Goal: Transaction & Acquisition: Purchase product/service

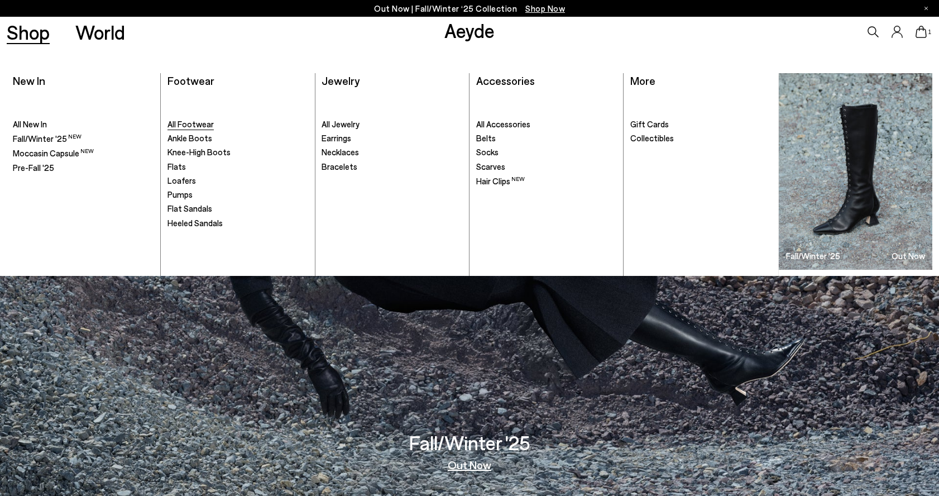
click at [188, 122] on span "All Footwear" at bounding box center [190, 124] width 46 height 10
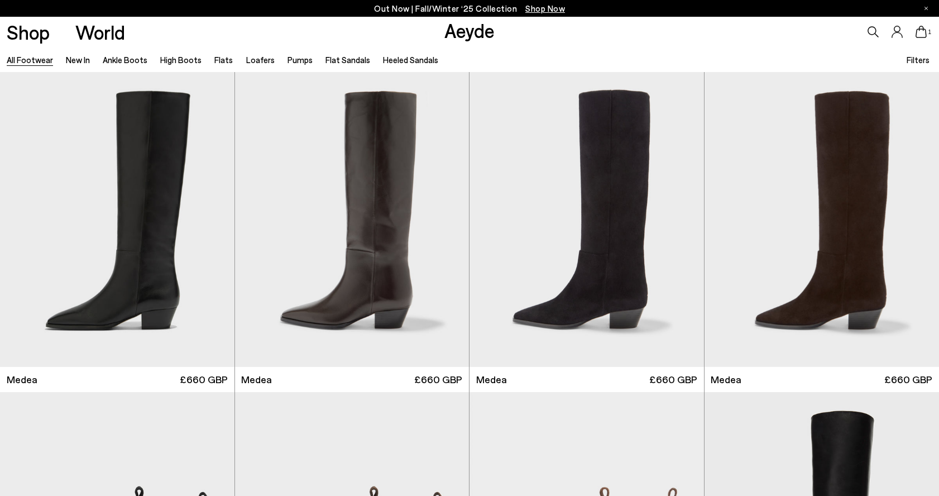
click at [915, 55] on span "Filters" at bounding box center [917, 60] width 23 height 10
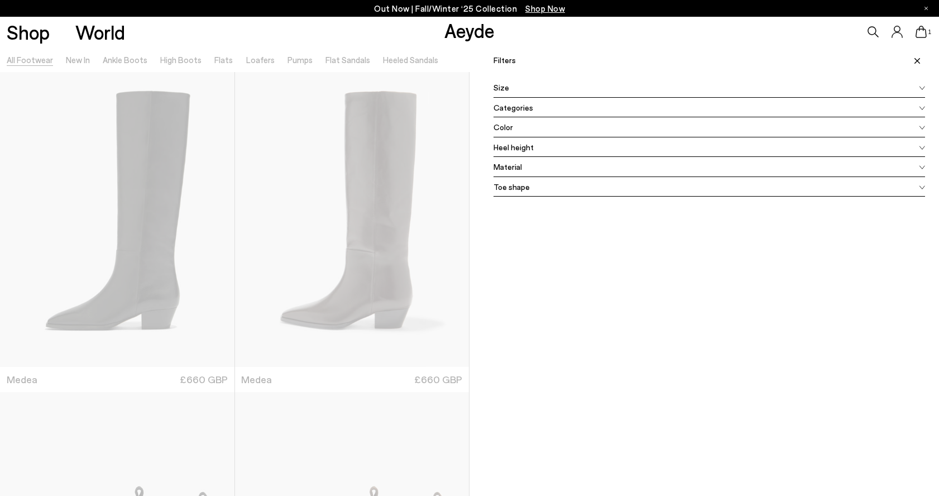
click at [857, 88] on div "Size" at bounding box center [708, 88] width 431 height 20
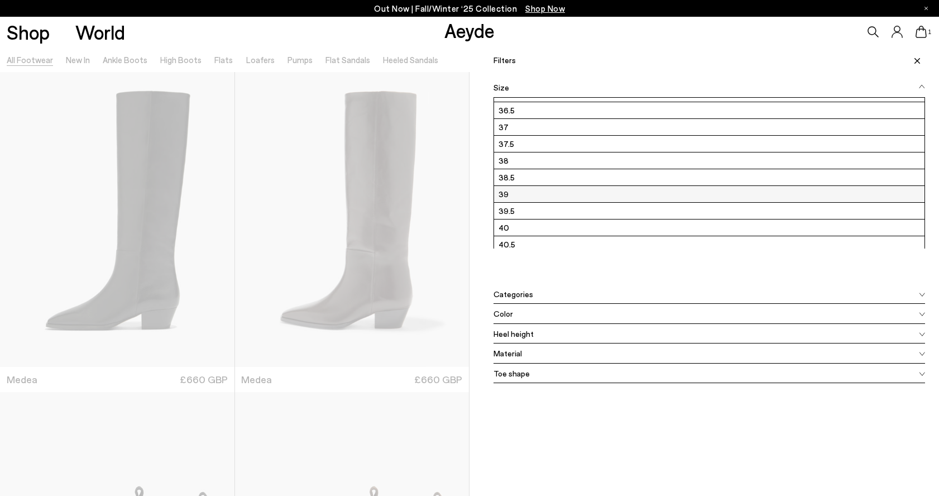
scroll to position [62, 0]
click at [506, 198] on label "40" at bounding box center [709, 194] width 430 height 16
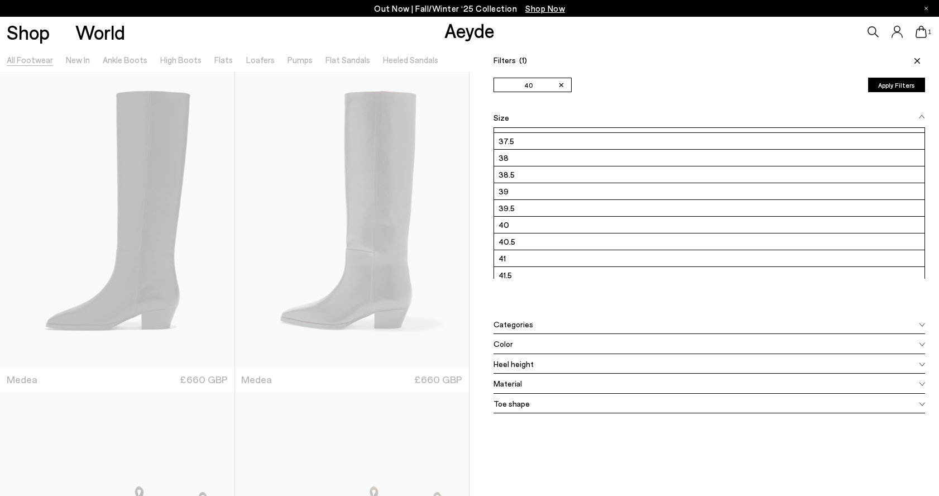
click at [315, 40] on div "Shop World Aeyde 1" at bounding box center [469, 32] width 939 height 30
click at [884, 87] on button "Apply Filters" at bounding box center [896, 85] width 57 height 15
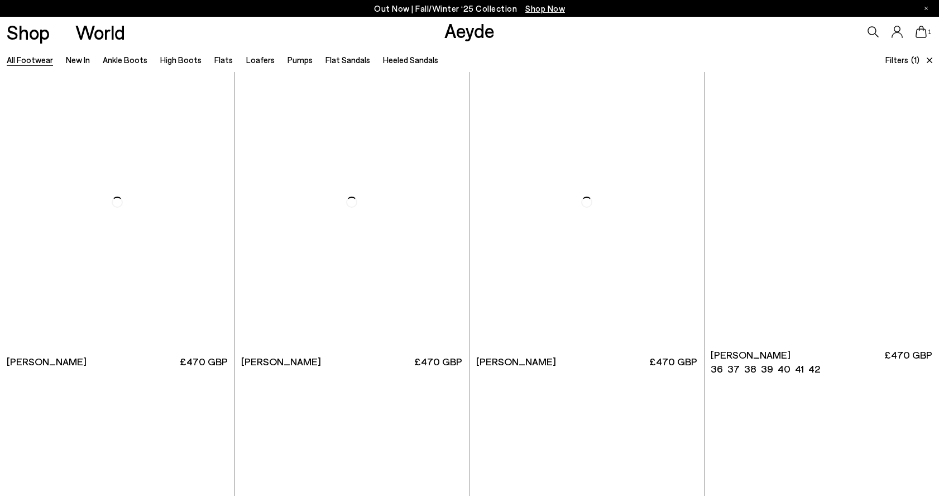
scroll to position [2269, 0]
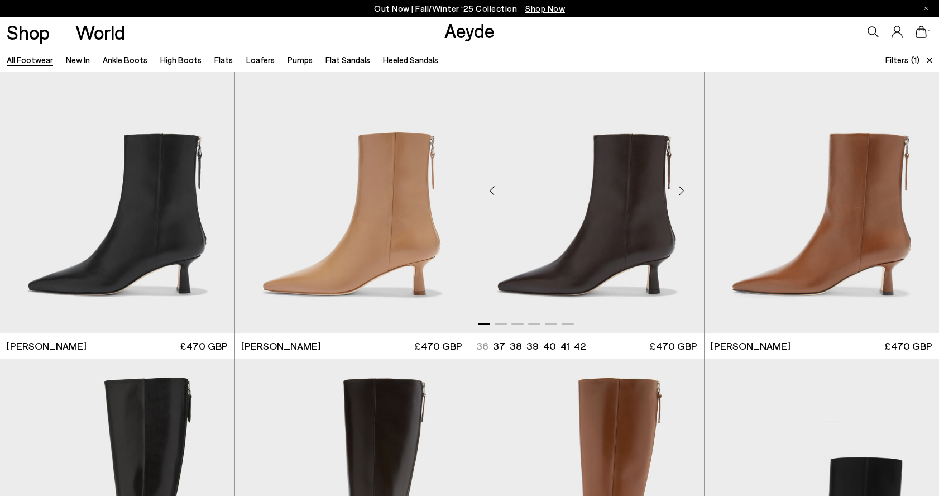
click at [575, 223] on img "1 / 6" at bounding box center [586, 186] width 234 height 294
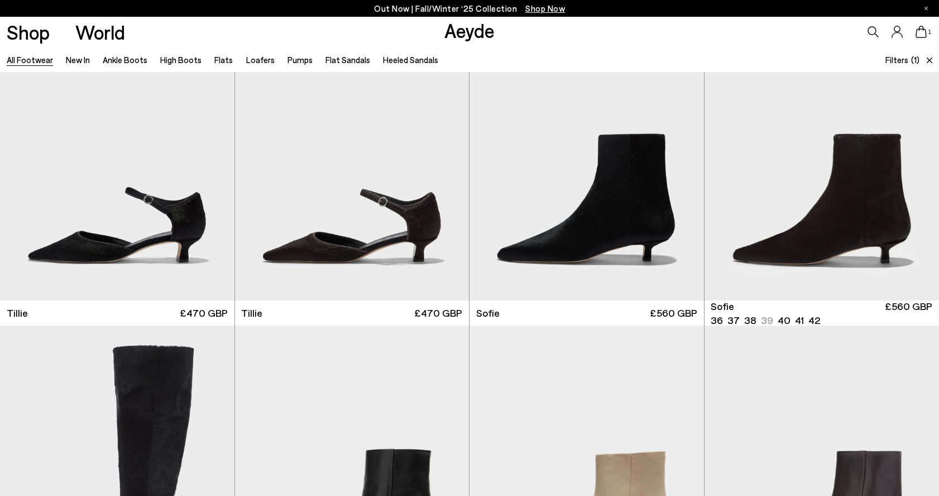
scroll to position [3601, 0]
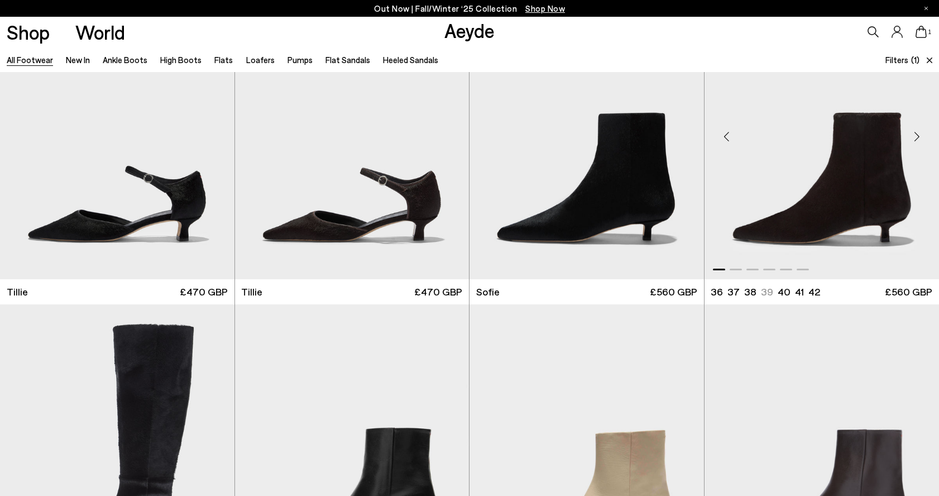
click at [802, 205] on img "1 / 6" at bounding box center [821, 132] width 235 height 294
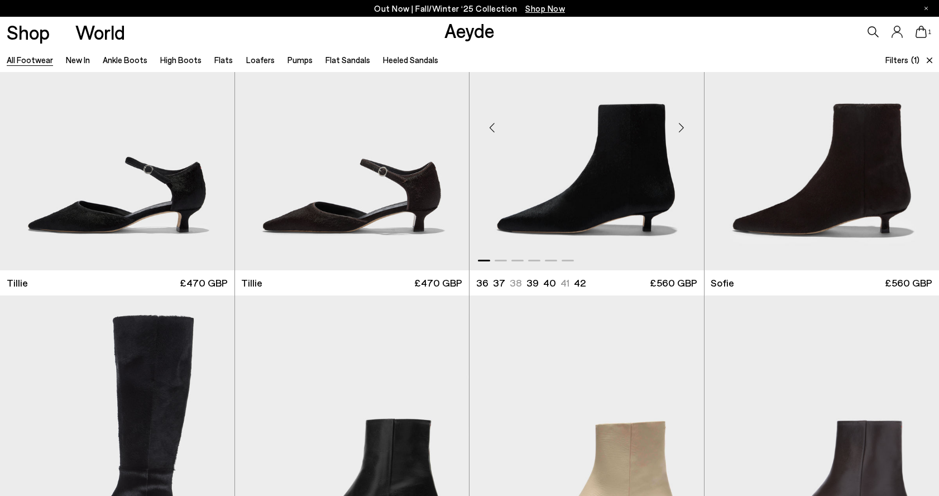
scroll to position [3614, 0]
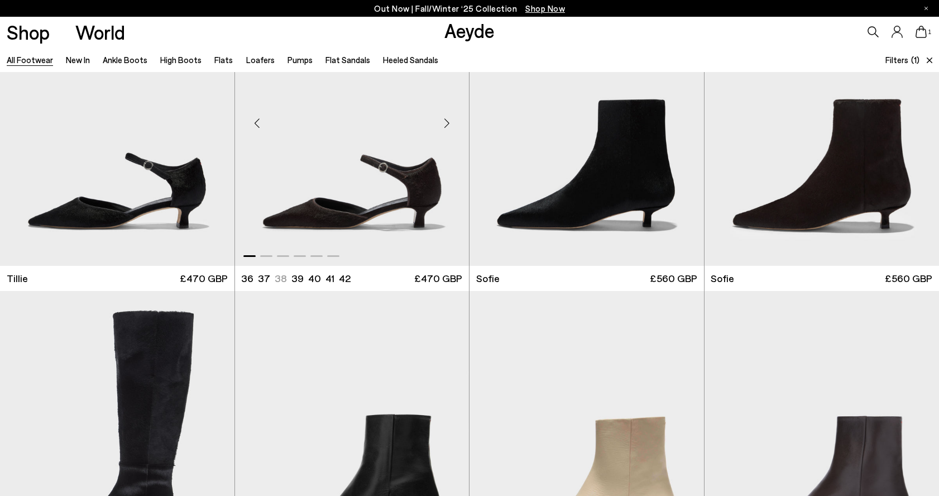
click at [319, 205] on img "1 / 6" at bounding box center [352, 119] width 234 height 294
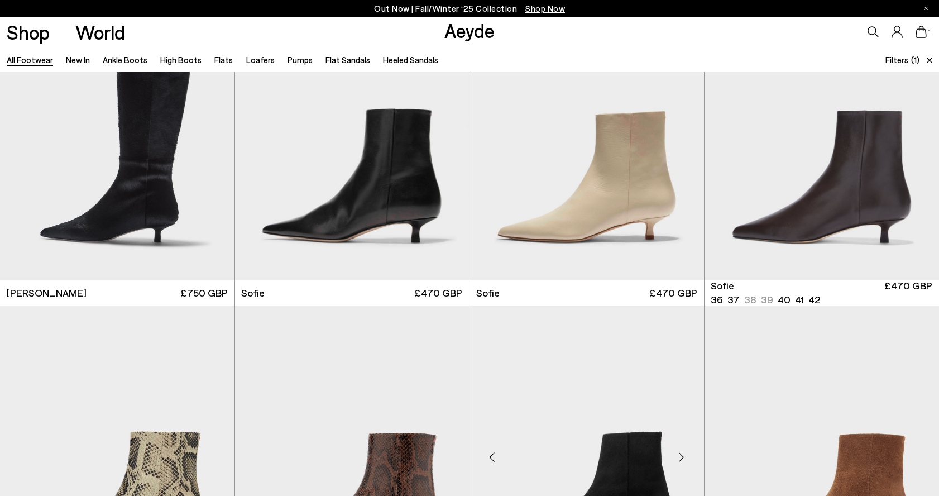
scroll to position [3955, 0]
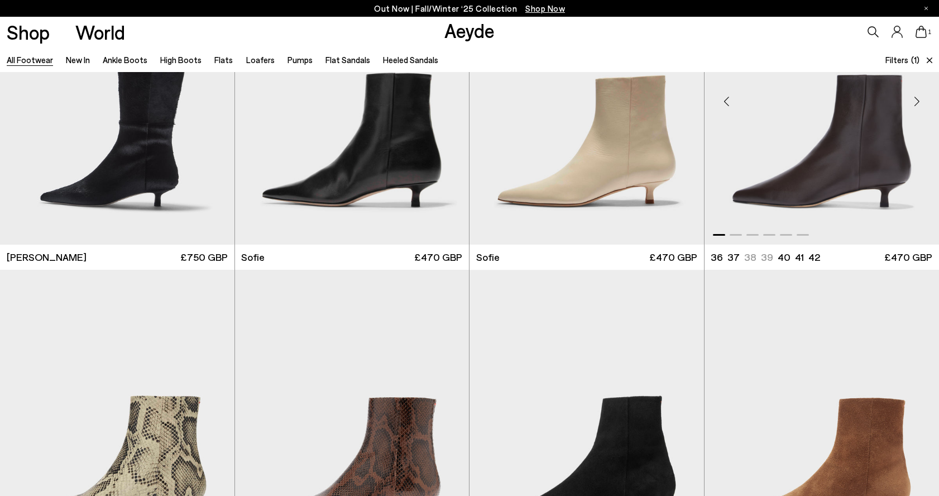
click at [840, 148] on img "1 / 6" at bounding box center [821, 97] width 235 height 294
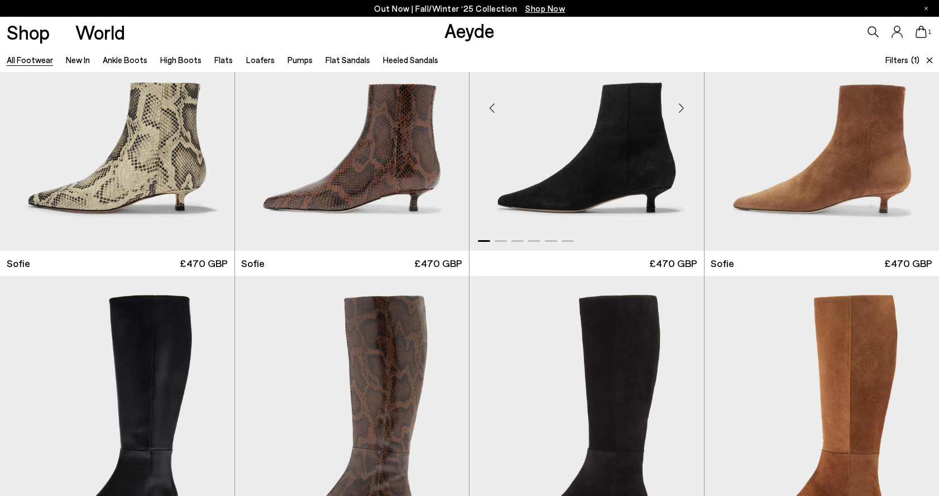
scroll to position [4248, 0]
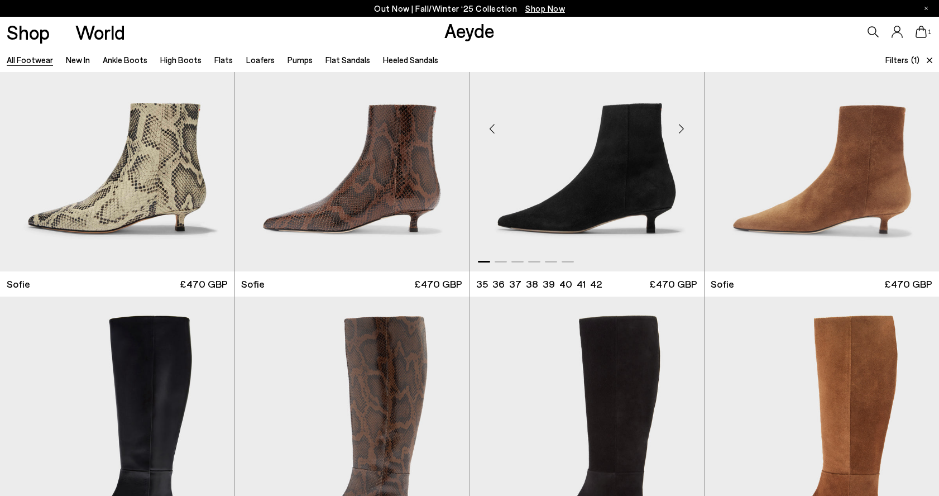
click at [616, 175] on img "1 / 6" at bounding box center [586, 124] width 234 height 294
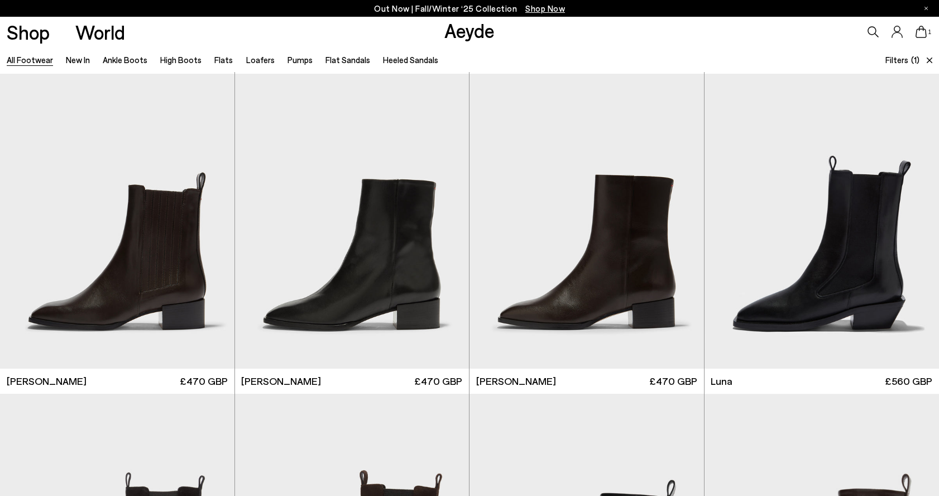
scroll to position [8911, 0]
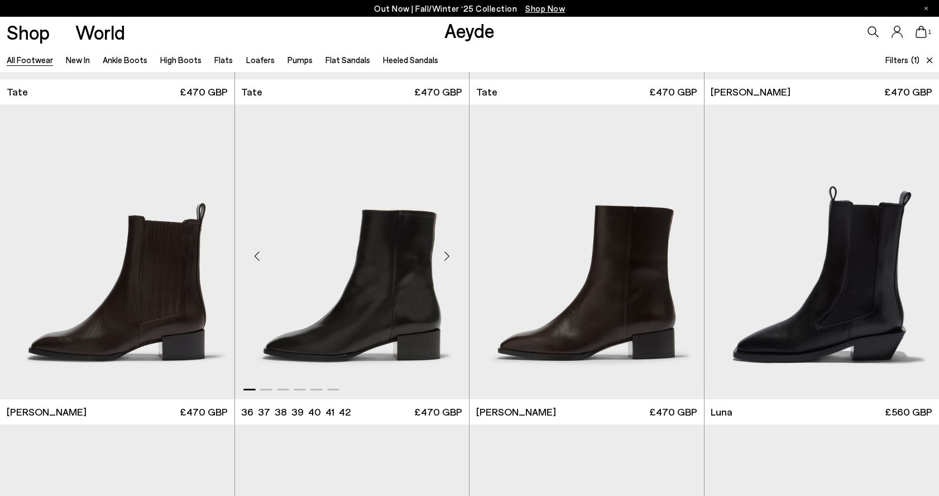
click at [338, 255] on img "1 / 6" at bounding box center [352, 251] width 234 height 294
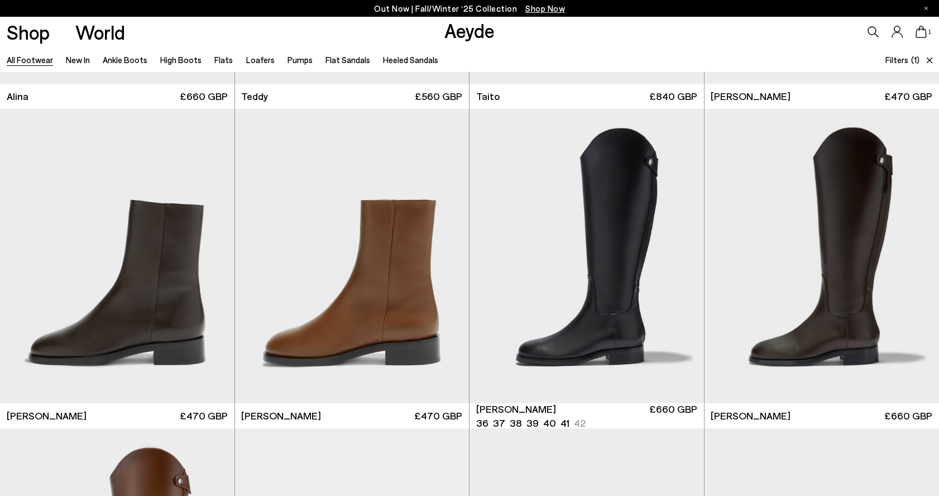
scroll to position [7252, 0]
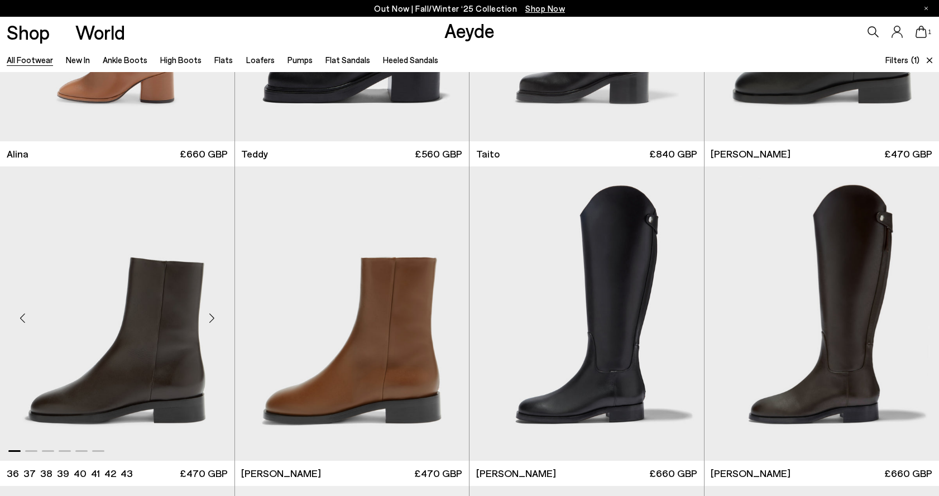
click at [97, 254] on img "1 / 6" at bounding box center [117, 313] width 234 height 294
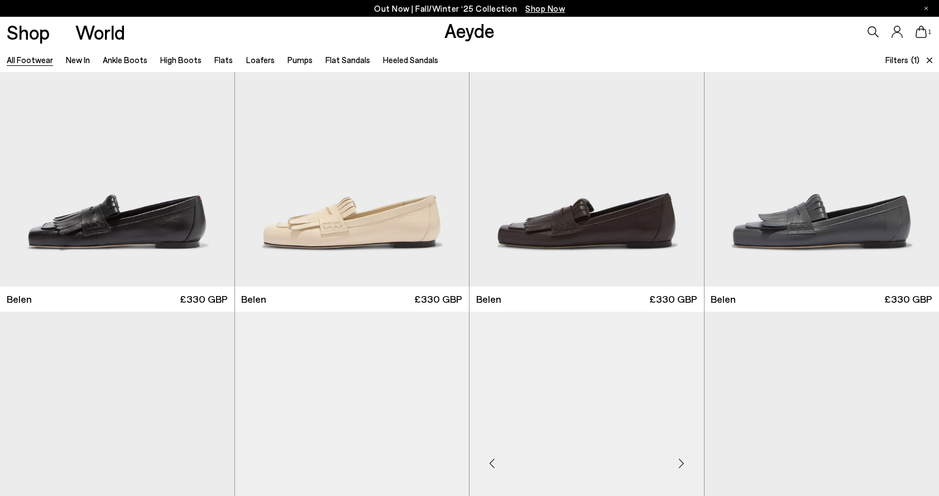
scroll to position [10307, 0]
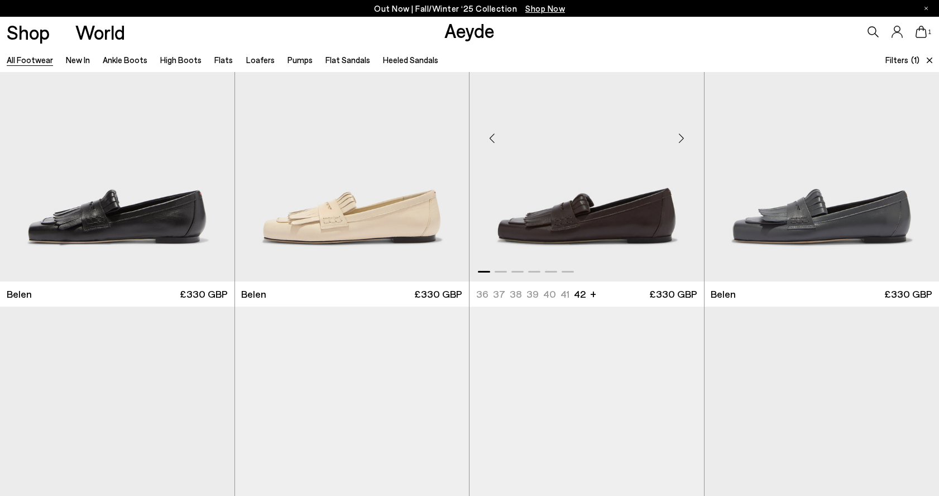
click at [588, 200] on img "1 / 6" at bounding box center [586, 134] width 234 height 294
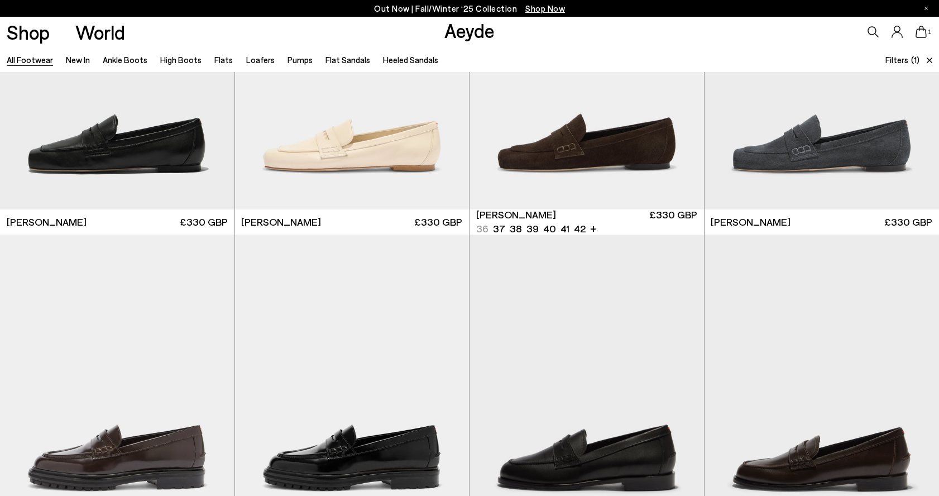
scroll to position [10655, 0]
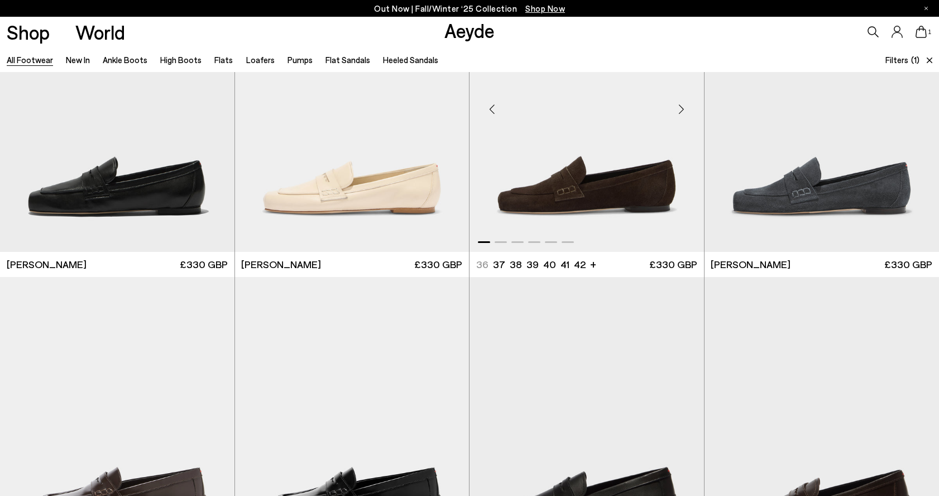
click at [589, 184] on img "1 / 6" at bounding box center [586, 105] width 234 height 294
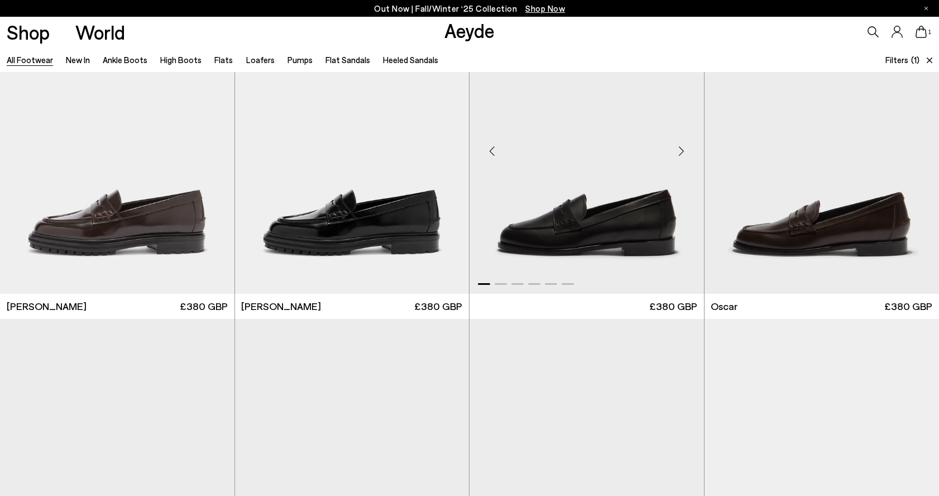
scroll to position [11210, 0]
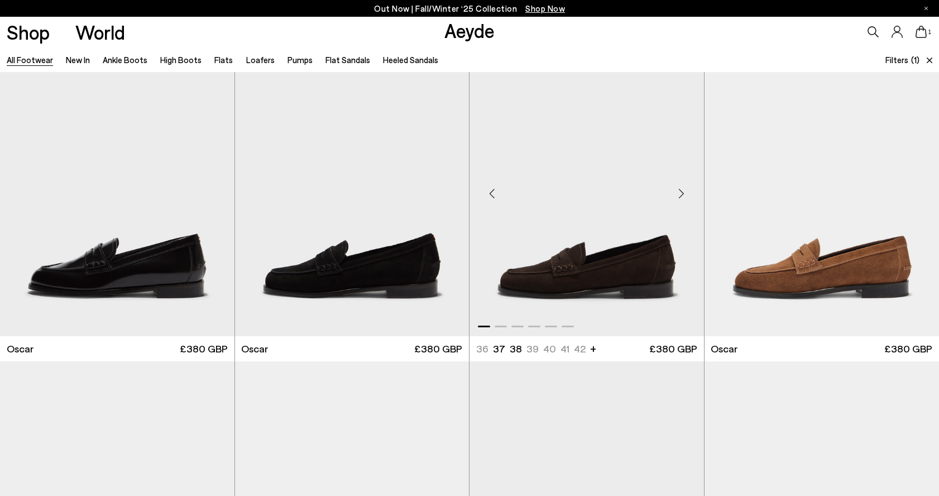
click at [622, 245] on img "1 / 6" at bounding box center [586, 189] width 234 height 294
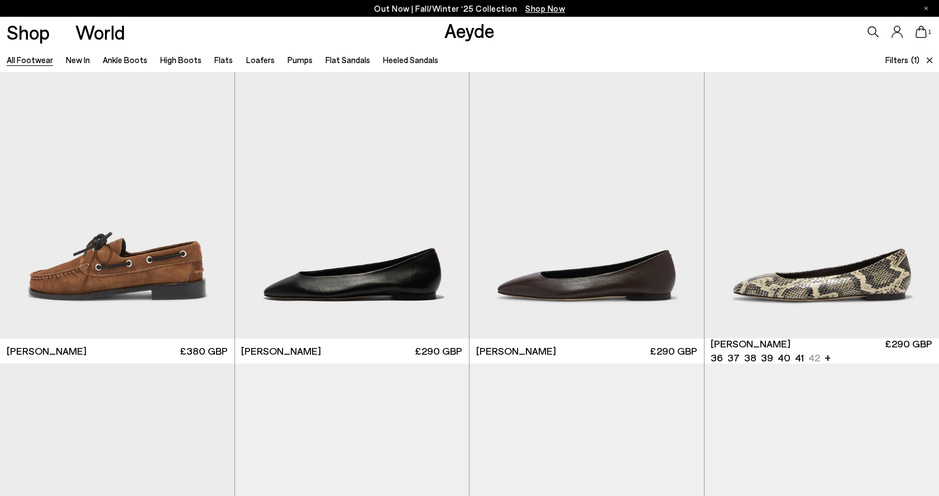
scroll to position [11849, 0]
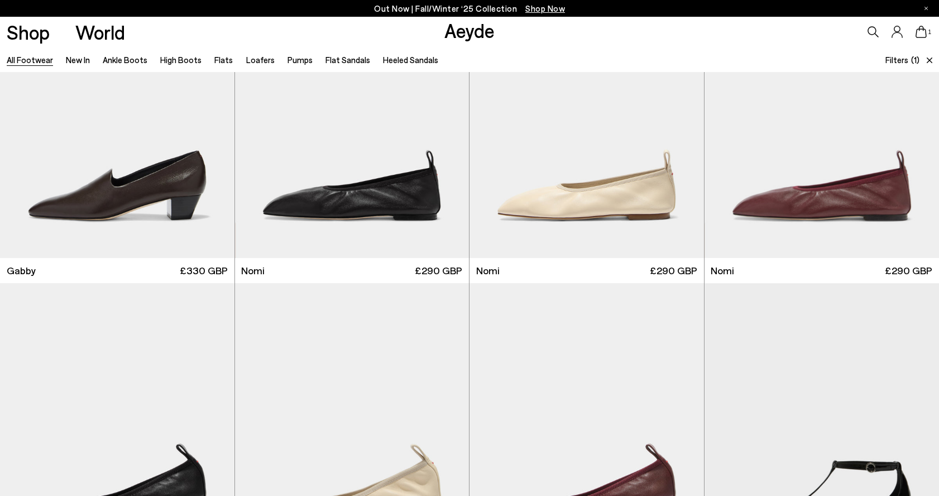
scroll to position [12892, 0]
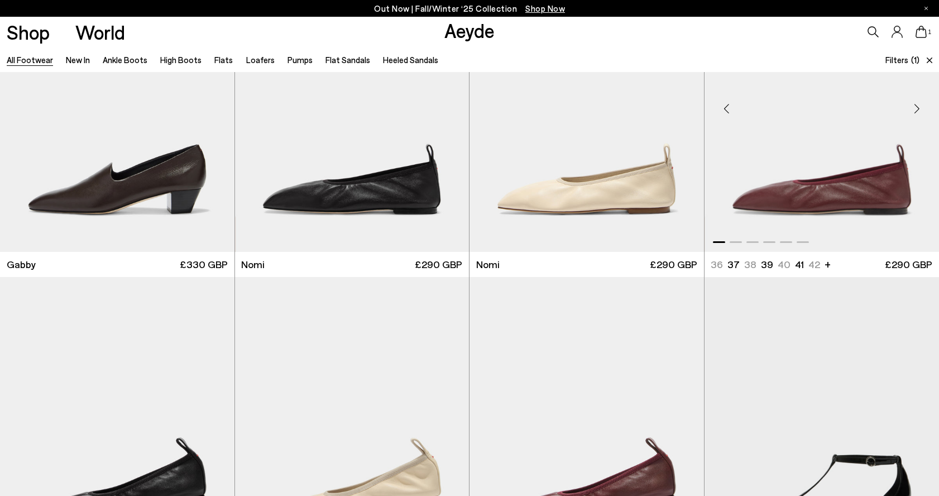
click at [844, 163] on img "1 / 6" at bounding box center [821, 104] width 235 height 294
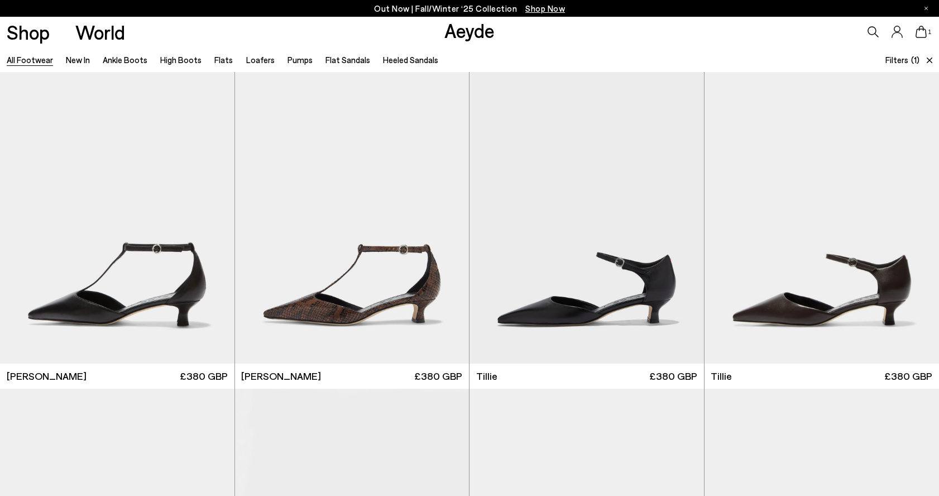
scroll to position [13508, 0]
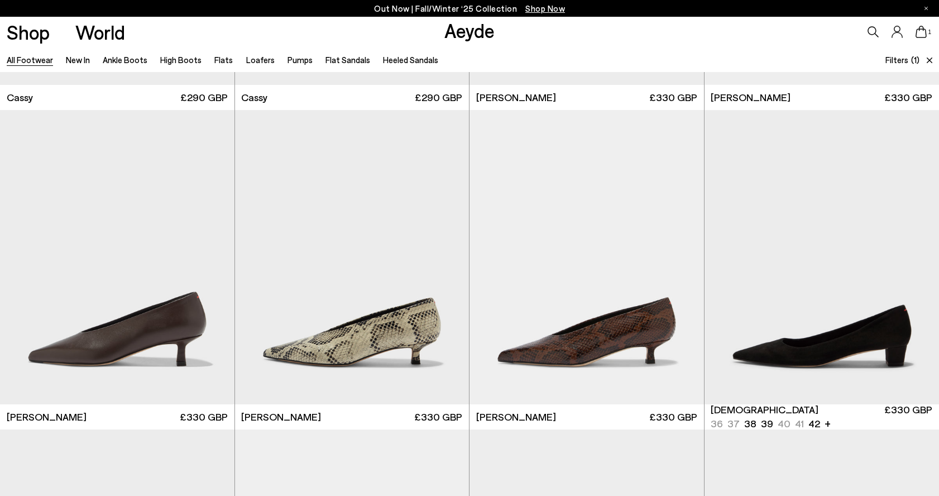
scroll to position [15659, 0]
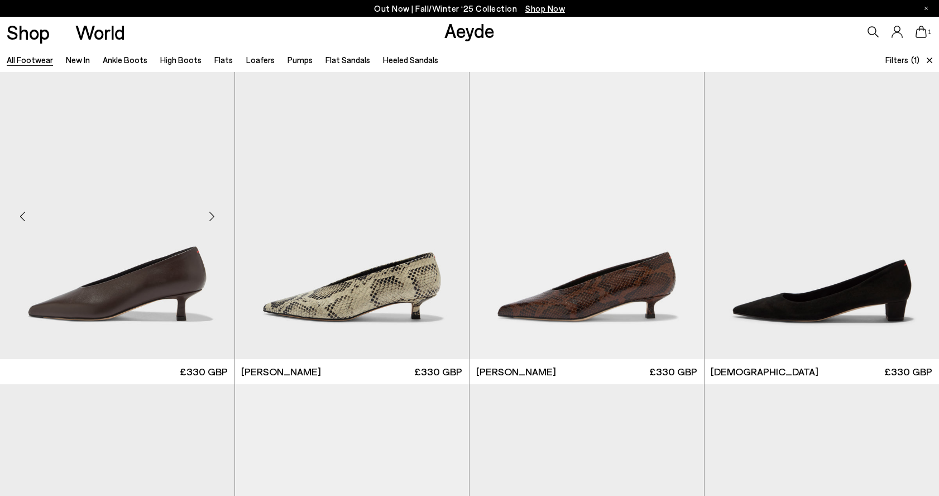
click at [177, 223] on img at bounding box center [117, 212] width 234 height 294
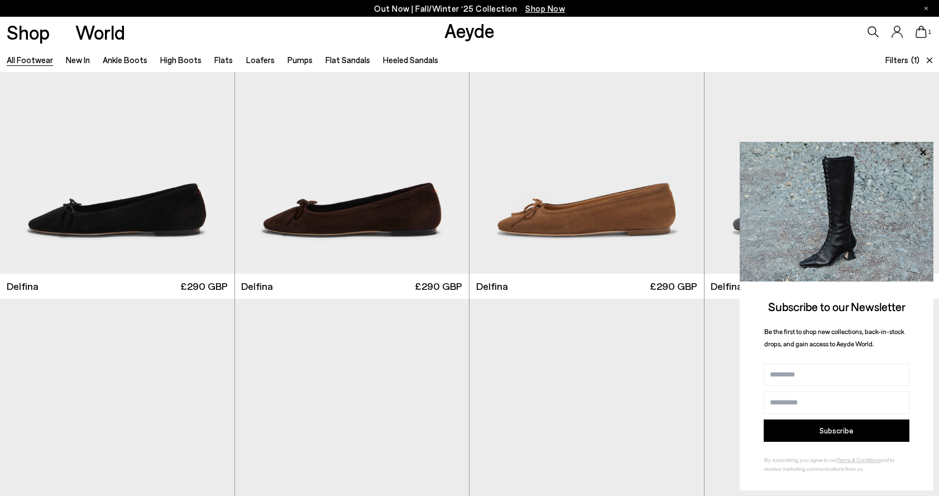
scroll to position [17340, 0]
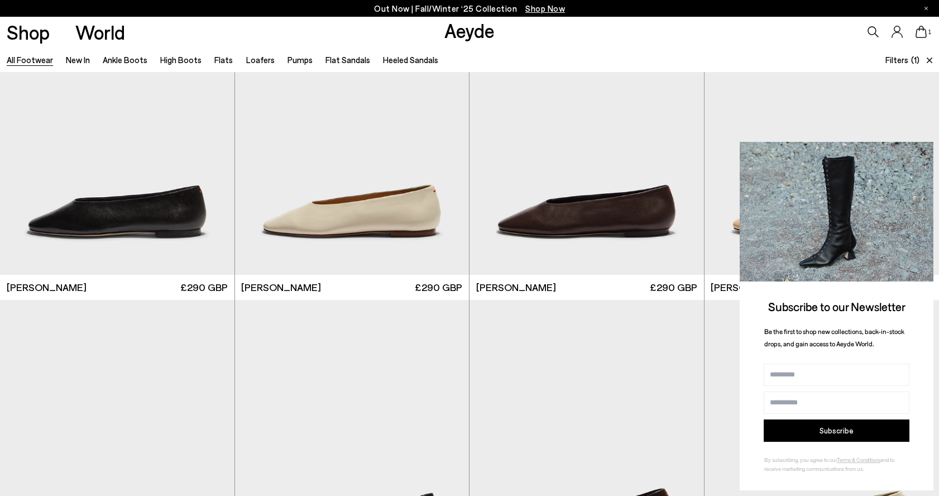
click at [921, 148] on icon at bounding box center [922, 152] width 15 height 15
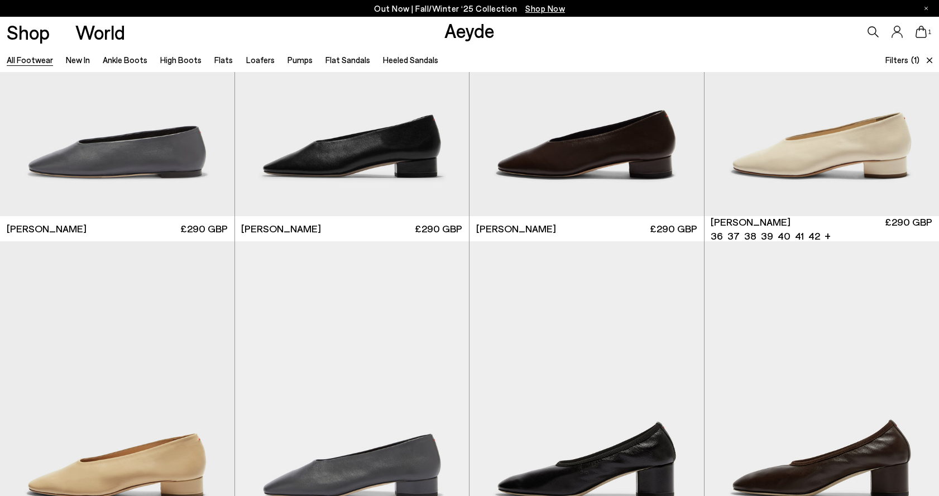
scroll to position [17815, 0]
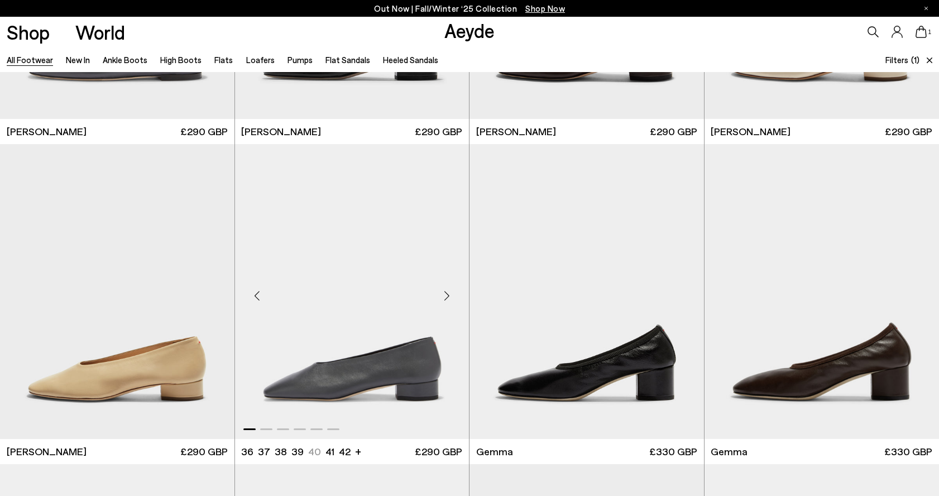
scroll to position [17932, 0]
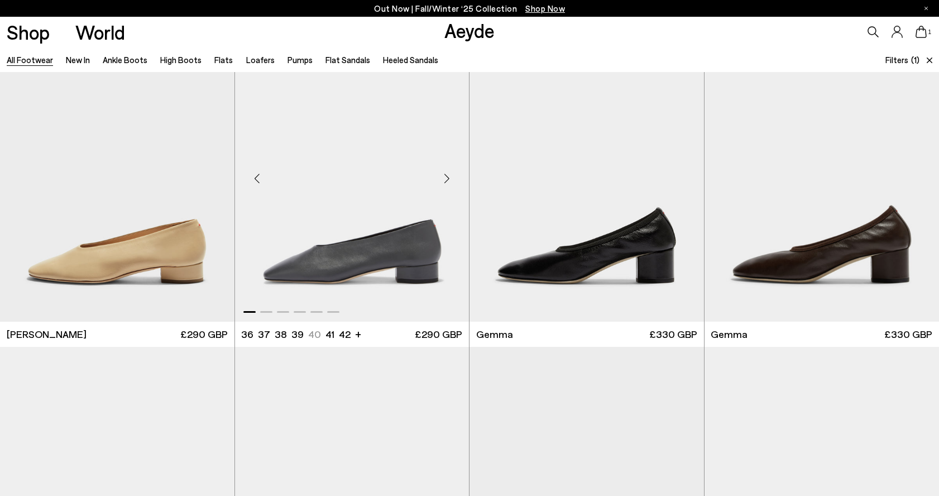
click at [350, 205] on img "1 / 6" at bounding box center [352, 174] width 234 height 294
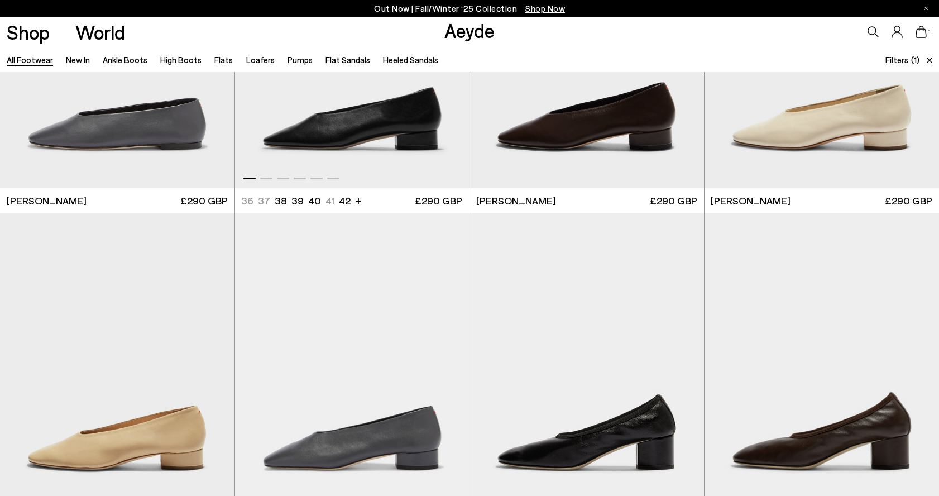
scroll to position [17656, 0]
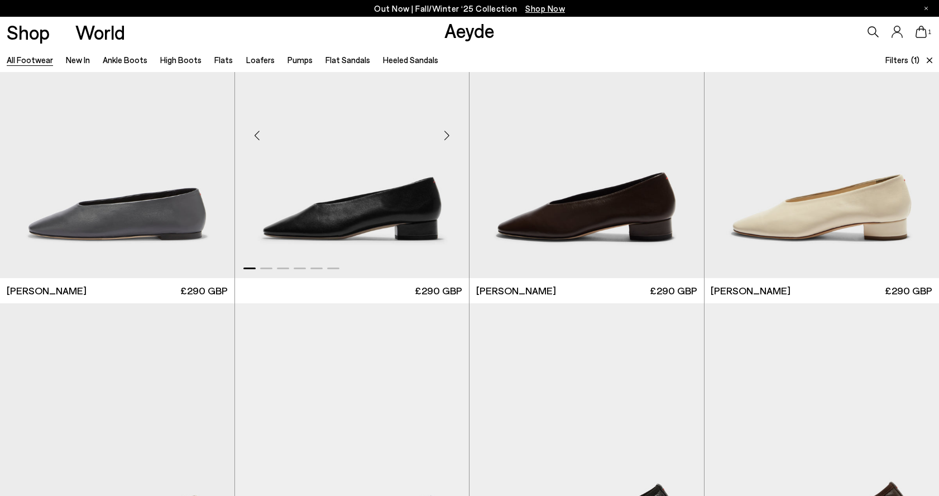
click at [364, 209] on img "1 / 6" at bounding box center [352, 131] width 234 height 294
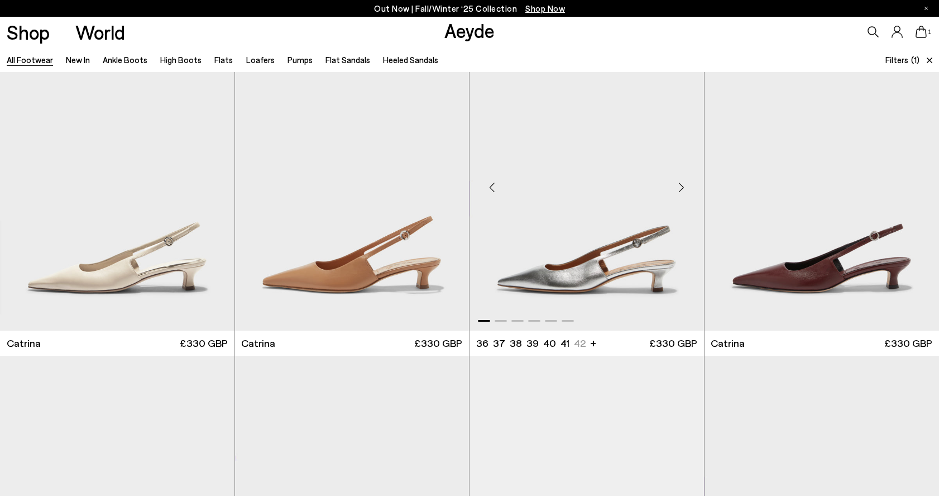
scroll to position [19568, 0]
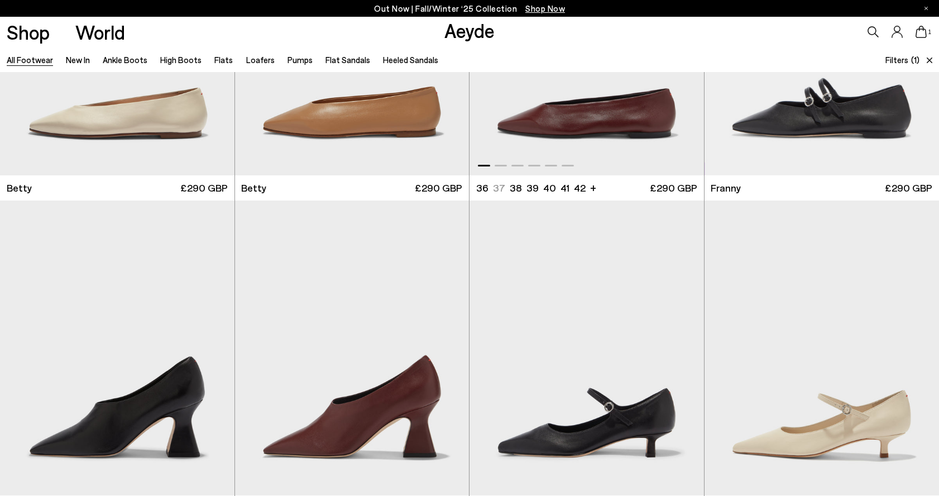
scroll to position [21625, 0]
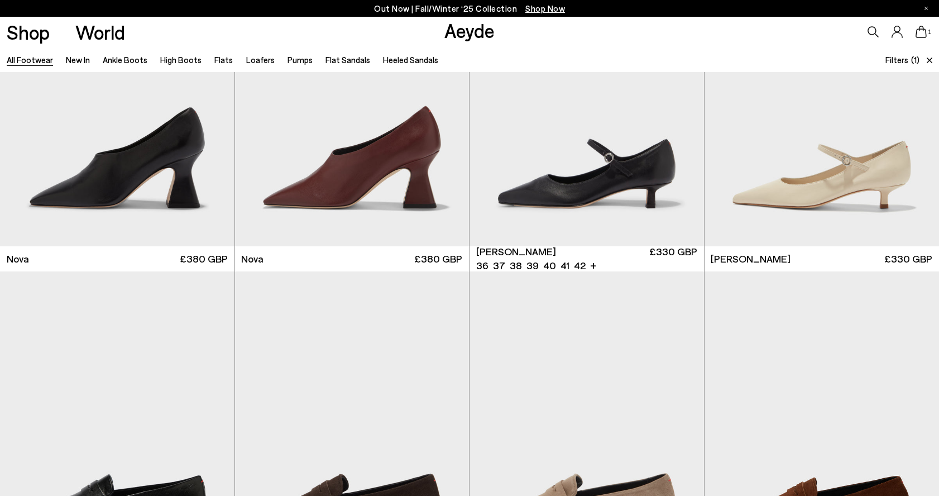
scroll to position [21916, 0]
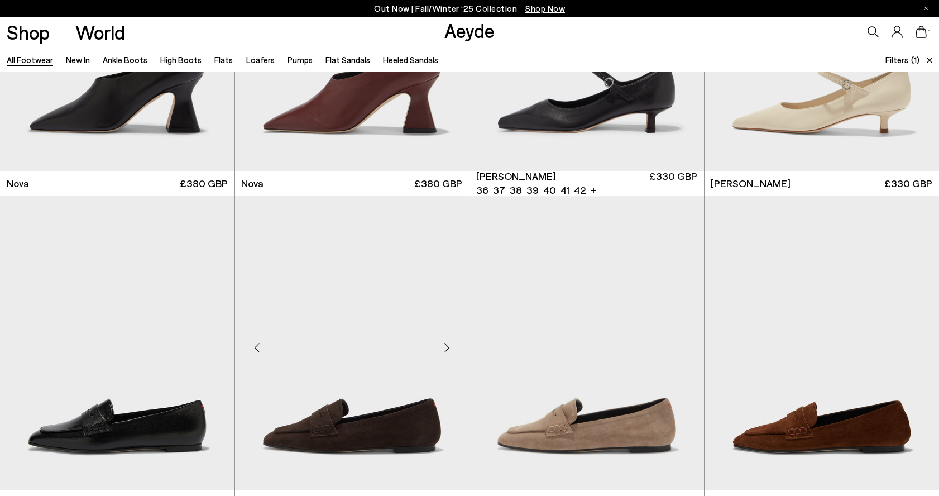
click at [394, 201] on img at bounding box center [352, 343] width 234 height 294
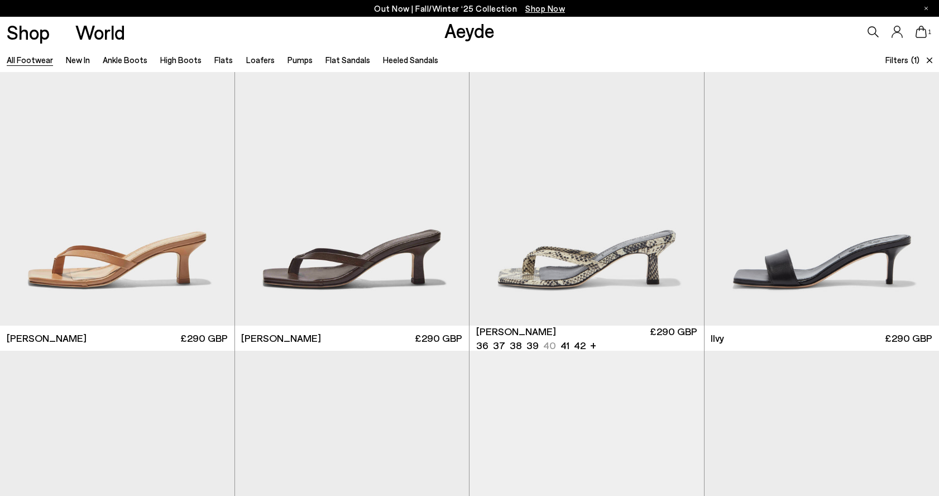
scroll to position [22720, 0]
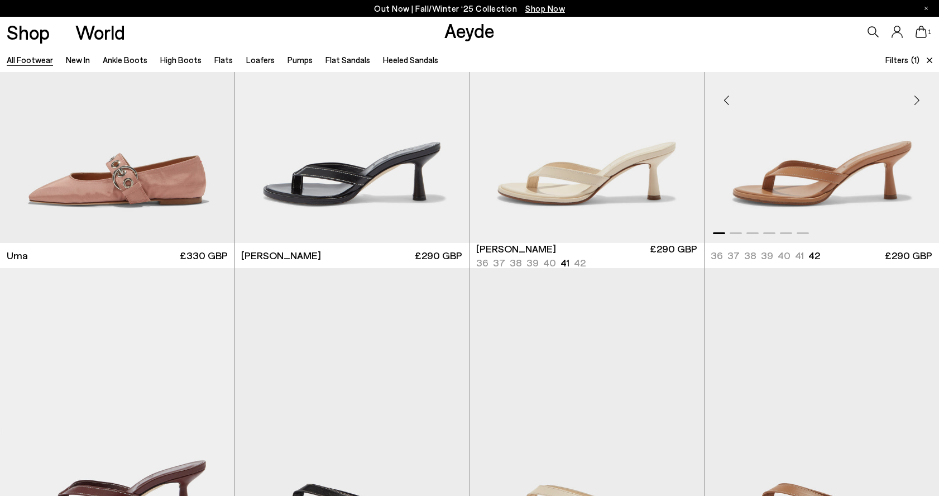
scroll to position [23784, 0]
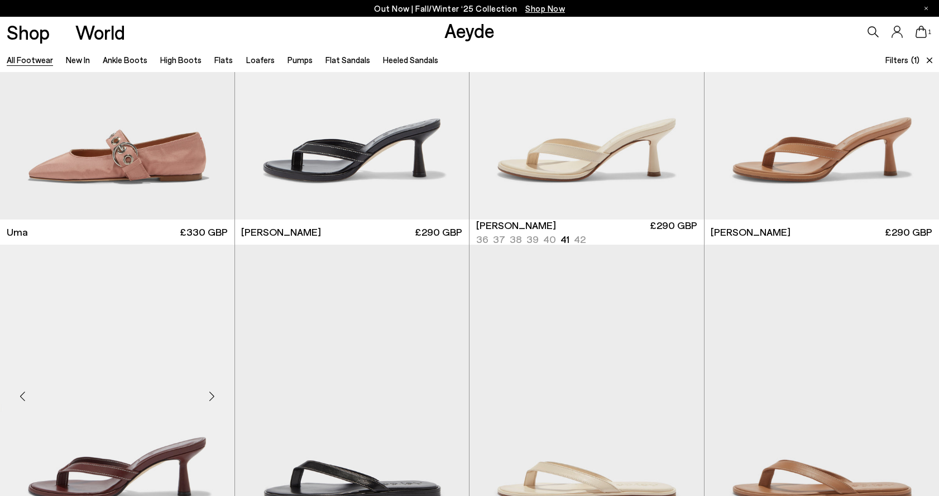
click at [172, 336] on img "1 / 6" at bounding box center [117, 391] width 234 height 294
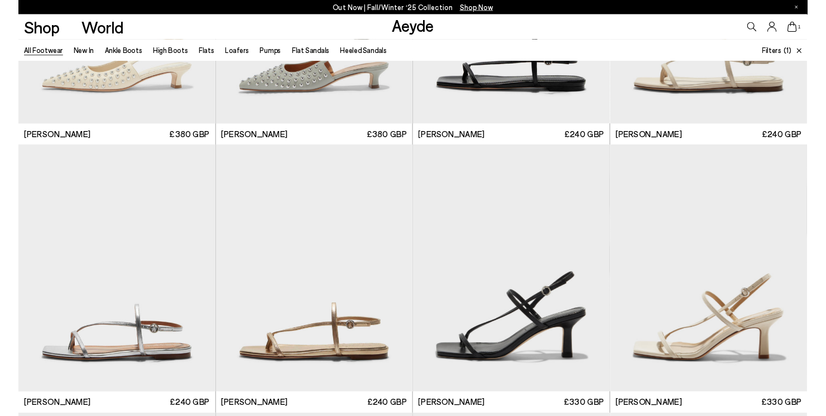
scroll to position [21710, 0]
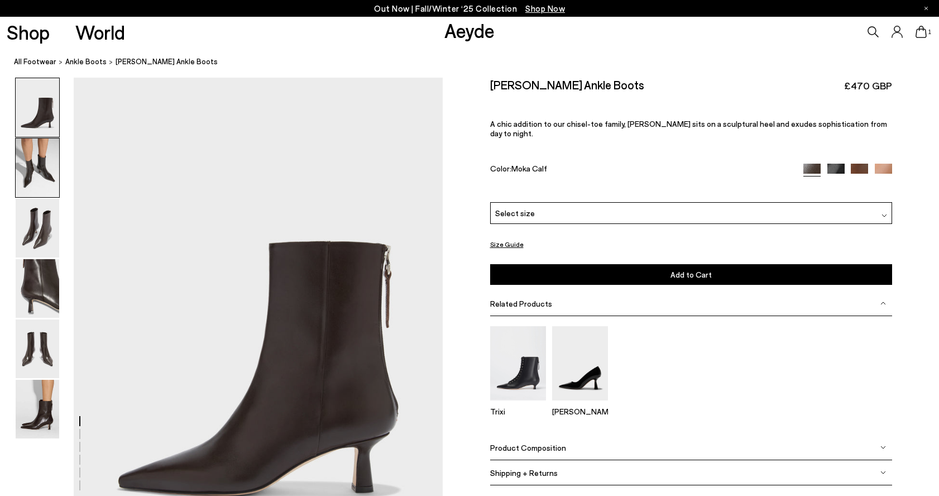
click at [28, 173] on img at bounding box center [38, 167] width 44 height 59
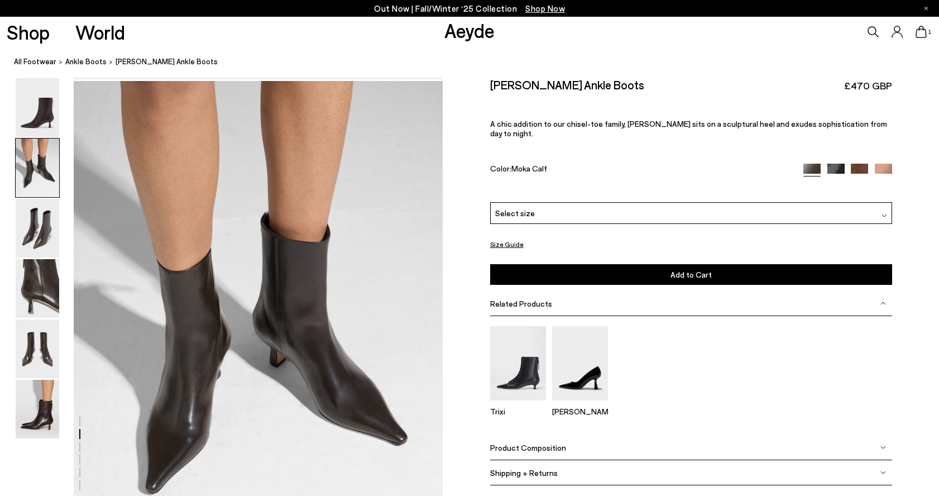
scroll to position [495, 0]
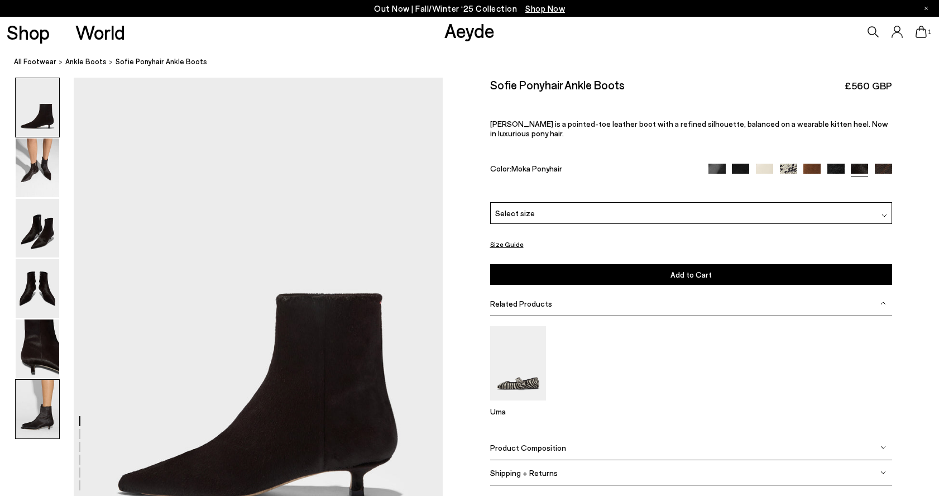
click at [30, 423] on img at bounding box center [38, 409] width 44 height 59
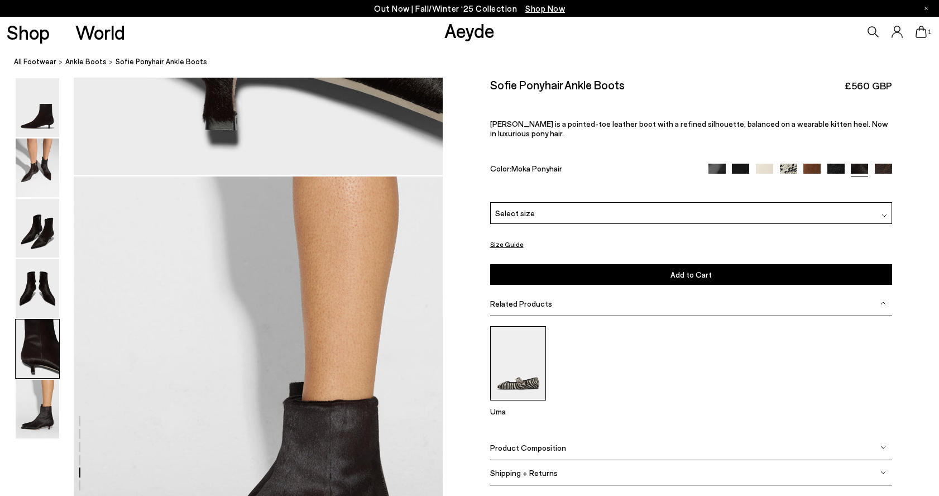
scroll to position [2547, 0]
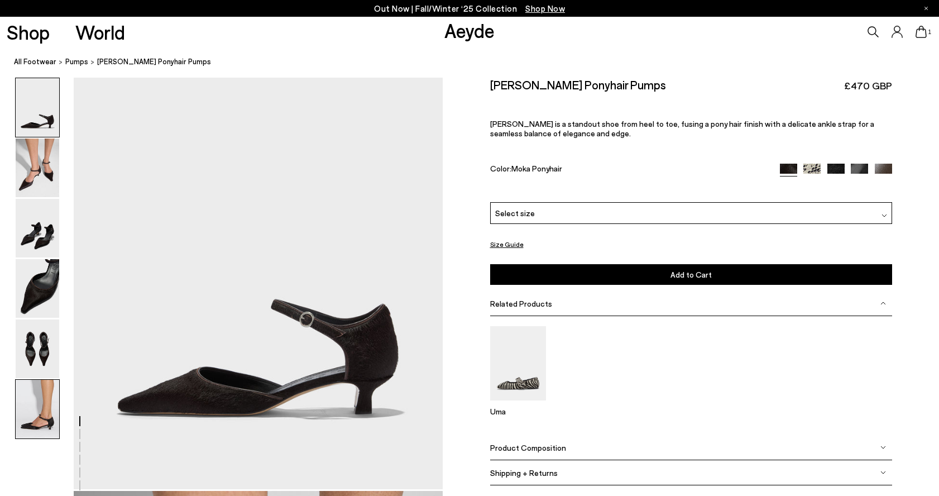
click at [47, 383] on img at bounding box center [38, 409] width 44 height 59
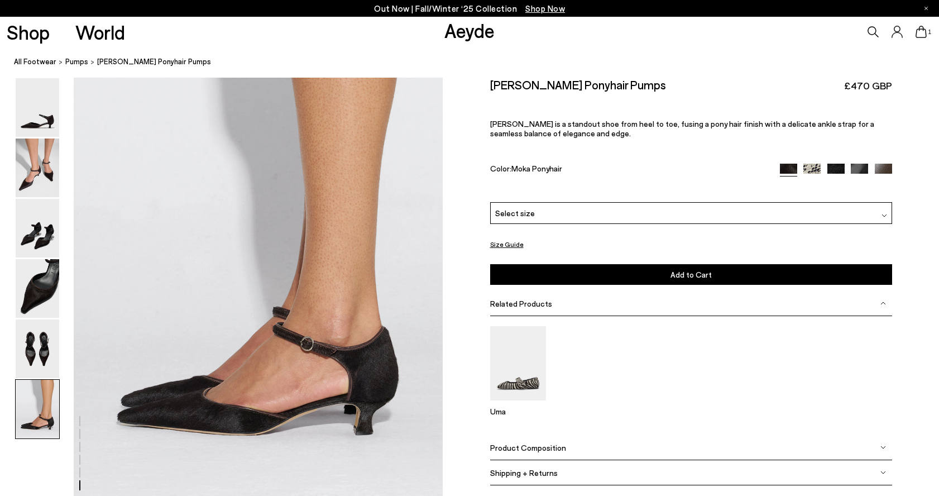
scroll to position [2547, 0]
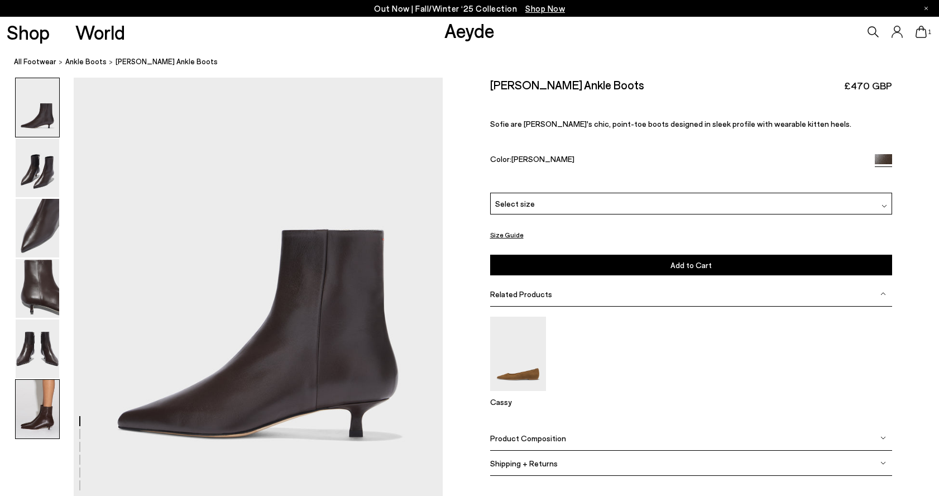
click at [40, 407] on img at bounding box center [38, 409] width 44 height 59
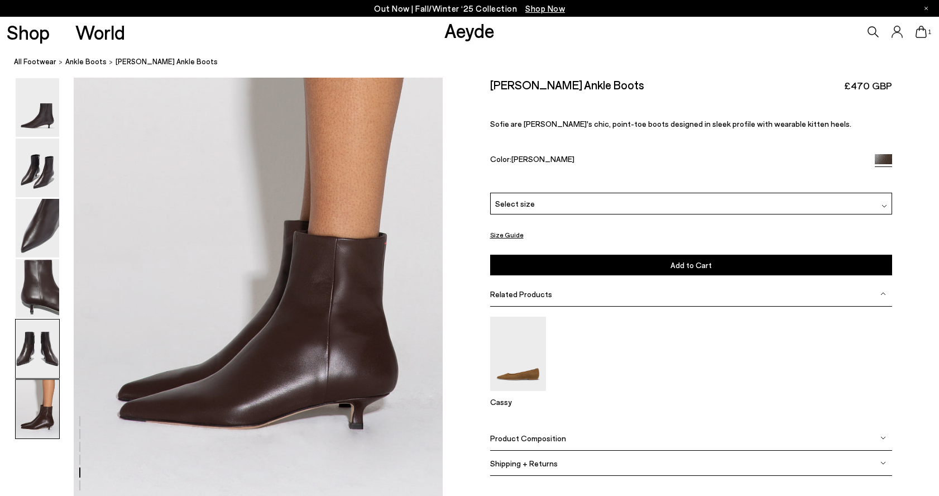
scroll to position [2547, 0]
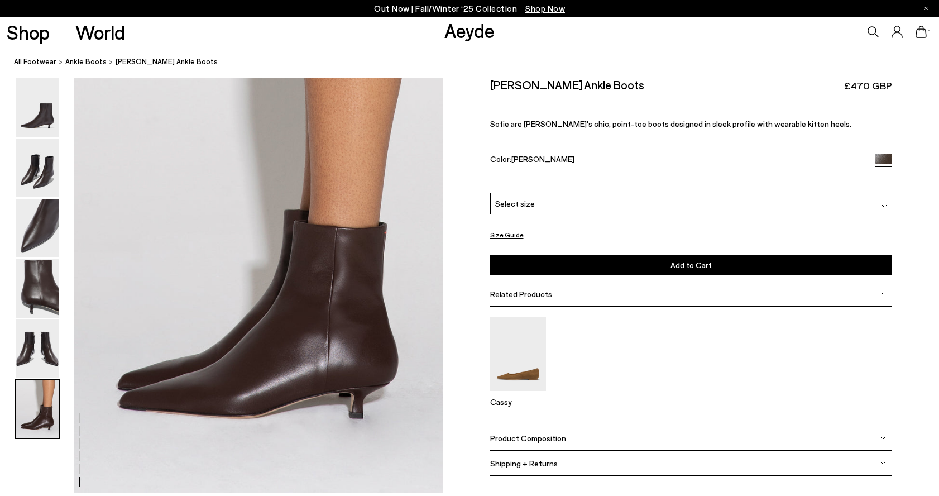
click at [675, 198] on div "Select size" at bounding box center [691, 204] width 402 height 22
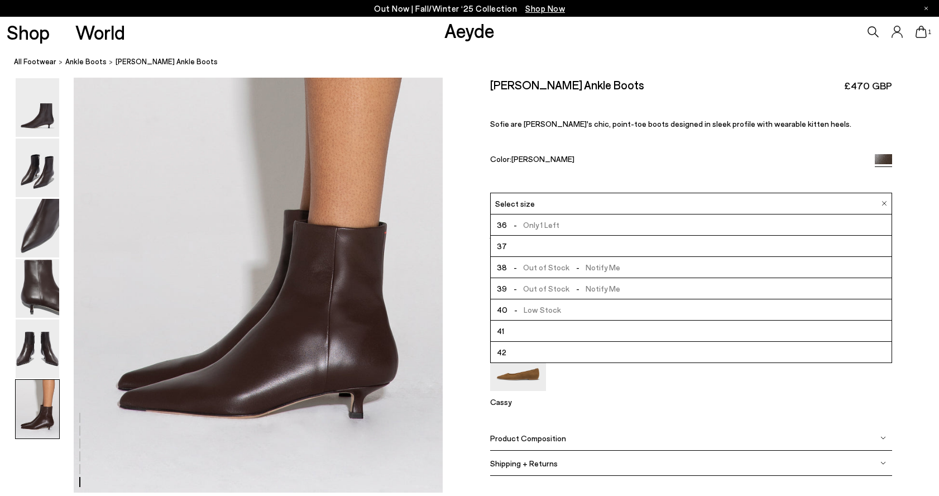
click at [637, 308] on li "40 - Low Stock" at bounding box center [691, 309] width 401 height 21
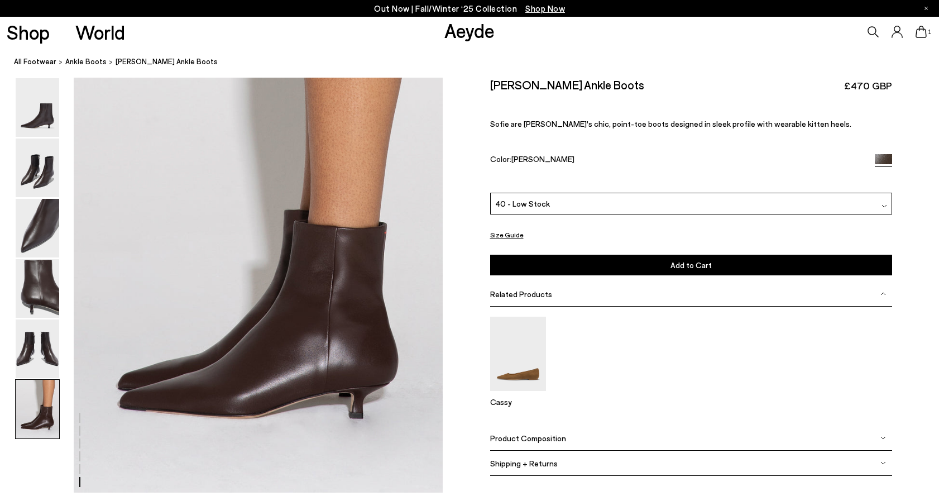
click at [629, 267] on button "Add to Cart Select a Size First" at bounding box center [691, 265] width 402 height 21
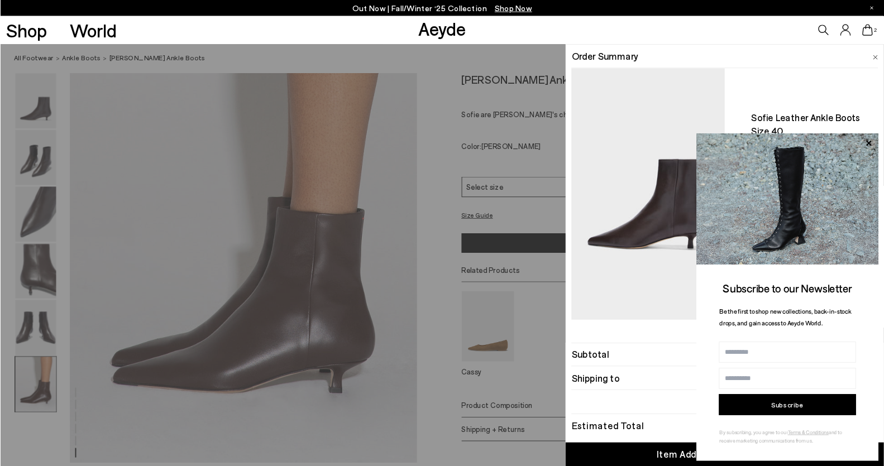
scroll to position [2373, 0]
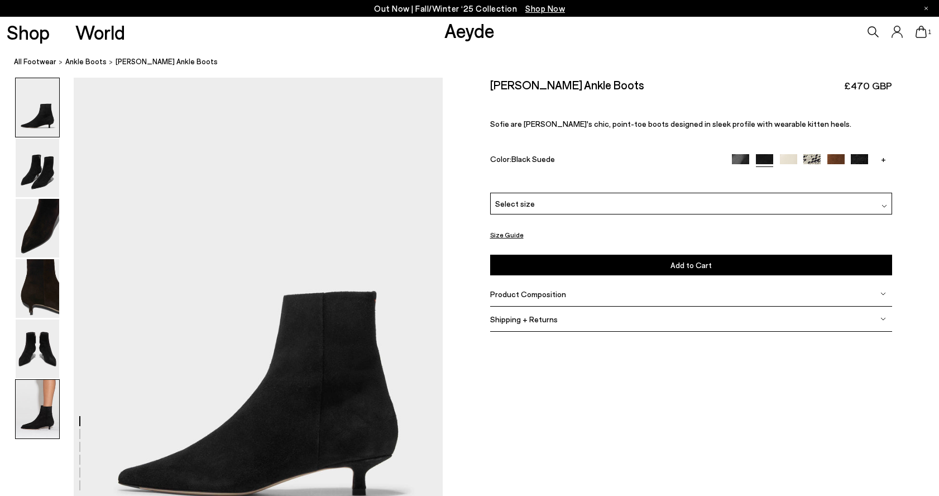
click at [58, 405] on img at bounding box center [38, 409] width 44 height 59
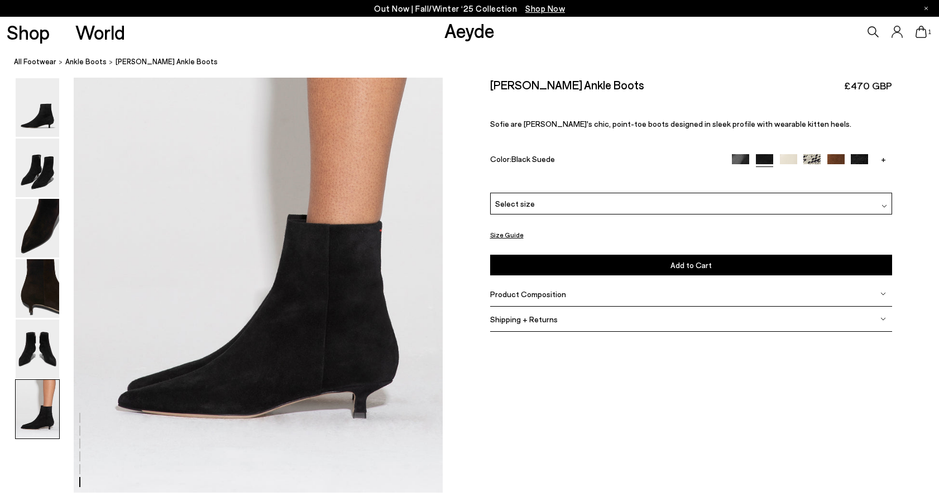
scroll to position [2547, 0]
click at [634, 203] on div "Select size" at bounding box center [691, 204] width 402 height 22
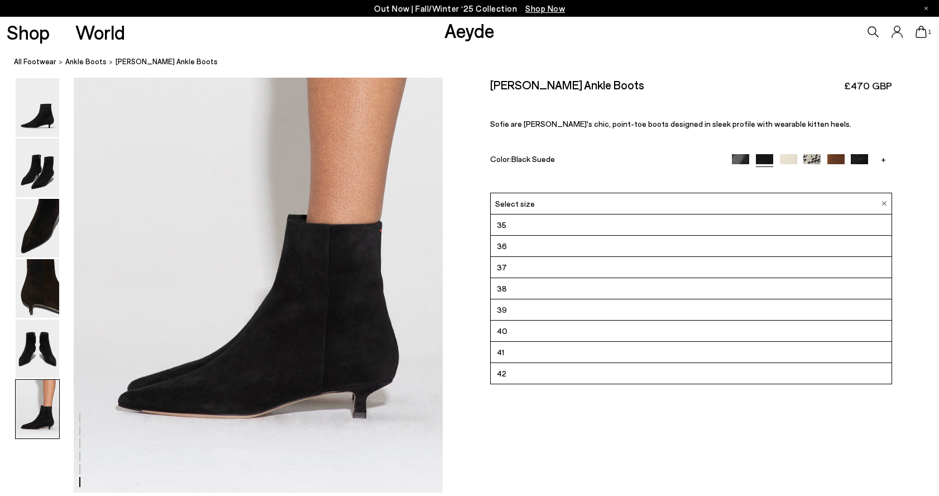
click at [618, 335] on li "40" at bounding box center [691, 330] width 401 height 21
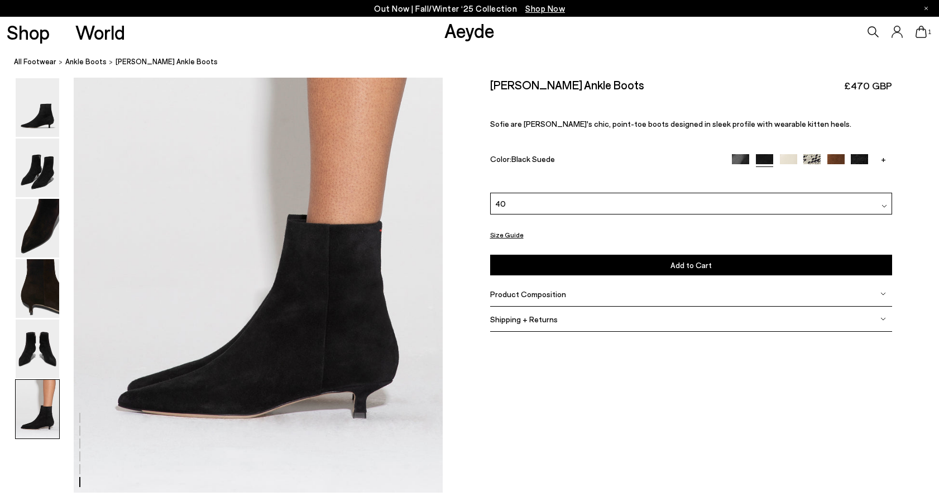
click at [539, 264] on button "Add to Cart Select a Size First" at bounding box center [691, 265] width 402 height 21
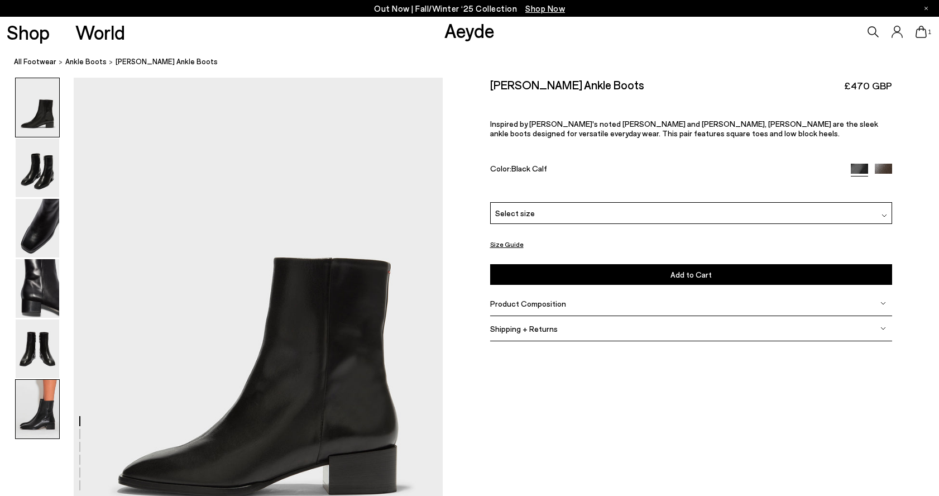
click at [32, 418] on img at bounding box center [38, 409] width 44 height 59
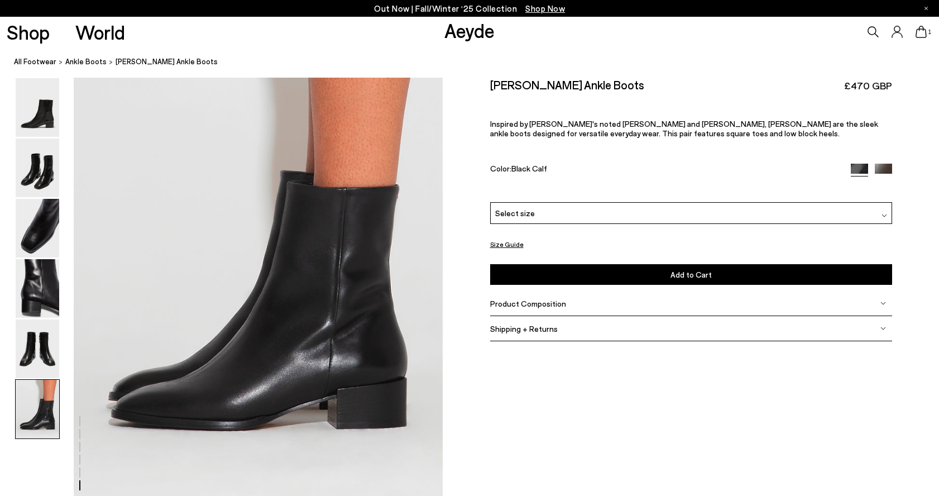
scroll to position [2547, 0]
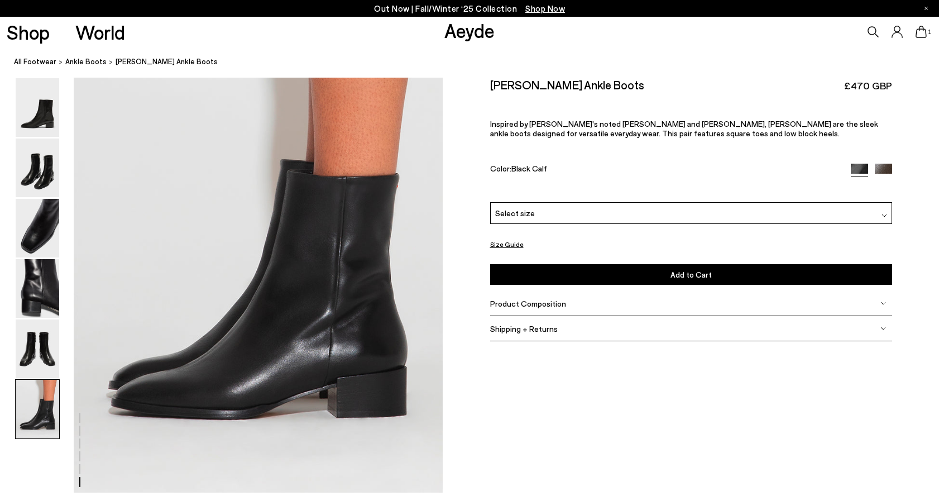
click at [886, 168] on img at bounding box center [883, 172] width 17 height 17
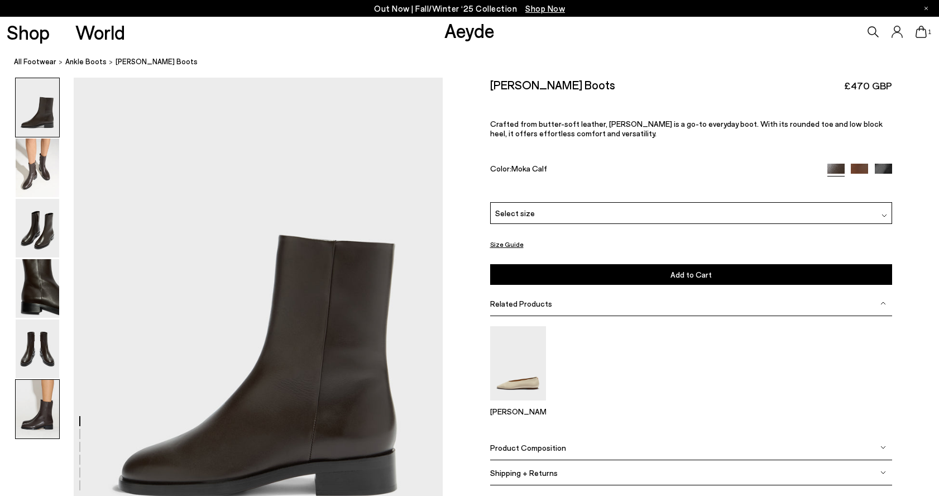
click at [36, 425] on img at bounding box center [38, 409] width 44 height 59
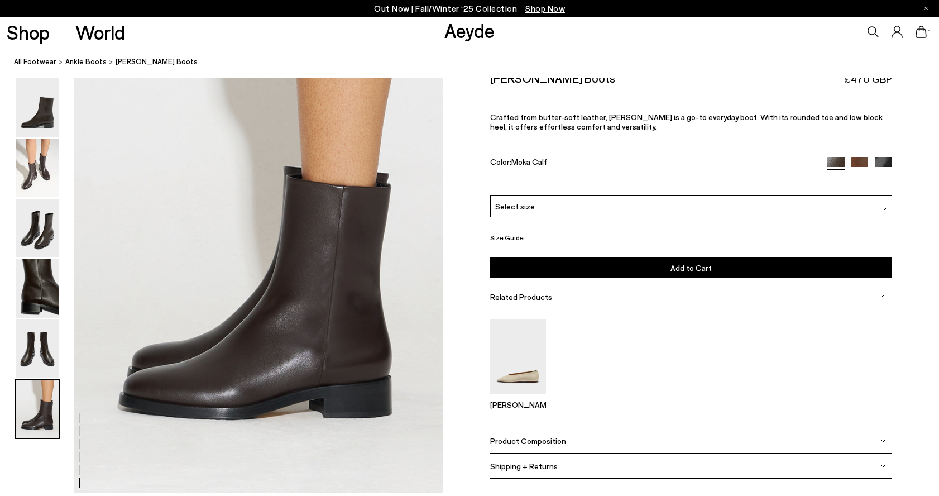
scroll to position [2547, 0]
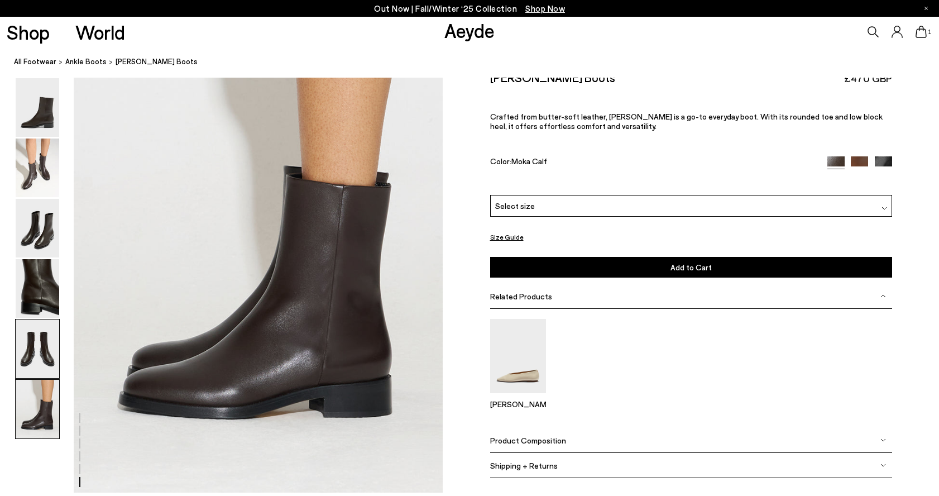
click at [22, 365] on img at bounding box center [38, 348] width 44 height 59
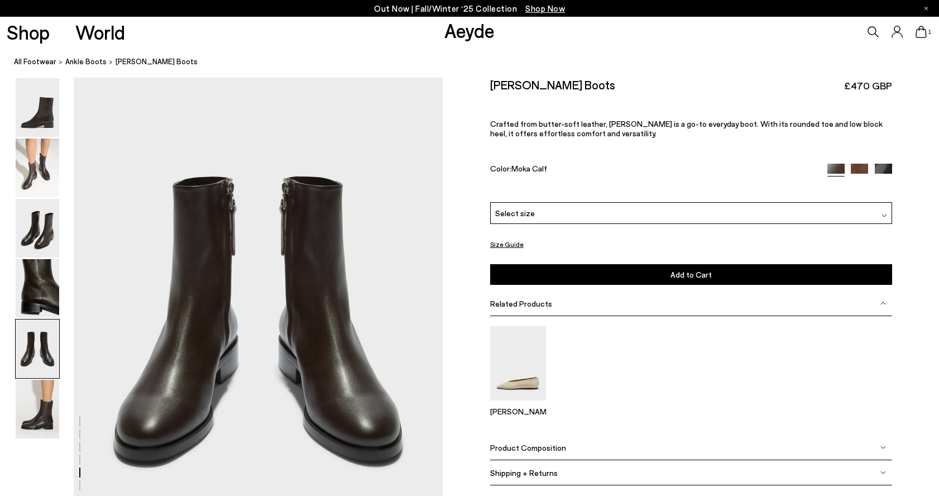
scroll to position [1976, 0]
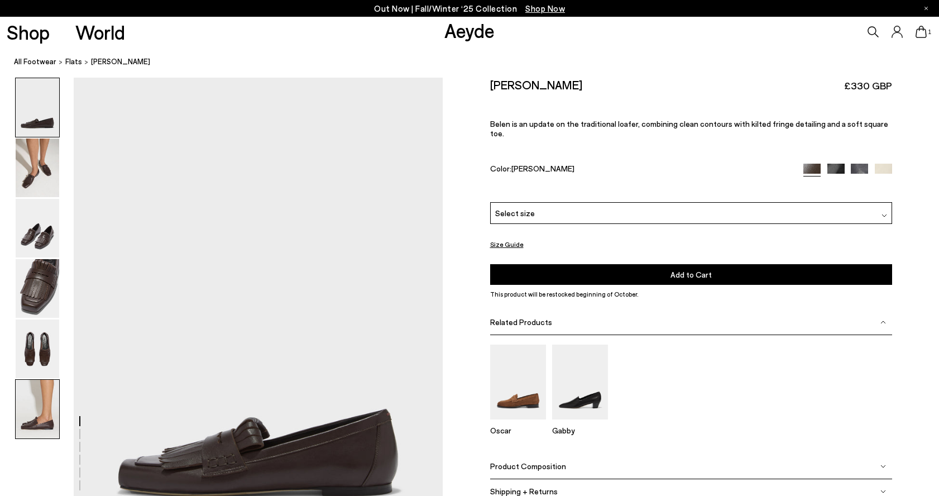
click at [31, 412] on img at bounding box center [38, 409] width 44 height 59
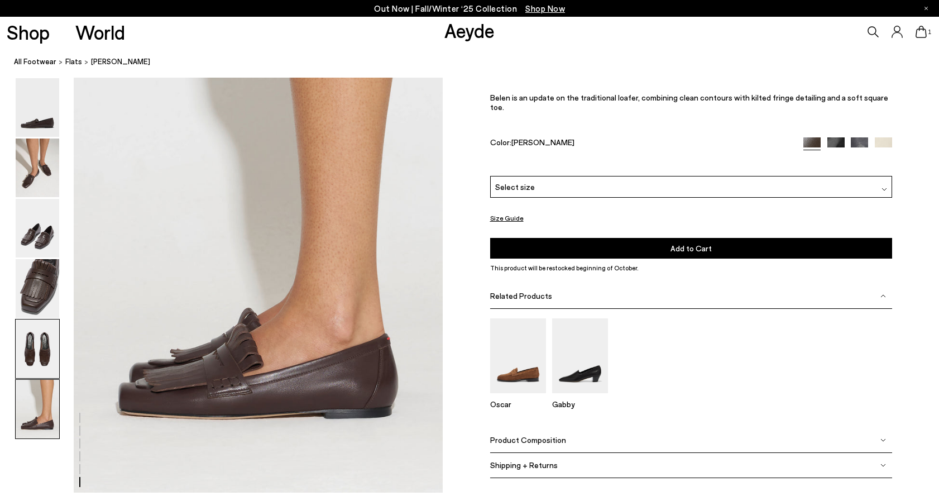
click at [31, 362] on img at bounding box center [38, 348] width 44 height 59
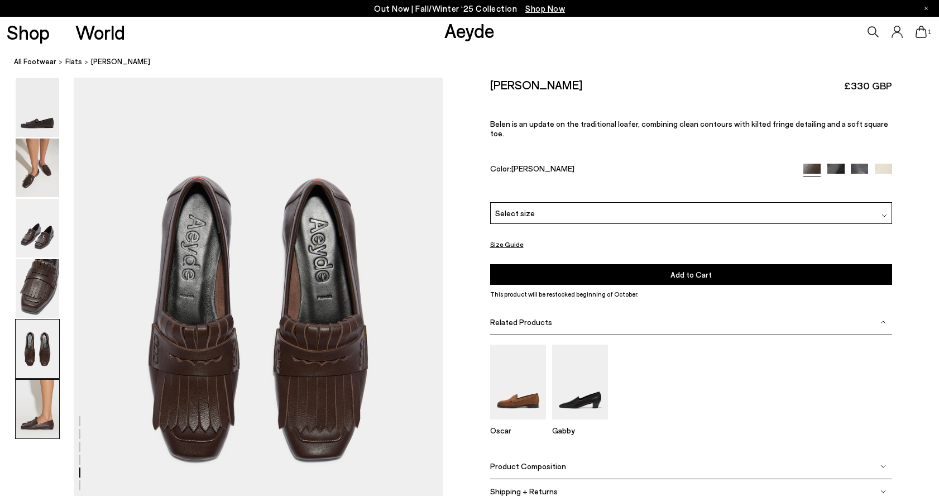
scroll to position [1976, 0]
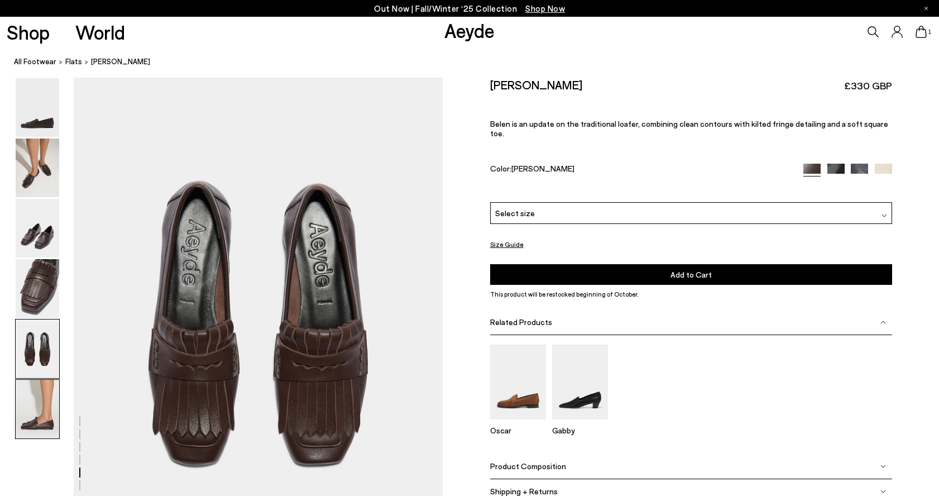
click at [40, 414] on img at bounding box center [38, 409] width 44 height 59
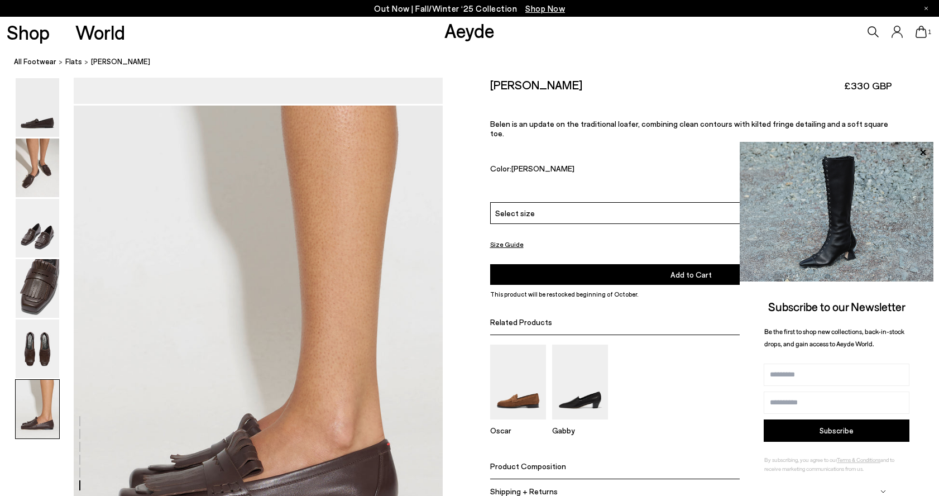
scroll to position [2601, 0]
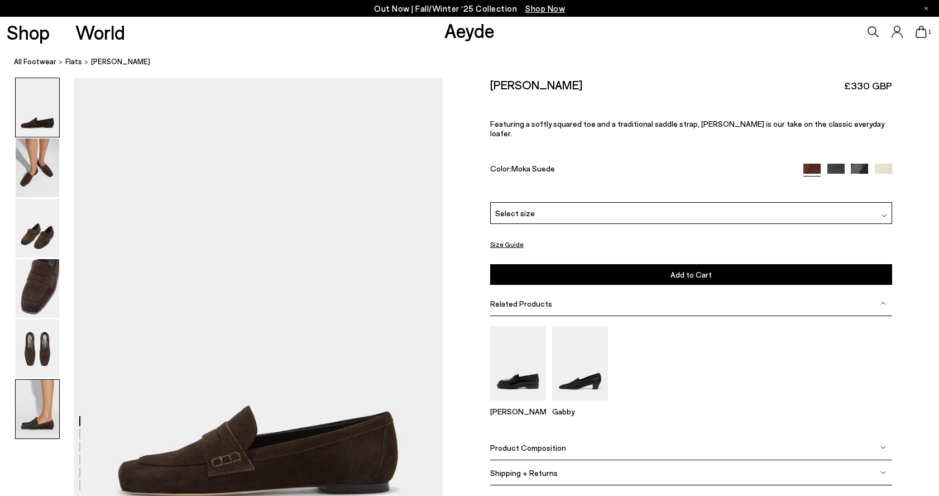
click at [34, 416] on img at bounding box center [38, 409] width 44 height 59
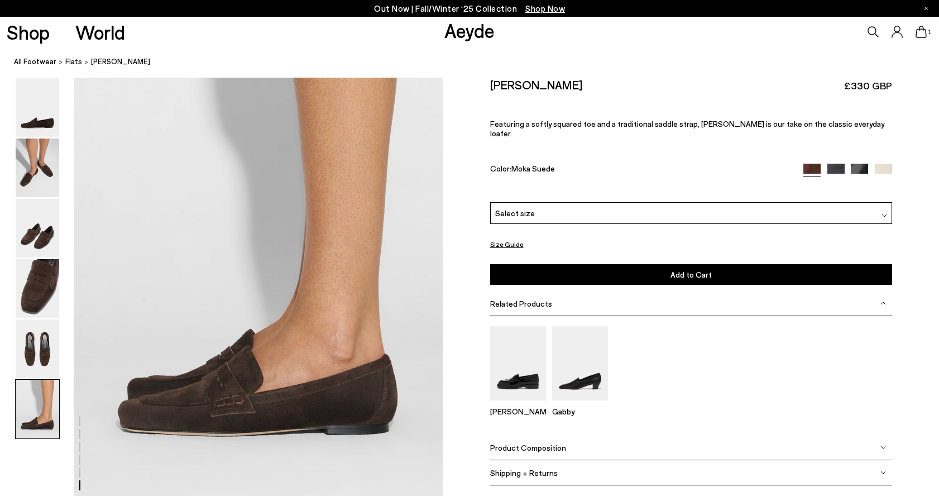
scroll to position [2547, 0]
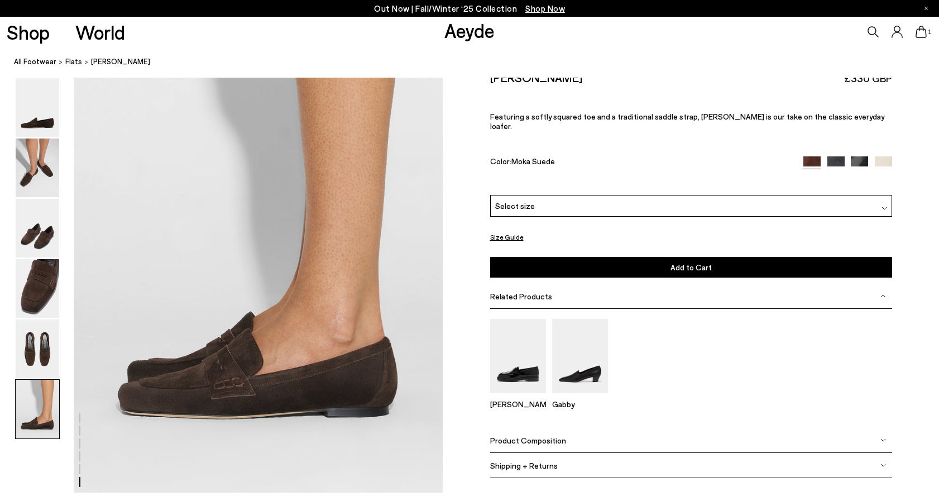
click at [835, 159] on img at bounding box center [835, 164] width 17 height 17
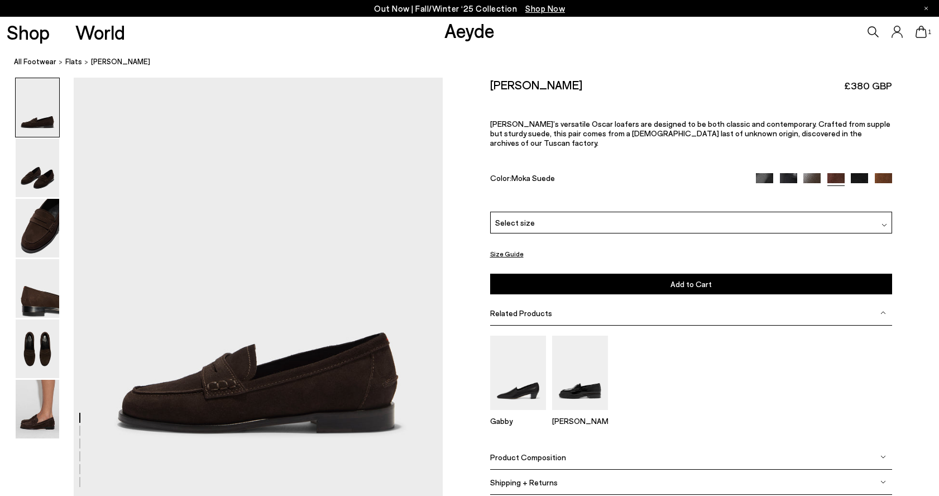
click at [650, 214] on div "Select size" at bounding box center [691, 223] width 402 height 22
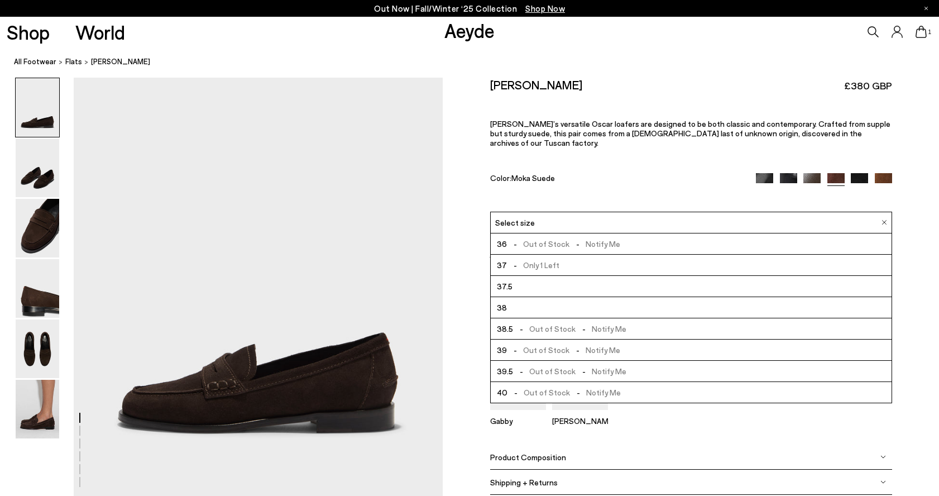
click at [860, 173] on img at bounding box center [859, 181] width 17 height 17
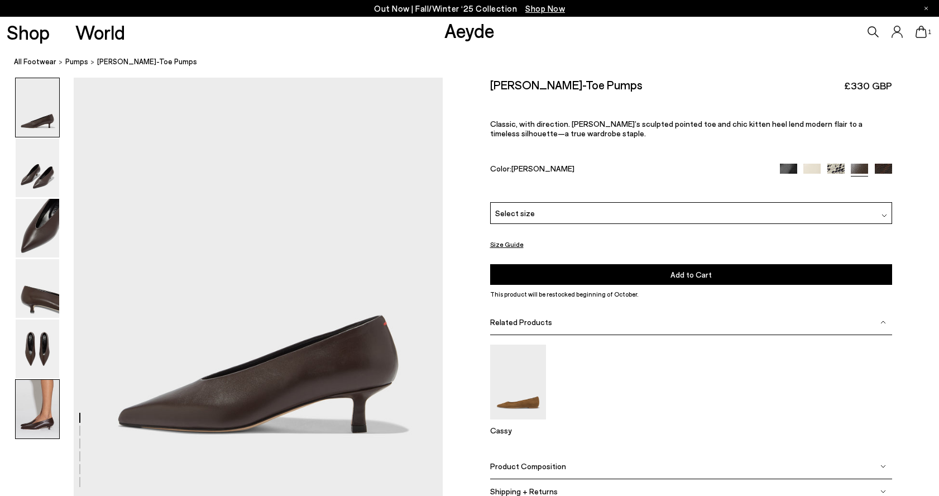
click at [35, 415] on img at bounding box center [38, 409] width 44 height 59
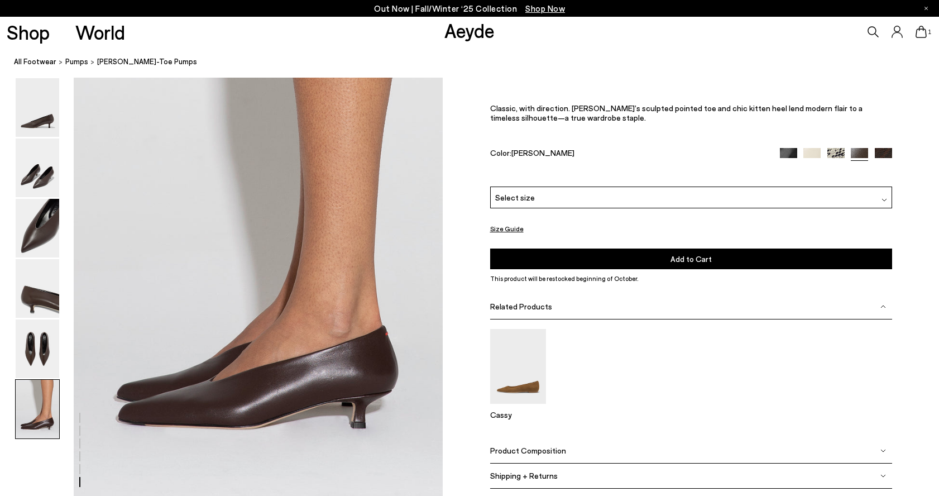
scroll to position [2473, 0]
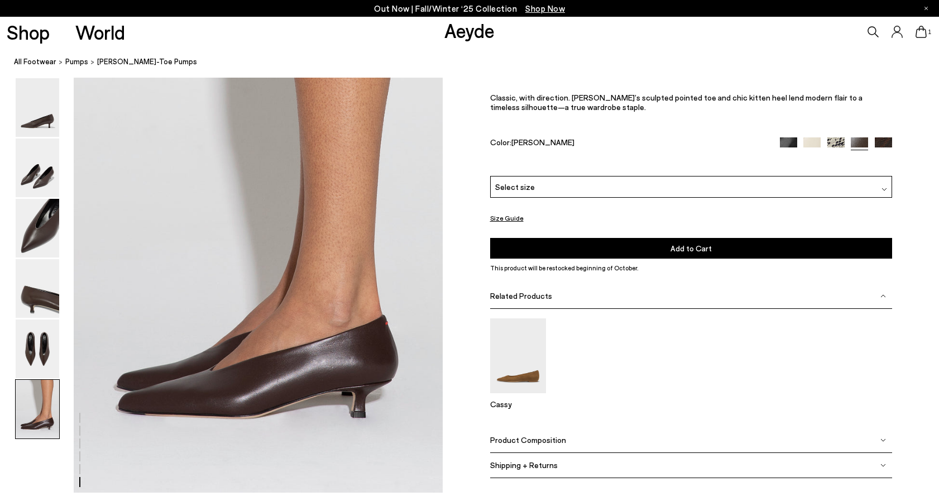
click at [797, 183] on div "Select size" at bounding box center [691, 187] width 402 height 22
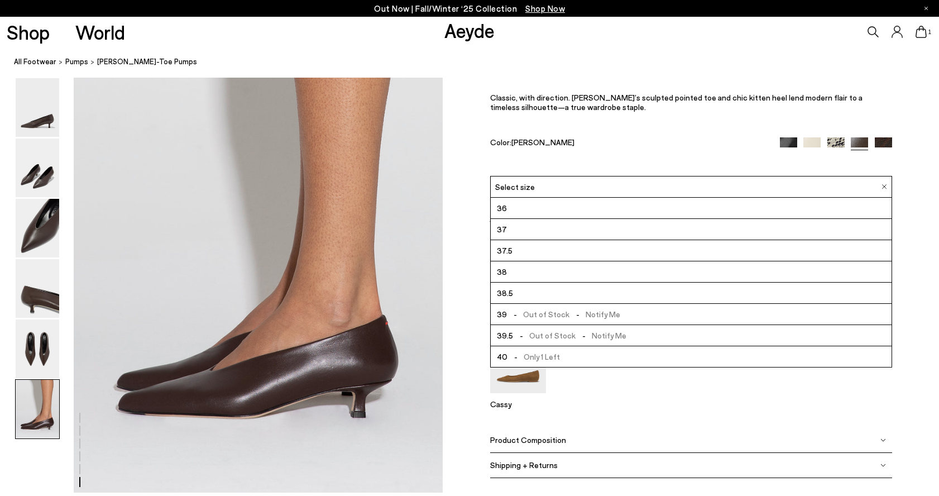
click at [690, 353] on li "40 - Only 1 Left" at bounding box center [691, 356] width 401 height 21
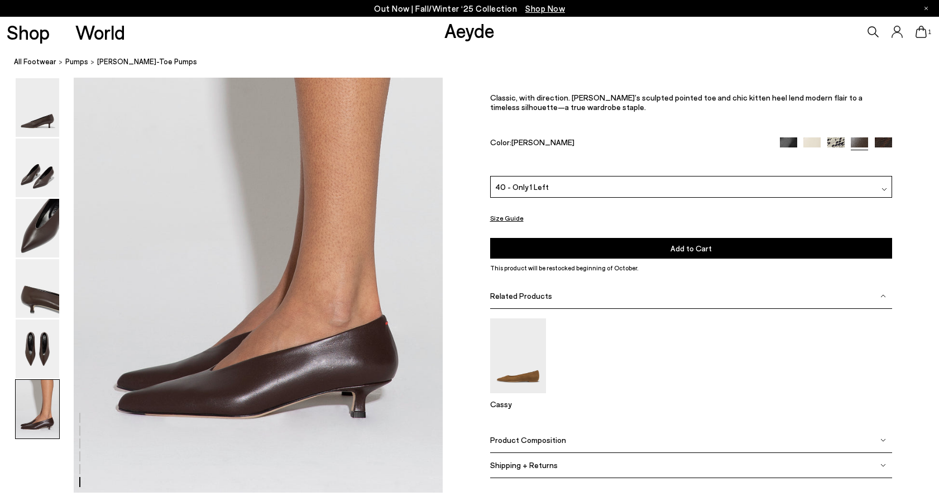
click at [690, 252] on span "Add to Cart" at bounding box center [690, 247] width 41 height 9
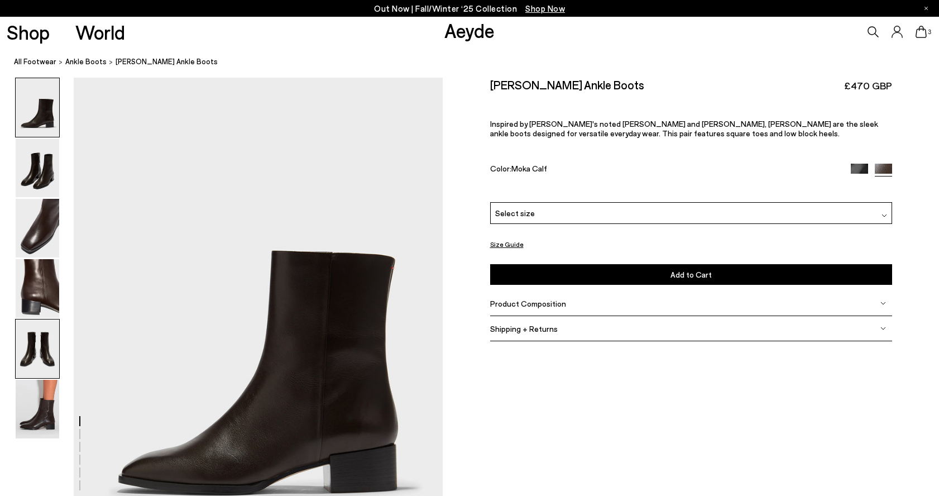
click at [48, 343] on img at bounding box center [38, 348] width 44 height 59
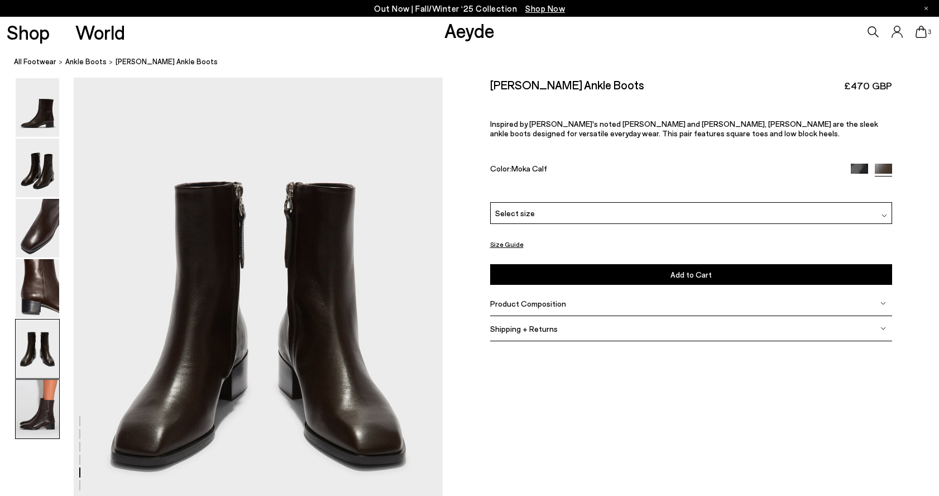
click at [49, 400] on img at bounding box center [38, 409] width 44 height 59
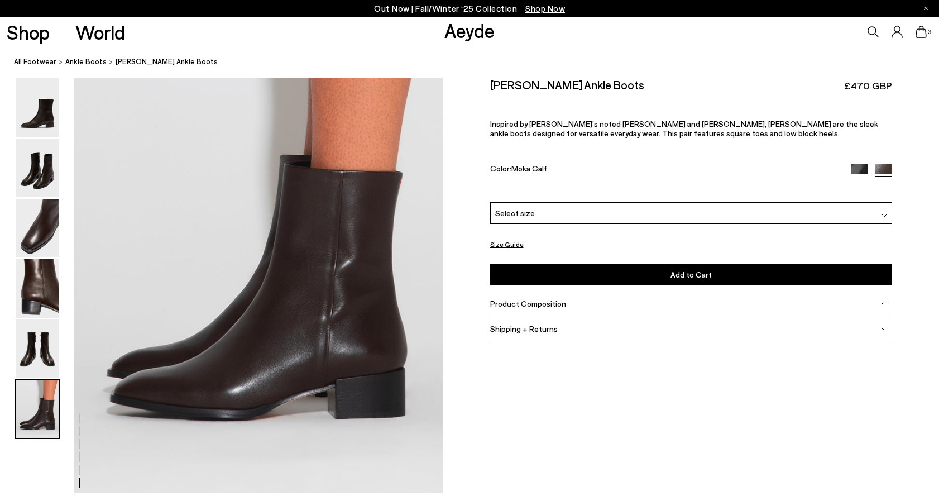
scroll to position [2547, 0]
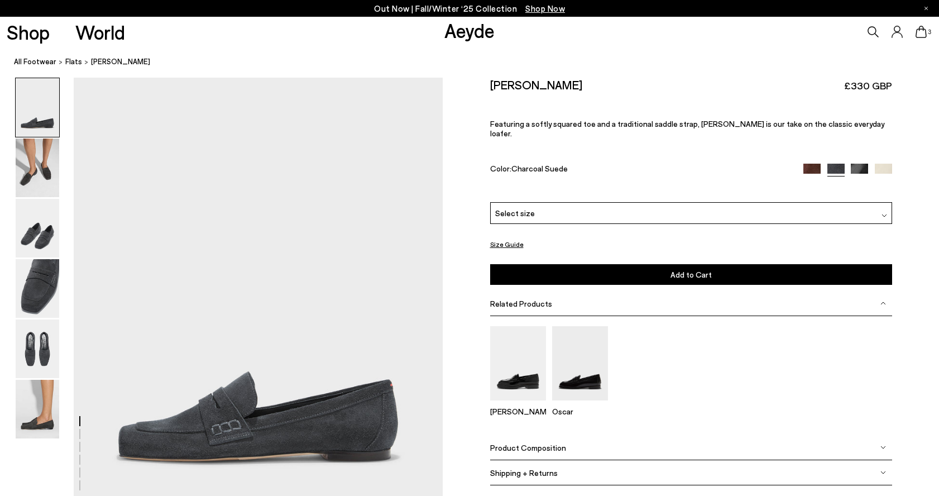
scroll to position [53, 0]
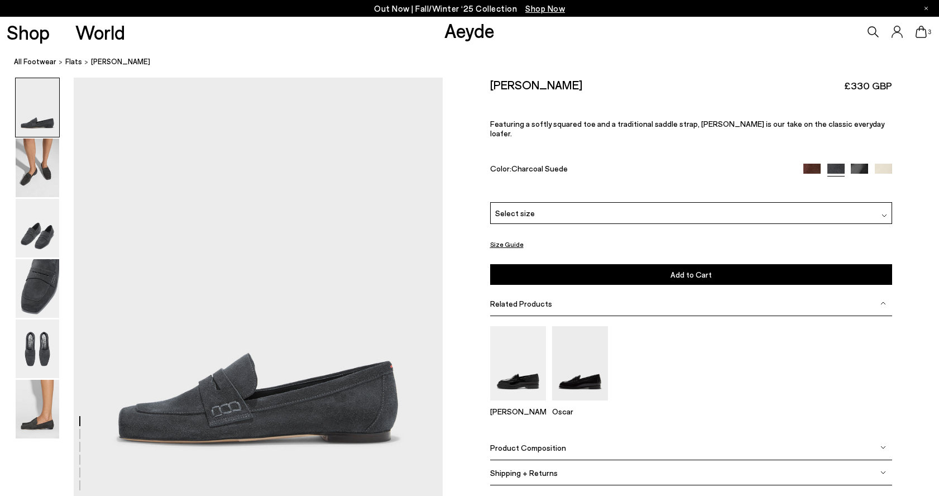
click at [856, 164] on img at bounding box center [859, 172] width 17 height 17
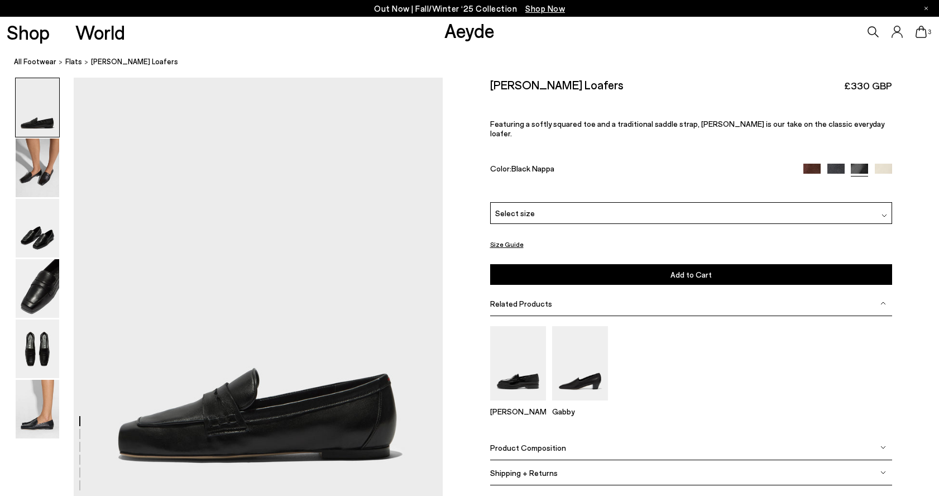
scroll to position [52, 0]
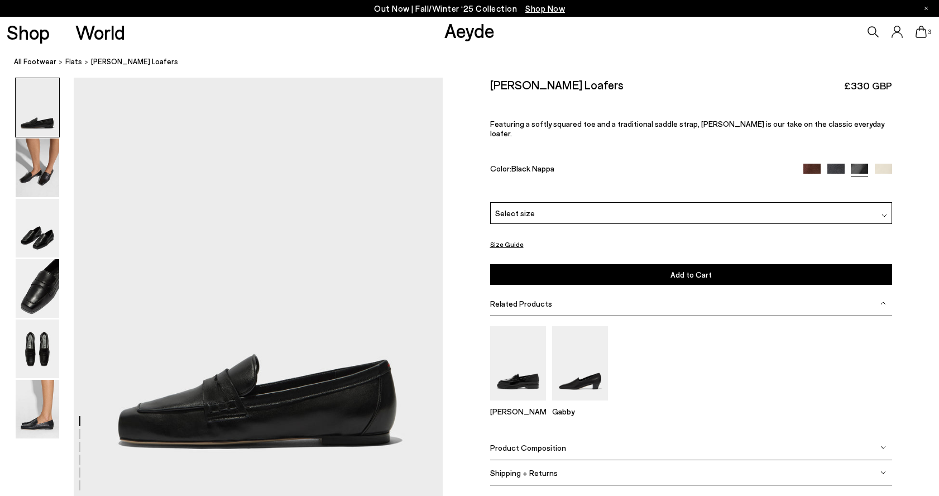
click at [884, 164] on img at bounding box center [883, 172] width 17 height 17
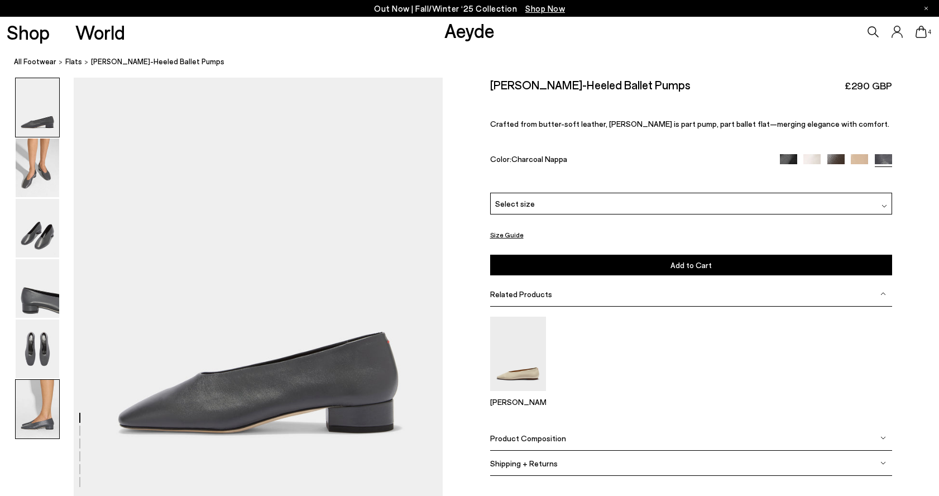
click at [47, 404] on img at bounding box center [38, 409] width 44 height 59
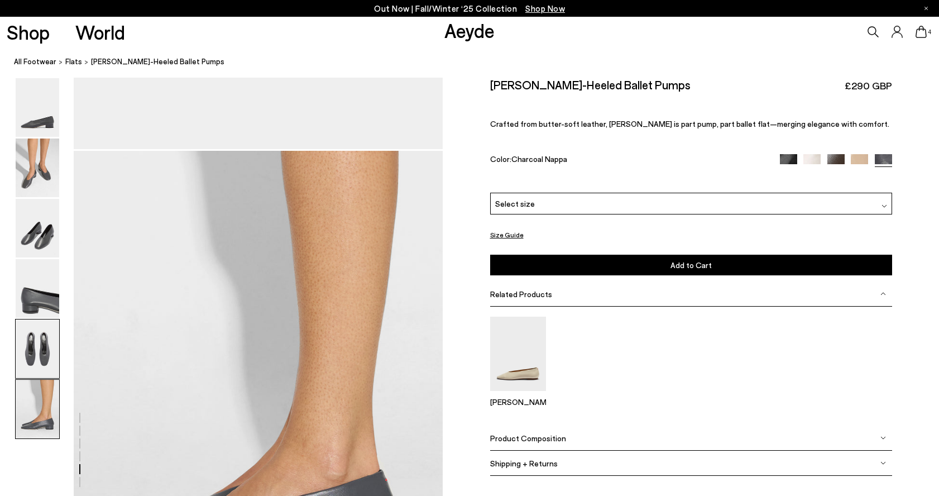
scroll to position [2473, 0]
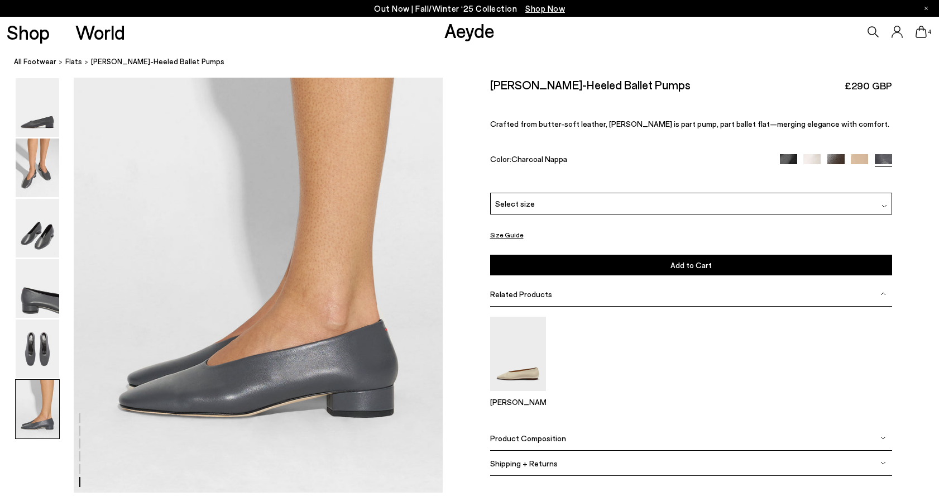
click at [794, 160] on img at bounding box center [788, 162] width 17 height 17
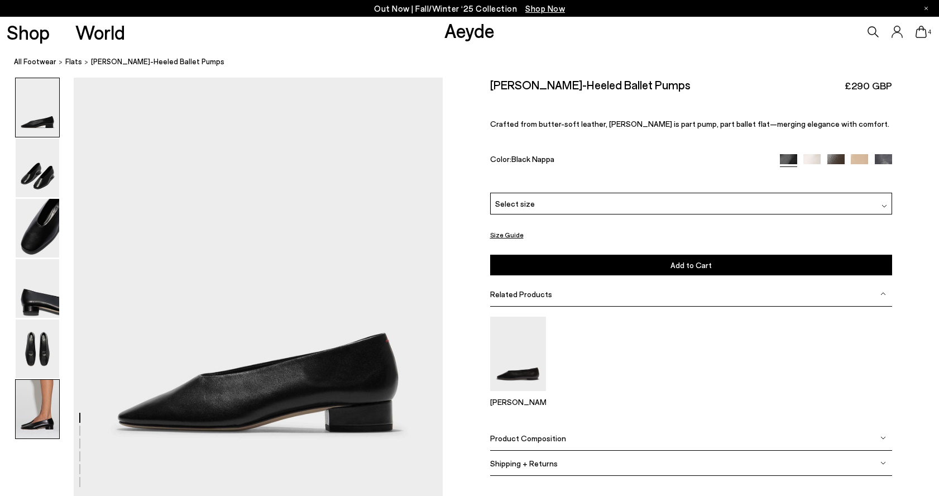
click at [34, 411] on img at bounding box center [38, 409] width 44 height 59
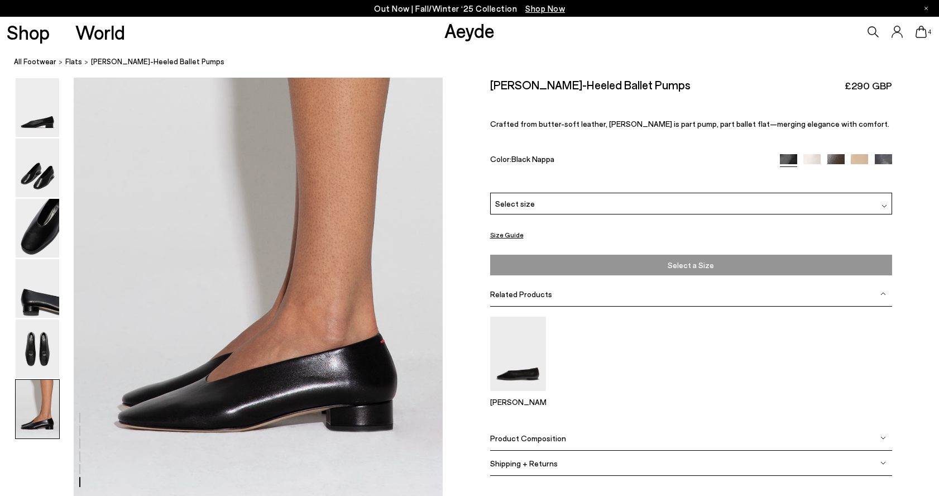
scroll to position [2473, 0]
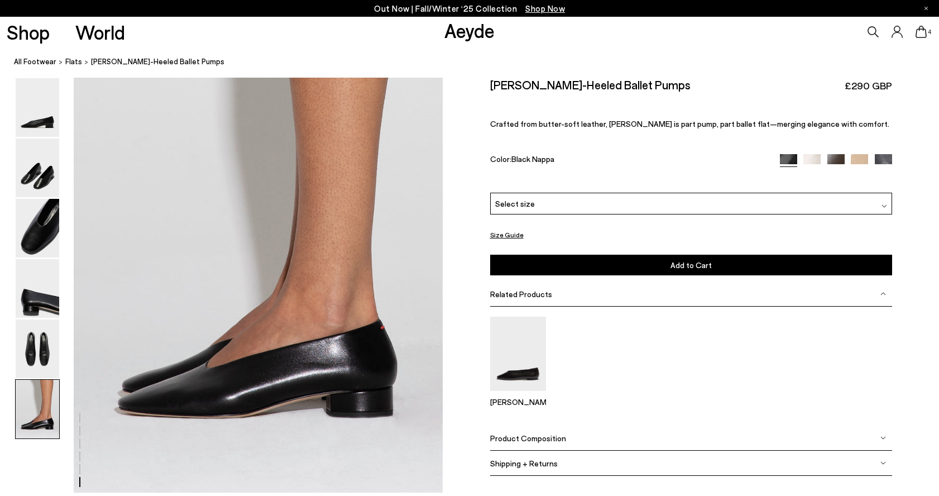
click at [841, 160] on img at bounding box center [835, 162] width 17 height 17
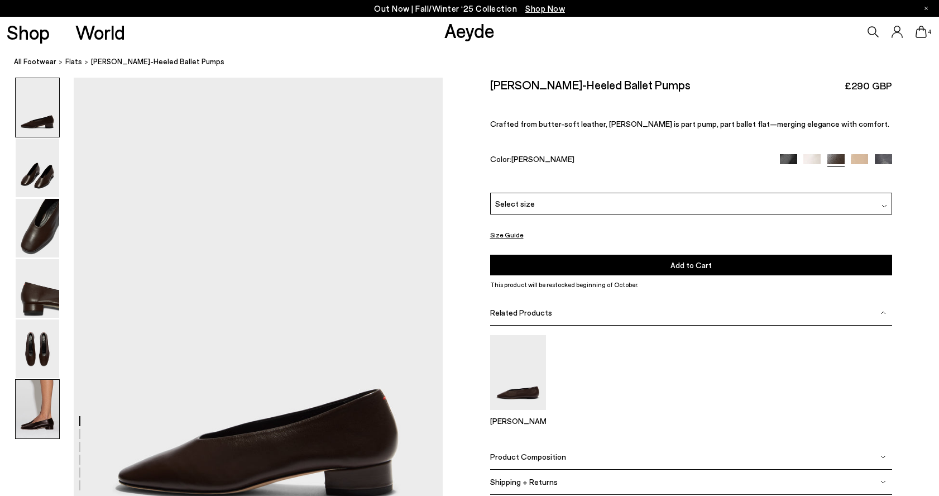
click at [31, 410] on img at bounding box center [38, 409] width 44 height 59
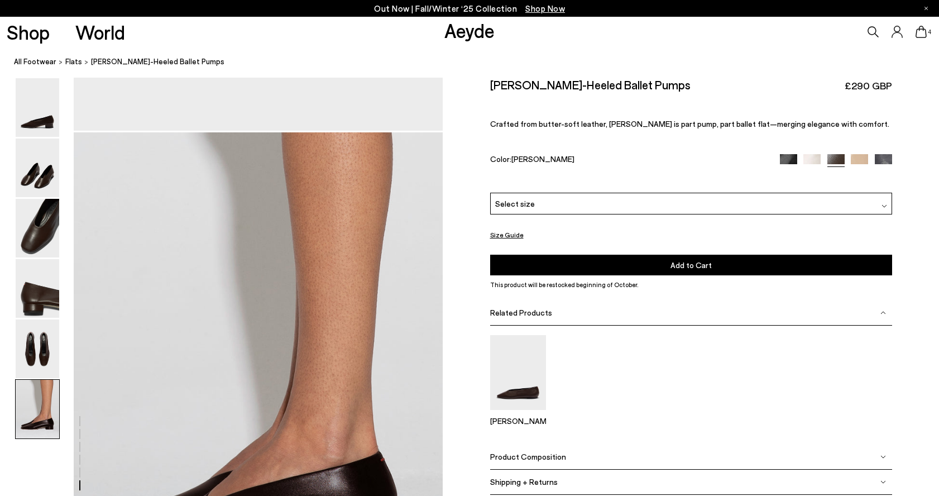
scroll to position [2400, 0]
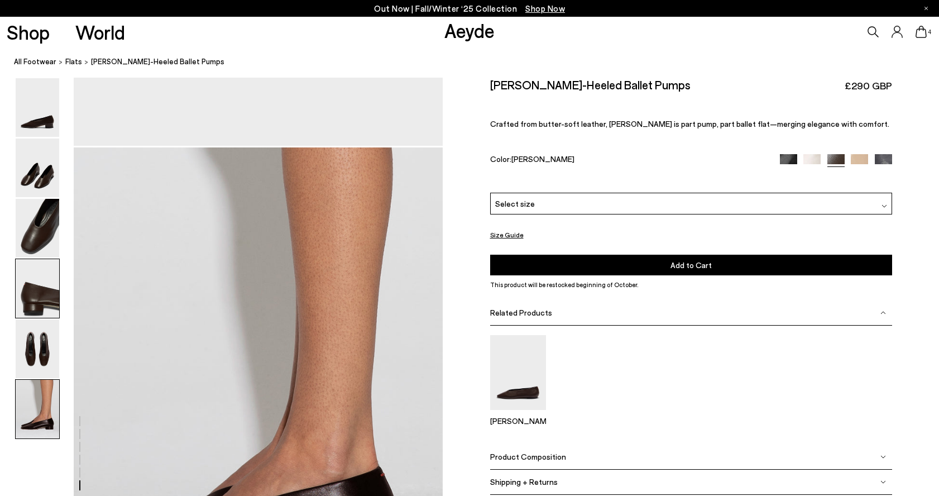
click at [43, 292] on img at bounding box center [38, 288] width 44 height 59
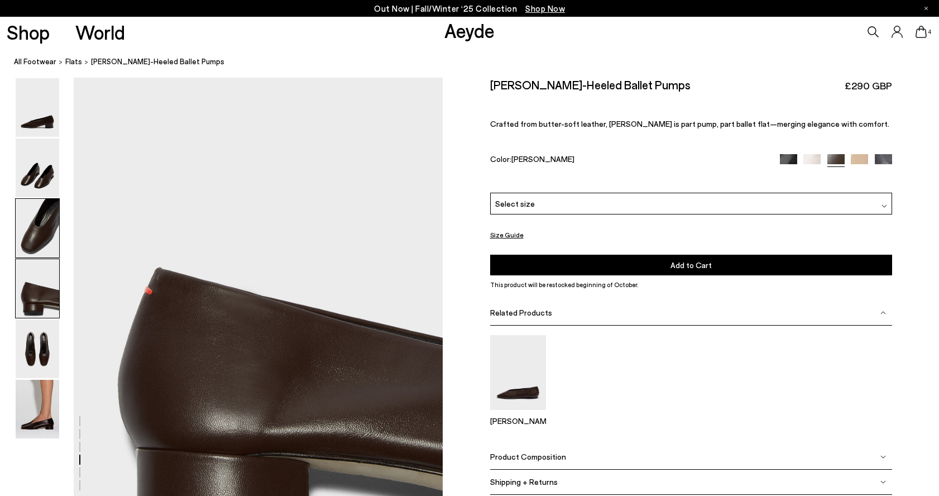
click at [35, 242] on img at bounding box center [38, 228] width 44 height 59
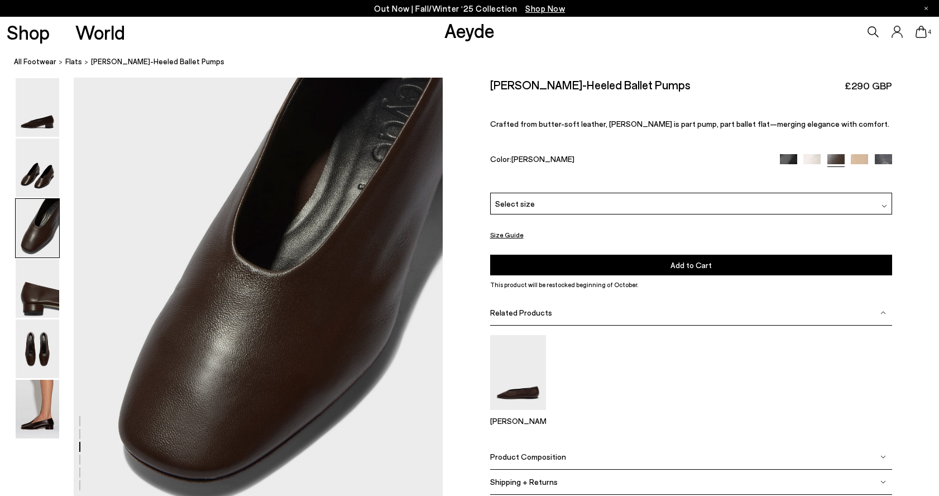
scroll to position [989, 0]
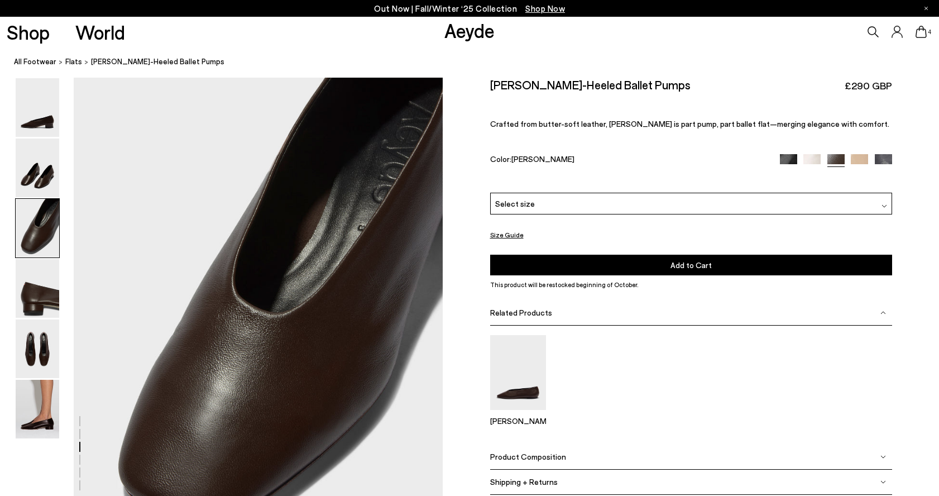
click at [885, 162] on img at bounding box center [883, 162] width 17 height 17
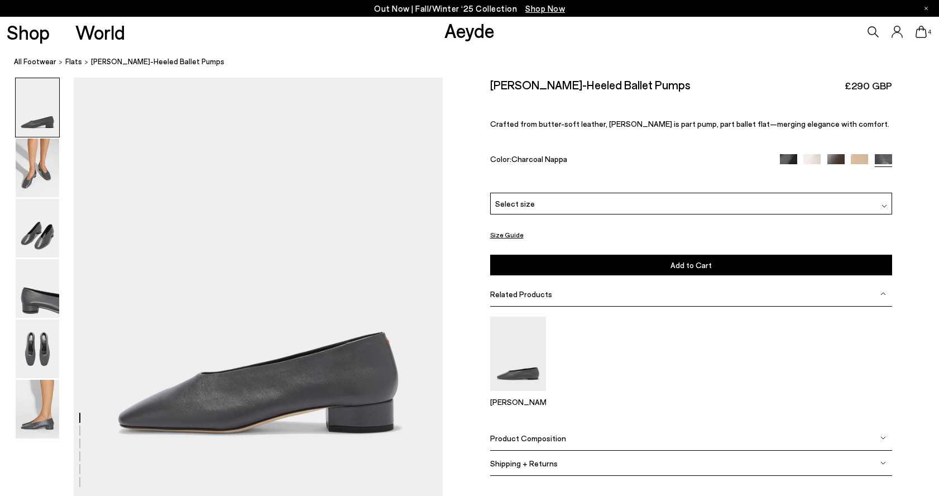
click at [768, 200] on div "Select size" at bounding box center [691, 204] width 402 height 22
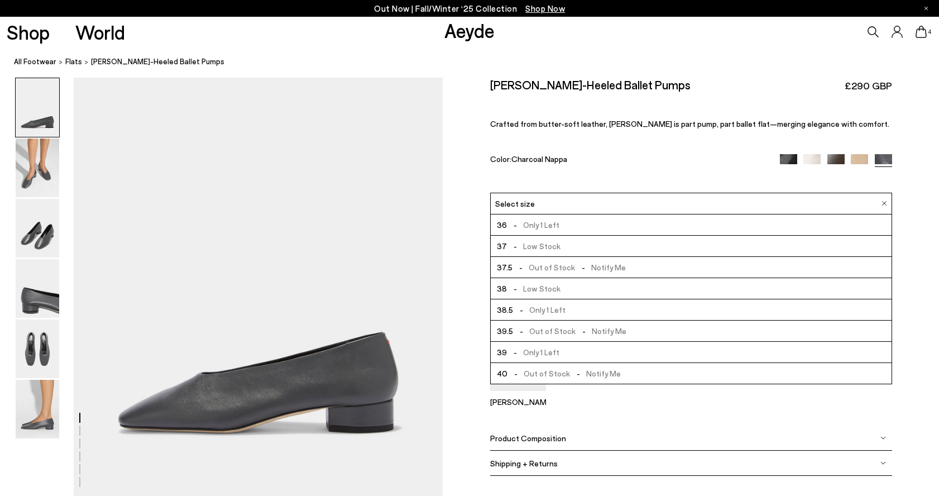
click at [740, 354] on li "39 - Only 1 Left" at bounding box center [691, 352] width 401 height 21
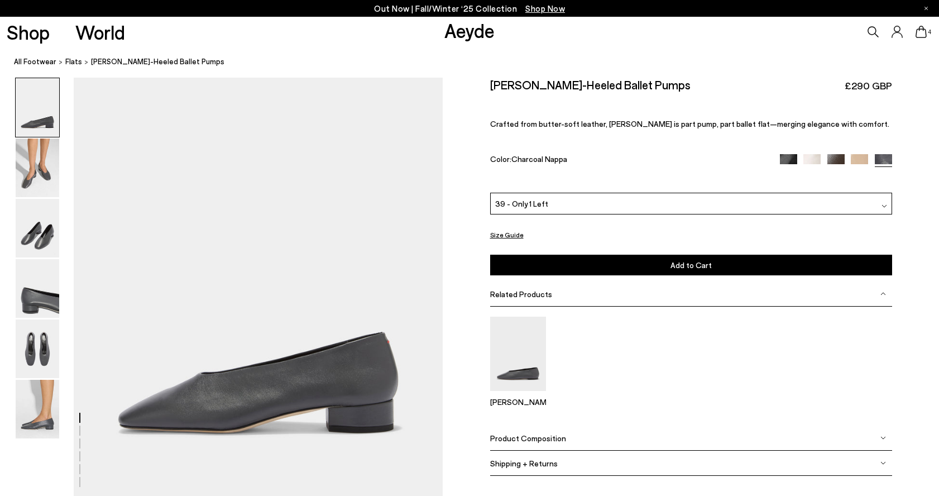
click at [789, 160] on img at bounding box center [788, 162] width 17 height 17
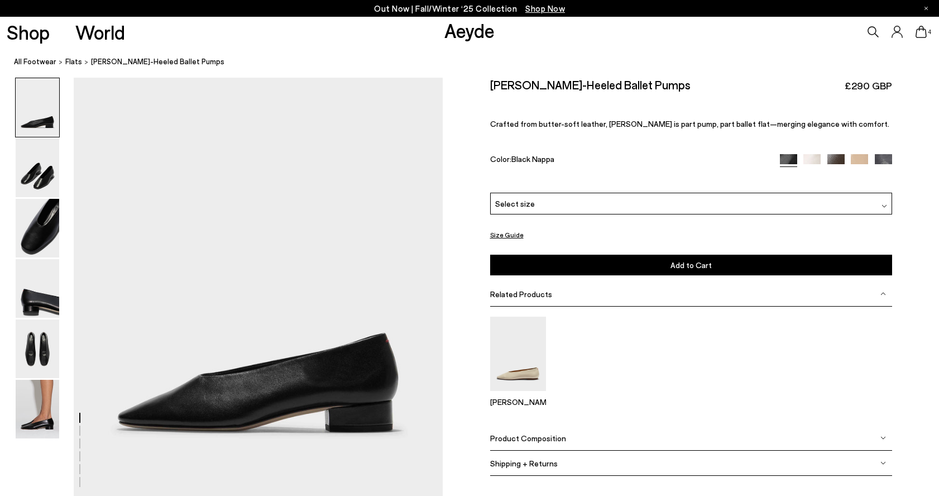
click at [773, 207] on div "Select size" at bounding box center [691, 204] width 402 height 22
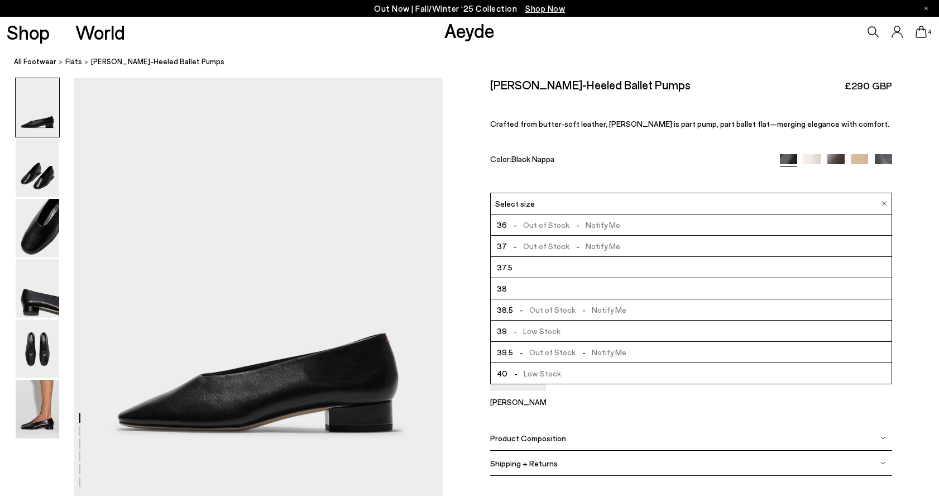
click at [717, 373] on li "40 - Low Stock" at bounding box center [691, 373] width 401 height 21
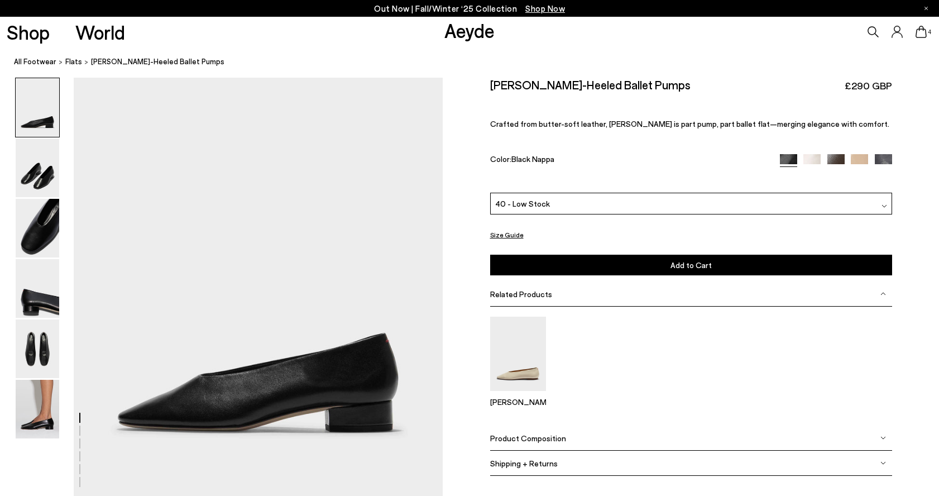
click at [643, 266] on button "Add to Cart Select a Size First" at bounding box center [691, 265] width 402 height 21
click at [38, 407] on img at bounding box center [38, 409] width 44 height 59
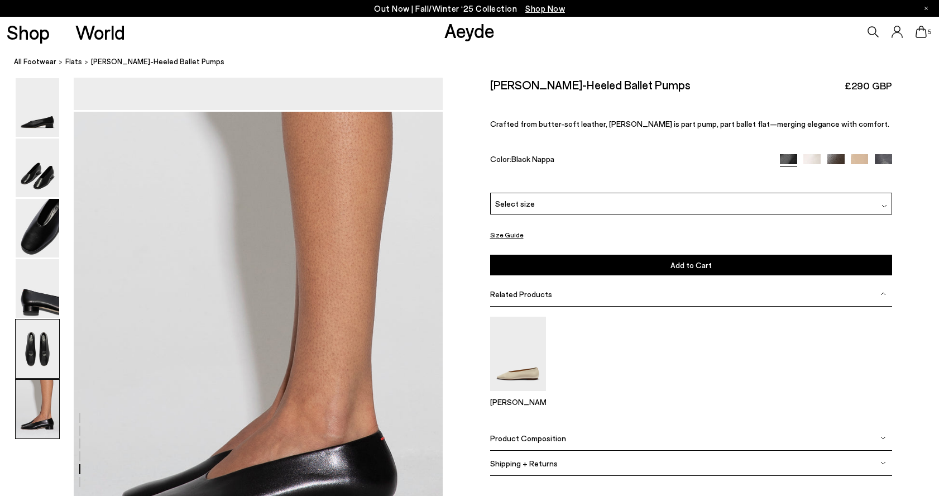
scroll to position [2473, 0]
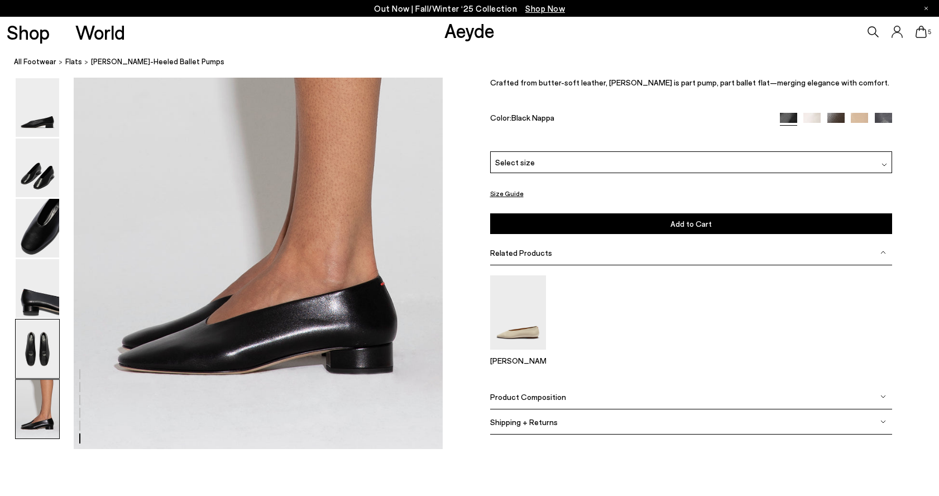
click at [32, 341] on img at bounding box center [38, 348] width 44 height 59
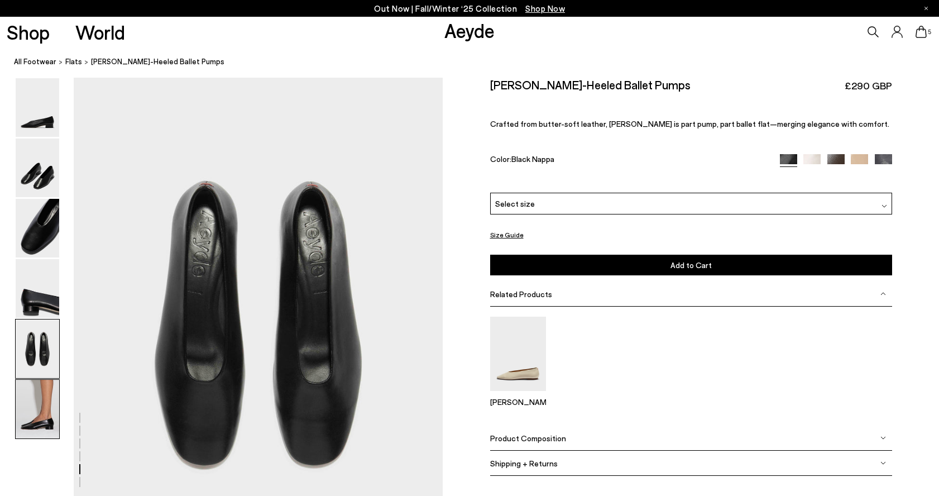
click at [34, 386] on img at bounding box center [38, 409] width 44 height 59
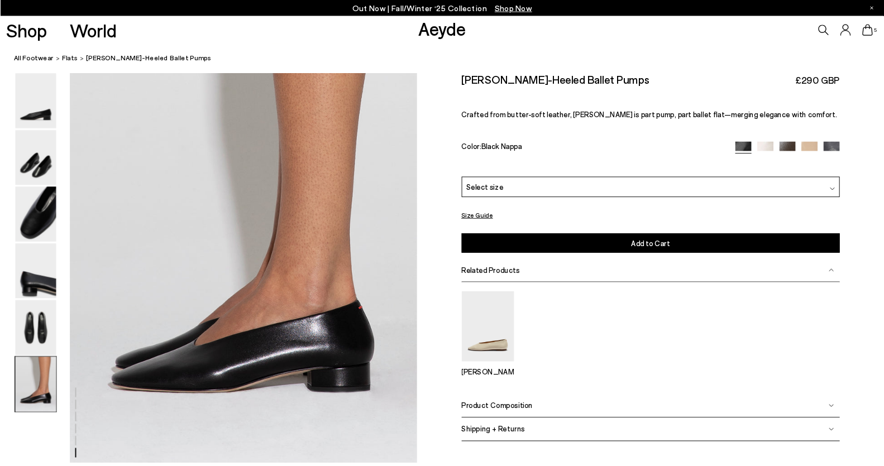
scroll to position [2304, 0]
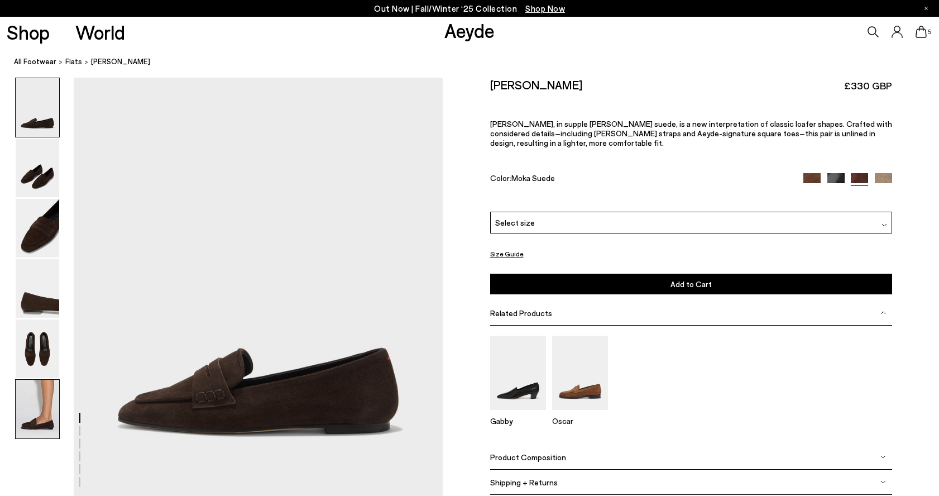
click at [35, 428] on img at bounding box center [38, 409] width 44 height 59
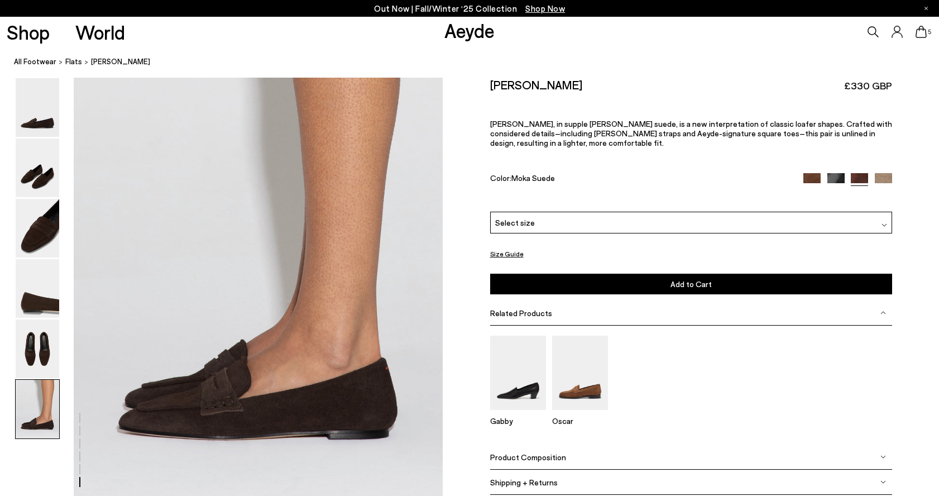
scroll to position [2473, 0]
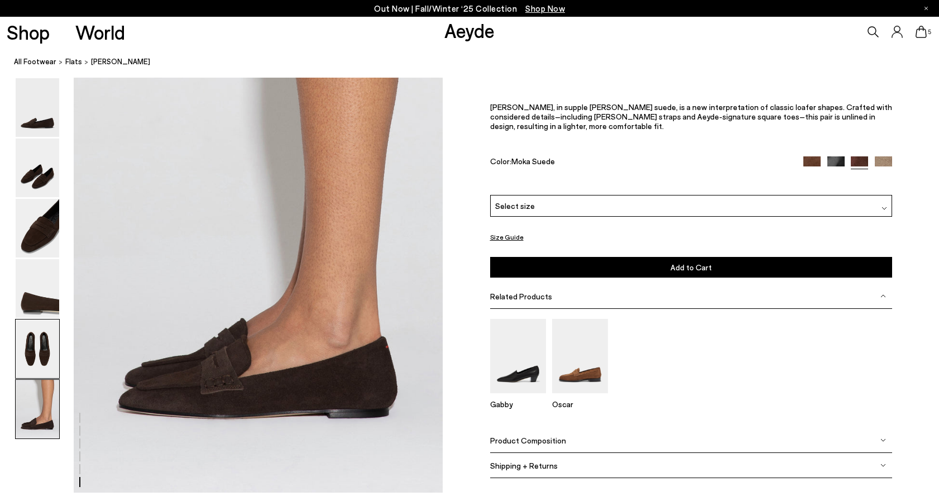
click at [44, 349] on img at bounding box center [38, 348] width 44 height 59
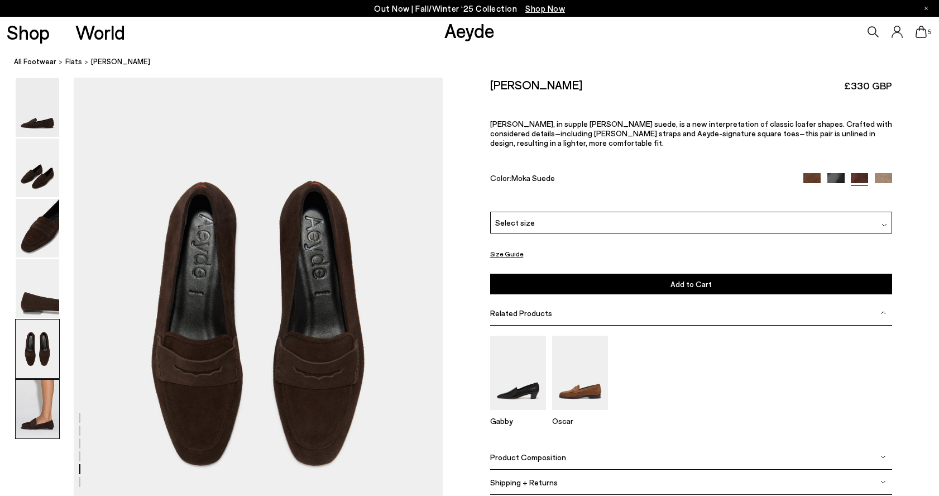
click at [46, 425] on img at bounding box center [38, 409] width 44 height 59
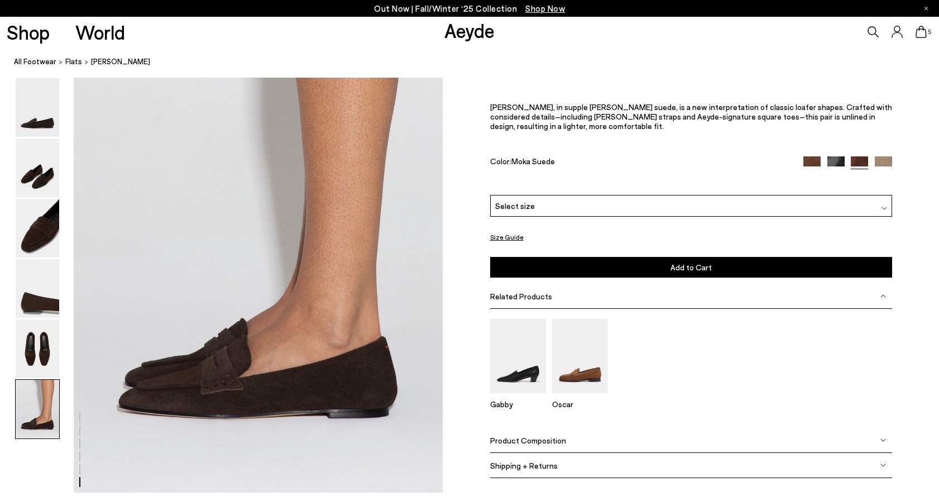
click at [622, 205] on div "Select size" at bounding box center [691, 206] width 402 height 22
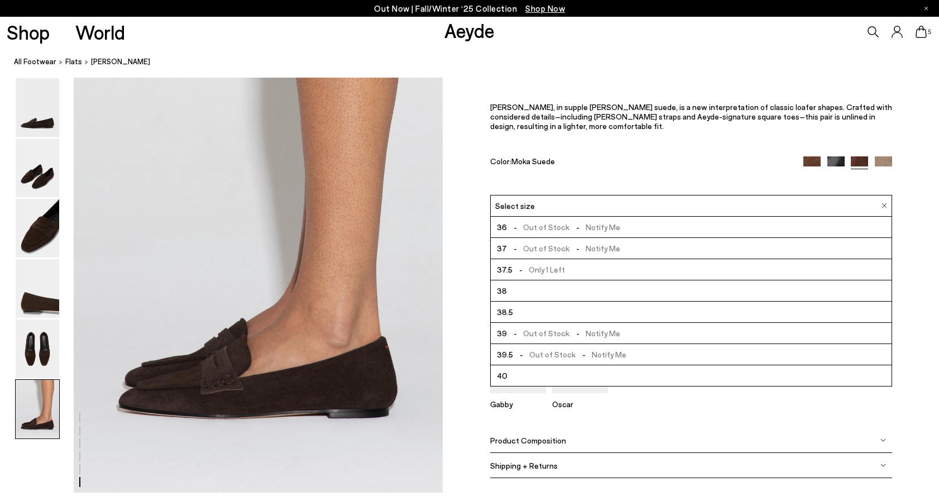
click at [626, 180] on div "[PERSON_NAME] £330 GBP [PERSON_NAME], in supple [PERSON_NAME] suede, is a new i…" at bounding box center [691, 128] width 402 height 134
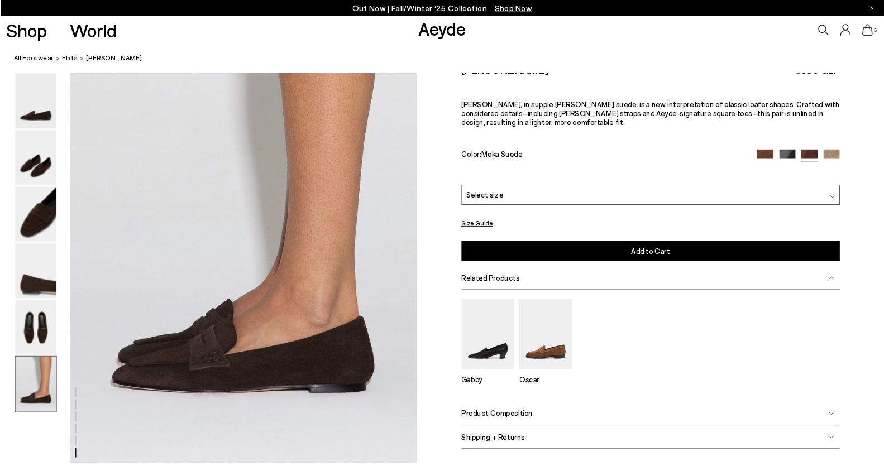
scroll to position [2304, 0]
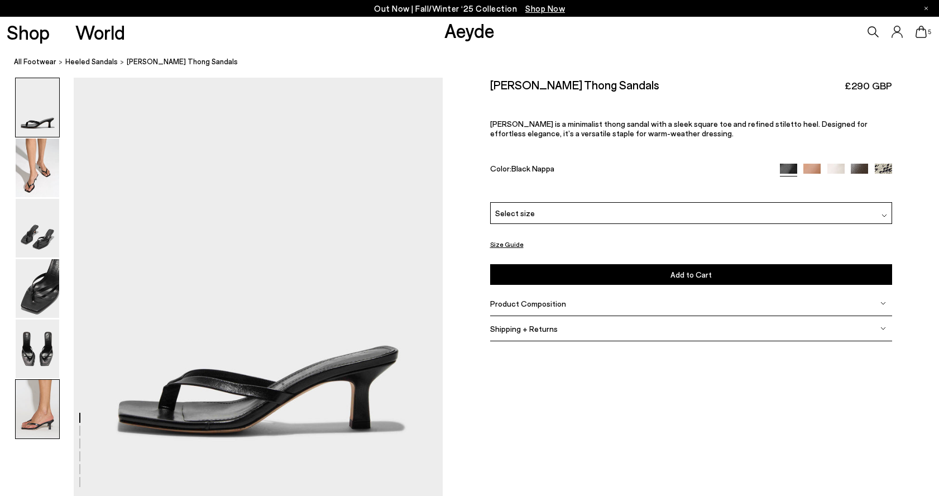
click at [32, 426] on img at bounding box center [38, 409] width 44 height 59
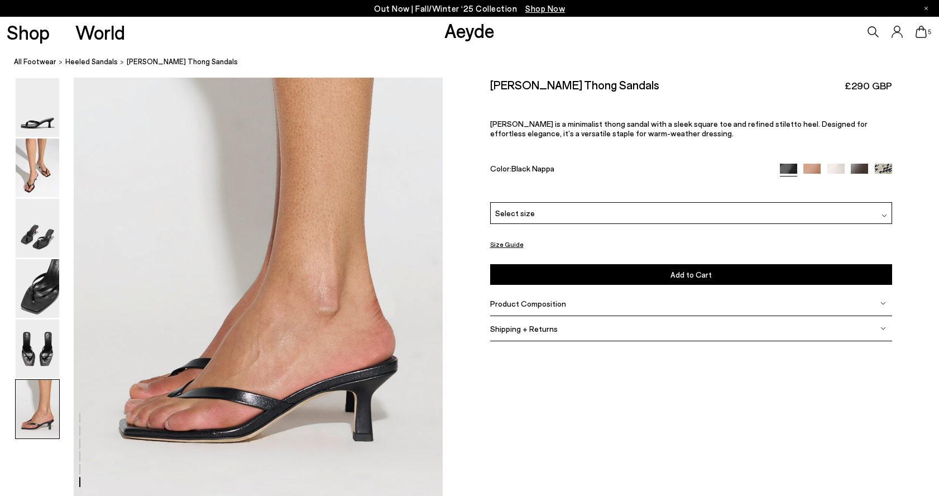
scroll to position [2473, 0]
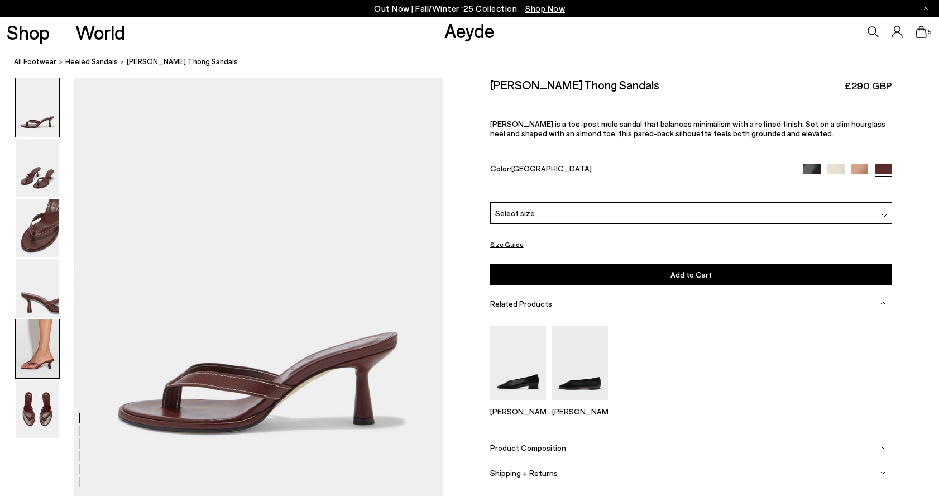
click at [36, 376] on img at bounding box center [38, 348] width 44 height 59
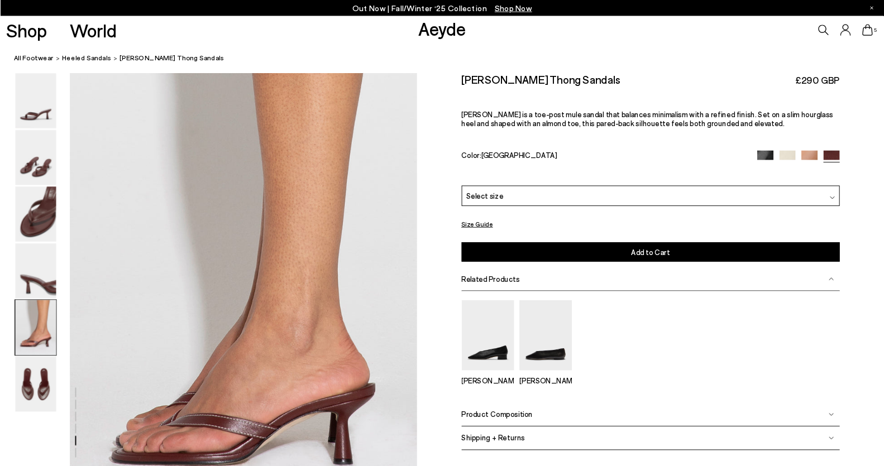
scroll to position [1803, 0]
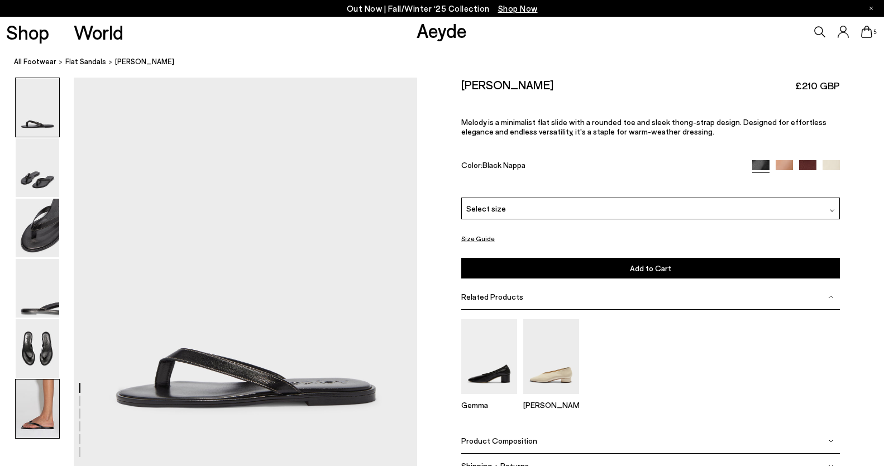
click at [44, 391] on img at bounding box center [38, 409] width 44 height 59
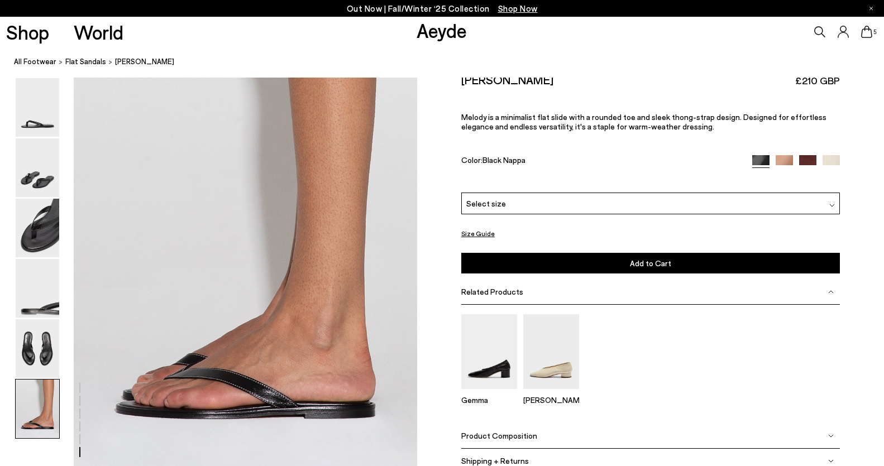
scroll to position [2304, 0]
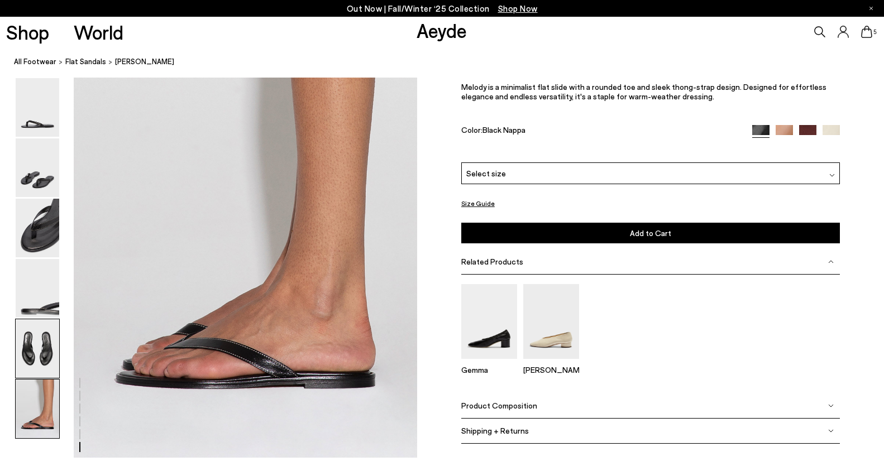
click at [43, 330] on img at bounding box center [38, 348] width 44 height 59
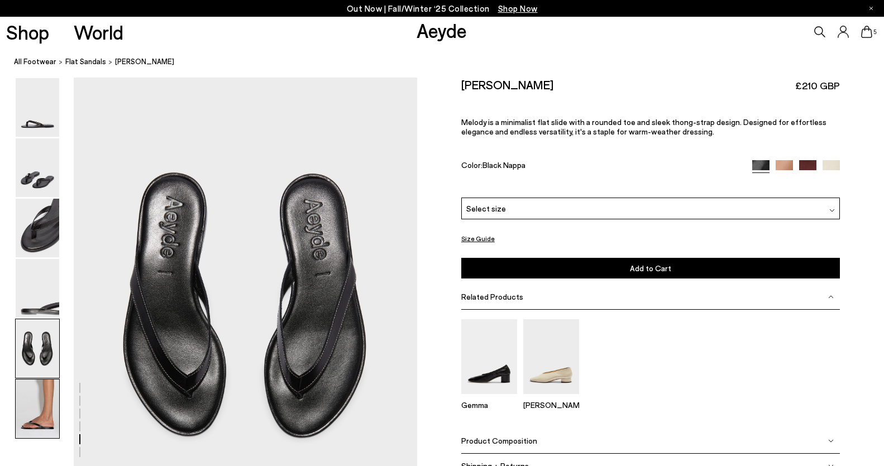
click at [42, 408] on img at bounding box center [38, 409] width 44 height 59
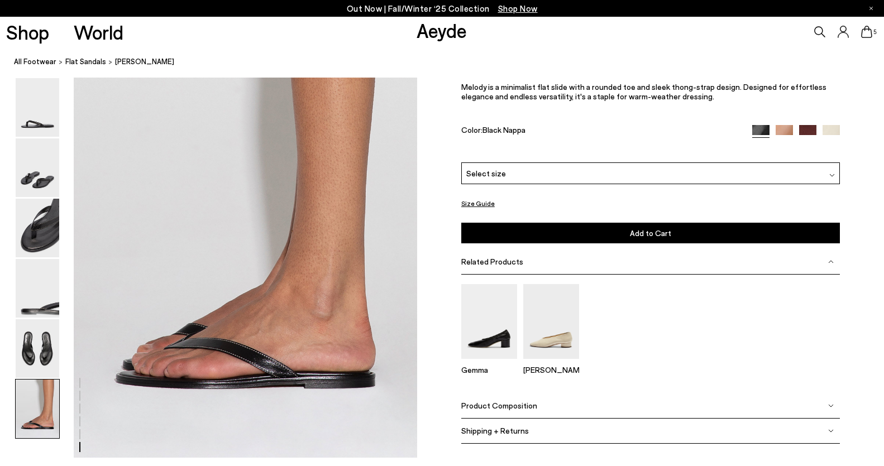
click at [803, 129] on img at bounding box center [807, 134] width 17 height 17
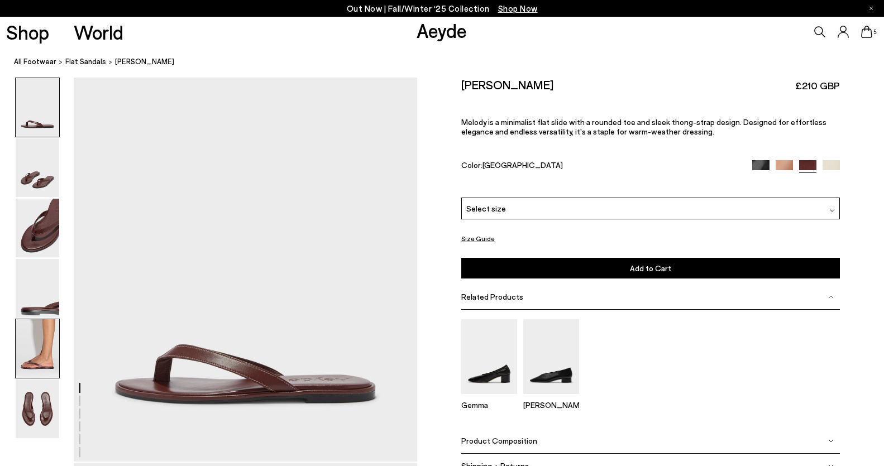
click at [47, 356] on img at bounding box center [38, 348] width 44 height 59
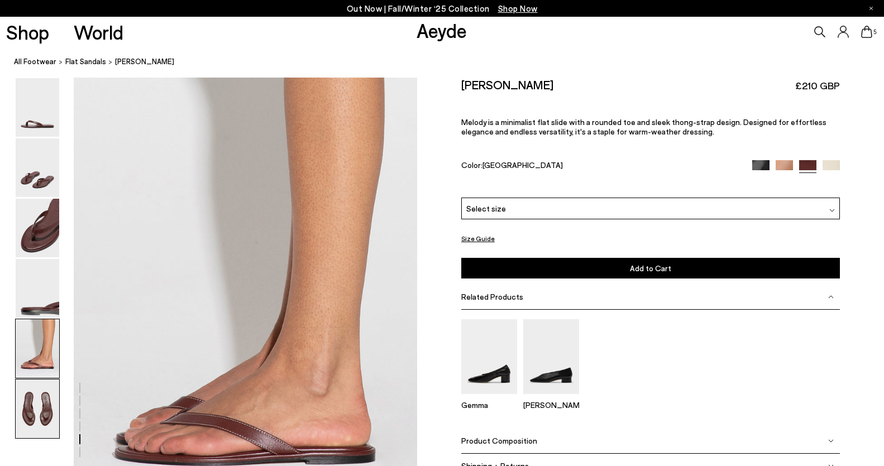
click at [32, 409] on img at bounding box center [38, 409] width 44 height 59
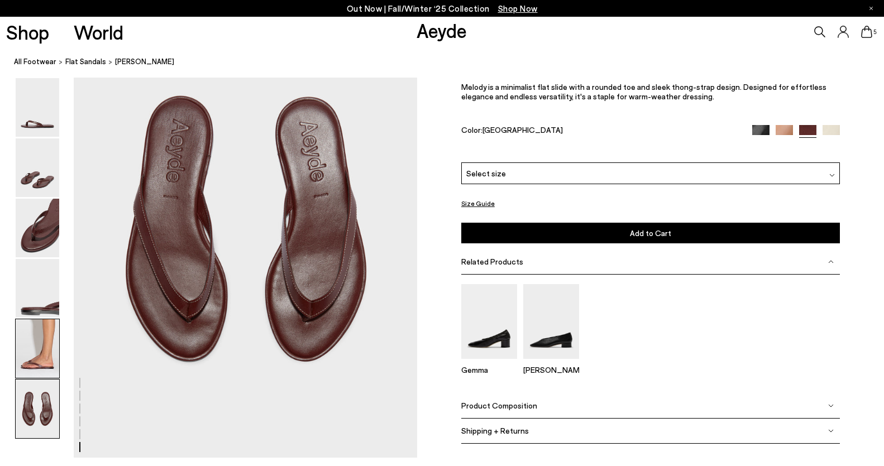
click at [26, 357] on img at bounding box center [38, 348] width 44 height 59
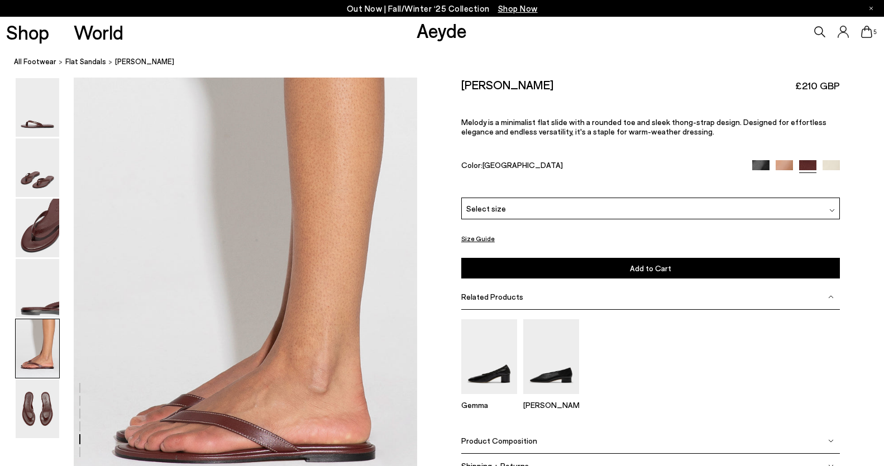
scroll to position [1769, 0]
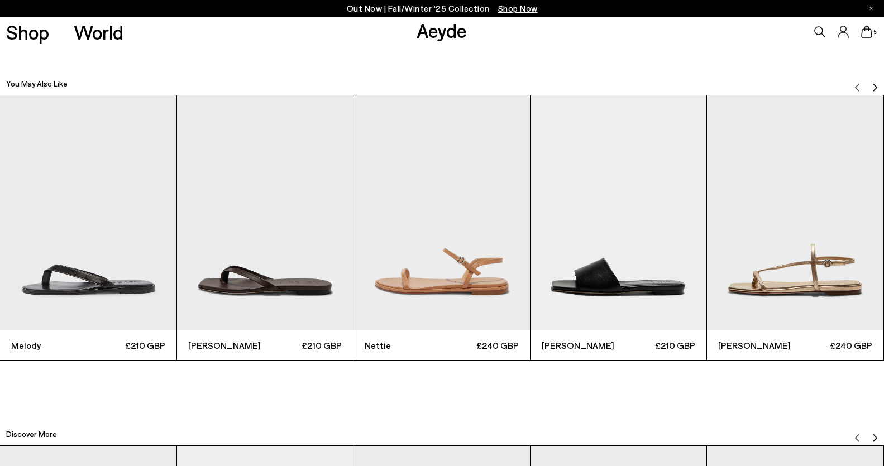
scroll to position [2756, 0]
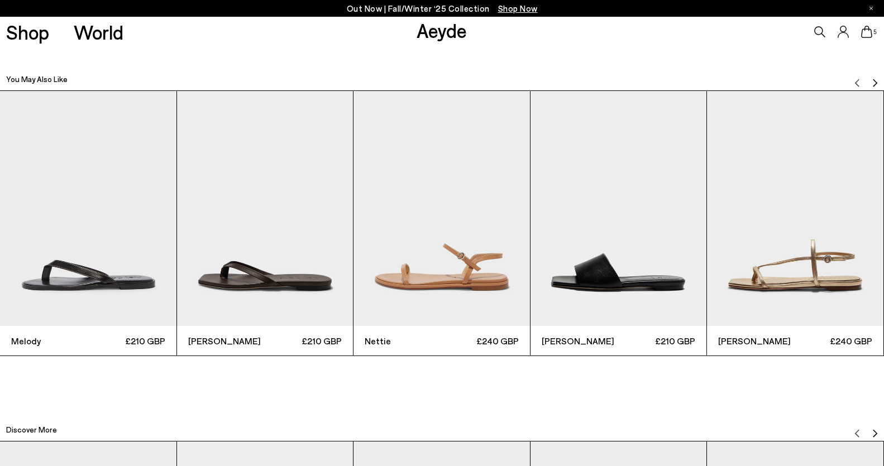
click at [100, 207] on img "1 / 6" at bounding box center [88, 208] width 176 height 235
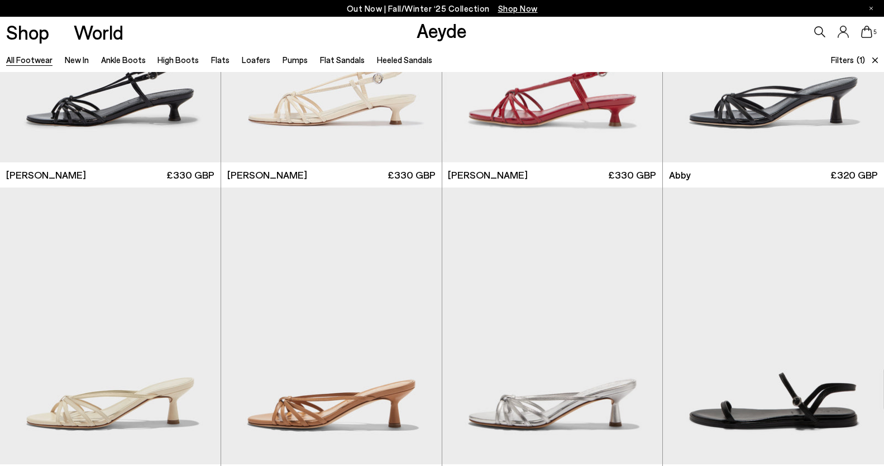
scroll to position [25447, 0]
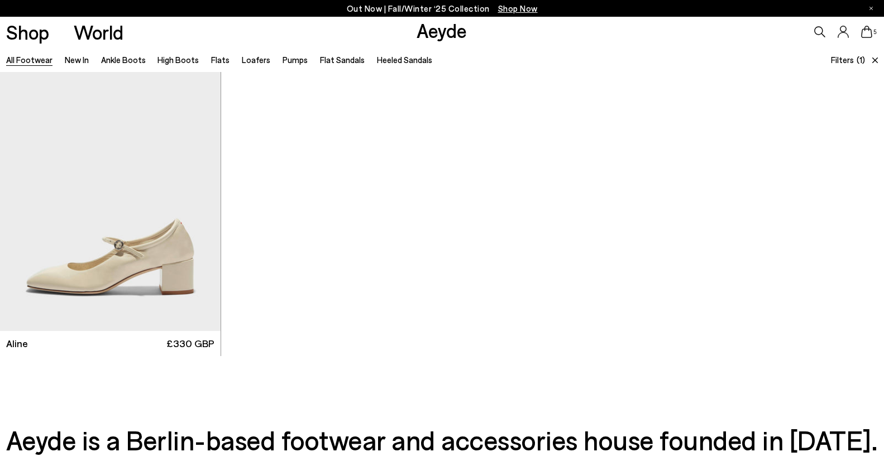
scroll to position [27521, 0]
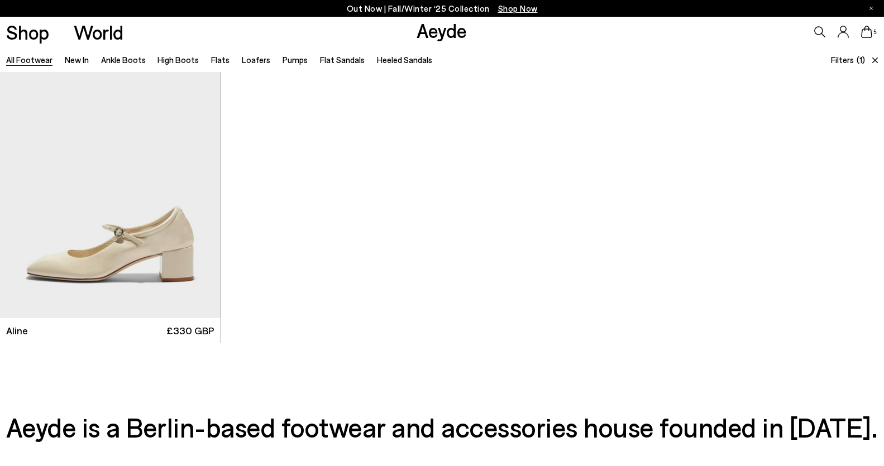
click at [870, 32] on icon at bounding box center [866, 32] width 11 height 12
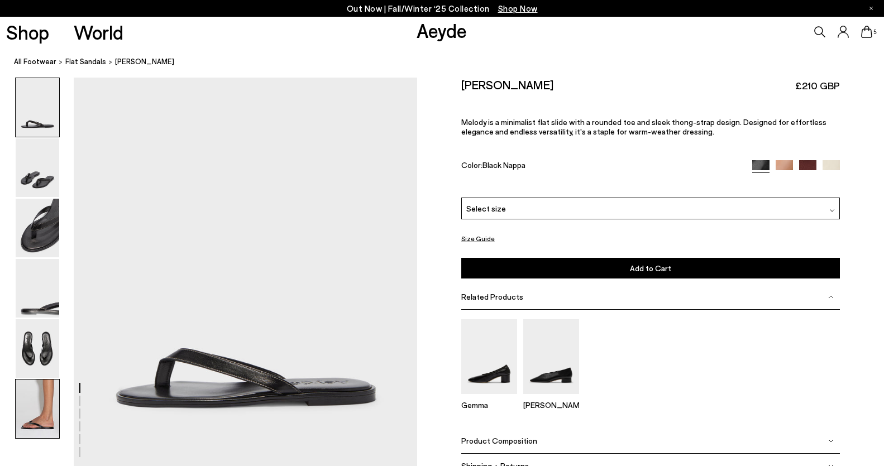
click at [43, 418] on img at bounding box center [38, 409] width 44 height 59
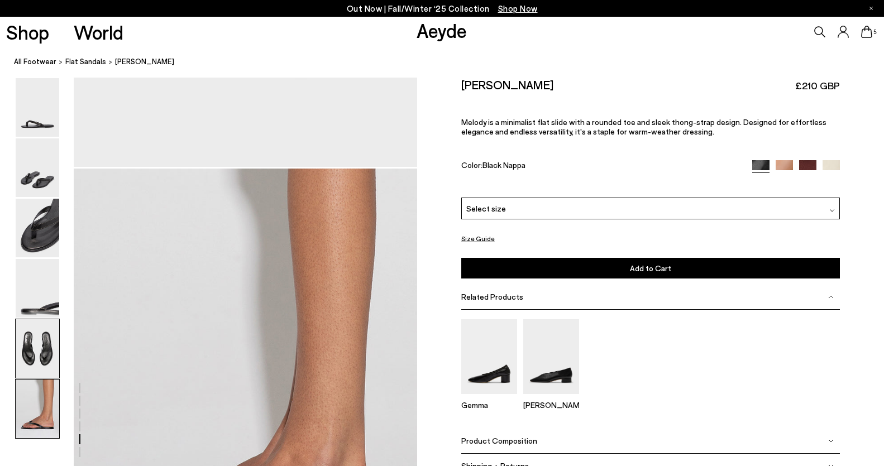
scroll to position [2304, 0]
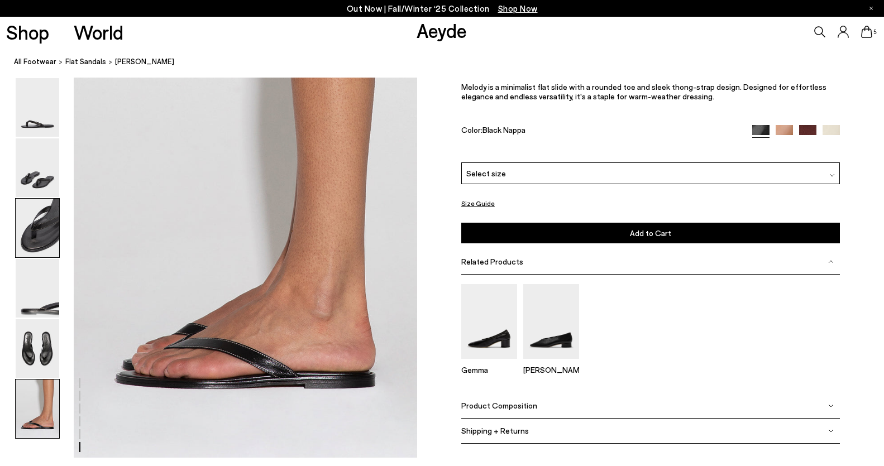
click at [33, 219] on img at bounding box center [38, 228] width 44 height 59
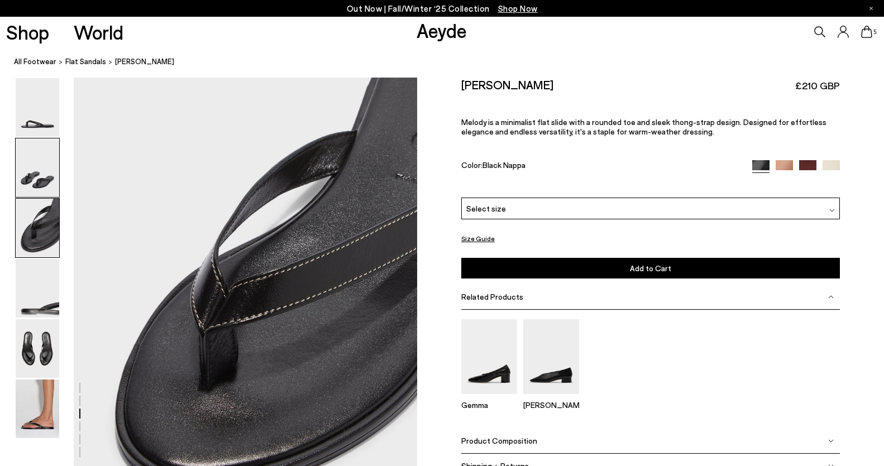
click at [42, 163] on img at bounding box center [38, 167] width 44 height 59
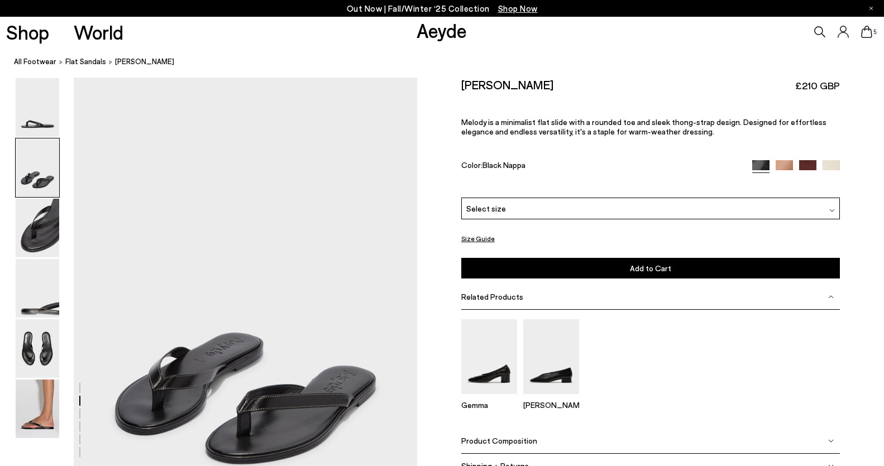
scroll to position [391, 0]
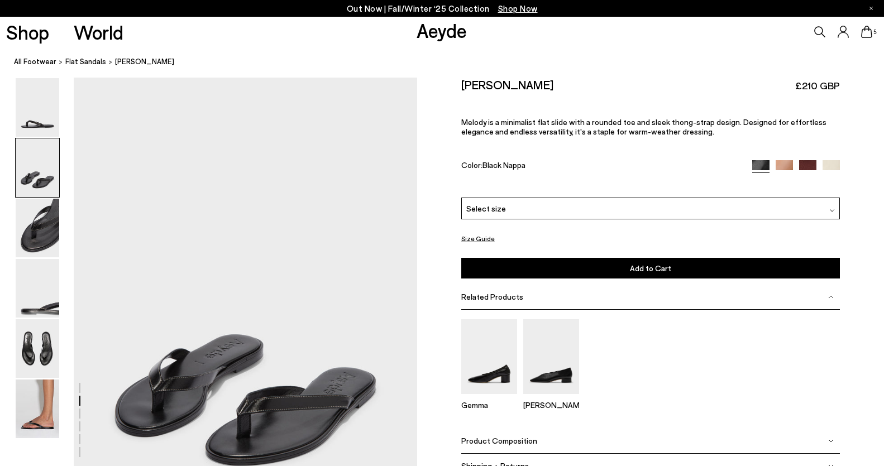
click at [36, 137] on div at bounding box center [37, 258] width 45 height 361
click at [36, 125] on img at bounding box center [38, 107] width 44 height 59
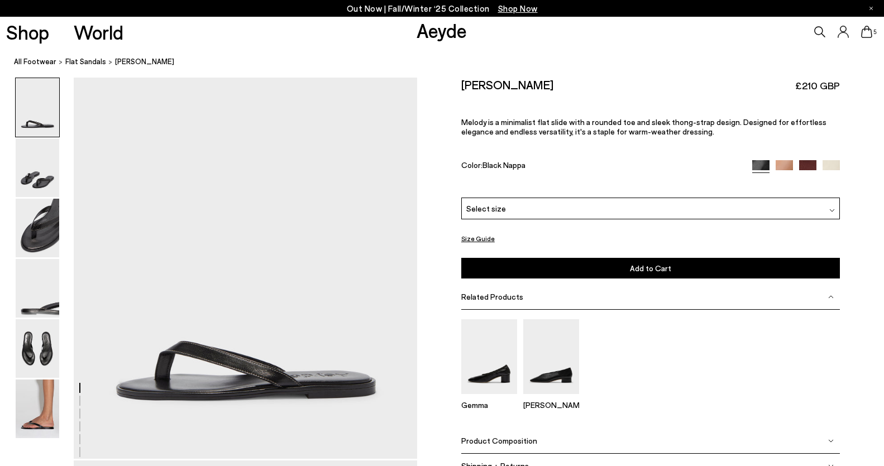
scroll to position [0, 0]
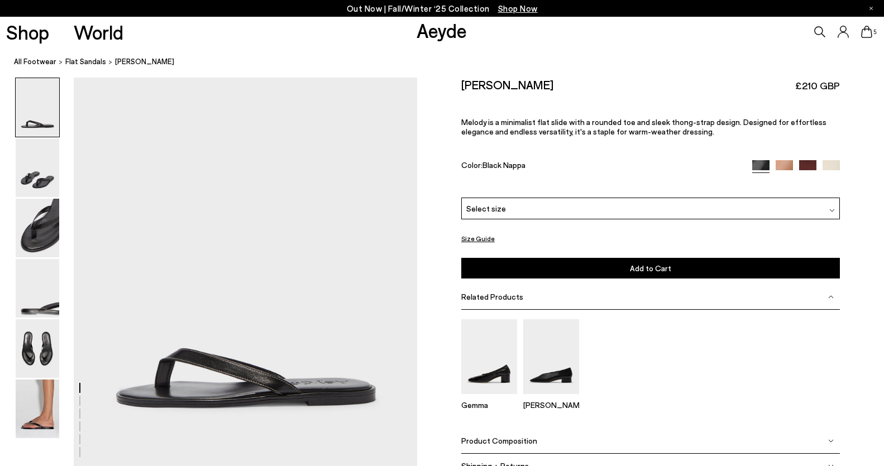
click at [830, 167] on img at bounding box center [830, 168] width 17 height 17
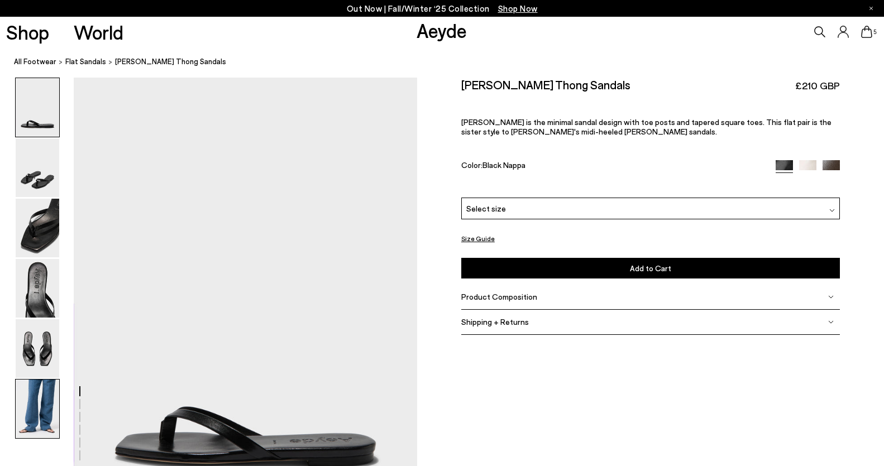
click at [36, 419] on img at bounding box center [38, 409] width 44 height 59
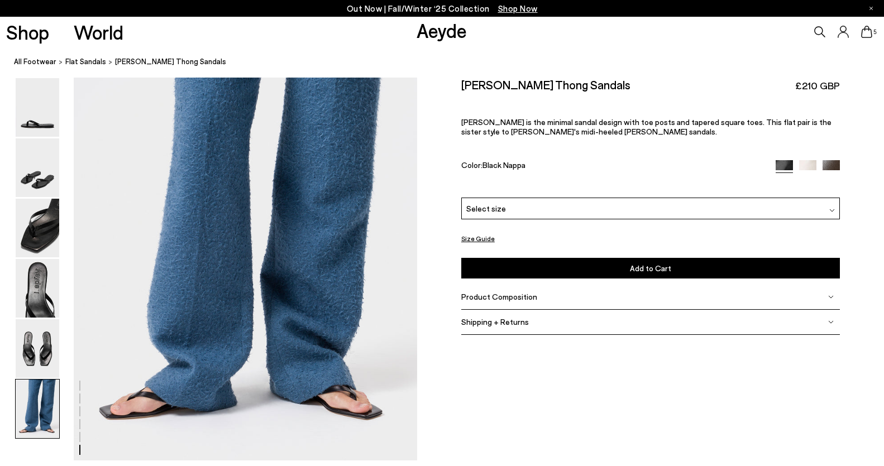
scroll to position [2373, 0]
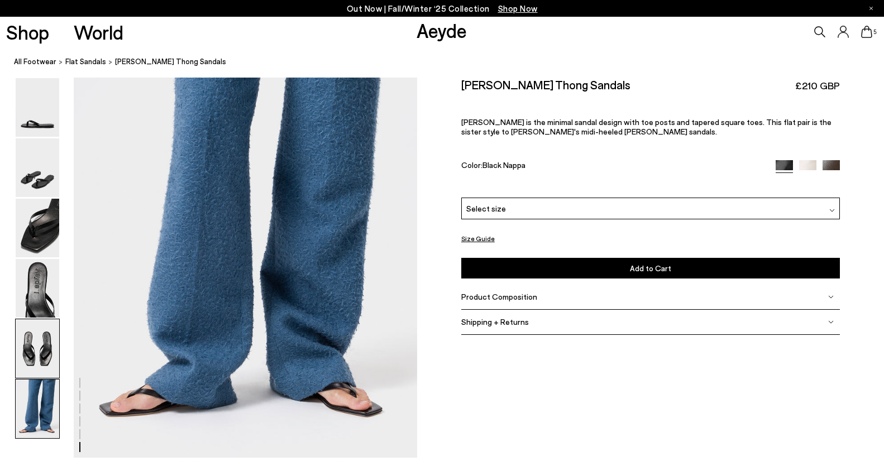
click at [34, 362] on img at bounding box center [38, 348] width 44 height 59
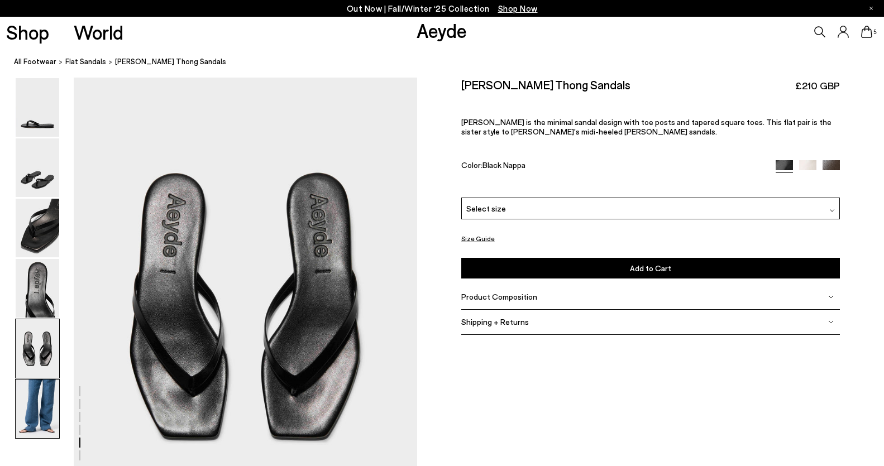
click at [37, 407] on img at bounding box center [38, 409] width 44 height 59
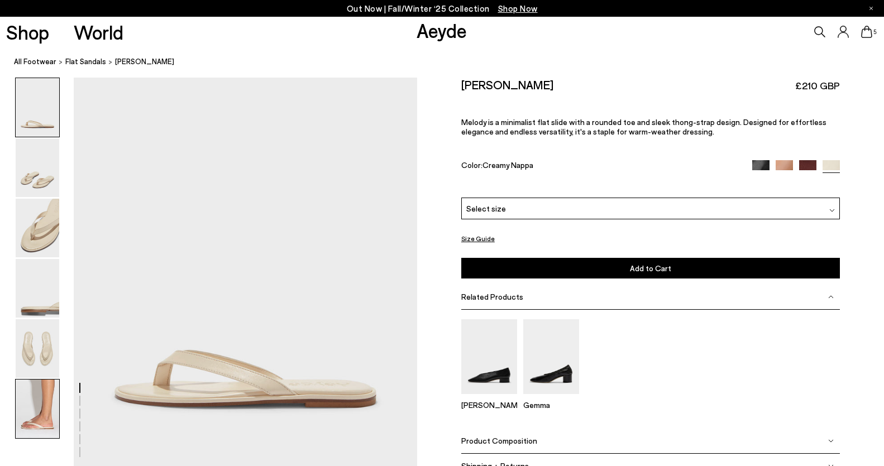
click at [52, 433] on img at bounding box center [38, 409] width 44 height 59
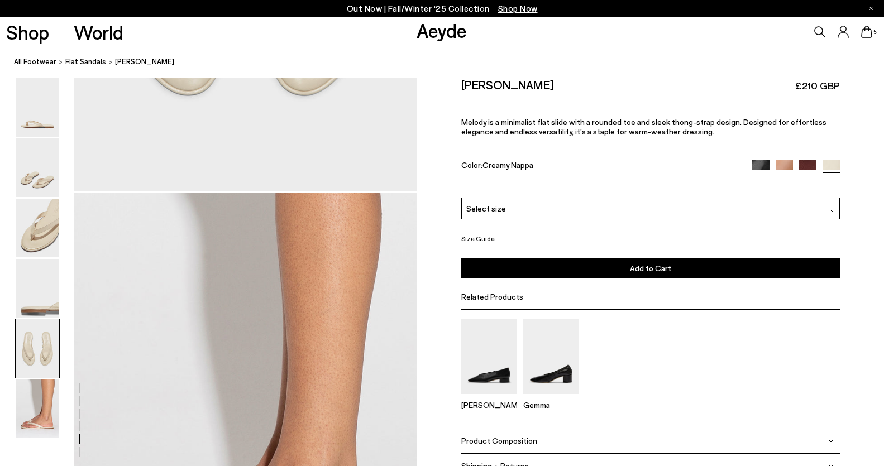
scroll to position [2304, 0]
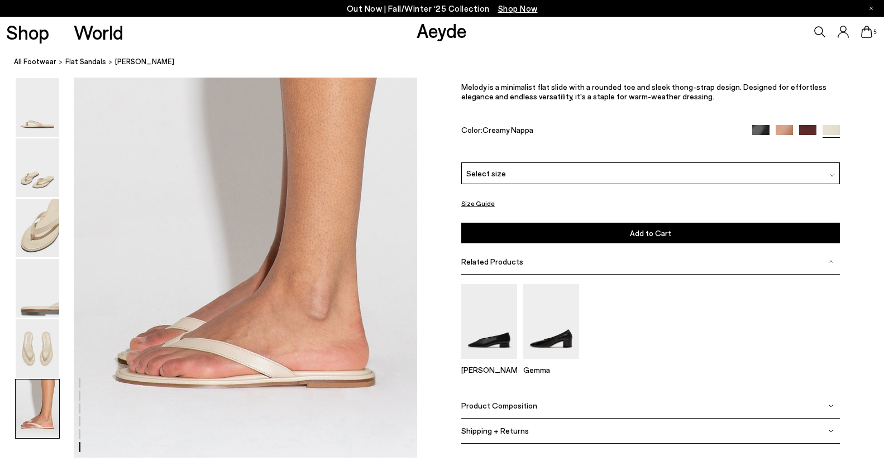
click at [865, 34] on icon at bounding box center [866, 32] width 11 height 12
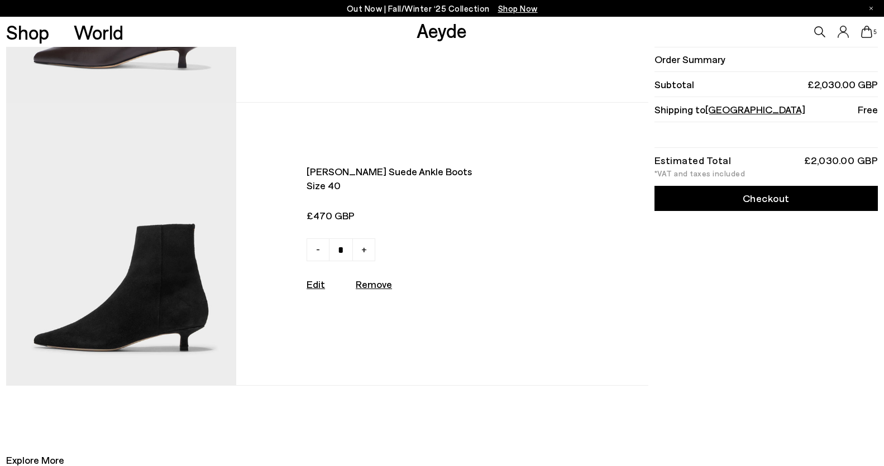
scroll to position [886, 0]
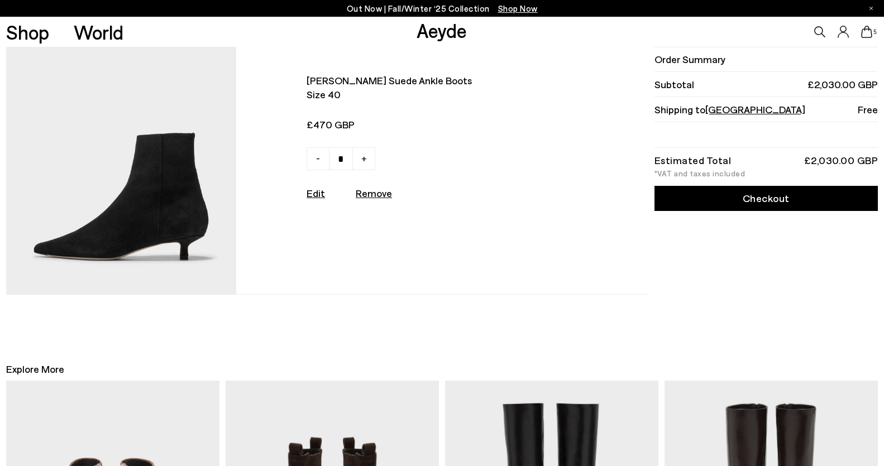
click at [111, 172] on img at bounding box center [121, 153] width 230 height 283
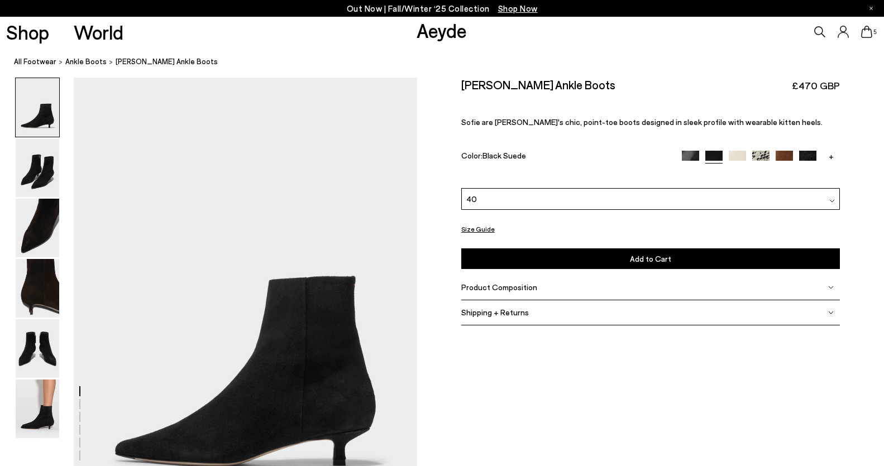
click at [692, 156] on img at bounding box center [690, 159] width 17 height 17
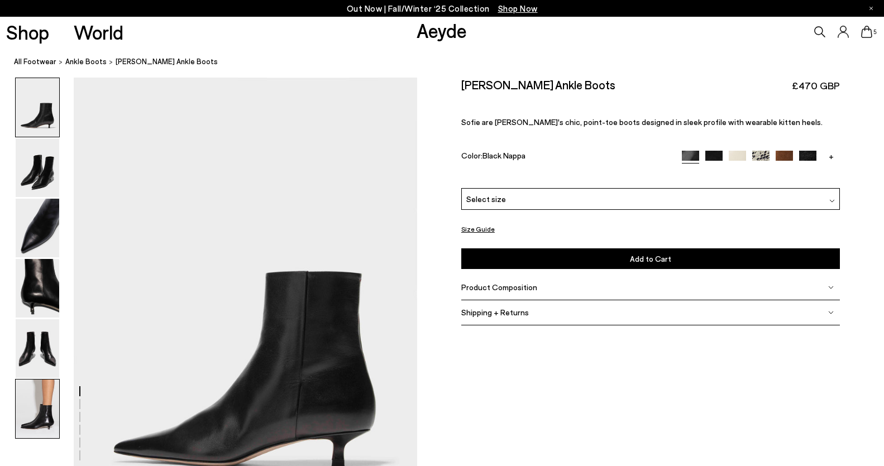
click at [24, 410] on img at bounding box center [38, 409] width 44 height 59
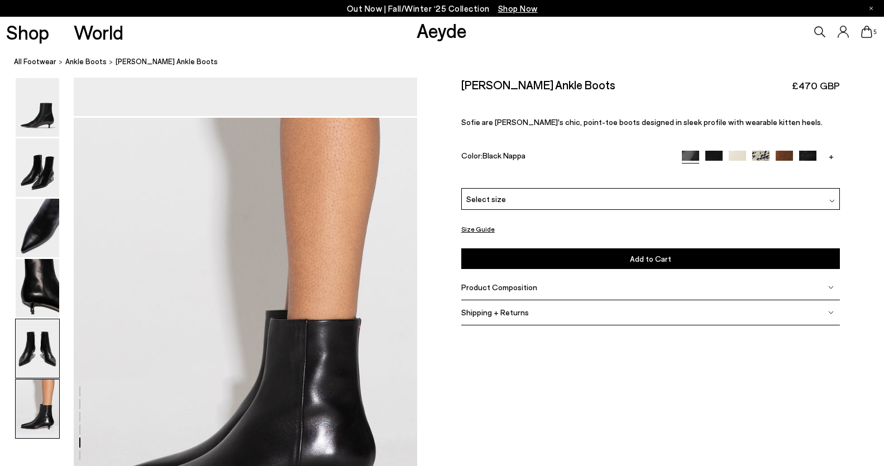
scroll to position [2373, 0]
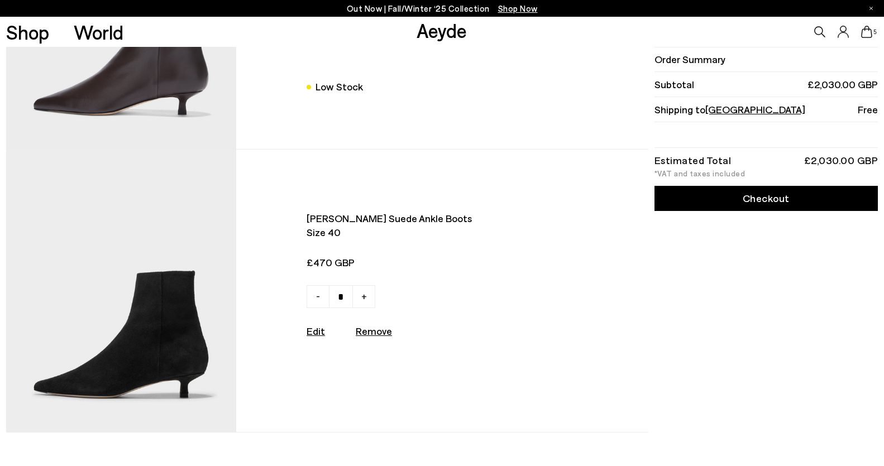
scroll to position [846, 0]
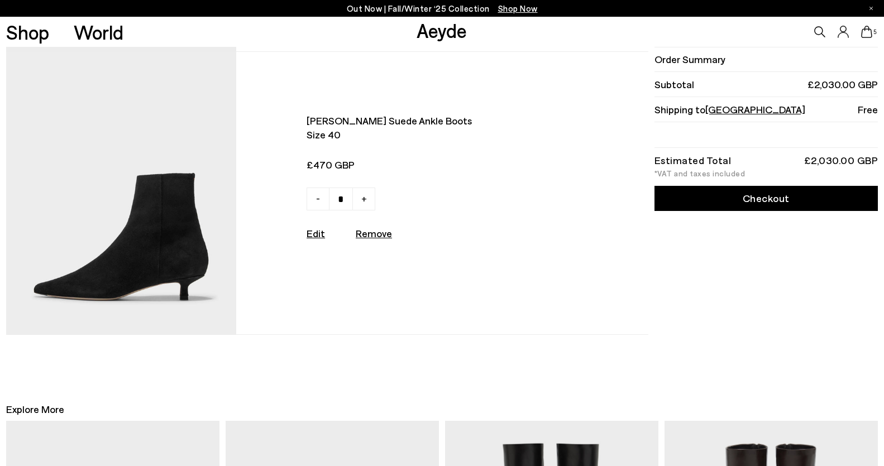
click at [318, 195] on span "-" at bounding box center [318, 197] width 4 height 13
type input "*"
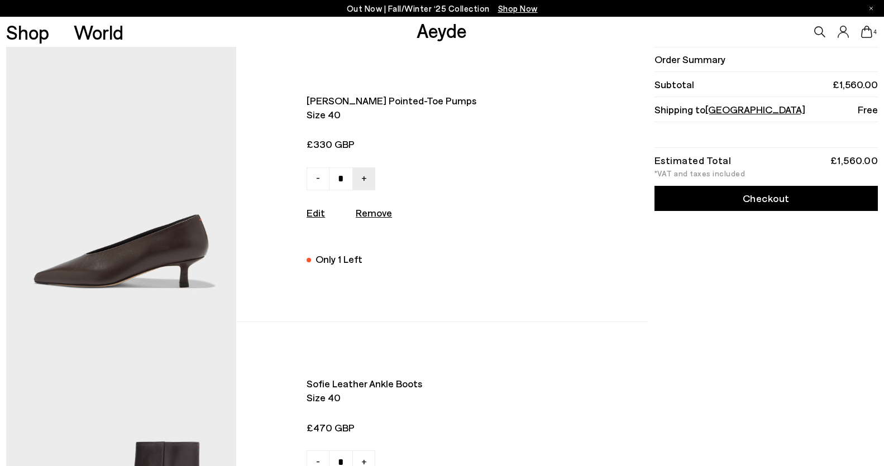
scroll to position [251, 0]
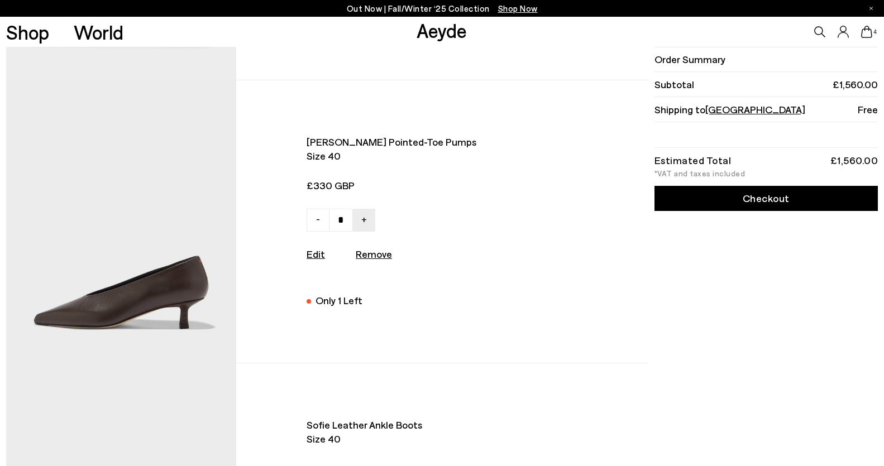
click at [146, 274] on img at bounding box center [121, 221] width 230 height 283
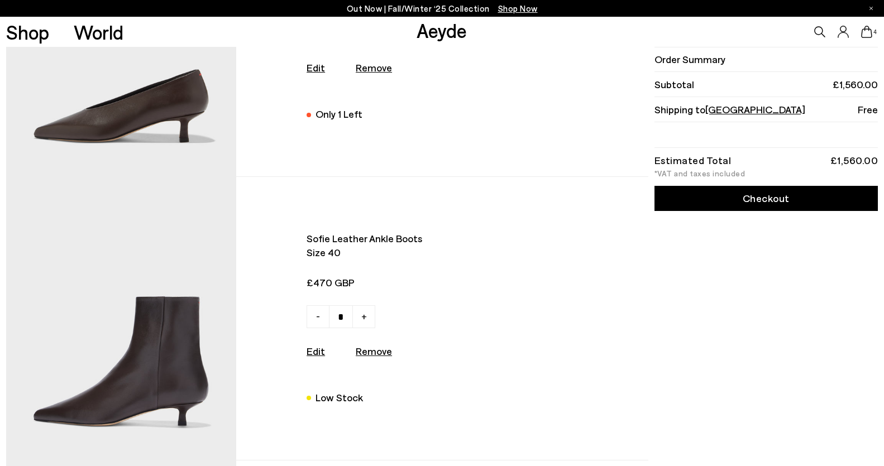
scroll to position [450, 0]
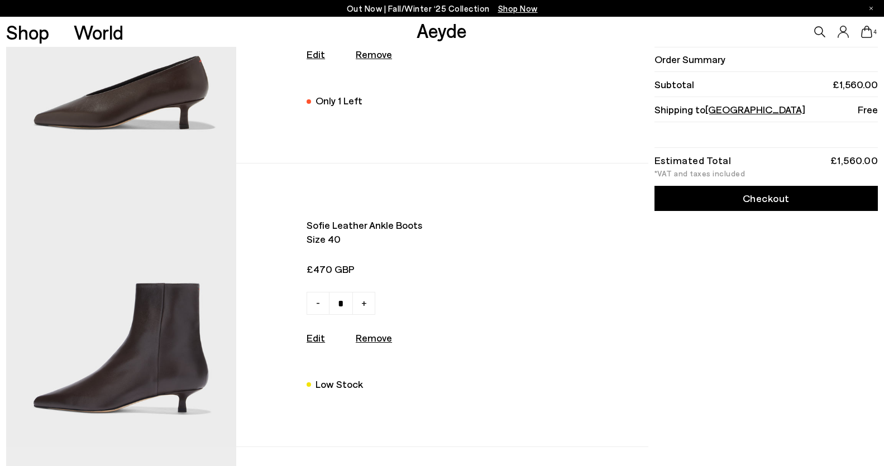
click at [161, 96] on img at bounding box center [121, 22] width 230 height 283
click at [162, 300] on img at bounding box center [121, 305] width 230 height 283
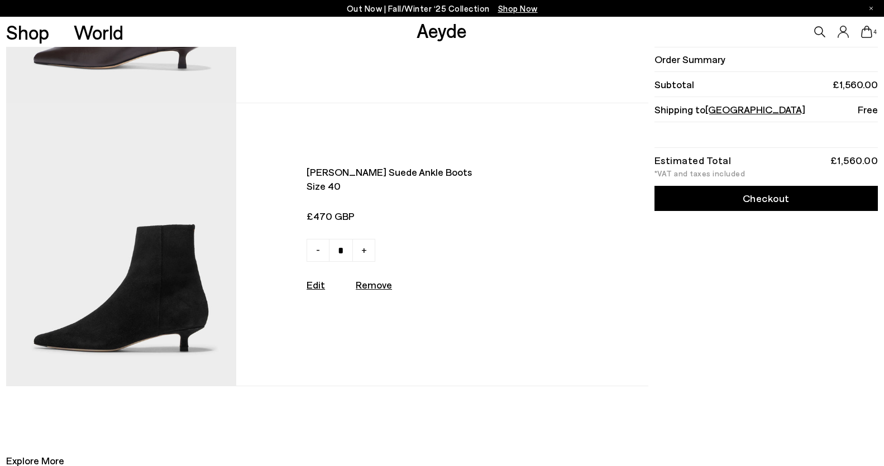
click at [153, 315] on img at bounding box center [121, 244] width 230 height 283
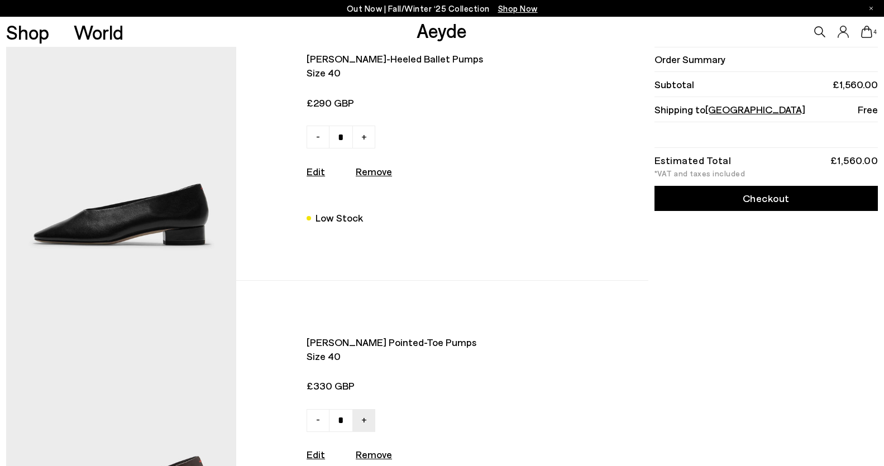
scroll to position [0, 0]
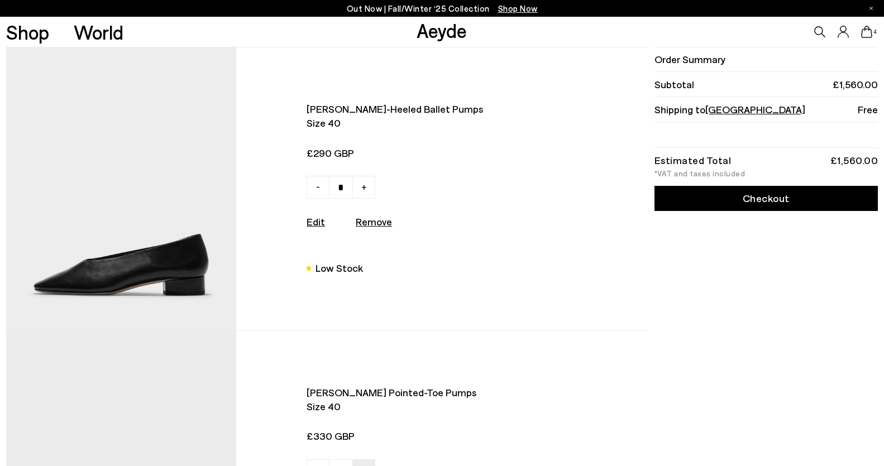
click at [155, 275] on img at bounding box center [121, 188] width 230 height 283
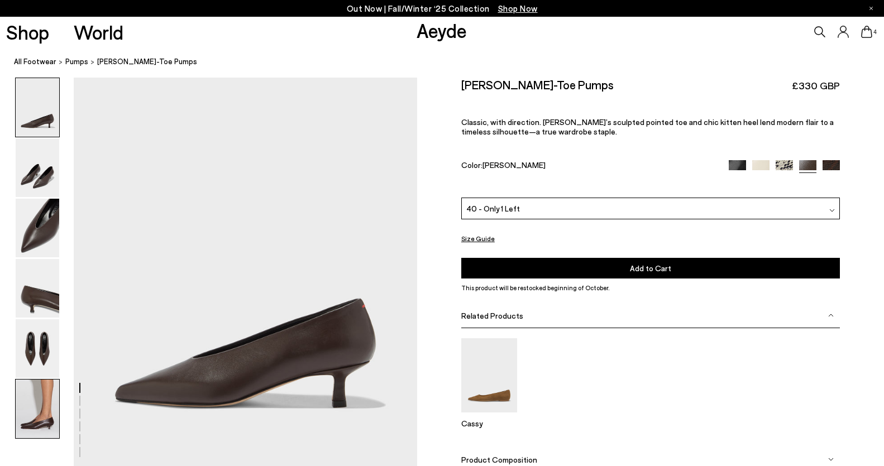
click at [26, 431] on img at bounding box center [38, 409] width 44 height 59
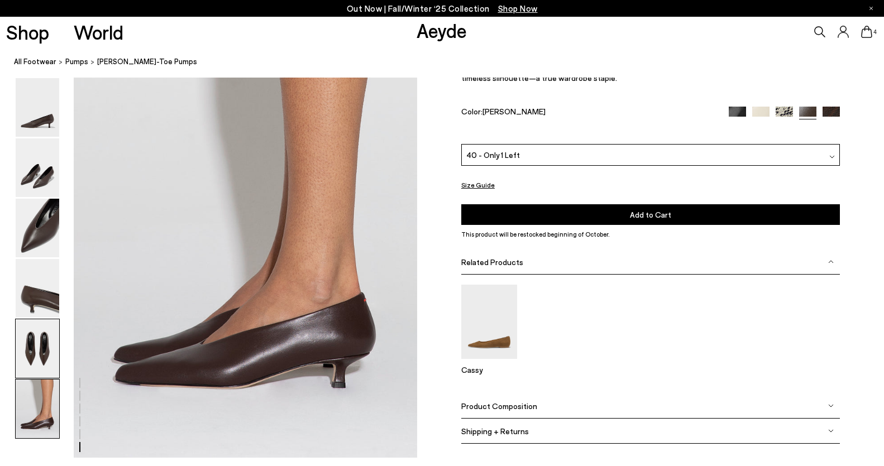
click at [44, 351] on img at bounding box center [38, 348] width 44 height 59
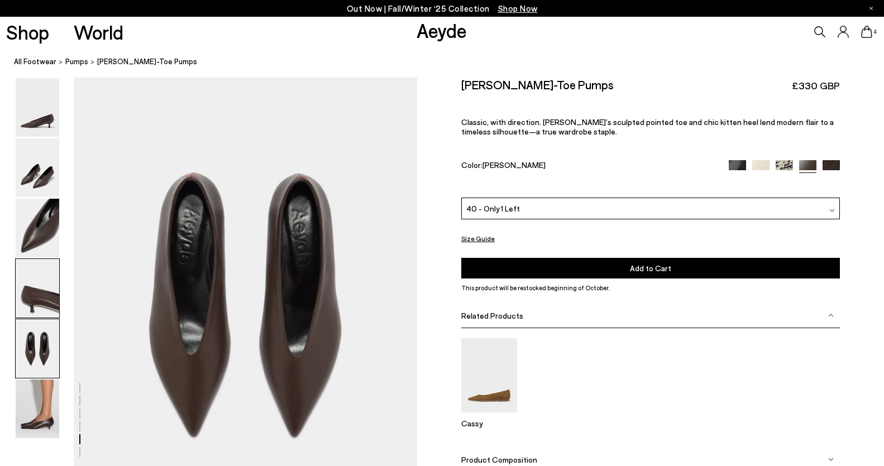
click at [45, 287] on img at bounding box center [38, 288] width 44 height 59
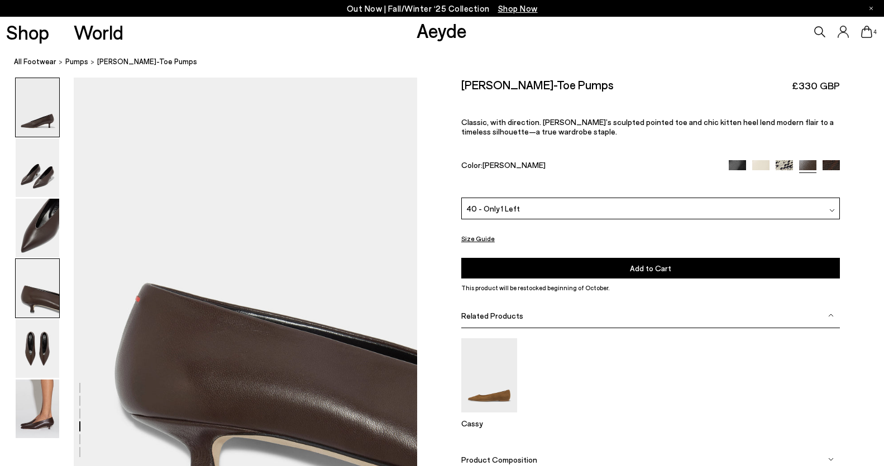
click at [46, 90] on img at bounding box center [38, 107] width 44 height 59
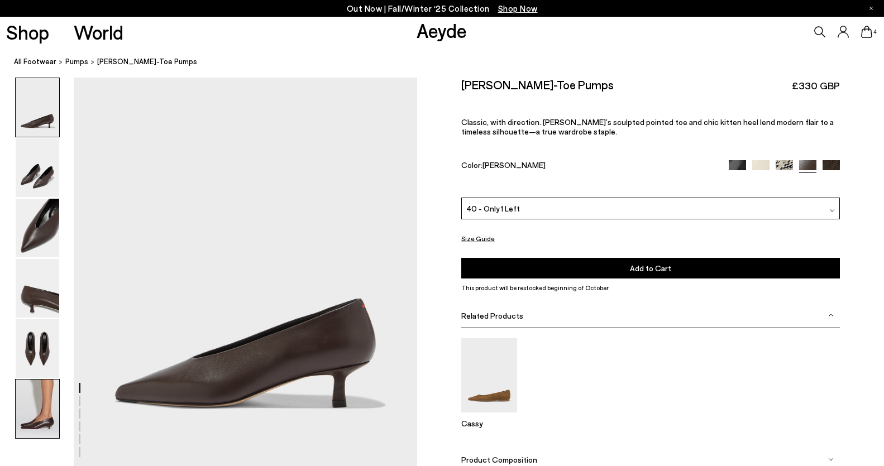
click at [32, 407] on img at bounding box center [38, 409] width 44 height 59
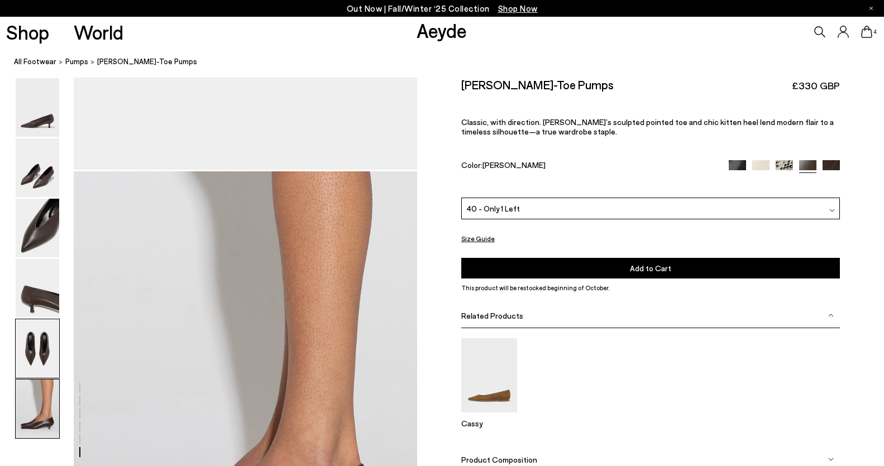
scroll to position [2304, 0]
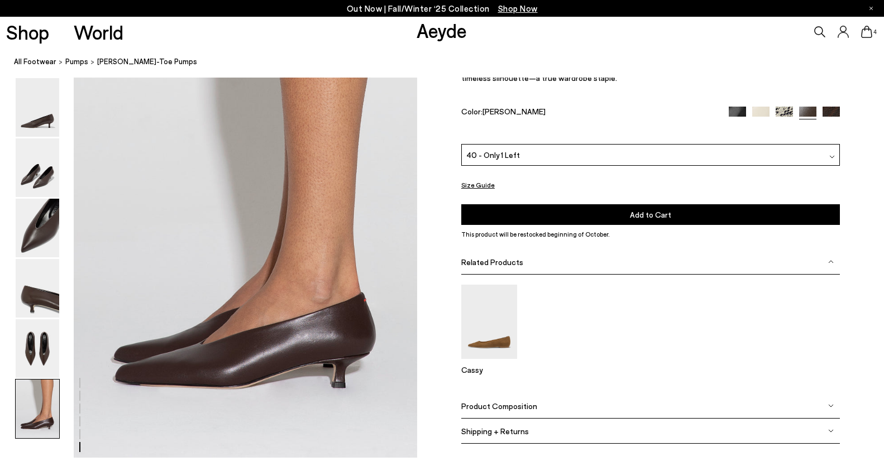
click at [730, 109] on img at bounding box center [736, 115] width 17 height 17
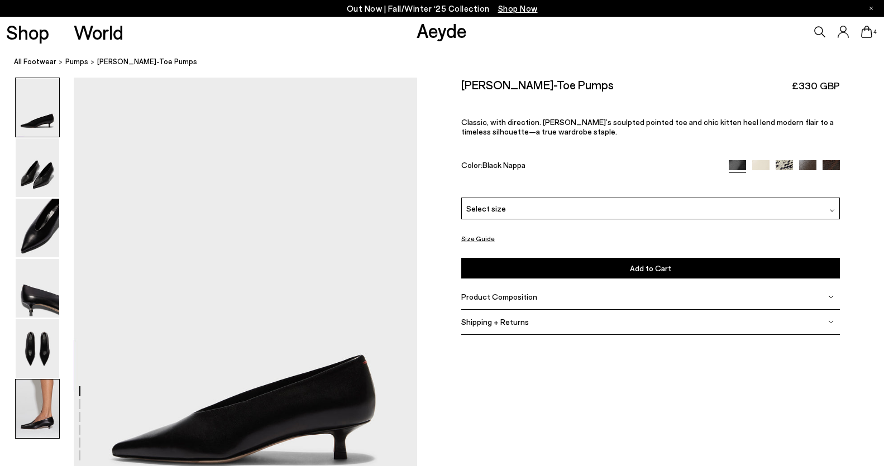
click at [44, 414] on img at bounding box center [38, 409] width 44 height 59
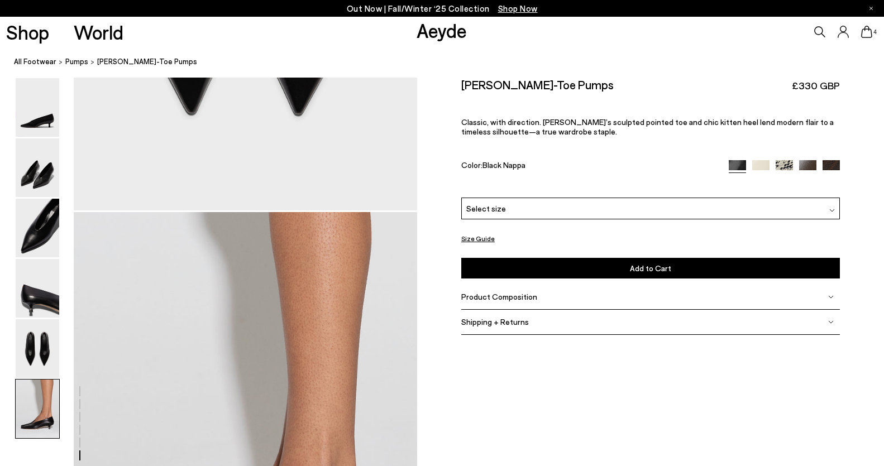
scroll to position [2373, 0]
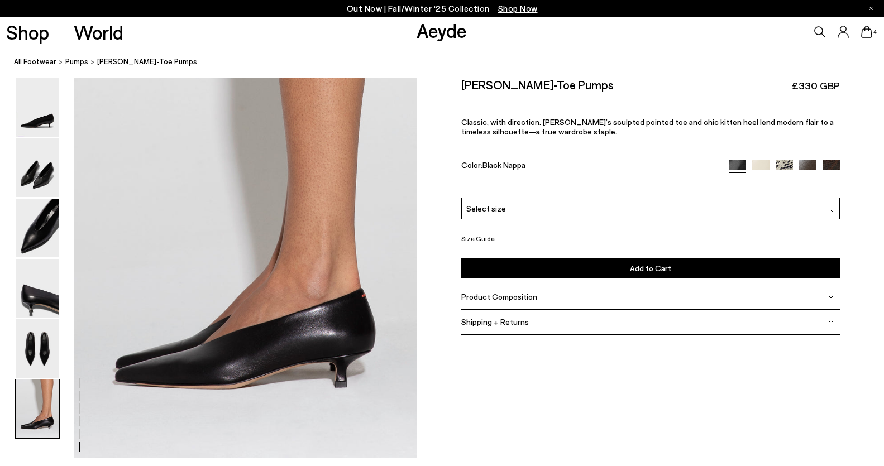
click at [824, 164] on img at bounding box center [830, 168] width 17 height 17
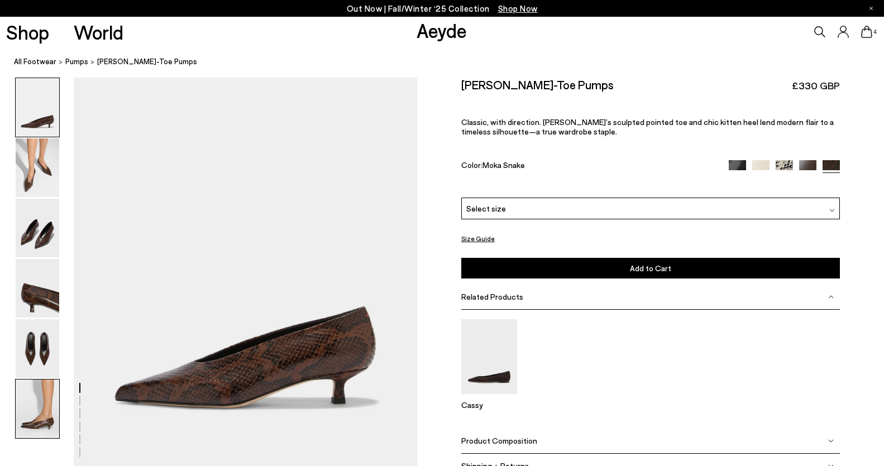
click at [47, 405] on img at bounding box center [38, 409] width 44 height 59
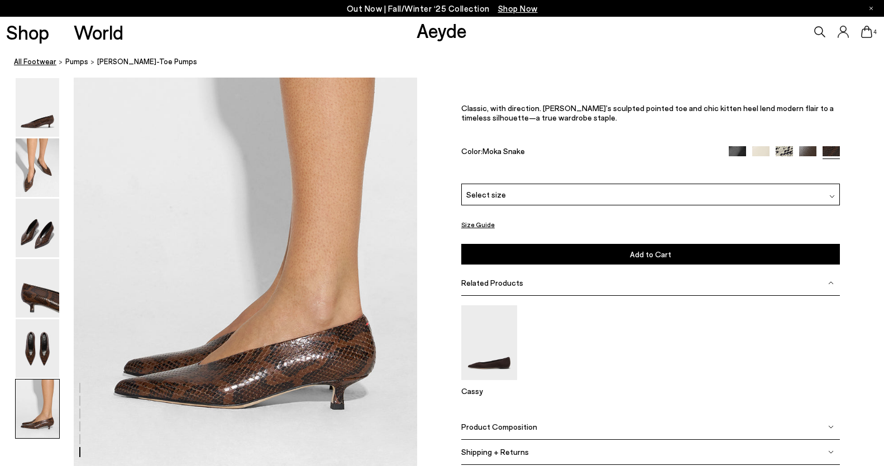
scroll to position [2304, 0]
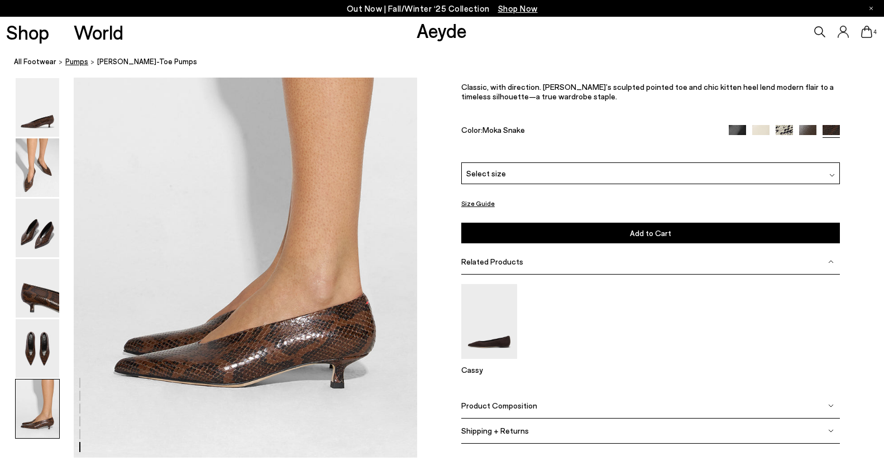
click at [69, 64] on span "pumps" at bounding box center [76, 61] width 23 height 9
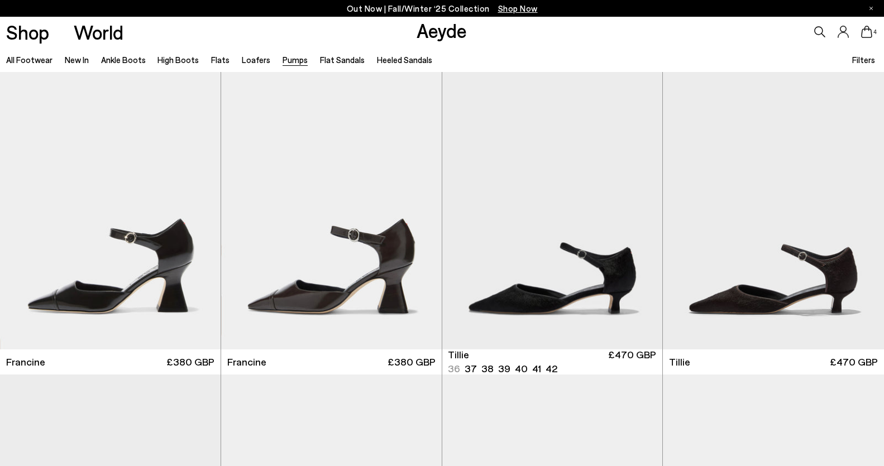
scroll to position [6, 0]
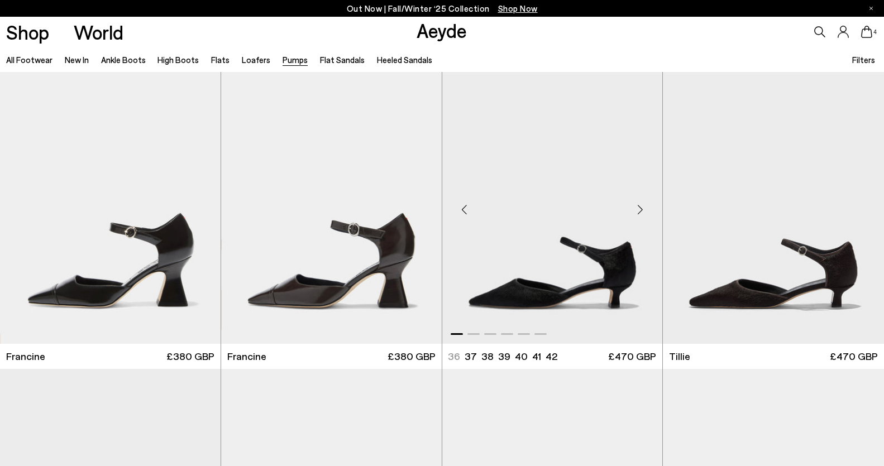
click at [587, 219] on img "1 / 6" at bounding box center [552, 204] width 220 height 277
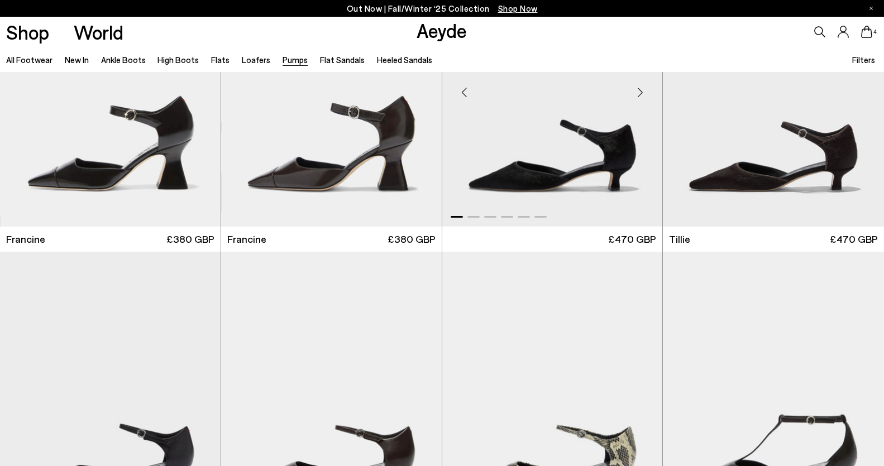
scroll to position [289, 0]
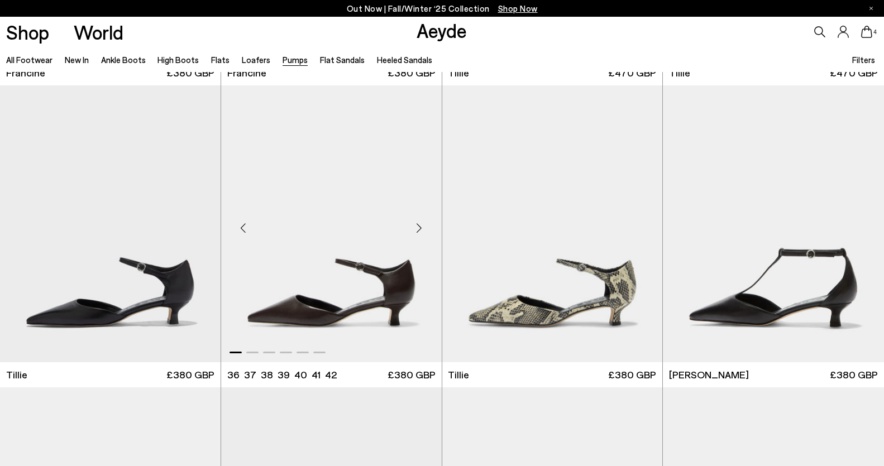
click at [299, 233] on img "1 / 6" at bounding box center [331, 223] width 220 height 277
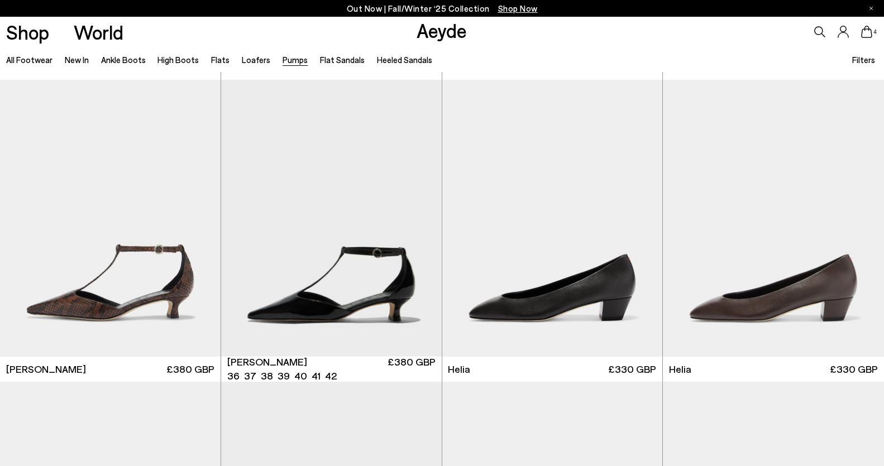
scroll to position [599, 0]
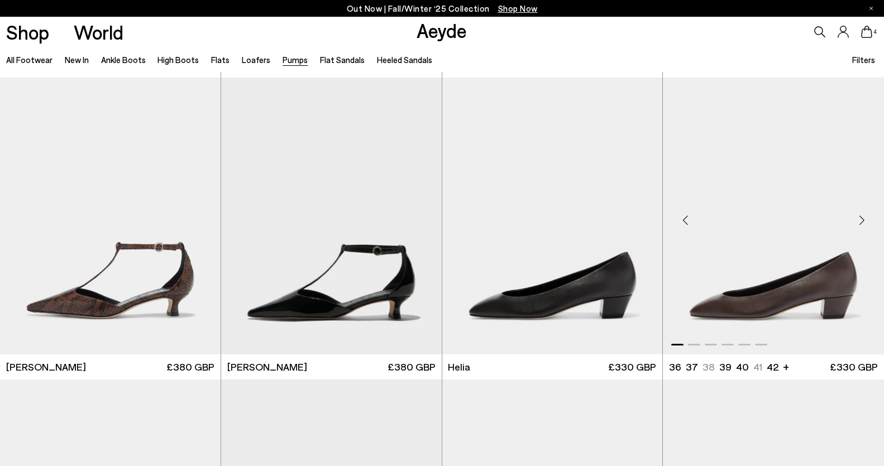
click at [789, 268] on img "1 / 6" at bounding box center [773, 216] width 221 height 277
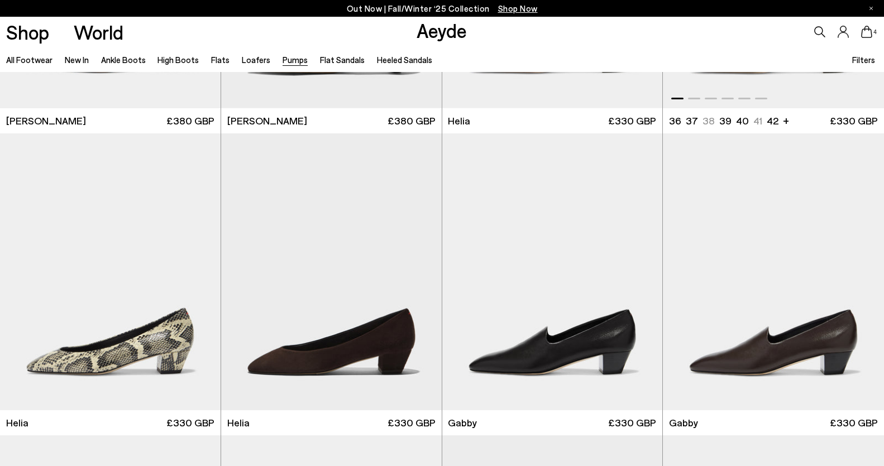
scroll to position [946, 0]
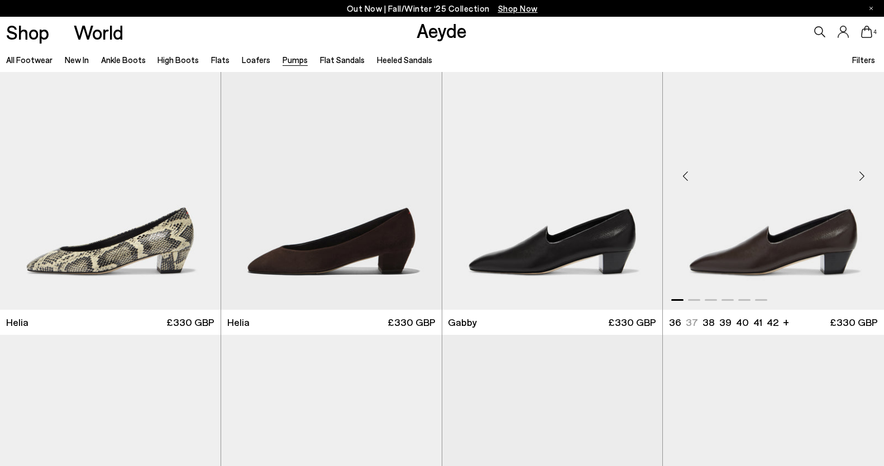
click at [771, 222] on img "1 / 6" at bounding box center [773, 171] width 221 height 277
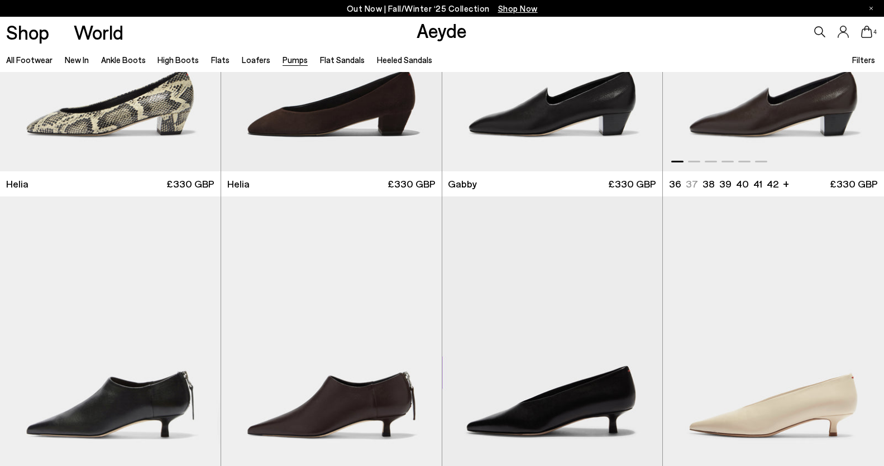
scroll to position [1291, 0]
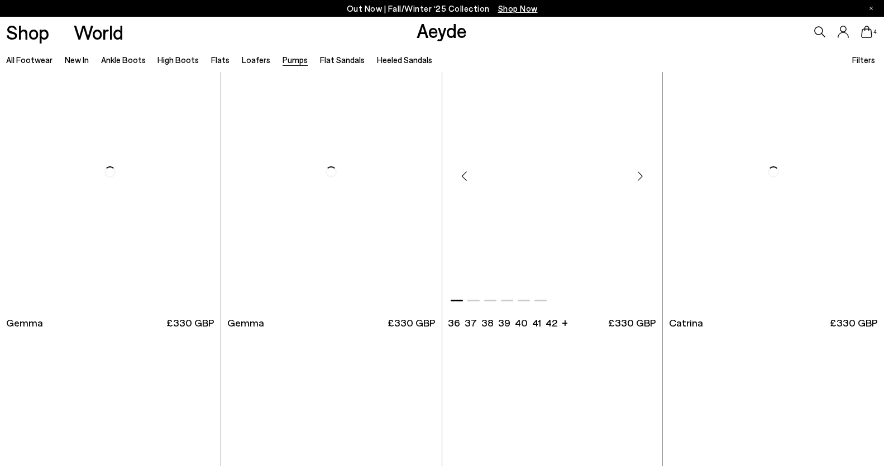
click at [578, 204] on img "1 / 6" at bounding box center [552, 171] width 220 height 277
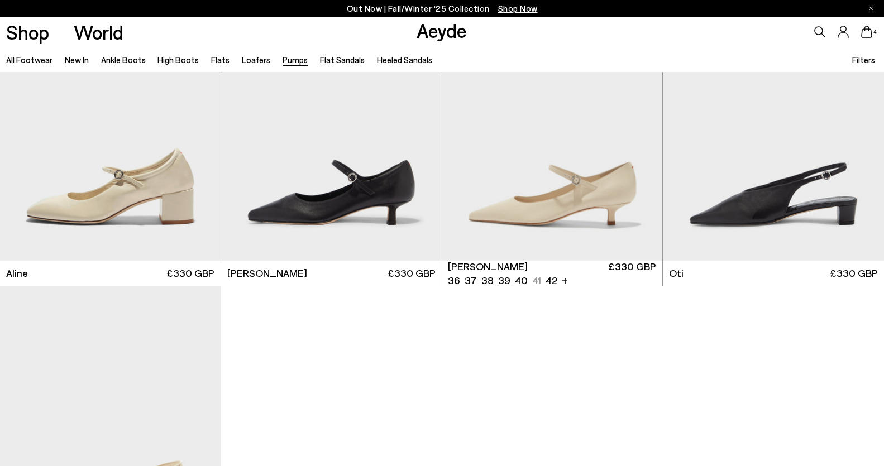
scroll to position [5260, 0]
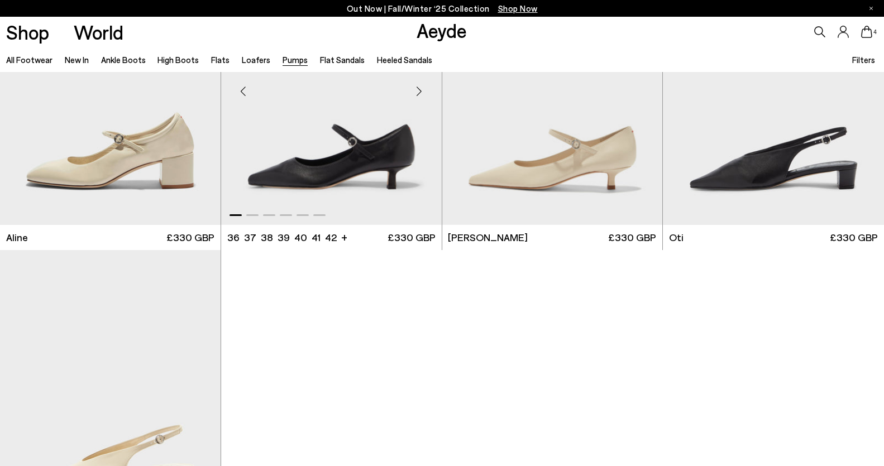
click at [352, 125] on img "1 / 6" at bounding box center [331, 86] width 220 height 277
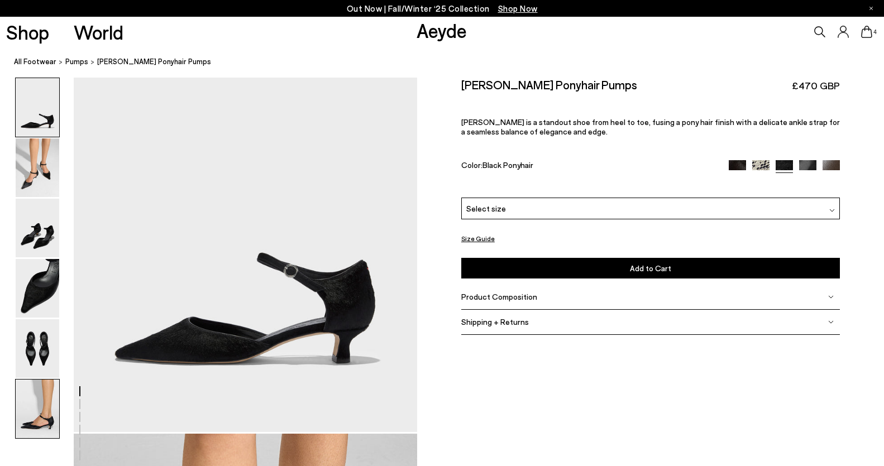
click at [30, 423] on img at bounding box center [38, 409] width 44 height 59
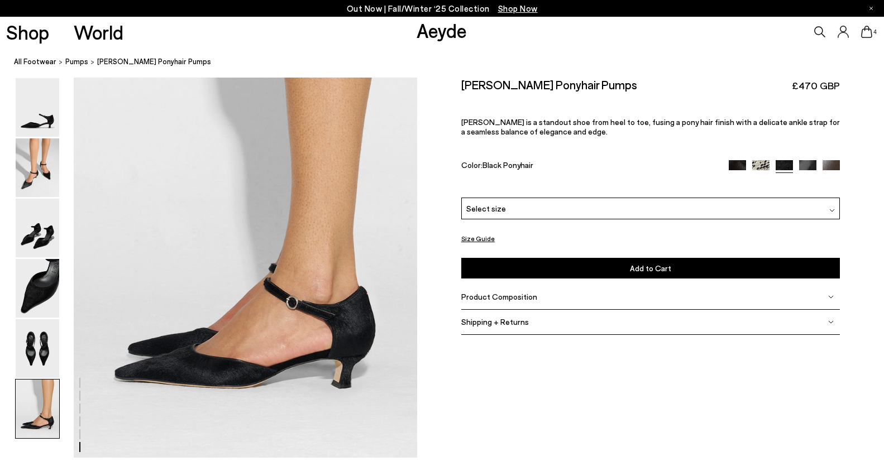
scroll to position [2383, 0]
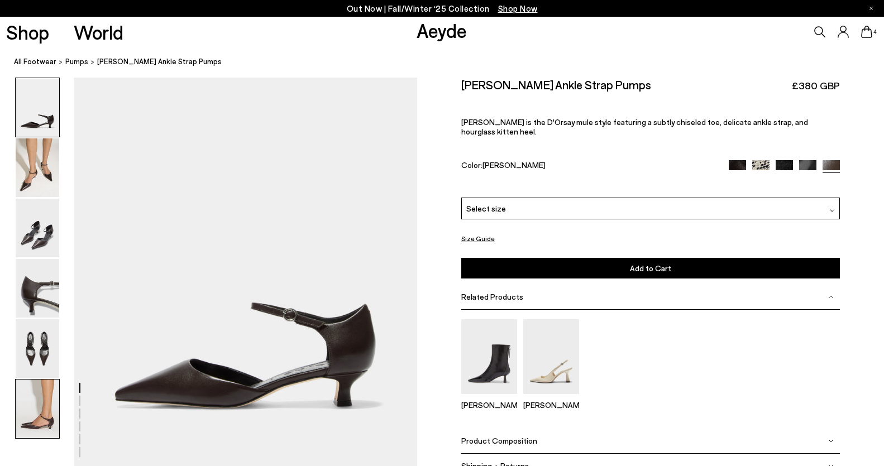
click at [32, 415] on img at bounding box center [38, 409] width 44 height 59
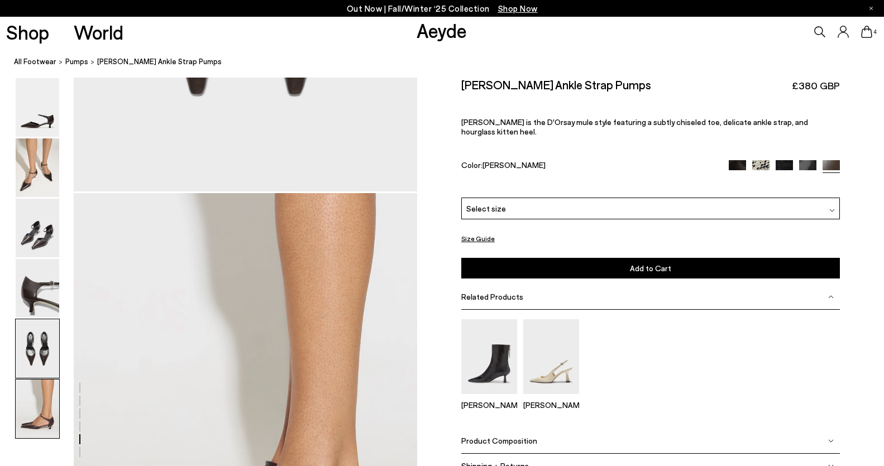
scroll to position [2304, 0]
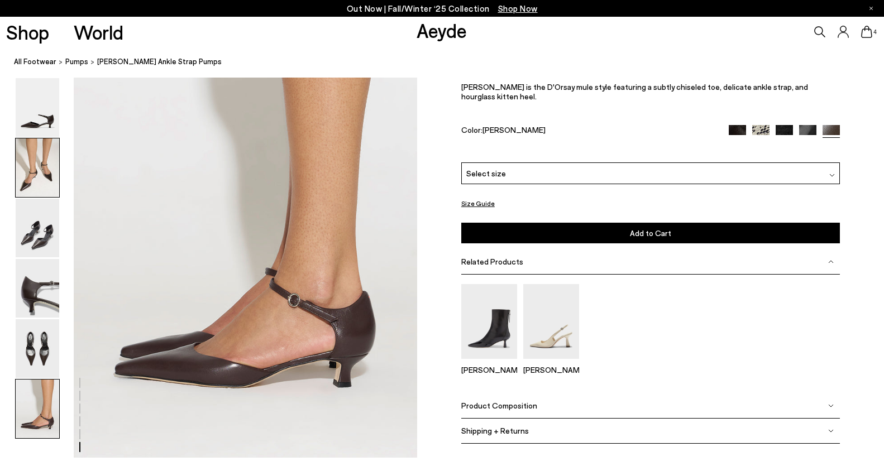
click at [34, 176] on img at bounding box center [38, 167] width 44 height 59
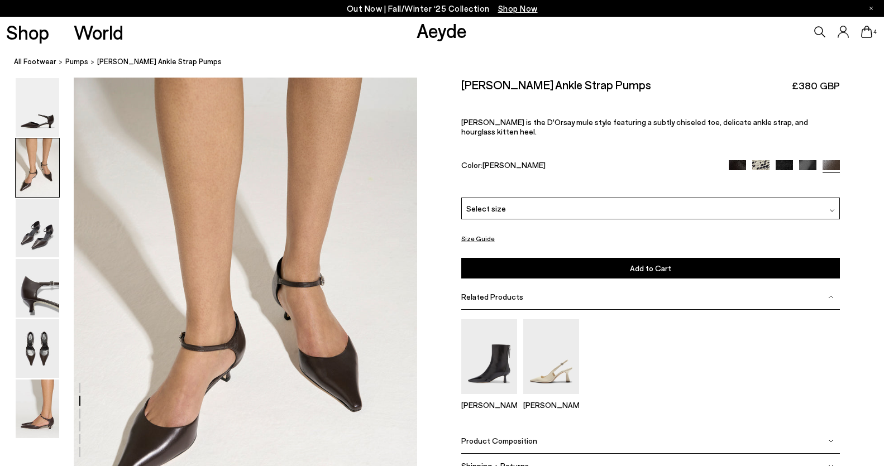
scroll to position [391, 0]
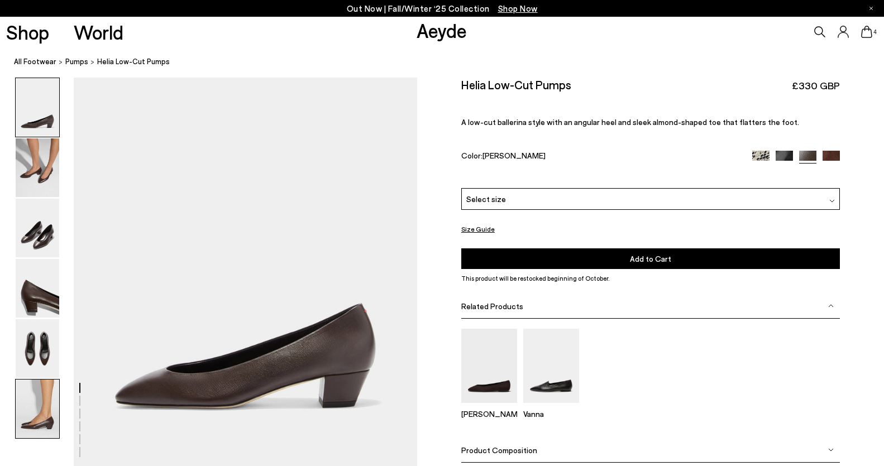
click at [33, 427] on img at bounding box center [38, 409] width 44 height 59
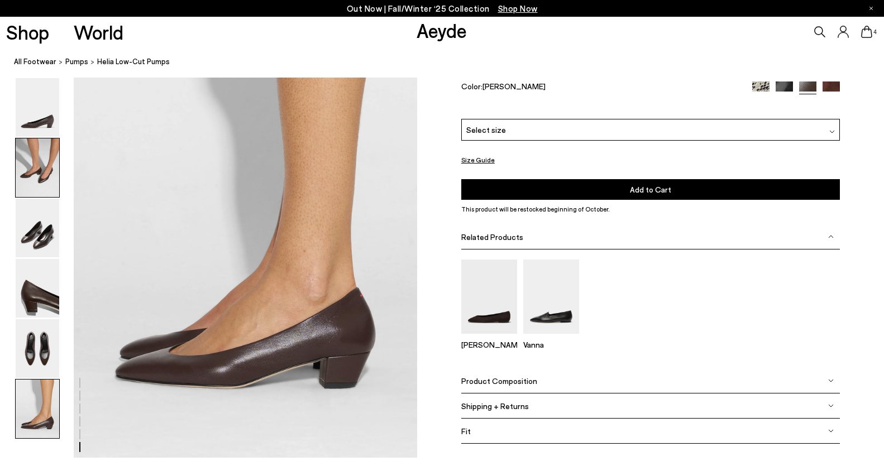
click at [39, 174] on img at bounding box center [38, 167] width 44 height 59
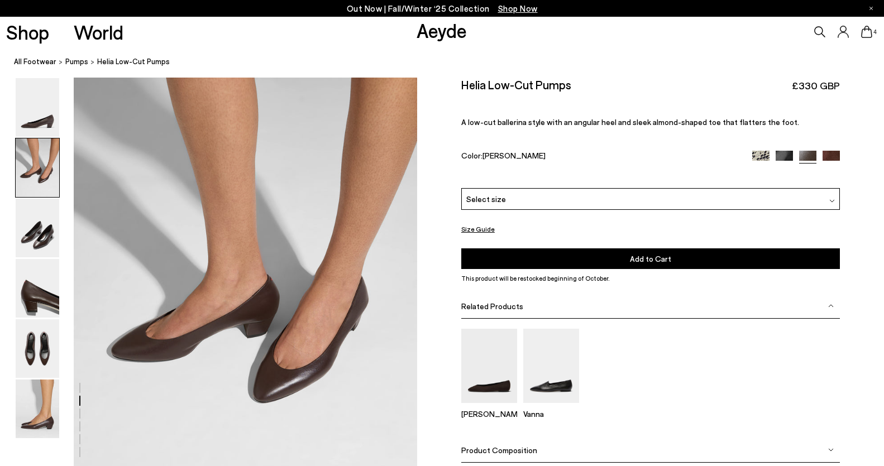
scroll to position [391, 0]
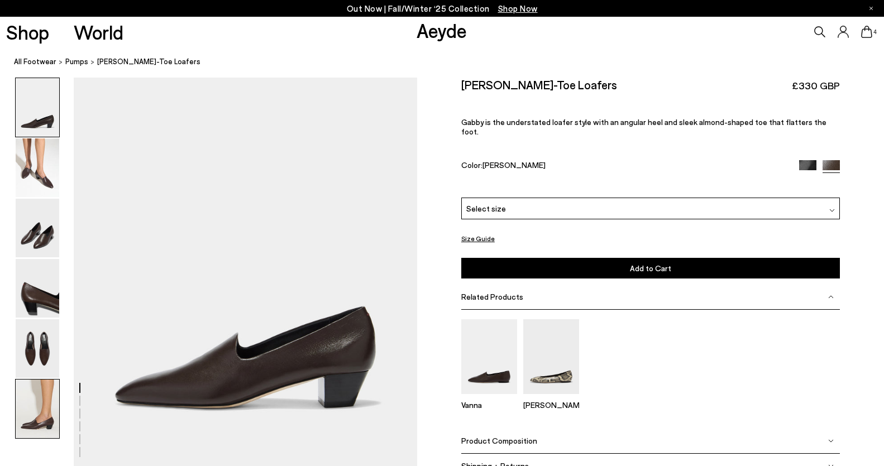
click at [37, 419] on img at bounding box center [38, 409] width 44 height 59
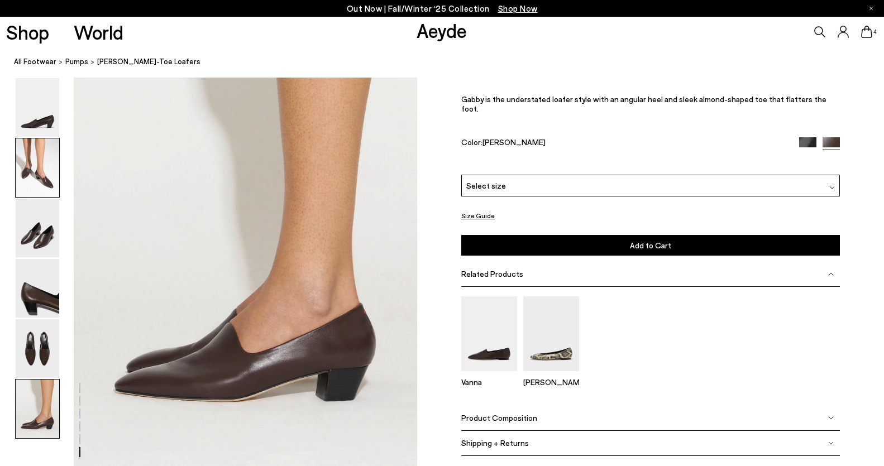
click at [31, 166] on img at bounding box center [38, 167] width 44 height 59
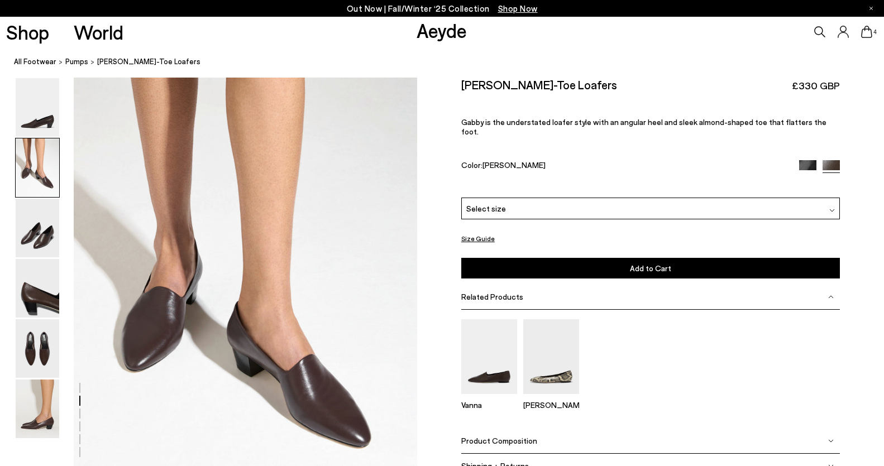
scroll to position [391, 0]
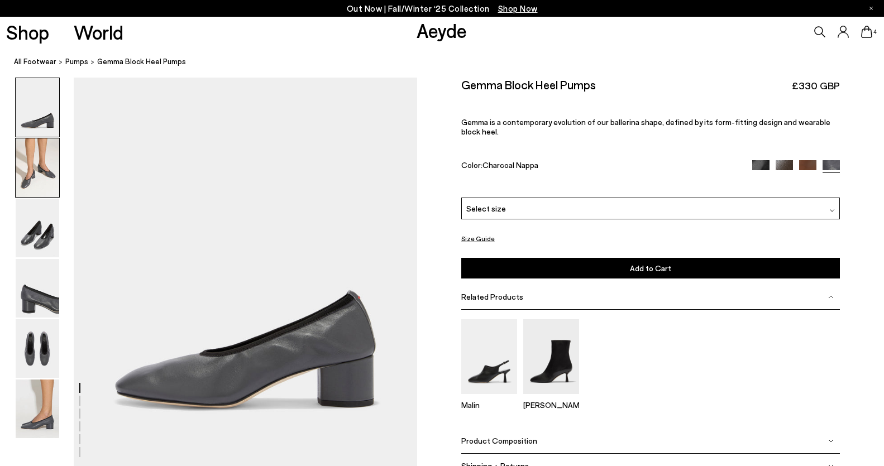
click at [31, 165] on img at bounding box center [38, 167] width 44 height 59
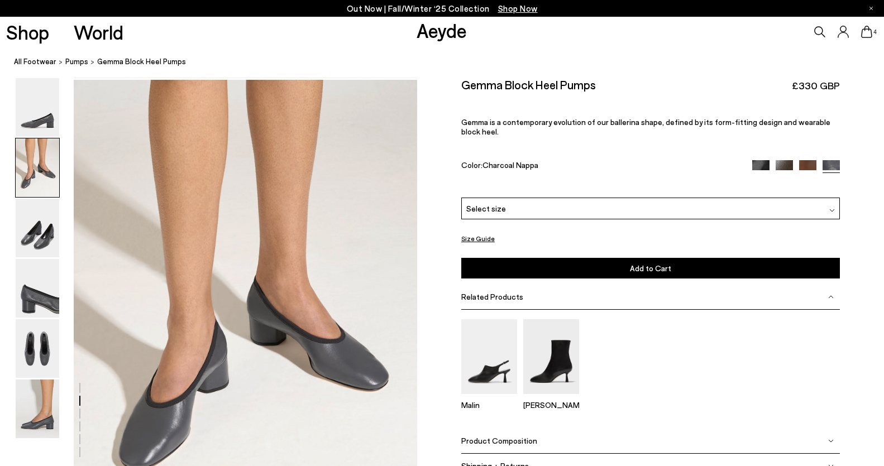
scroll to position [391, 0]
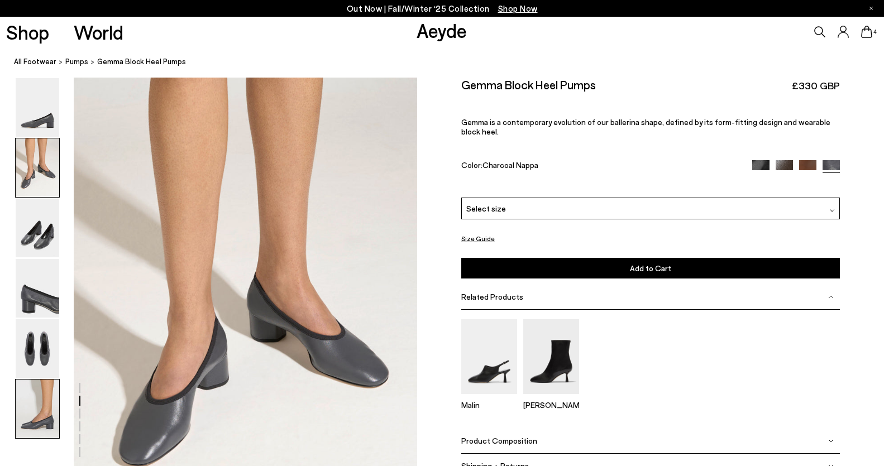
click at [32, 406] on img at bounding box center [38, 409] width 44 height 59
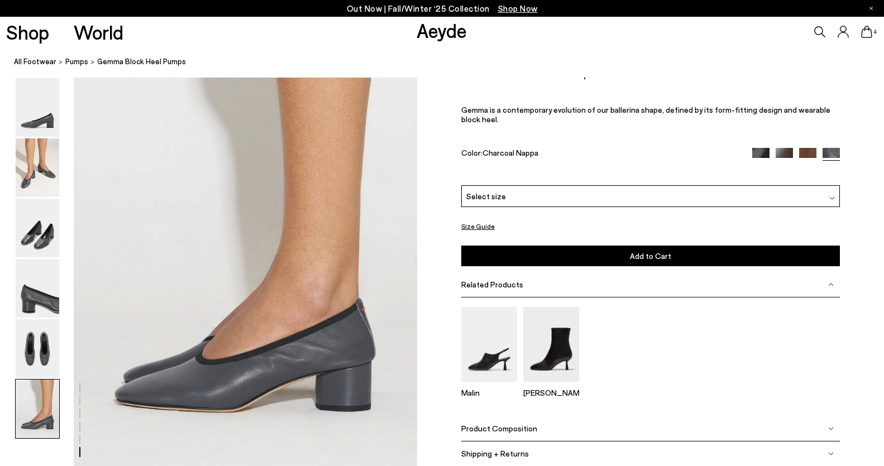
scroll to position [2304, 0]
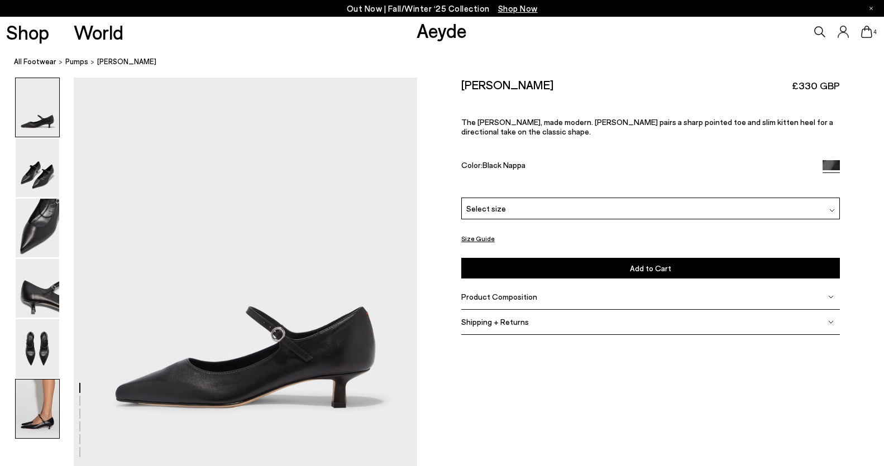
click at [27, 415] on img at bounding box center [38, 409] width 44 height 59
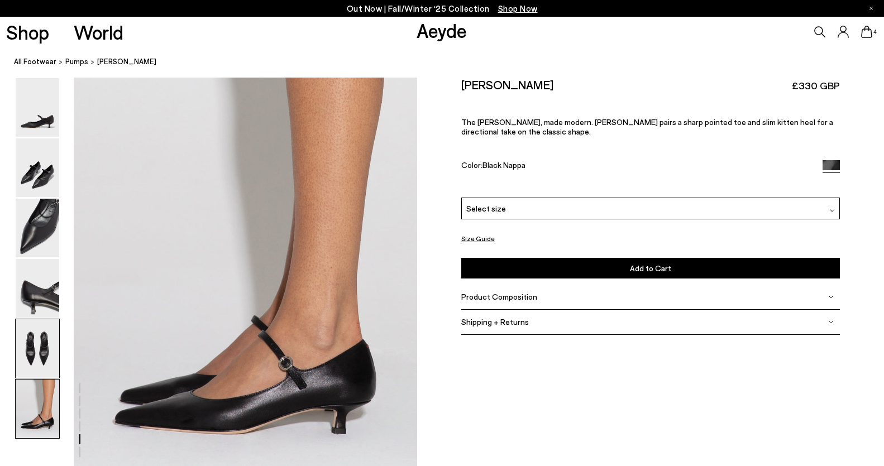
scroll to position [2304, 0]
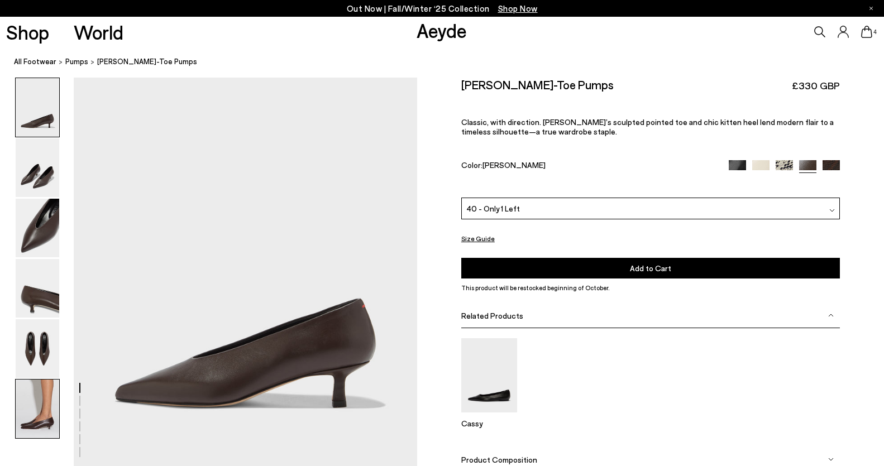
click at [35, 435] on img at bounding box center [38, 409] width 44 height 59
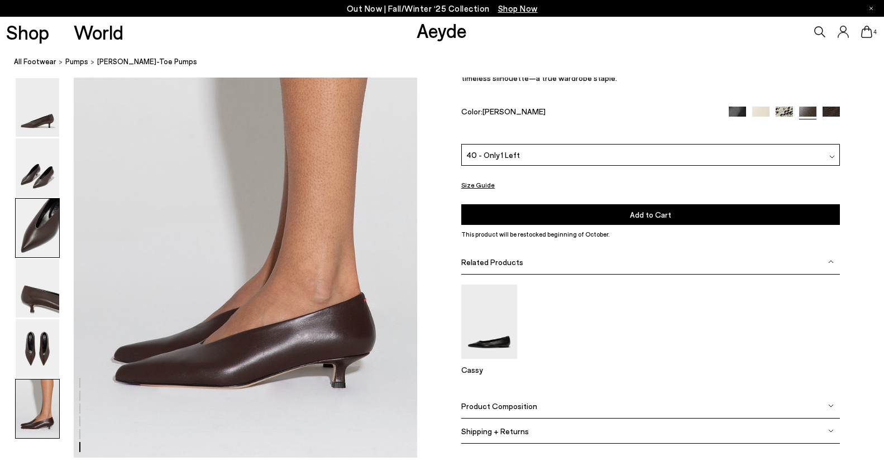
scroll to position [2302, 0]
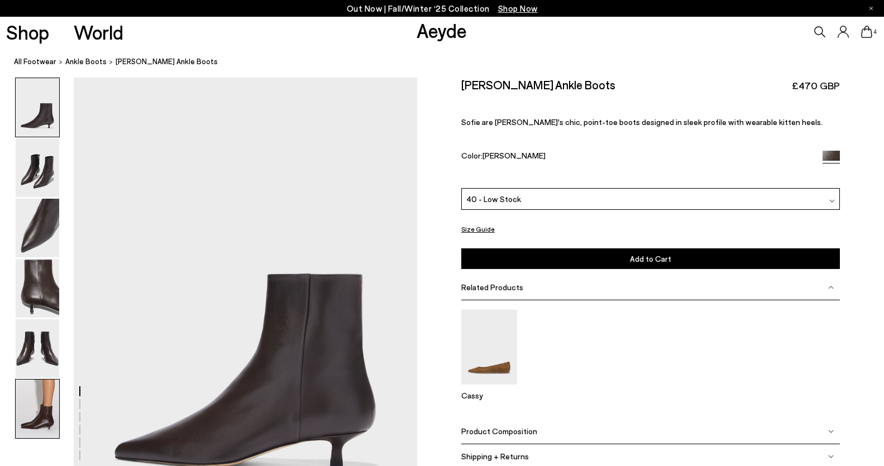
click at [16, 396] on img at bounding box center [38, 409] width 44 height 59
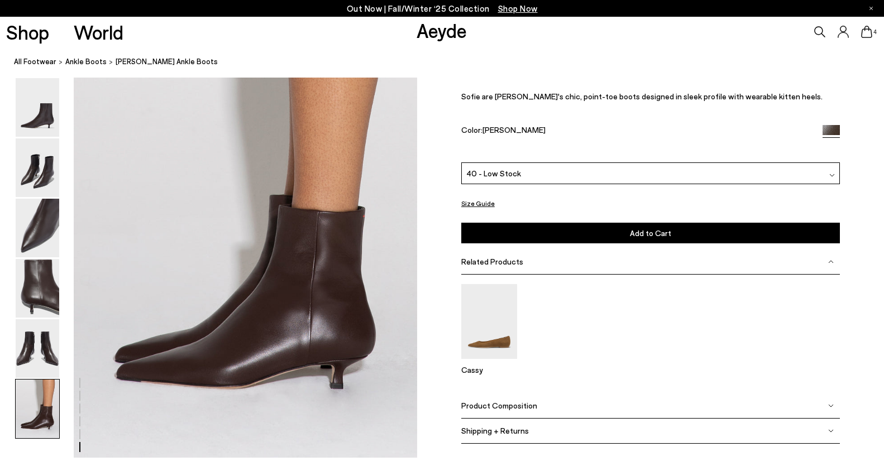
click at [45, 198] on div at bounding box center [37, 258] width 45 height 361
click at [45, 174] on img at bounding box center [38, 167] width 44 height 59
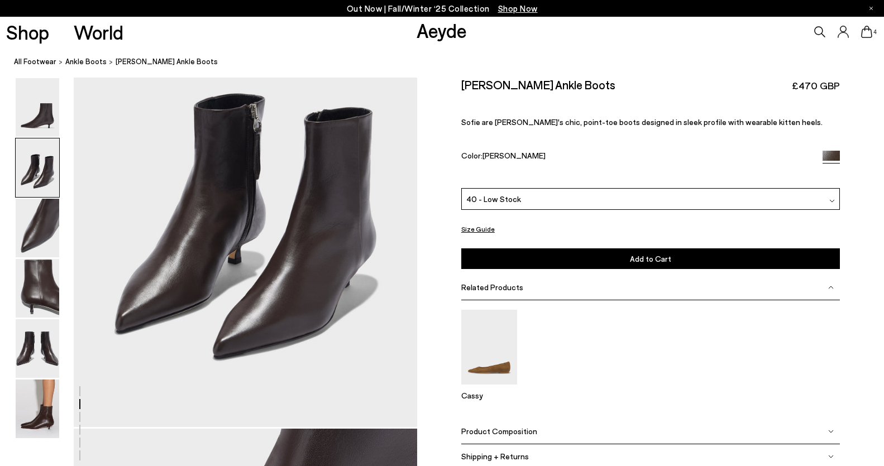
scroll to position [460, 0]
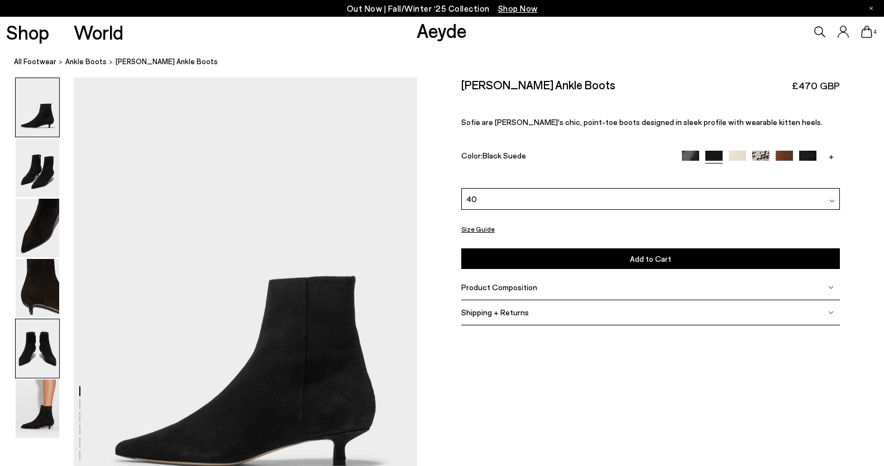
click at [39, 344] on img at bounding box center [38, 348] width 44 height 59
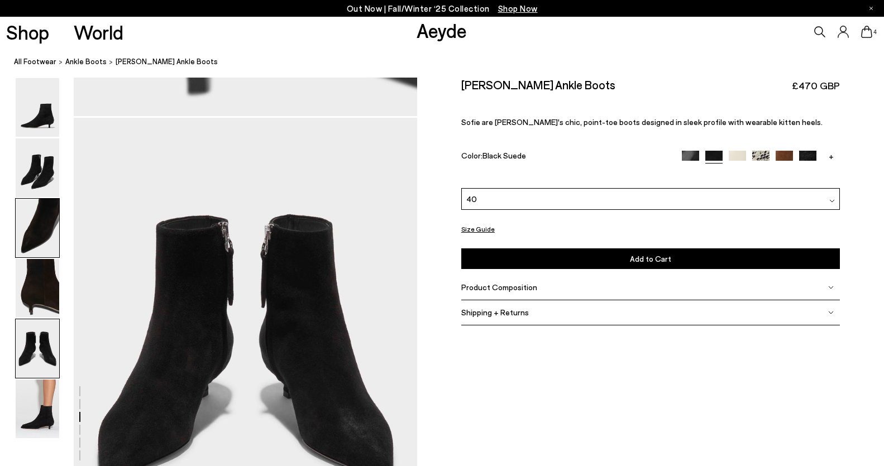
scroll to position [1838, 0]
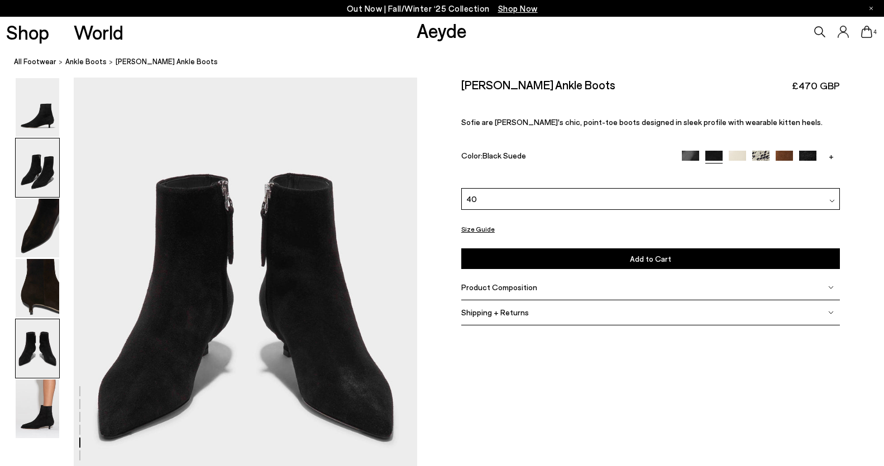
click at [47, 167] on img at bounding box center [38, 167] width 44 height 59
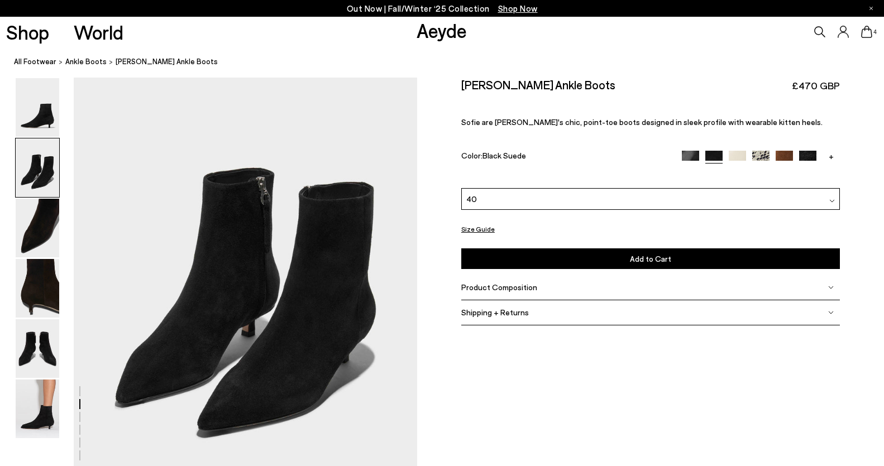
scroll to position [460, 0]
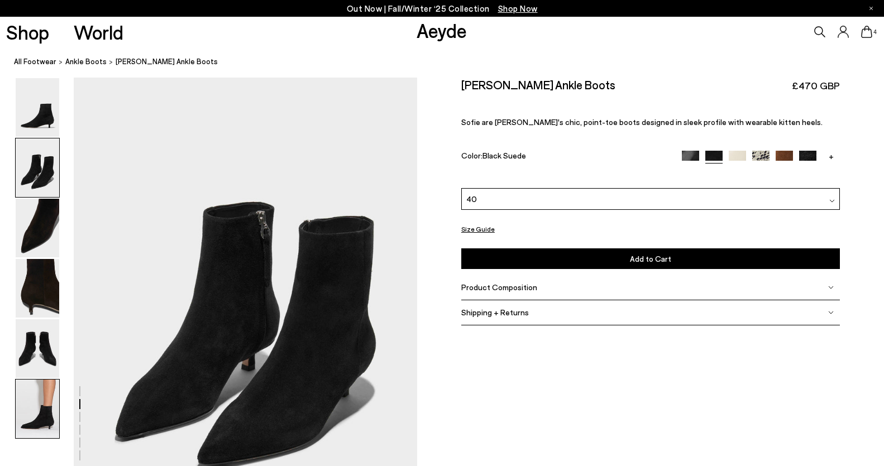
click at [39, 400] on img at bounding box center [38, 409] width 44 height 59
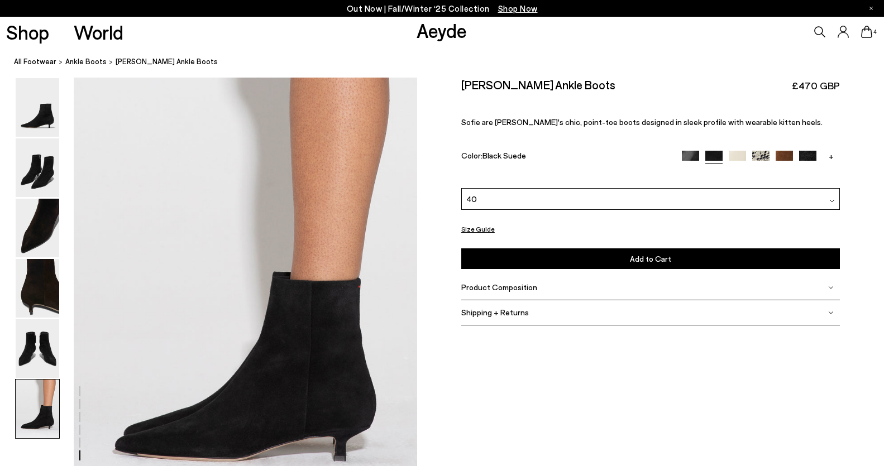
scroll to position [2373, 0]
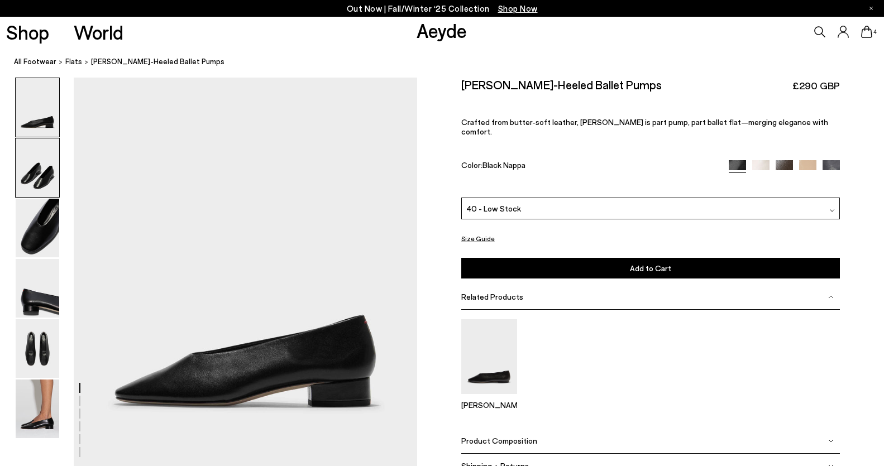
click at [35, 175] on img at bounding box center [38, 167] width 44 height 59
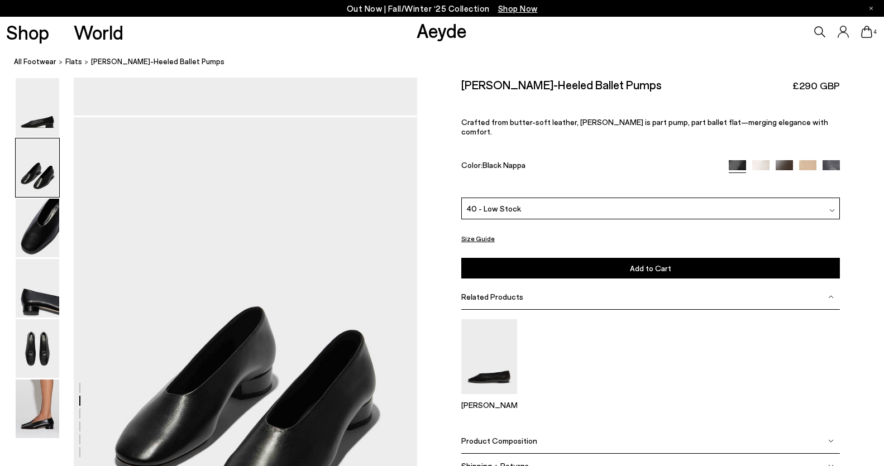
scroll to position [391, 0]
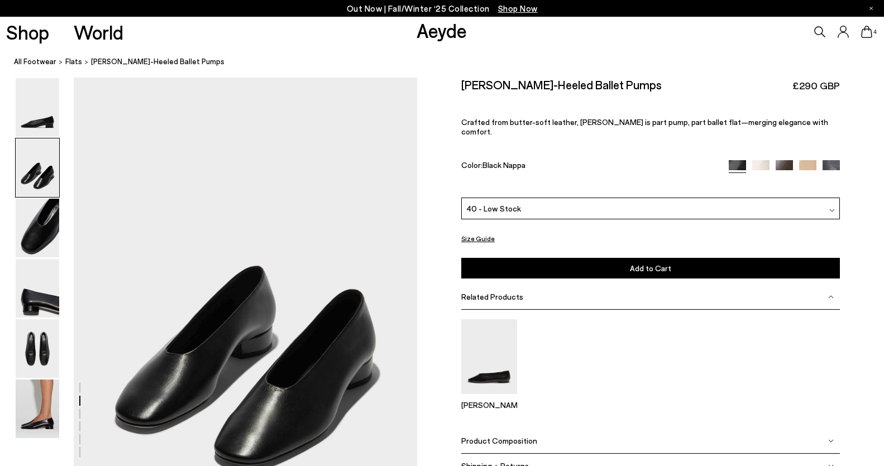
click at [867, 33] on icon at bounding box center [866, 32] width 11 height 12
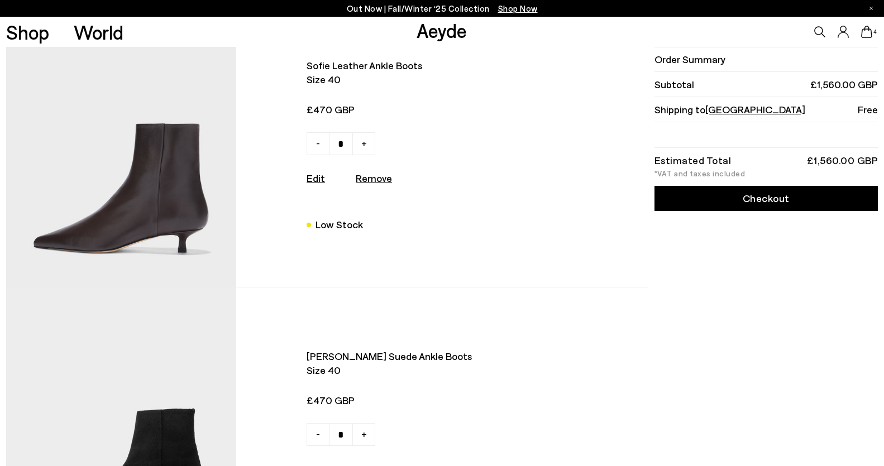
scroll to position [564, 0]
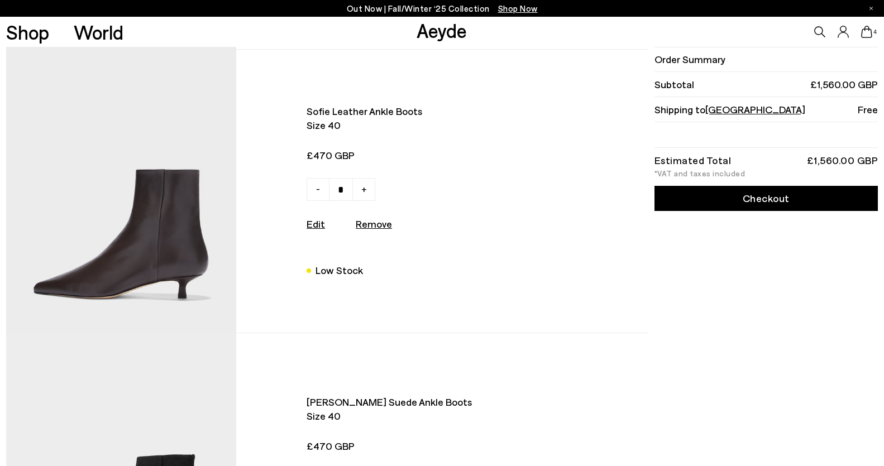
click at [372, 223] on u "Remove" at bounding box center [374, 224] width 36 height 12
type input "*"
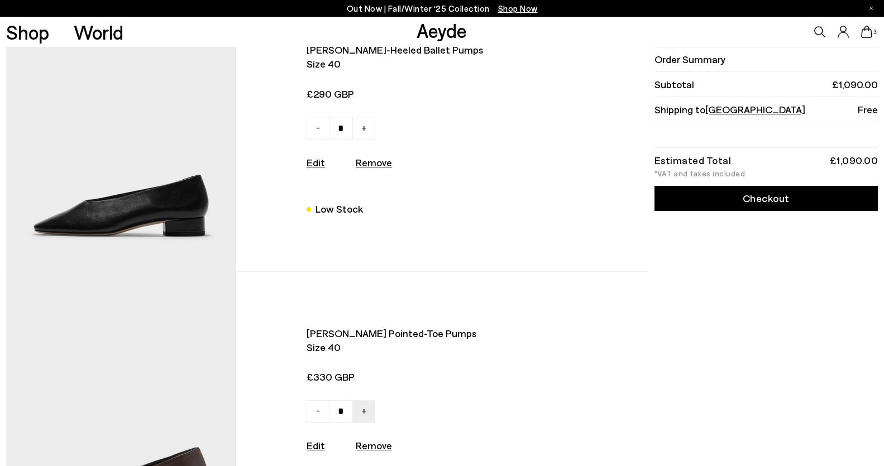
scroll to position [0, 0]
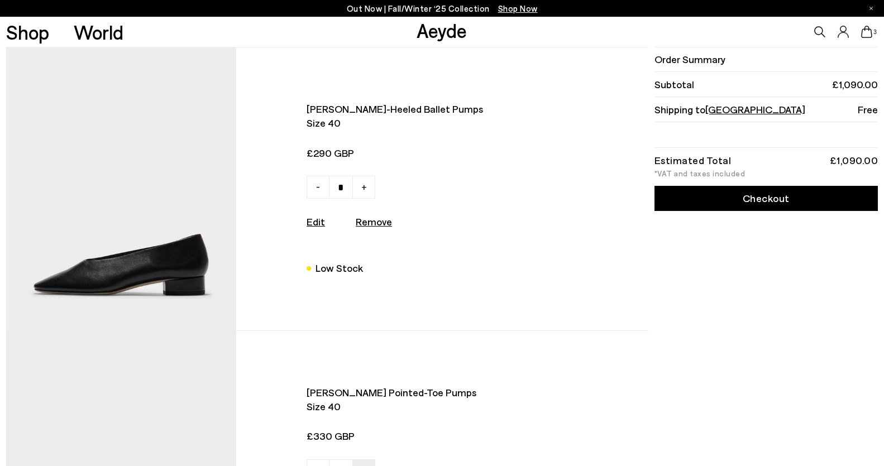
click at [122, 208] on img at bounding box center [121, 188] width 230 height 283
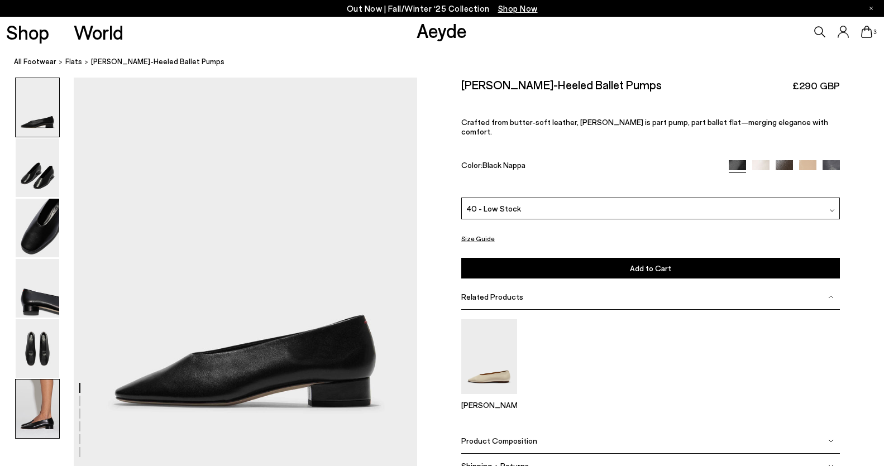
click at [42, 409] on img at bounding box center [38, 409] width 44 height 59
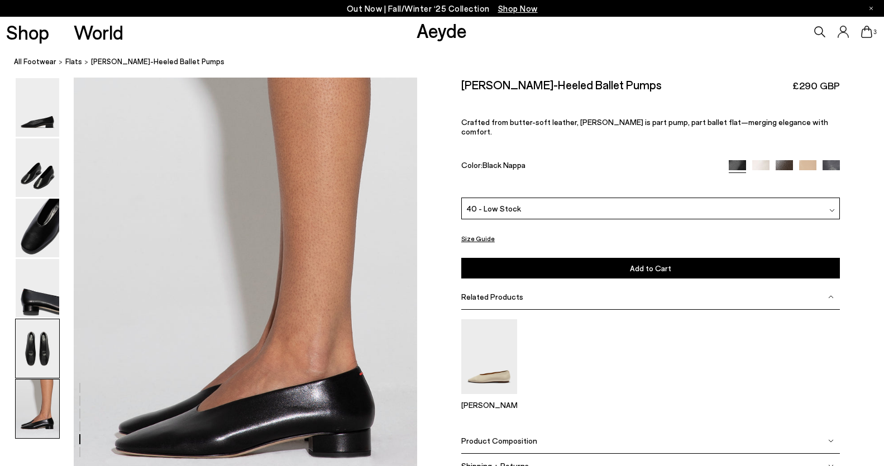
scroll to position [2304, 0]
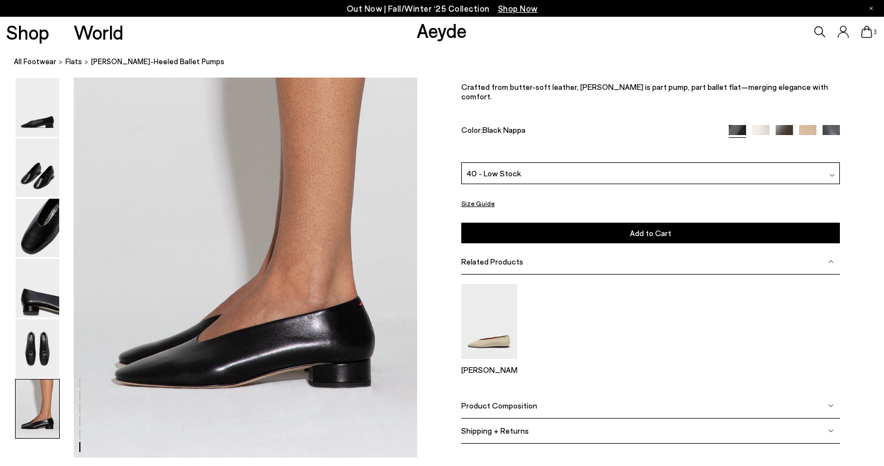
click at [863, 33] on icon at bounding box center [866, 32] width 11 height 12
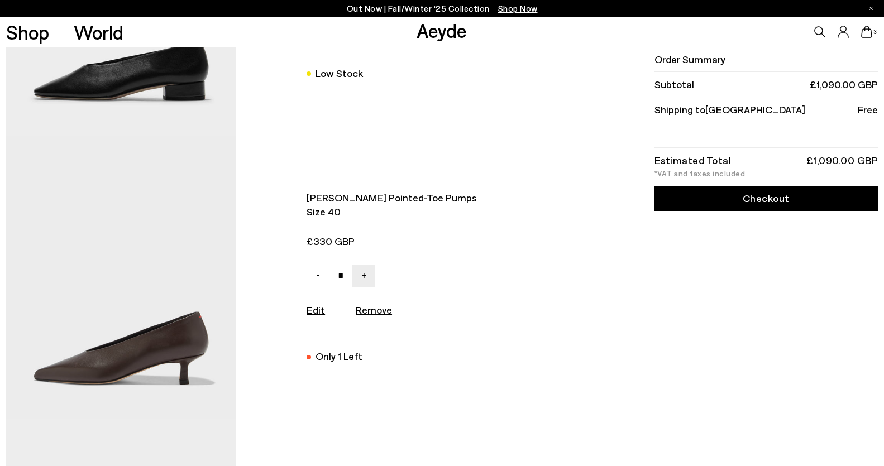
scroll to position [196, 0]
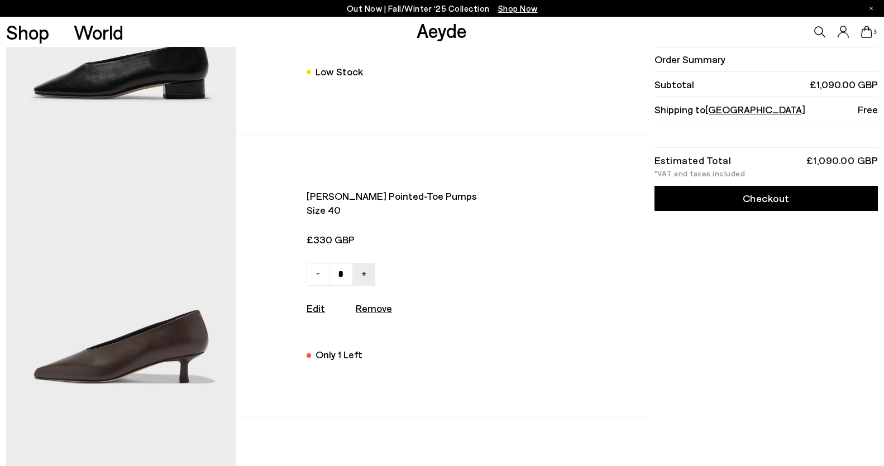
click at [131, 325] on img at bounding box center [121, 276] width 230 height 283
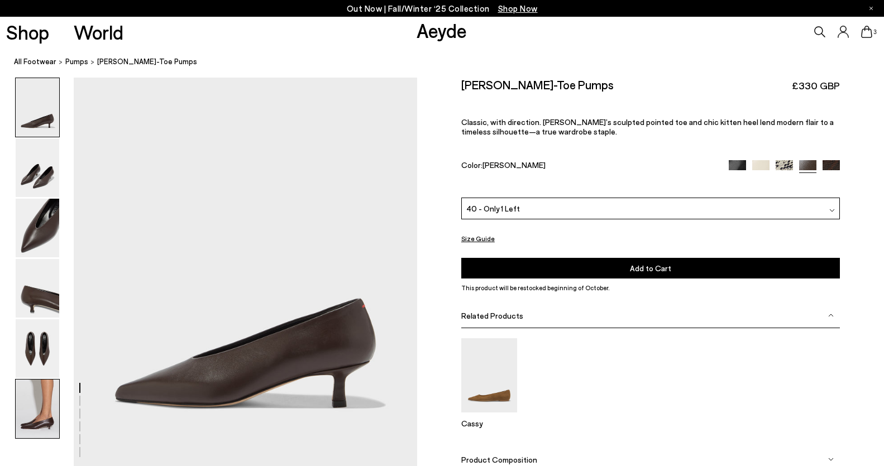
click at [28, 401] on img at bounding box center [38, 409] width 44 height 59
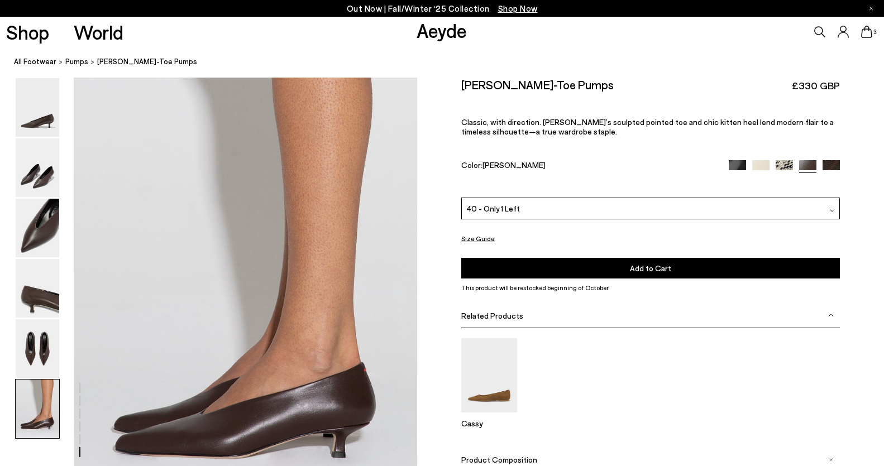
scroll to position [2304, 0]
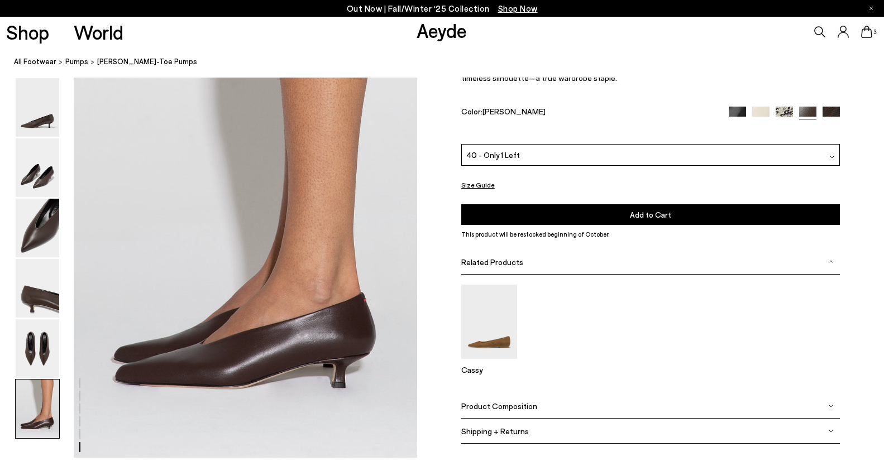
click at [865, 32] on icon at bounding box center [866, 32] width 11 height 12
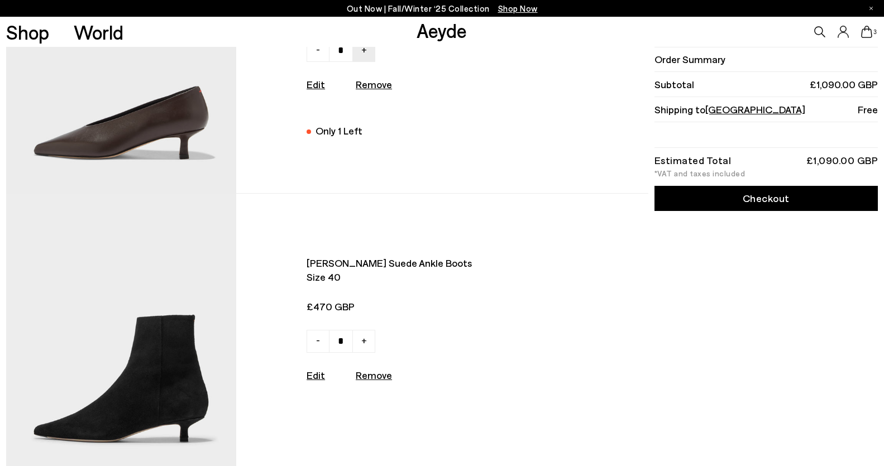
scroll to position [419, 0]
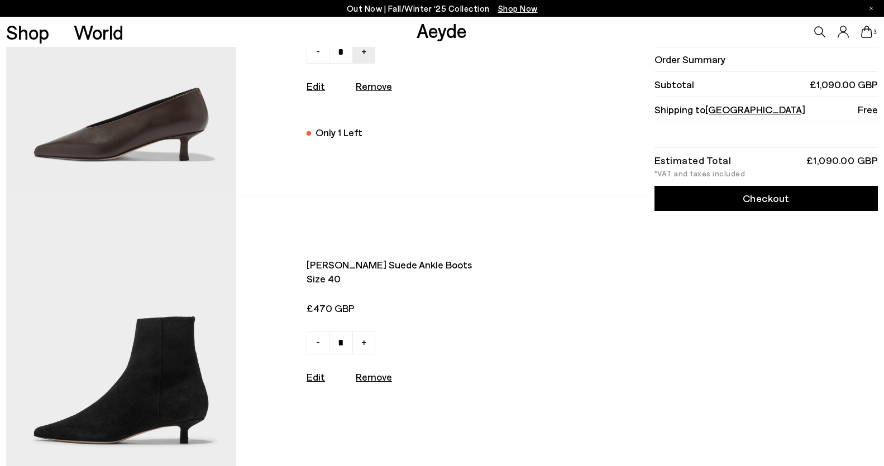
click at [374, 88] on u "Remove" at bounding box center [374, 86] width 36 height 12
type input "*"
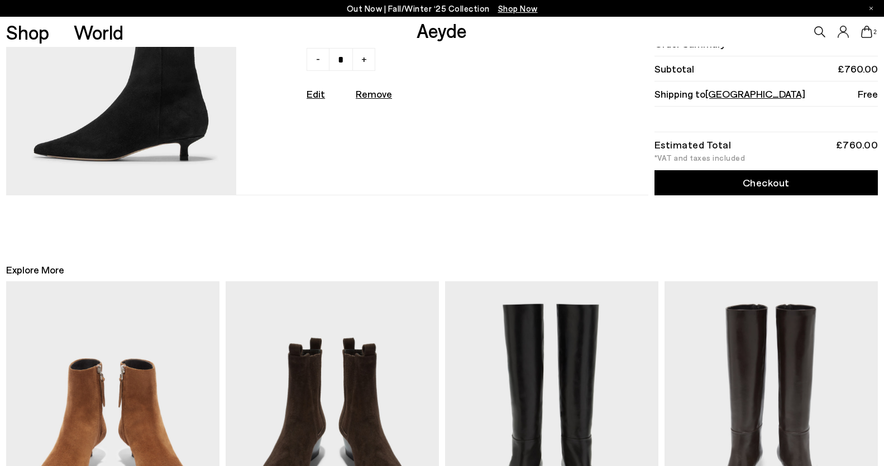
click at [147, 127] on img at bounding box center [121, 53] width 230 height 283
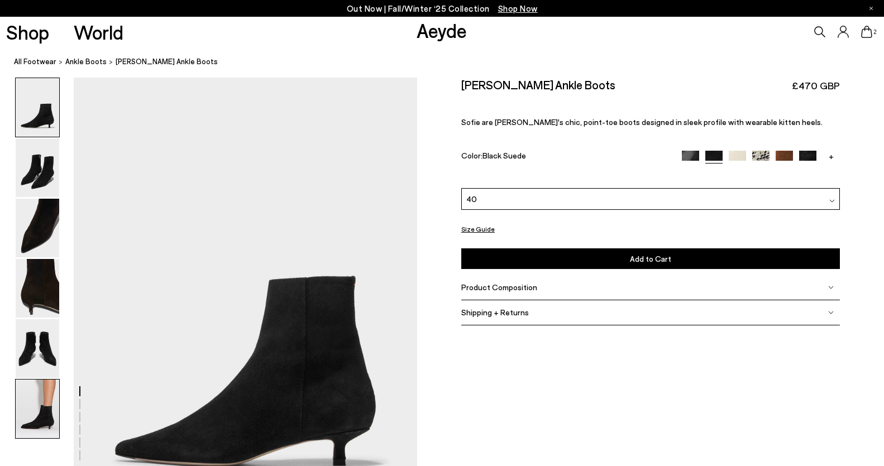
click at [36, 425] on img at bounding box center [38, 409] width 44 height 59
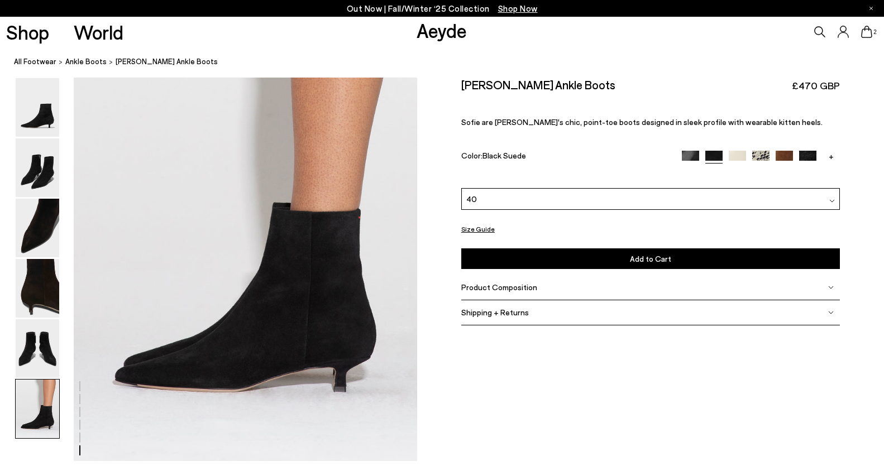
scroll to position [2373, 0]
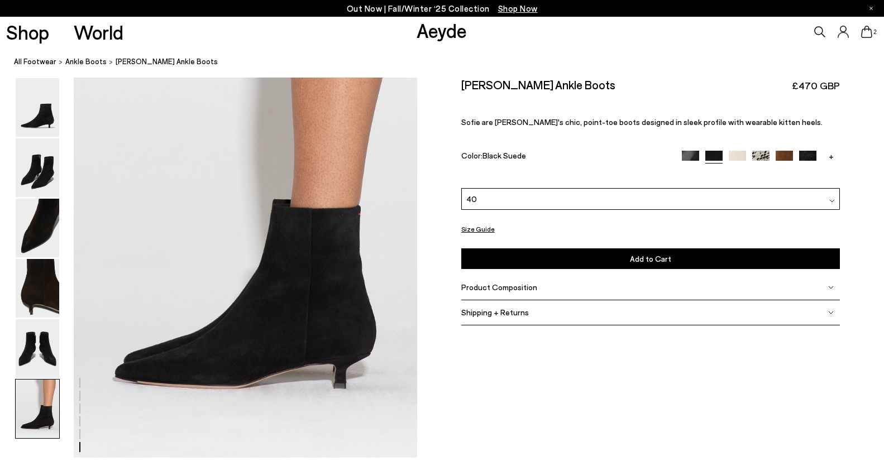
click at [782, 156] on img at bounding box center [783, 159] width 17 height 17
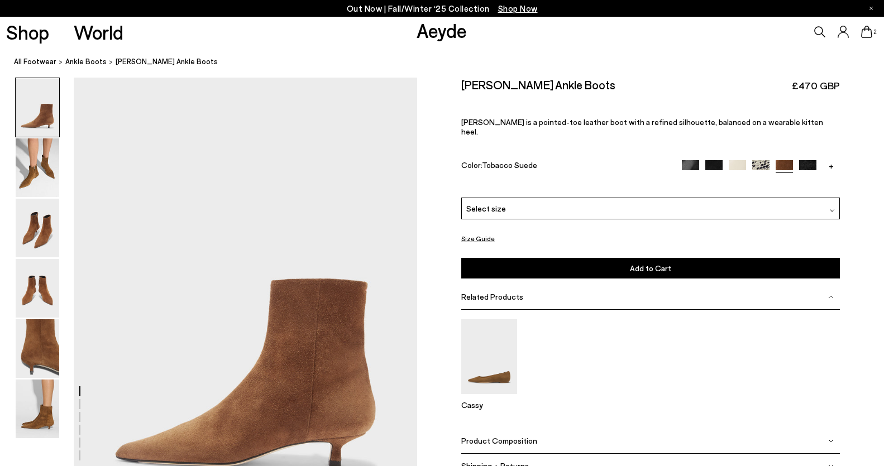
click at [704, 160] on div "+" at bounding box center [761, 166] width 158 height 13
click at [714, 160] on img at bounding box center [713, 168] width 17 height 17
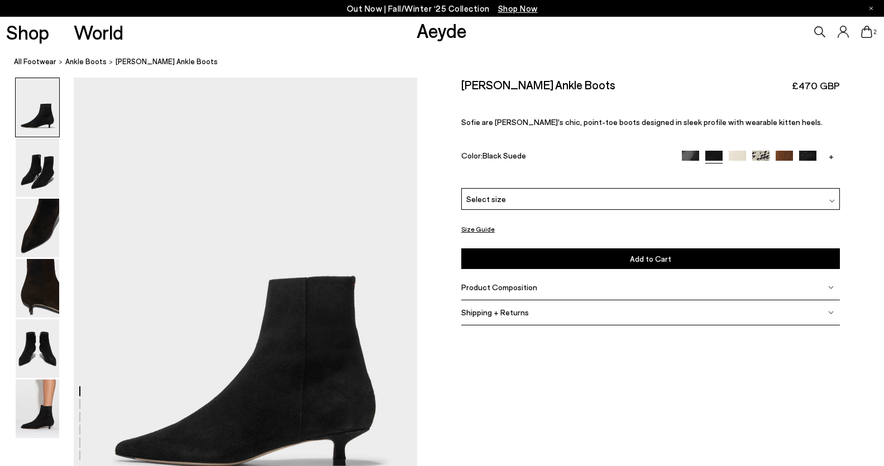
click at [810, 155] on img at bounding box center [807, 159] width 17 height 17
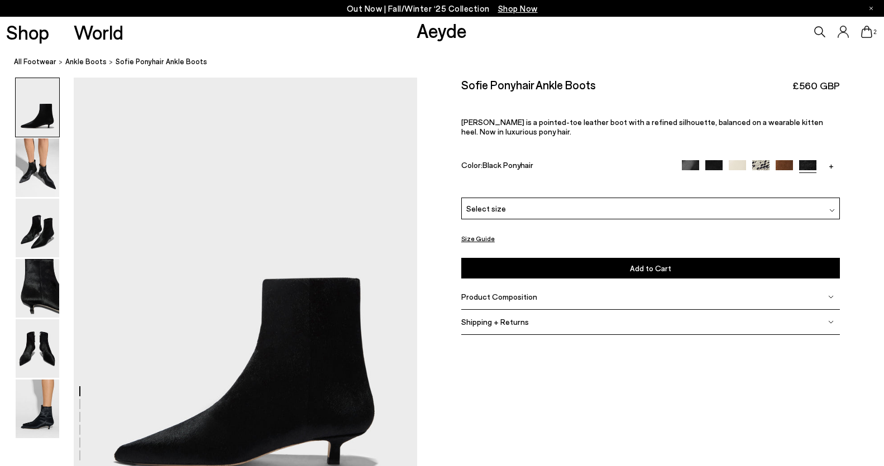
click at [687, 166] on img at bounding box center [690, 168] width 17 height 17
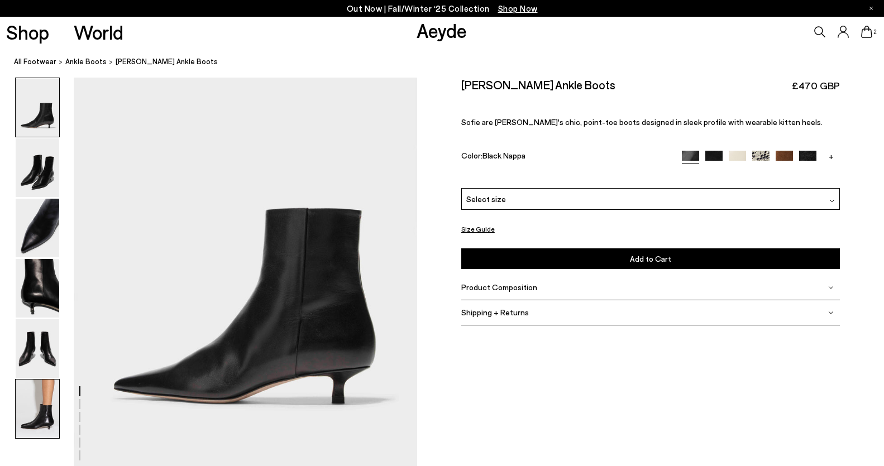
click at [46, 399] on img at bounding box center [38, 409] width 44 height 59
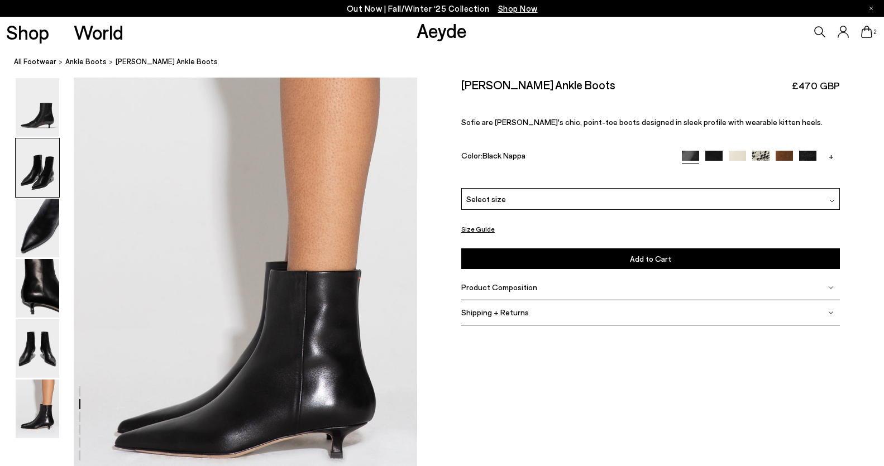
scroll to position [2373, 0]
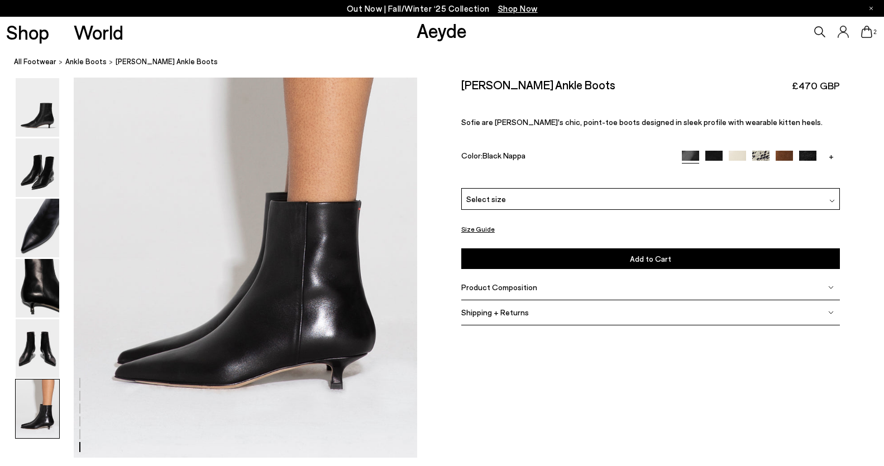
click at [627, 196] on div "Select size" at bounding box center [650, 199] width 378 height 22
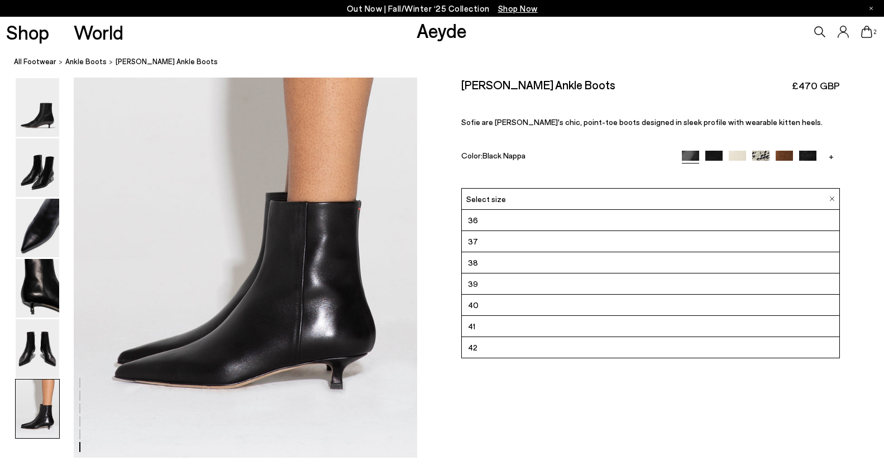
click at [605, 301] on li "40" at bounding box center [650, 305] width 377 height 21
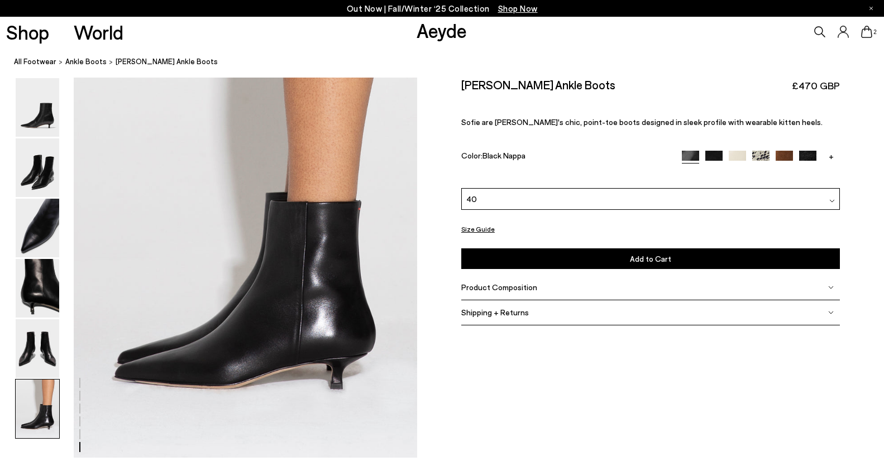
click at [587, 262] on button "Add to Cart Select a Size First" at bounding box center [650, 258] width 378 height 21
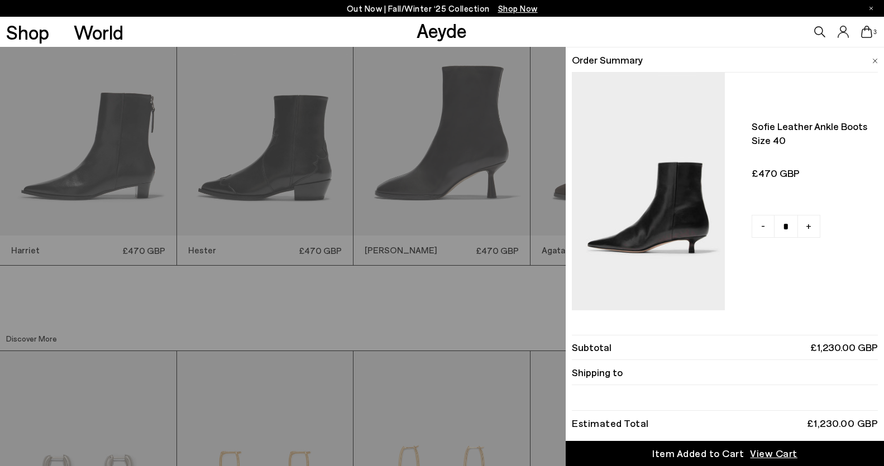
scroll to position [2857, 0]
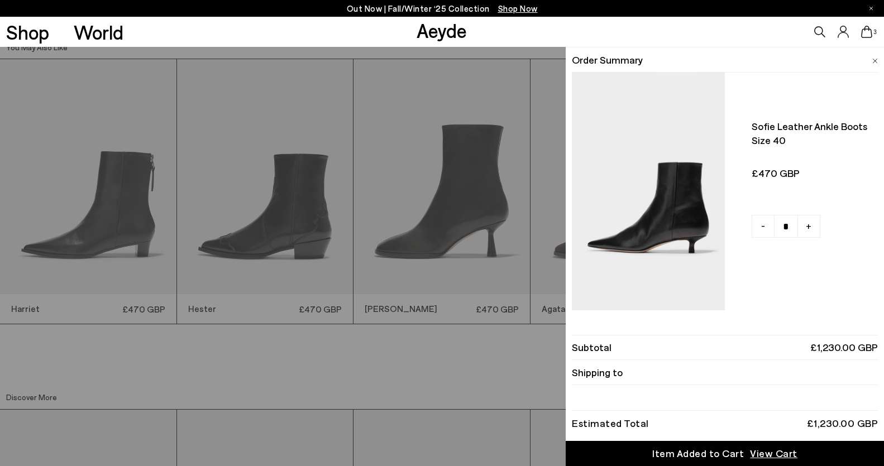
click at [484, 281] on div "Quick Add Color Size View Details Order Summary Sofie leather ankle boots Size …" at bounding box center [442, 256] width 884 height 419
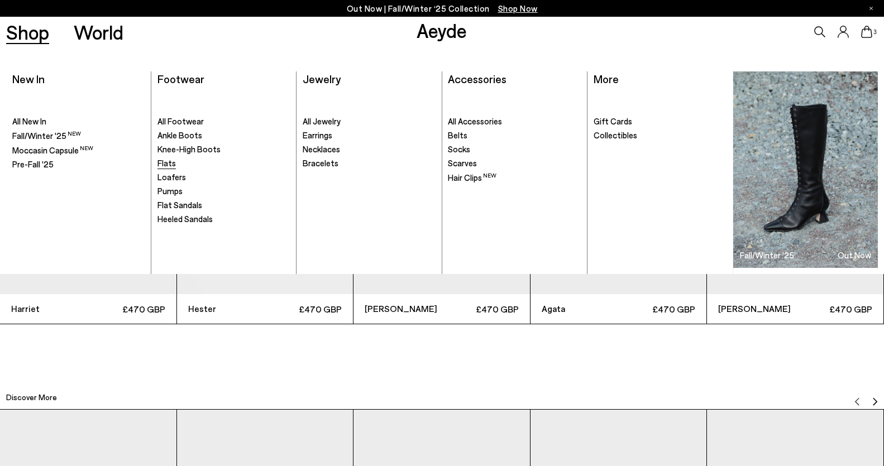
click at [166, 164] on span "Flats" at bounding box center [166, 163] width 18 height 10
click at [473, 180] on span "Hair Clips" at bounding box center [465, 177] width 34 height 10
click at [453, 138] on span "Belts" at bounding box center [458, 135] width 20 height 10
click at [164, 136] on span "Ankle Boots" at bounding box center [179, 135] width 45 height 10
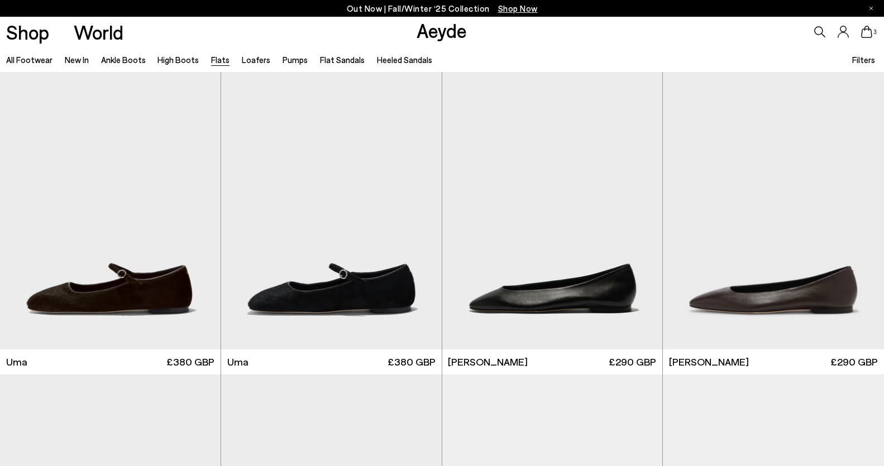
click at [865, 32] on icon at bounding box center [866, 32] width 11 height 12
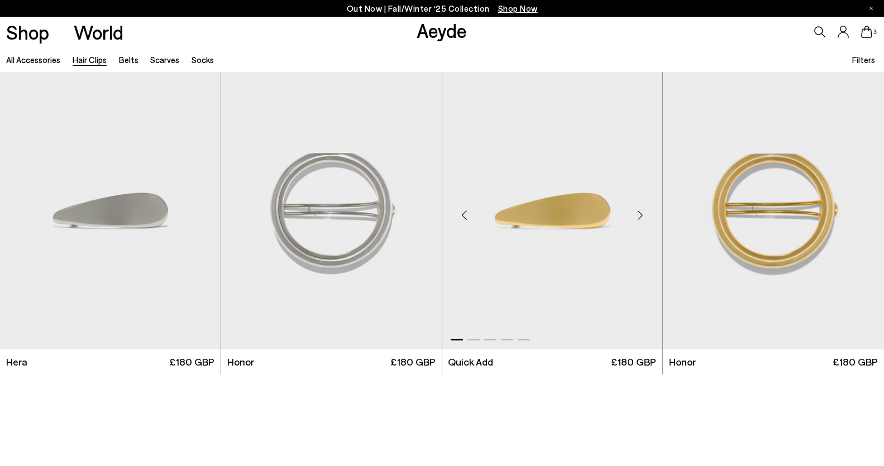
click at [639, 212] on div "Next slide" at bounding box center [639, 214] width 33 height 33
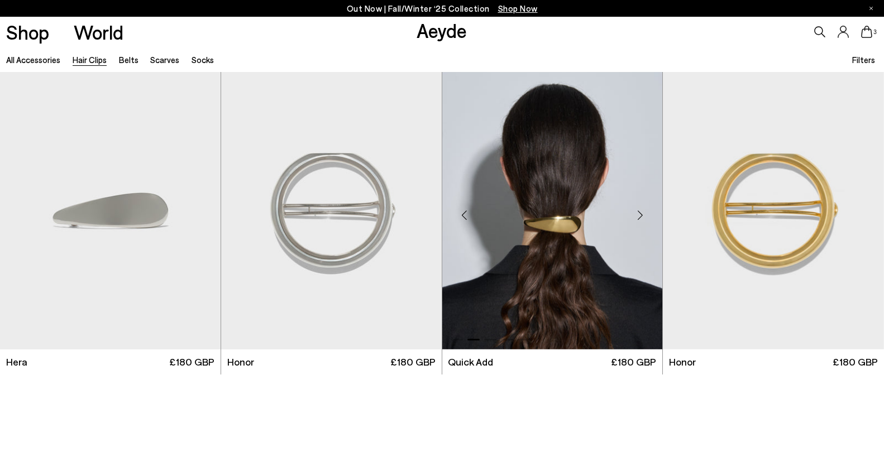
click at [637, 214] on div "Next slide" at bounding box center [639, 214] width 33 height 33
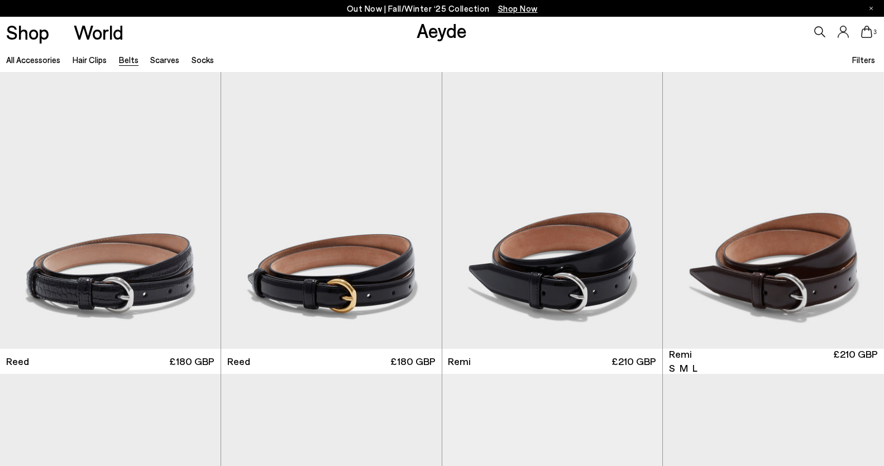
scroll to position [338, 0]
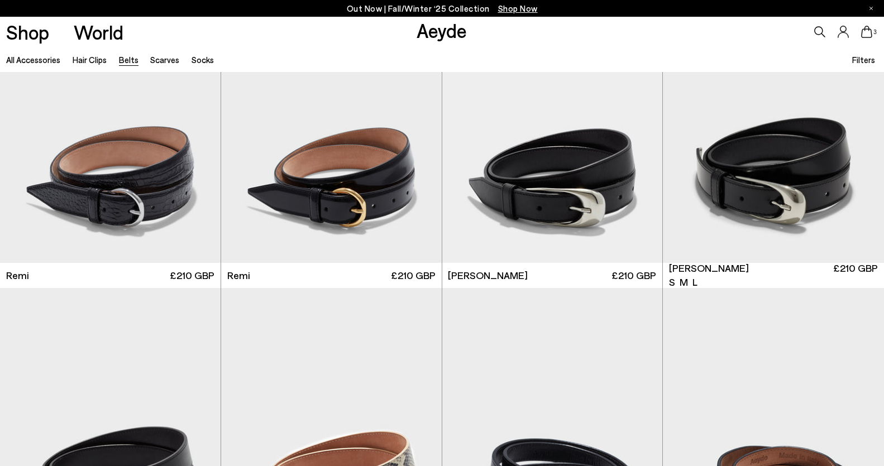
scroll to position [693, 0]
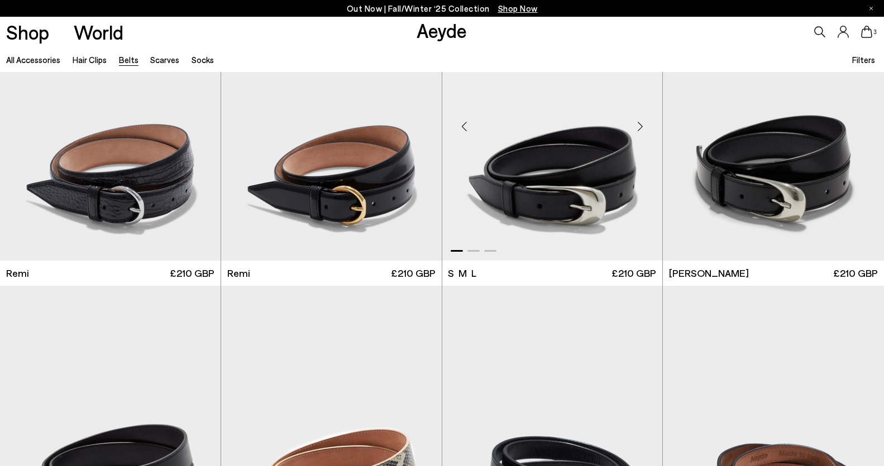
click at [521, 201] on img "1 / 3" at bounding box center [552, 122] width 220 height 277
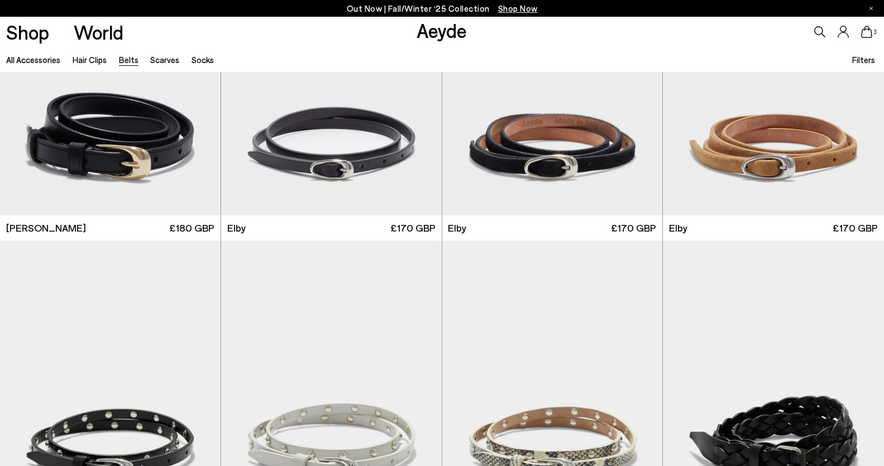
scroll to position [1348, 0]
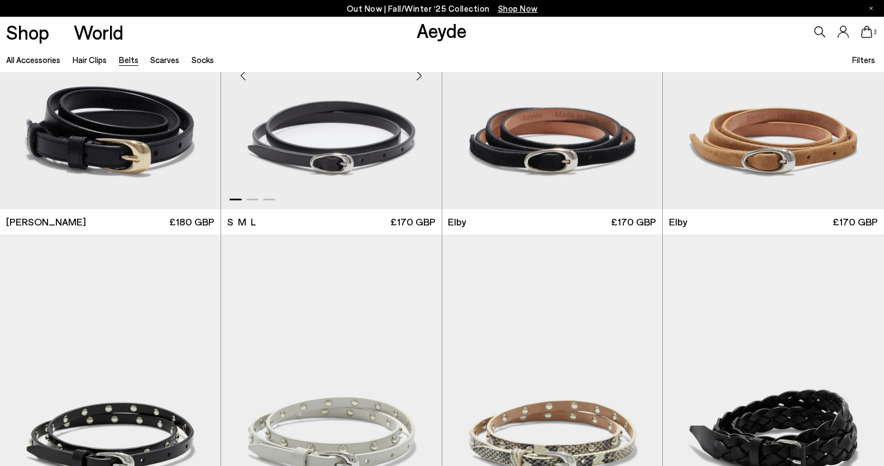
click at [376, 155] on img "1 / 3" at bounding box center [331, 70] width 220 height 277
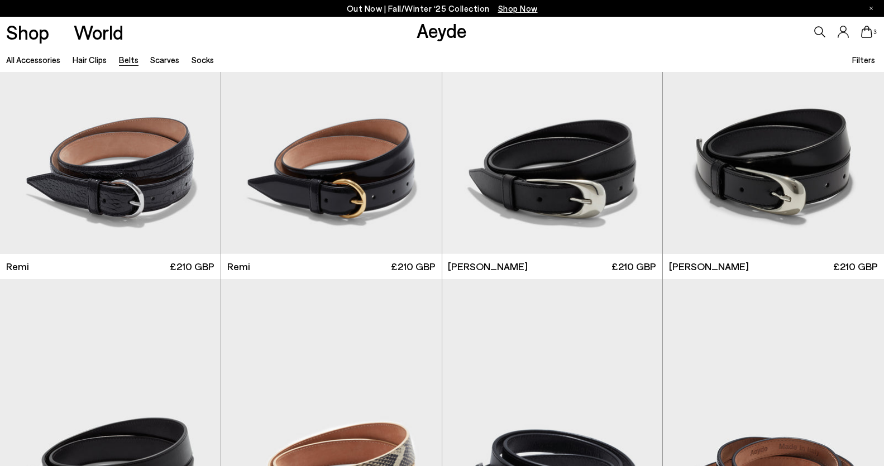
scroll to position [720, 0]
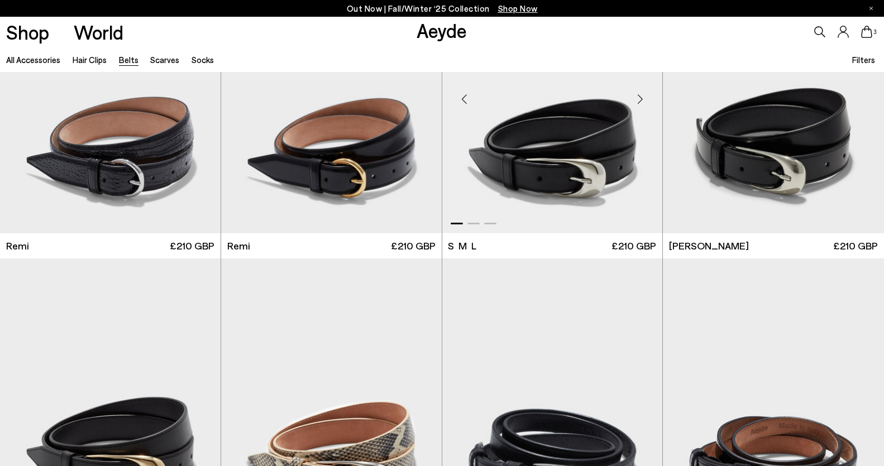
click at [555, 145] on img "1 / 3" at bounding box center [552, 94] width 220 height 277
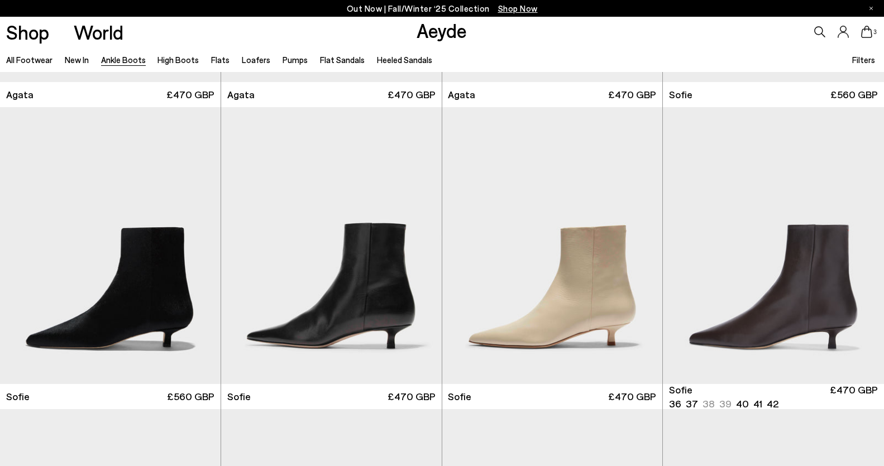
scroll to position [896, 0]
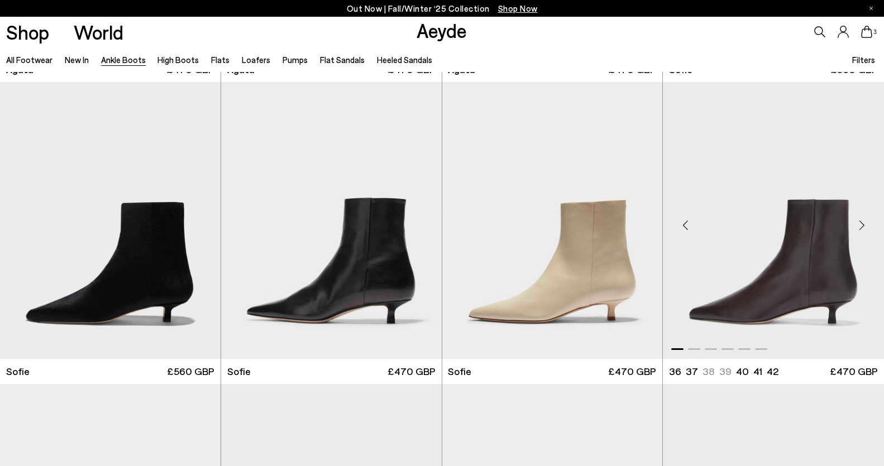
click at [765, 261] on img "1 / 6" at bounding box center [773, 220] width 221 height 277
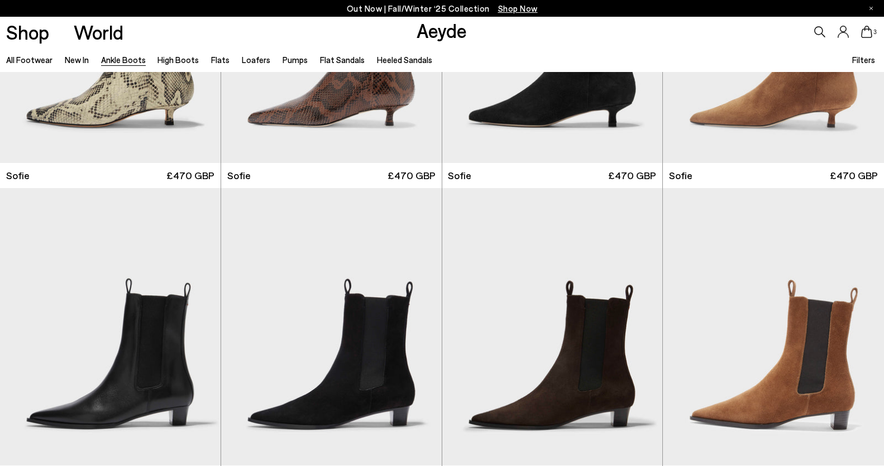
scroll to position [1488, 0]
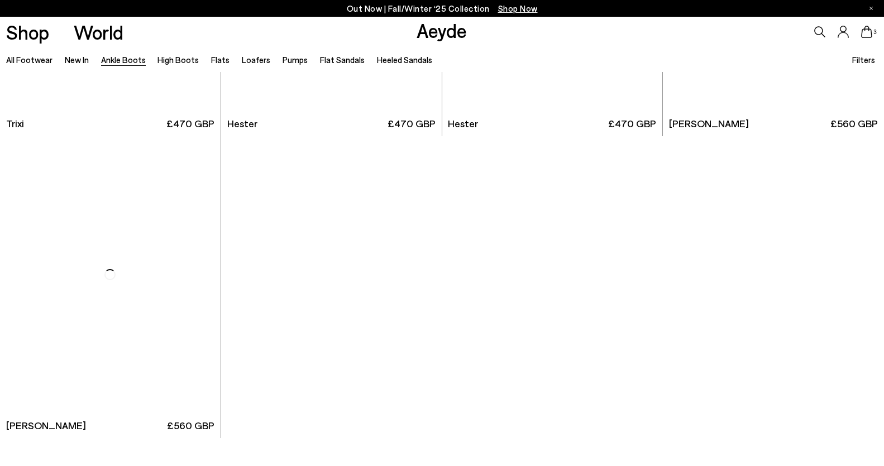
scroll to position [6397, 0]
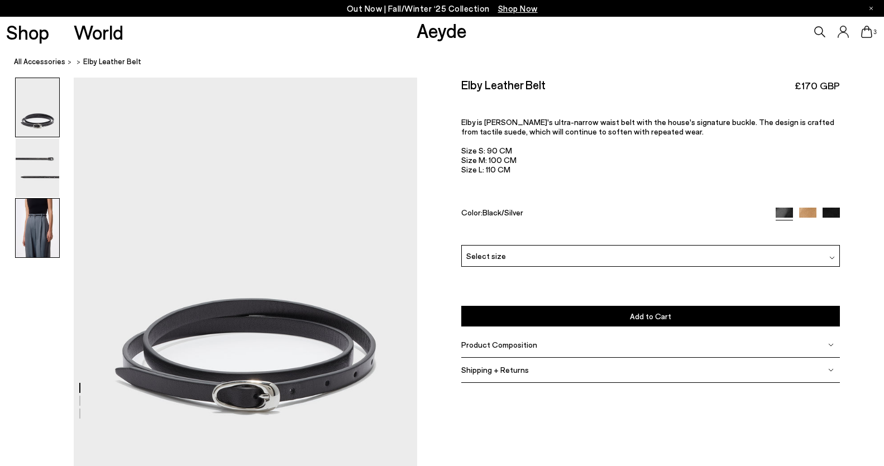
click at [54, 224] on img at bounding box center [38, 228] width 44 height 59
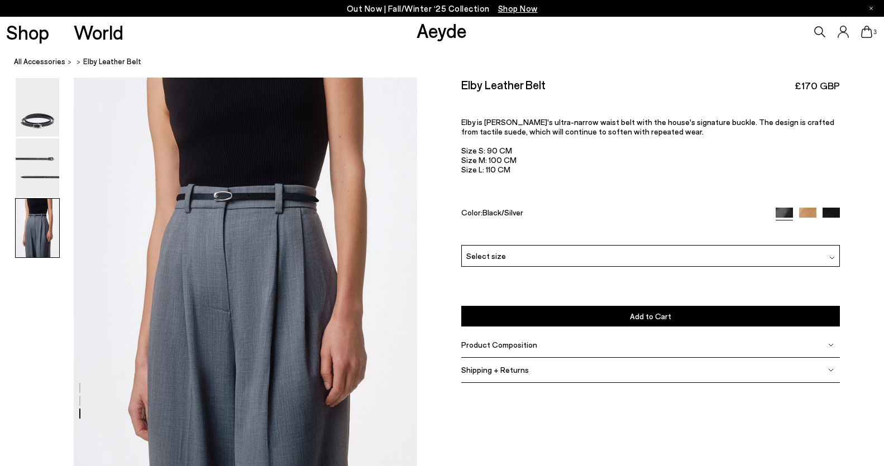
scroll to position [927, 0]
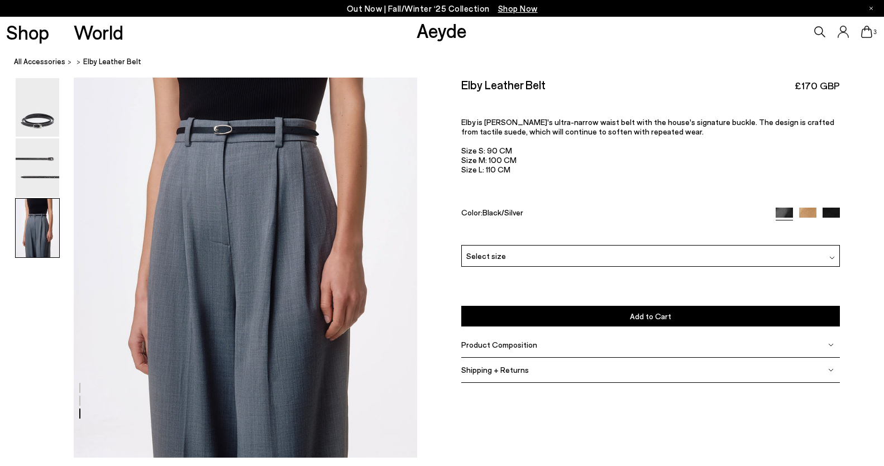
click at [691, 261] on div "Select size" at bounding box center [650, 256] width 378 height 22
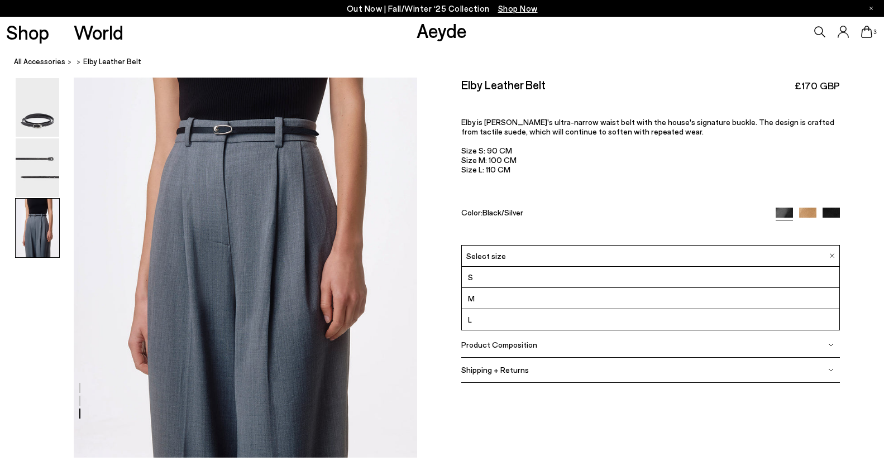
click at [675, 297] on li "M" at bounding box center [650, 298] width 377 height 21
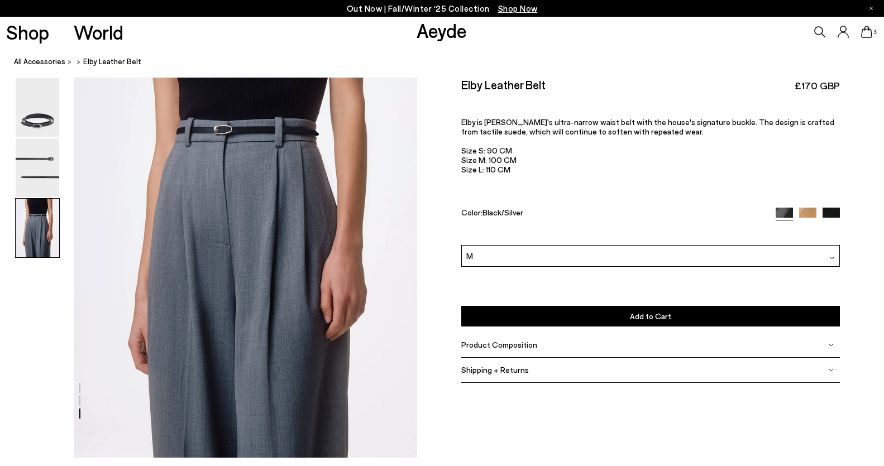
click at [642, 319] on span "Add to Cart" at bounding box center [650, 315] width 41 height 9
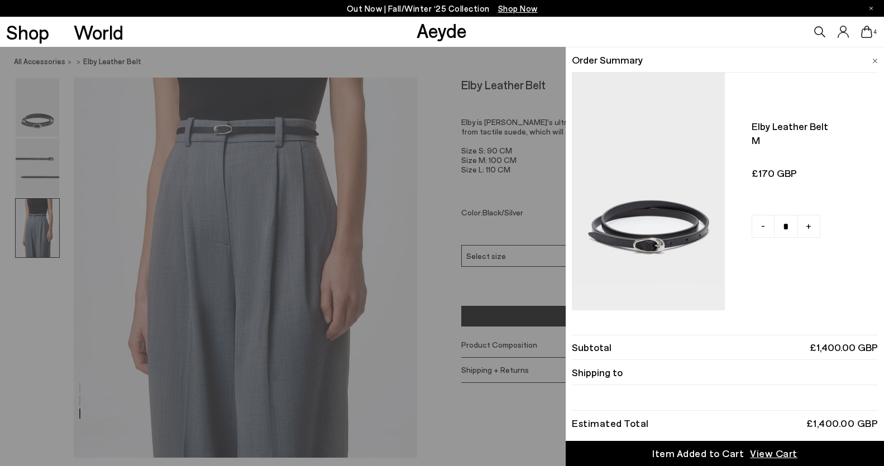
click at [524, 138] on div "Quick Add Color Size View Details Order Summary Elby leather belt M - +" at bounding box center [442, 256] width 884 height 419
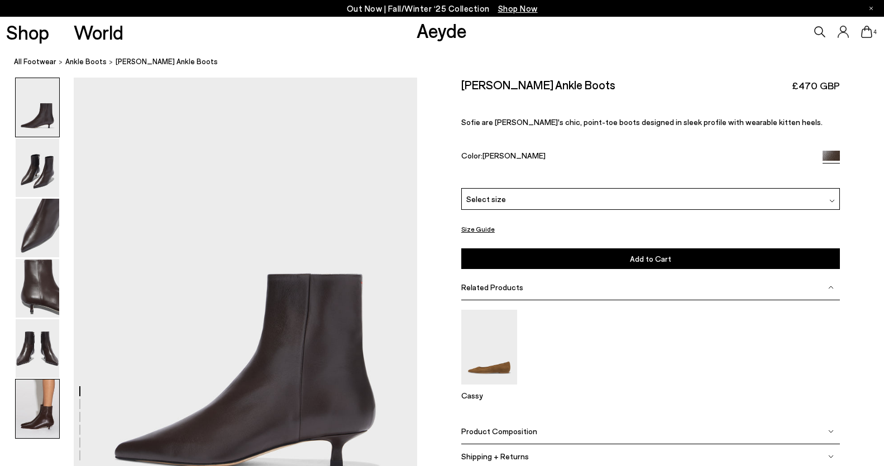
click at [54, 409] on img at bounding box center [38, 409] width 44 height 59
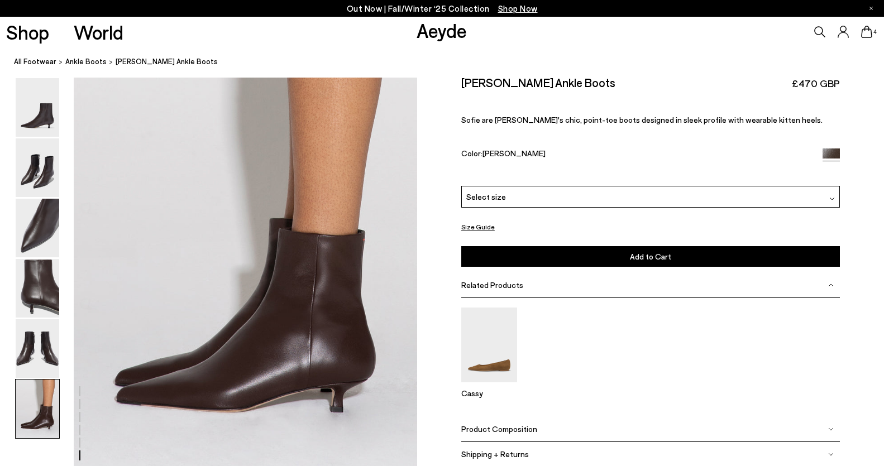
scroll to position [2373, 0]
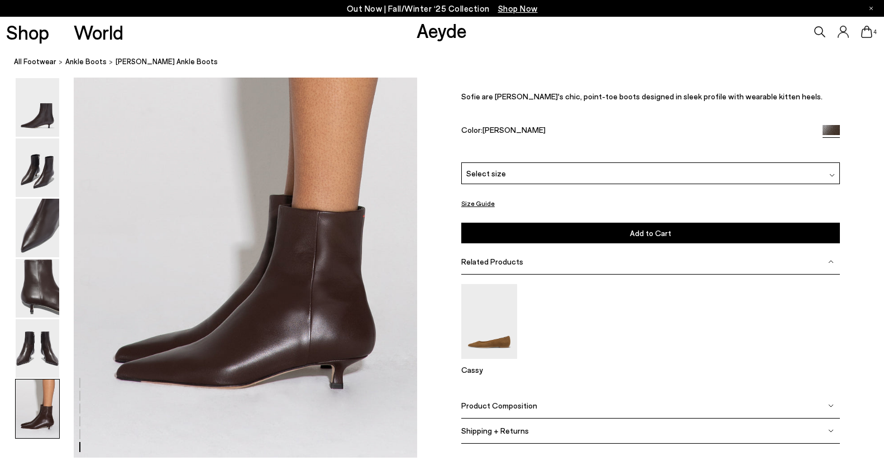
click at [499, 177] on span "Select size" at bounding box center [486, 173] width 40 height 12
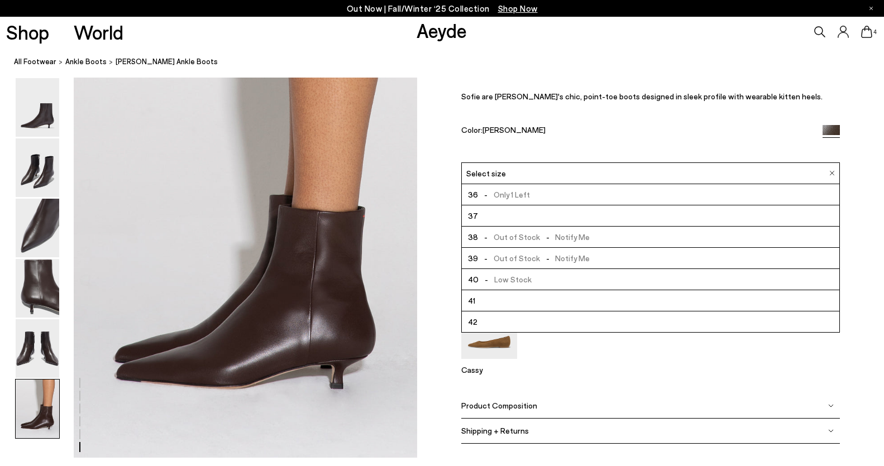
click at [491, 278] on span "-" at bounding box center [486, 279] width 16 height 9
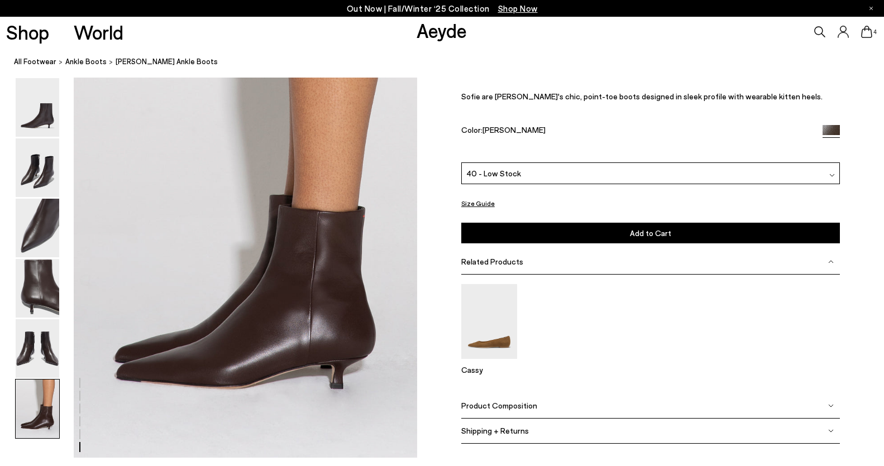
click at [511, 231] on button "Add to Cart Select a Size First" at bounding box center [650, 233] width 378 height 21
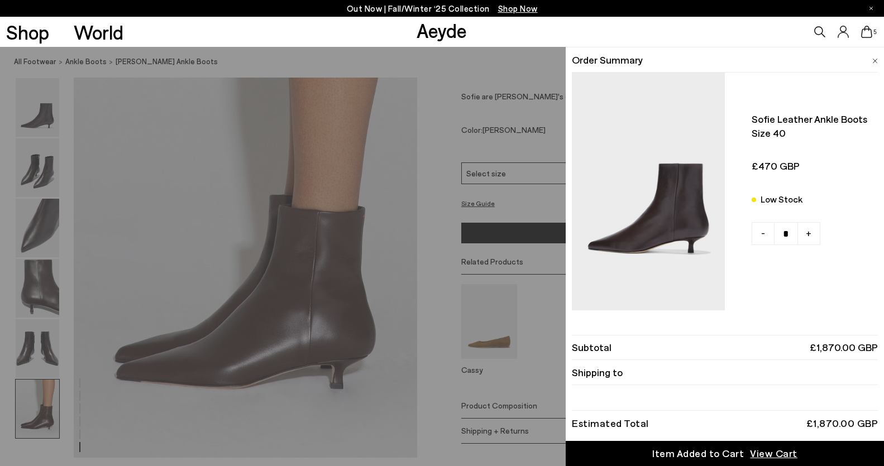
click at [40, 172] on div "Quick Add Color Size View Details Order Summary Sofie leather ankle boots Size …" at bounding box center [442, 256] width 884 height 419
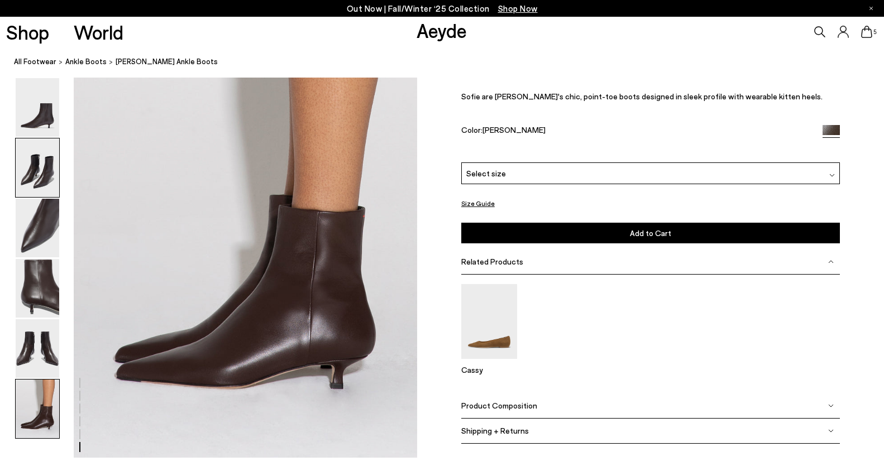
click at [40, 171] on img at bounding box center [38, 167] width 44 height 59
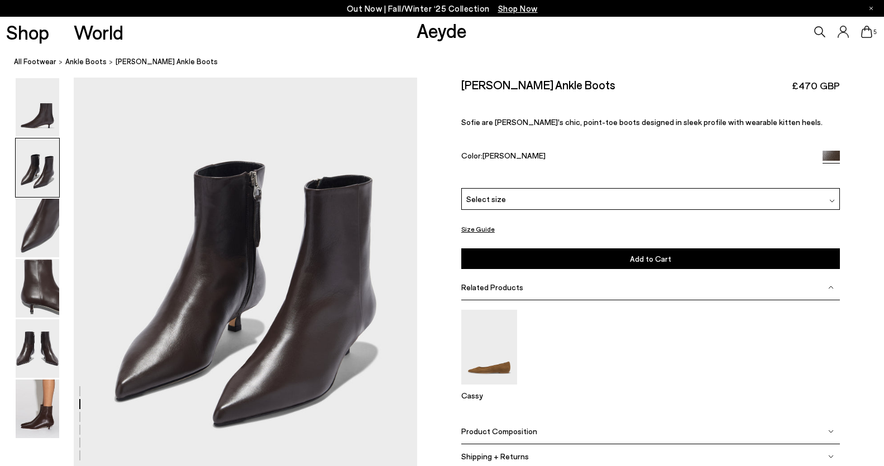
scroll to position [460, 0]
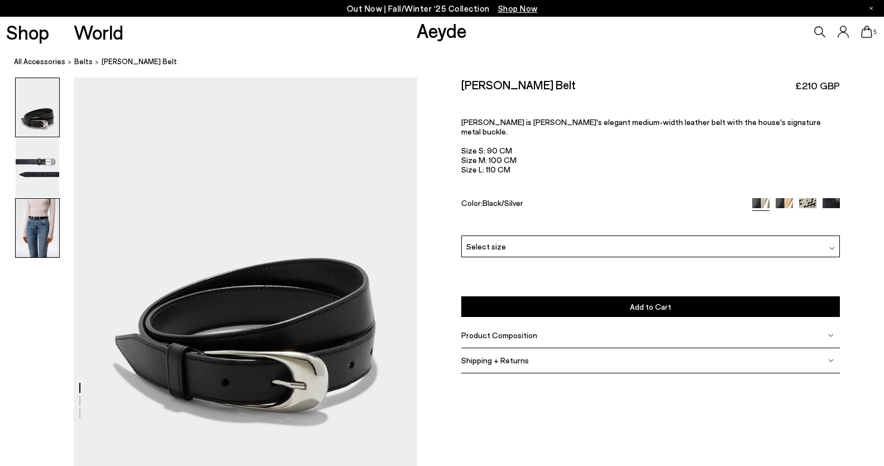
click at [49, 233] on img at bounding box center [38, 228] width 44 height 59
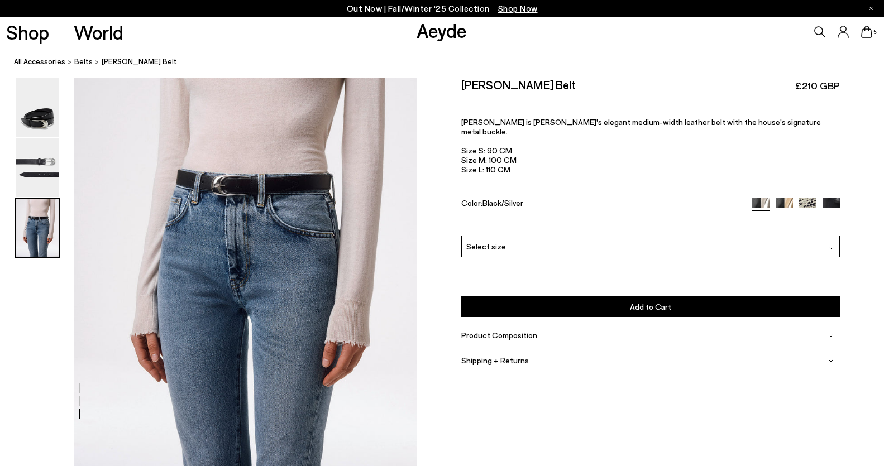
scroll to position [927, 0]
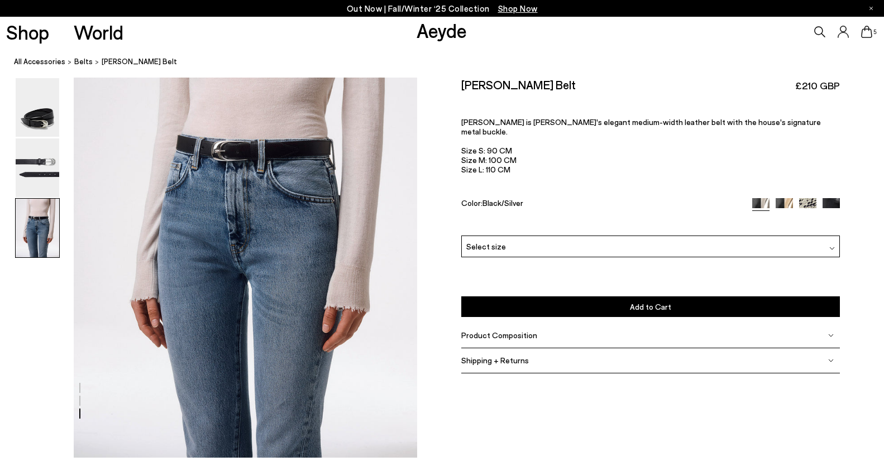
click at [550, 236] on div "Select size" at bounding box center [650, 247] width 378 height 22
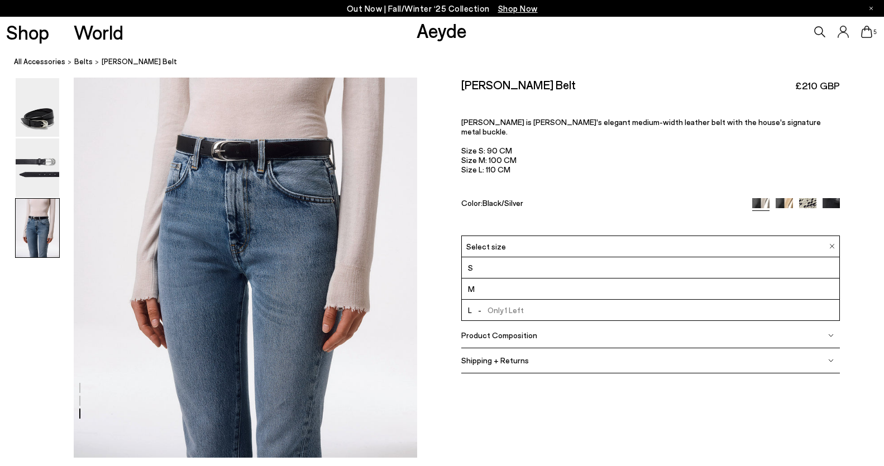
click at [528, 279] on li "M" at bounding box center [650, 289] width 377 height 21
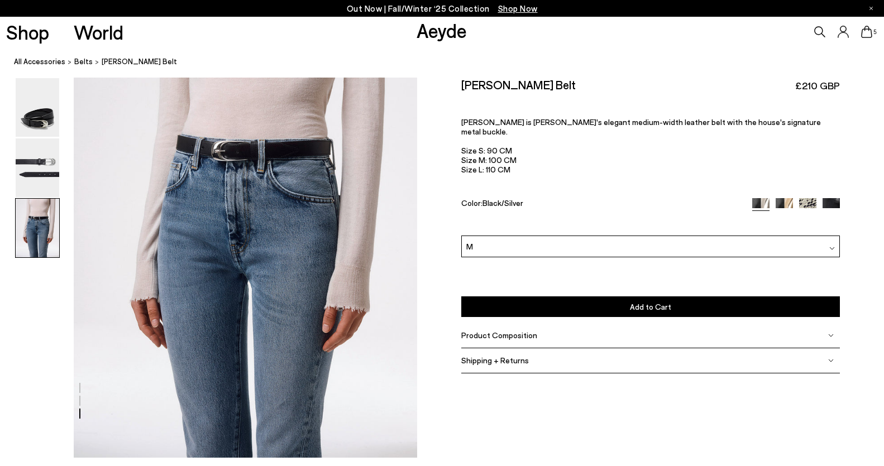
click at [534, 299] on button "Add to Cart Select a Size First" at bounding box center [650, 306] width 378 height 21
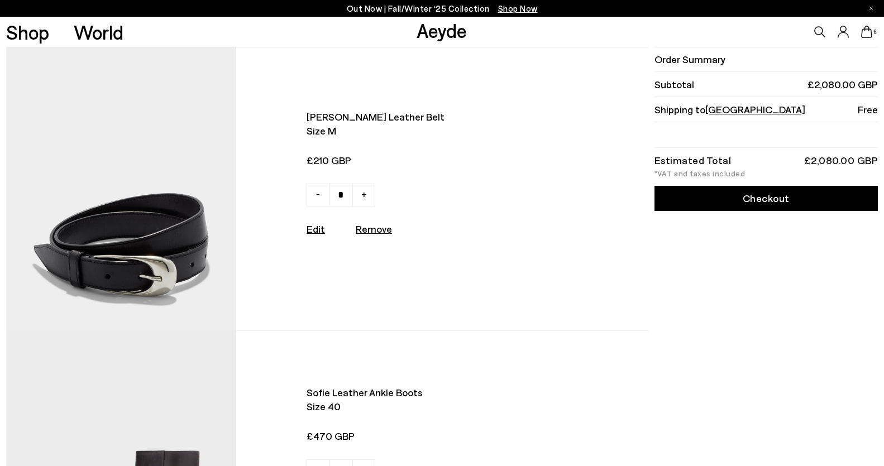
click at [367, 227] on u "Remove" at bounding box center [374, 229] width 36 height 12
type input "*"
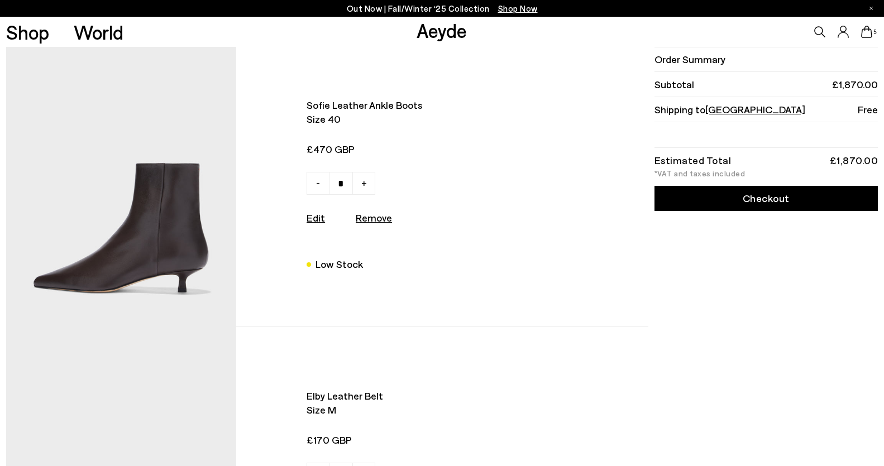
scroll to position [10, 0]
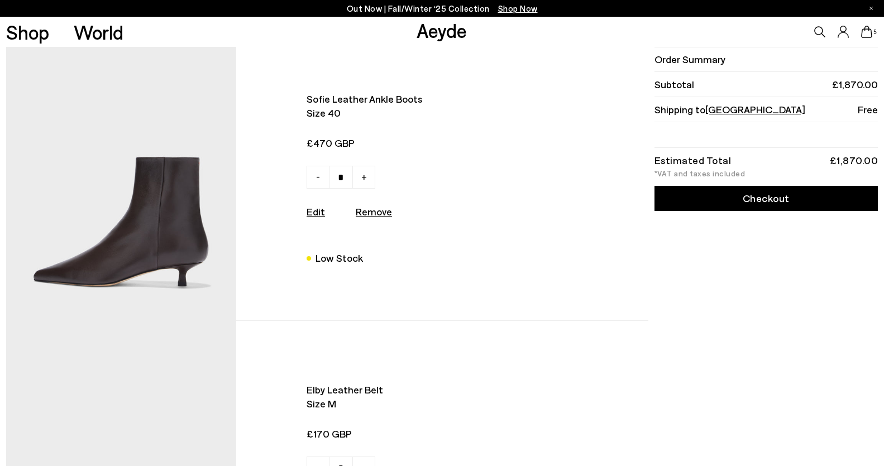
click at [368, 212] on u "Remove" at bounding box center [374, 211] width 36 height 12
type input "*"
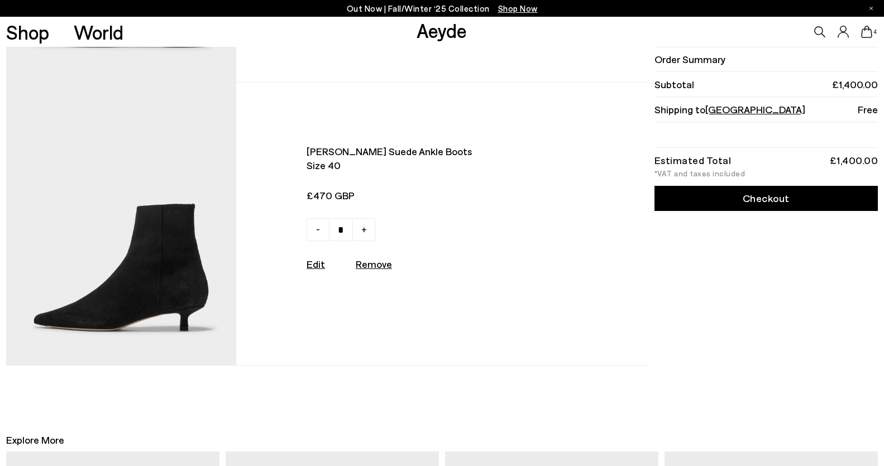
scroll to position [818, 0]
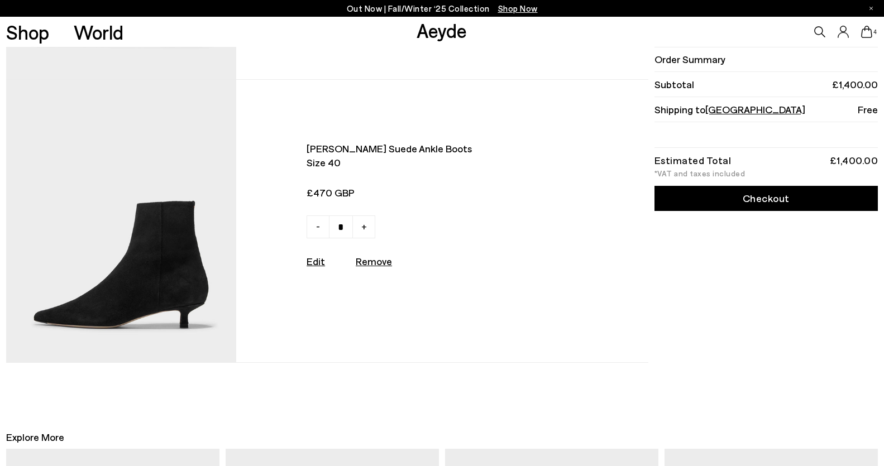
click at [375, 266] on u "Remove" at bounding box center [374, 261] width 36 height 12
type input "*"
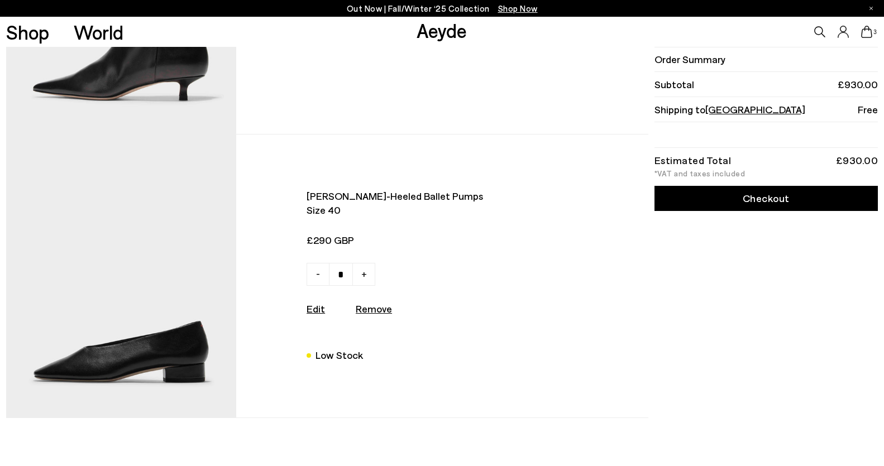
scroll to position [490, 0]
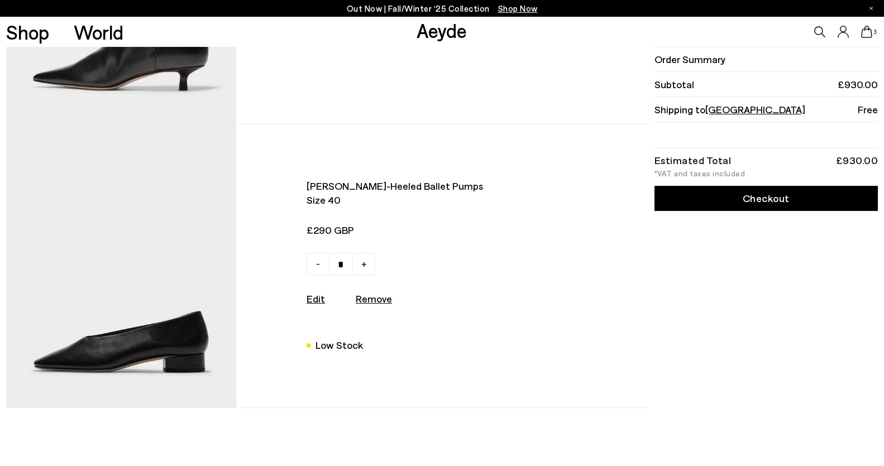
click at [614, 346] on div "[PERSON_NAME] low-heeled ballet pumps Size 40 £290 GBP - + Edit" at bounding box center [327, 266] width 642 height 284
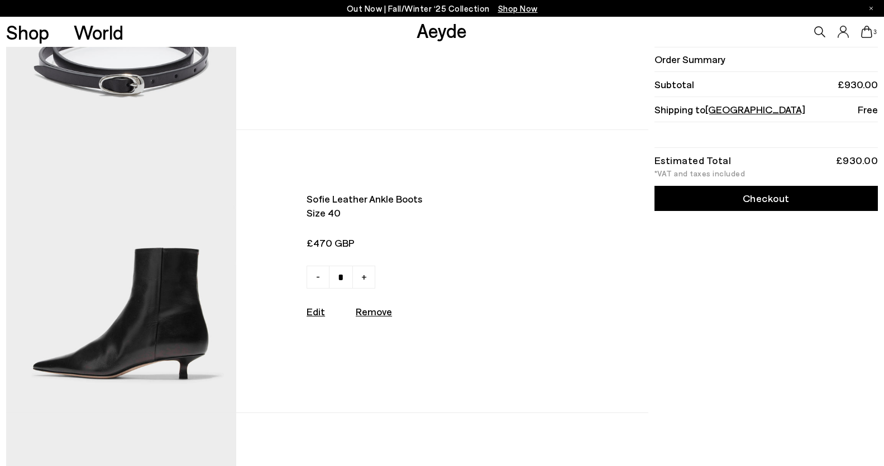
scroll to position [0, 0]
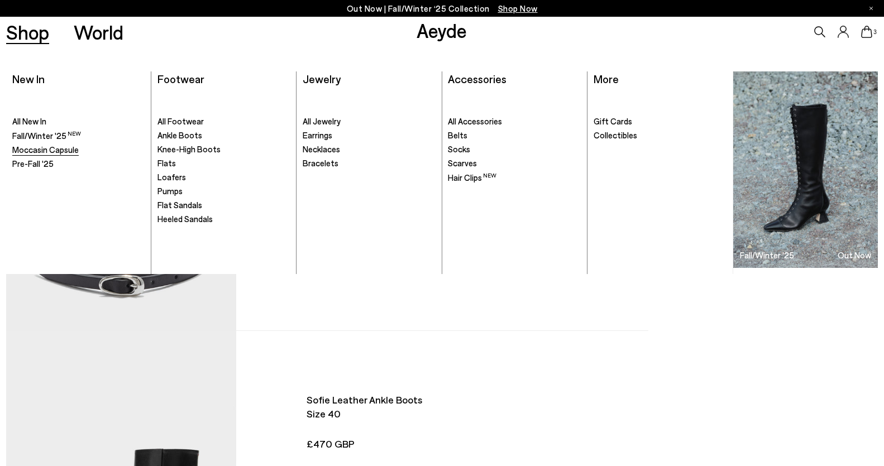
click at [68, 151] on span "Moccasin Capsule" at bounding box center [45, 150] width 66 height 10
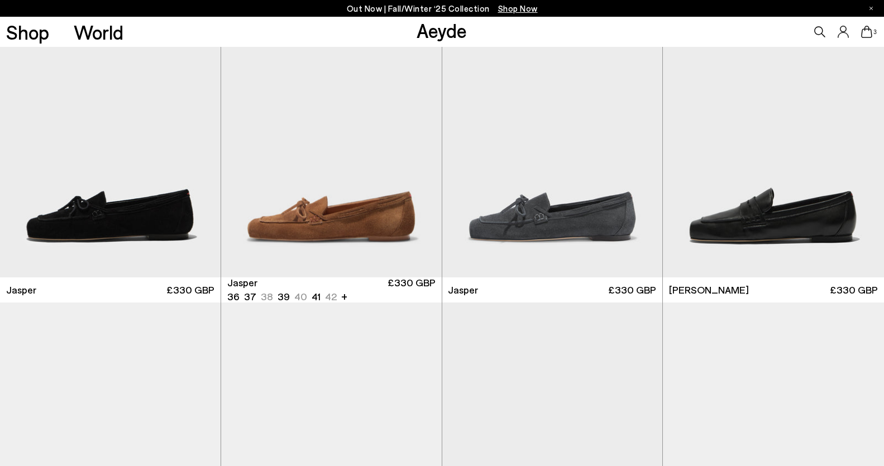
scroll to position [541, 0]
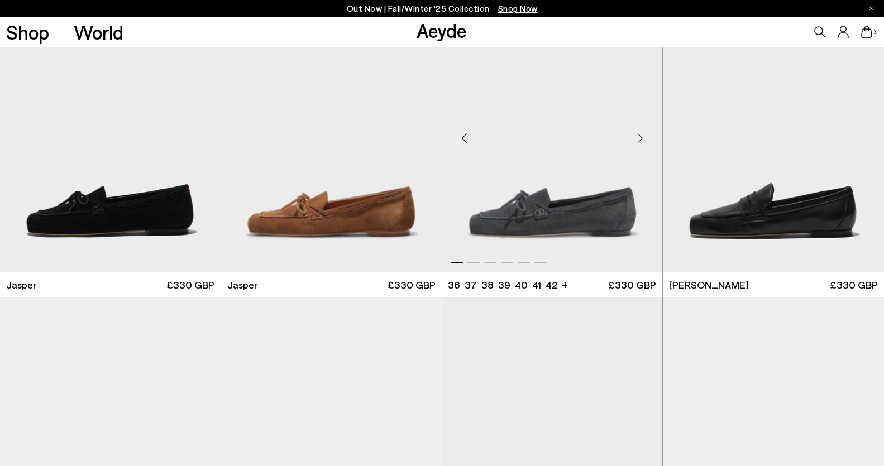
click img "1 / 6"
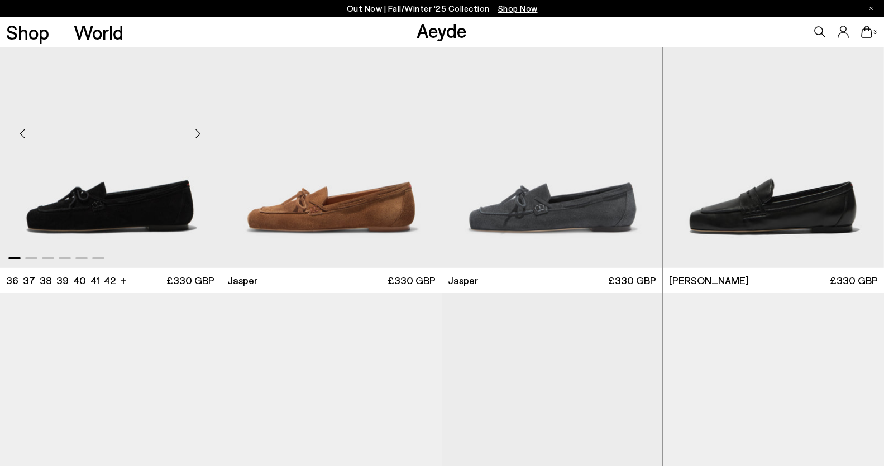
click img "1 / 6"
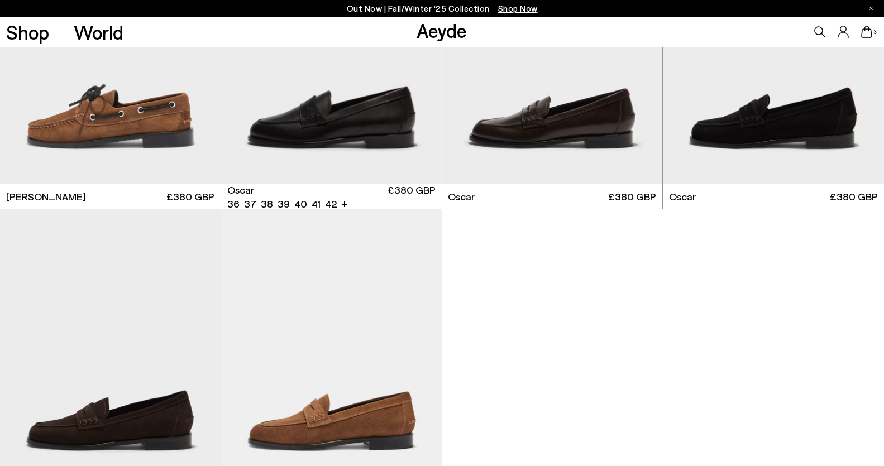
scroll to position [1556, 0]
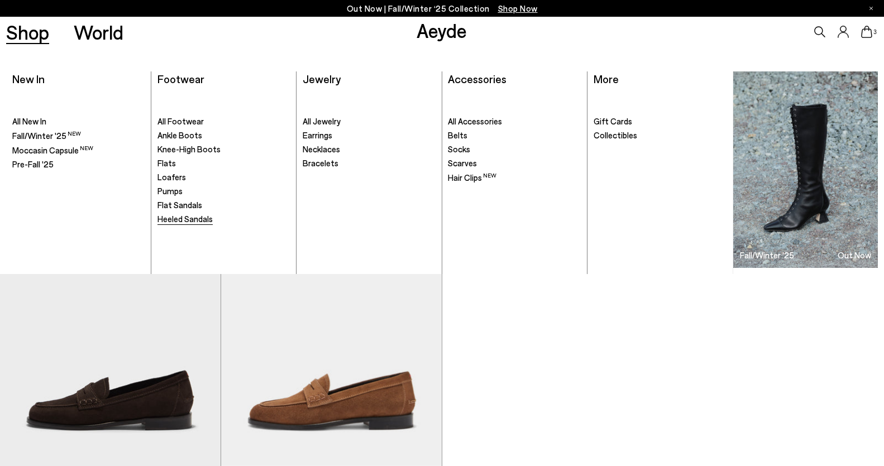
click span "Heeled Sandals"
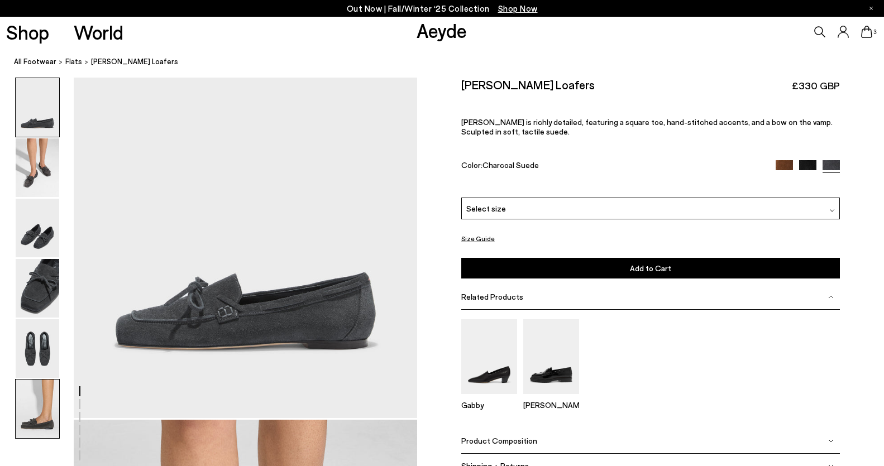
click at [36, 408] on img at bounding box center [38, 409] width 44 height 59
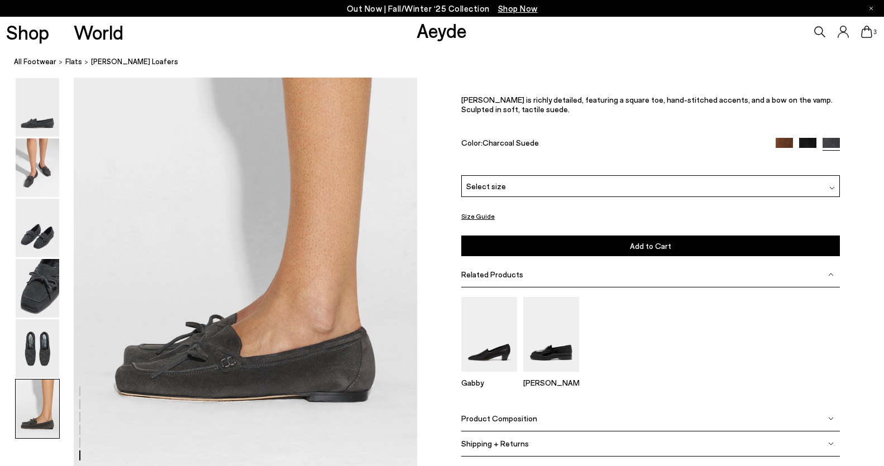
scroll to position [2373, 0]
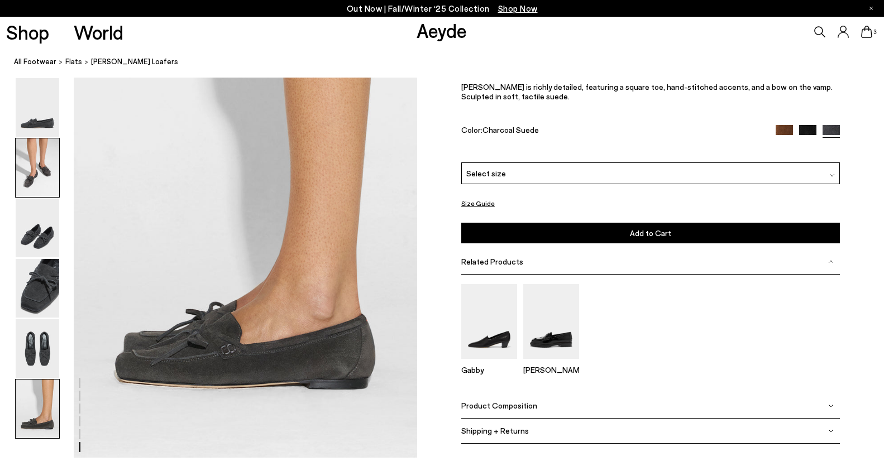
click at [44, 167] on img at bounding box center [38, 167] width 44 height 59
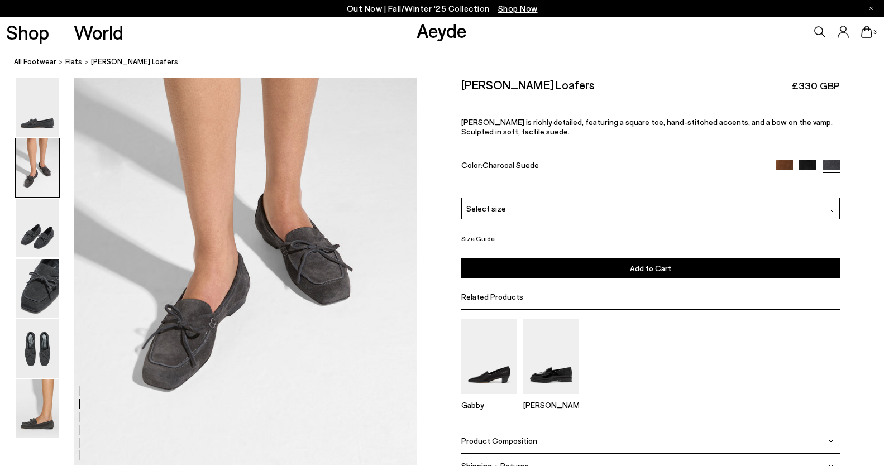
scroll to position [460, 0]
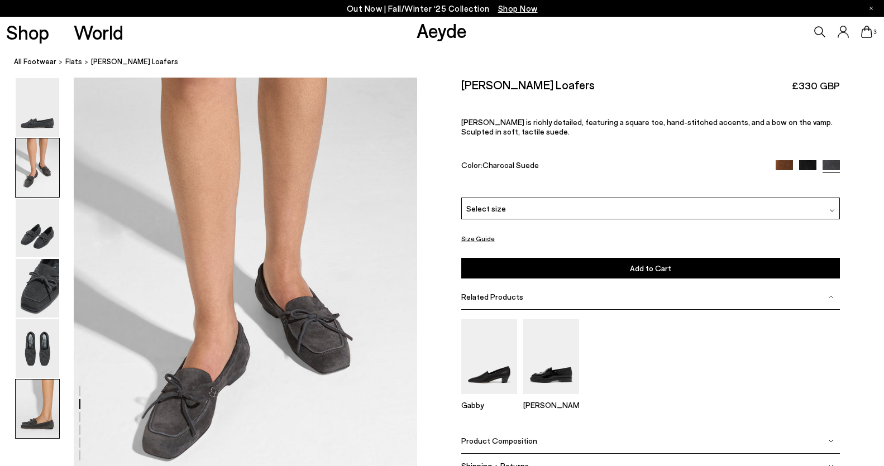
click at [40, 417] on img at bounding box center [38, 409] width 44 height 59
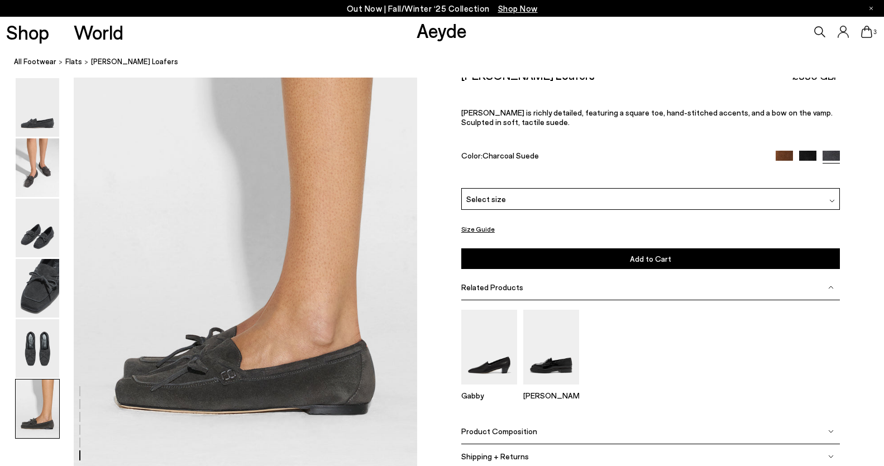
scroll to position [2373, 0]
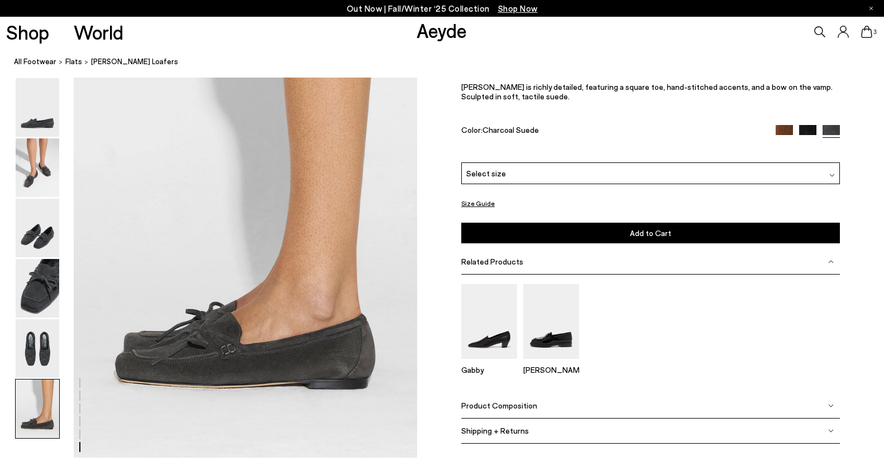
click at [807, 130] on img at bounding box center [807, 134] width 17 height 17
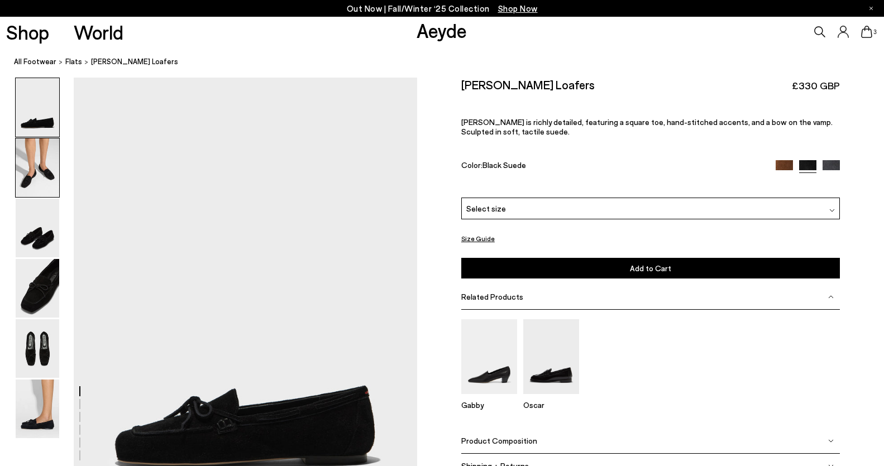
click at [45, 174] on img at bounding box center [38, 167] width 44 height 59
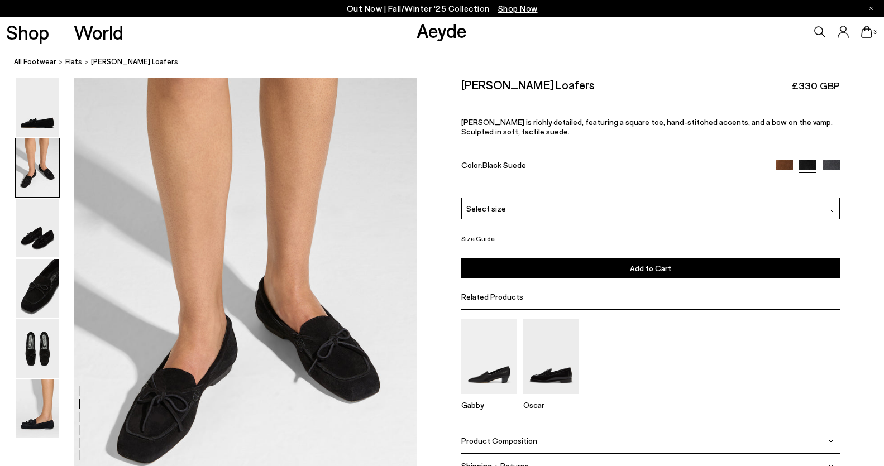
scroll to position [460, 0]
click at [790, 167] on img at bounding box center [783, 168] width 17 height 17
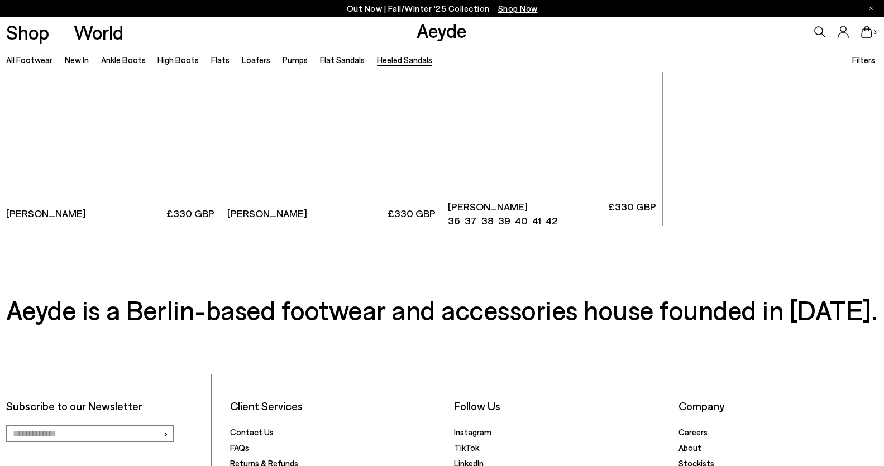
scroll to position [2891, 0]
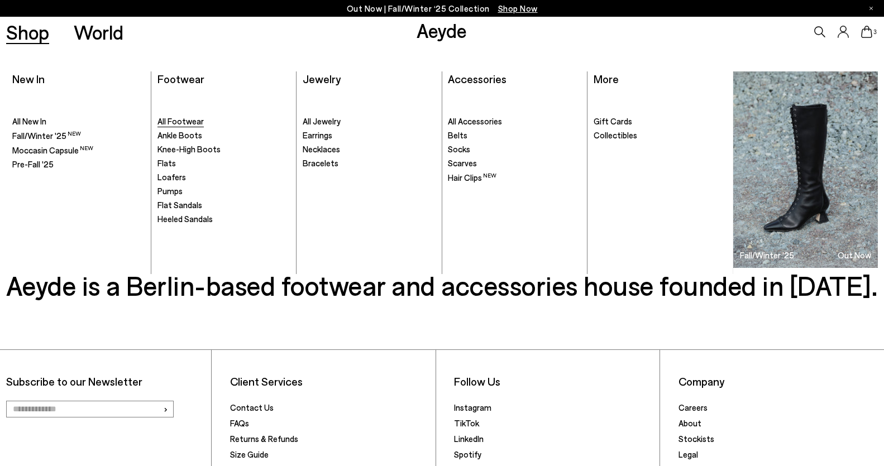
click at [169, 118] on span "All Footwear" at bounding box center [180, 121] width 46 height 10
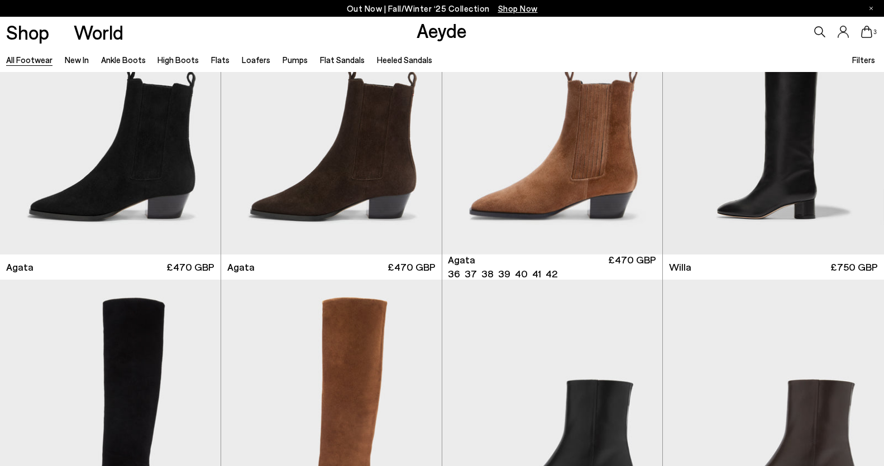
scroll to position [397, 0]
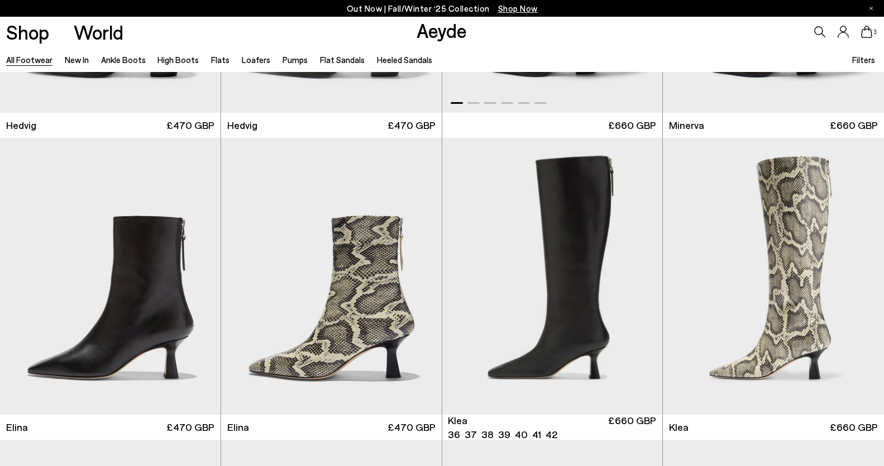
scroll to position [1374, 0]
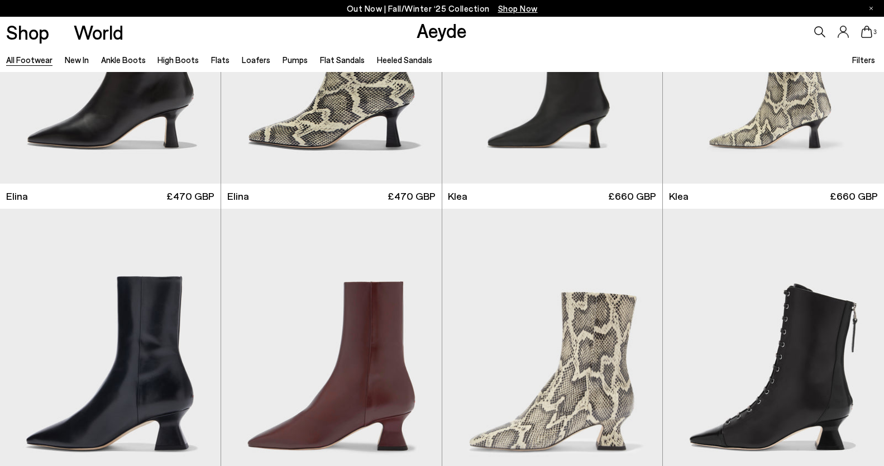
click at [862, 56] on span "Filters" at bounding box center [863, 60] width 23 height 10
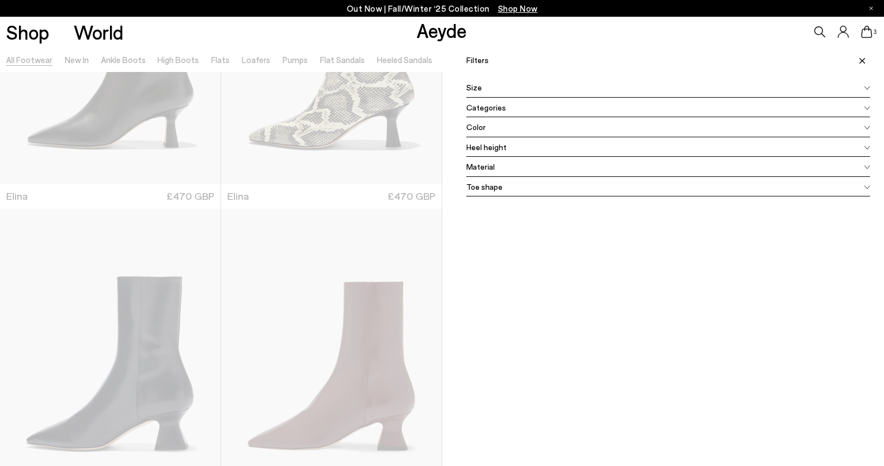
click at [865, 107] on icon at bounding box center [866, 108] width 6 height 4
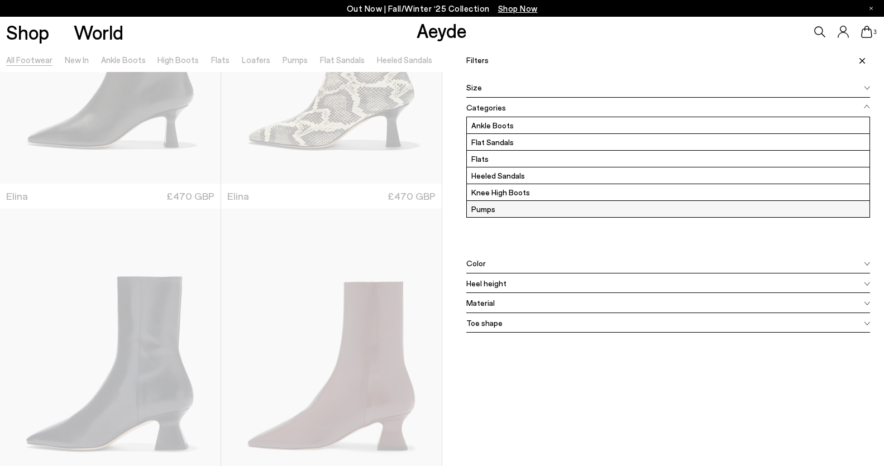
click at [731, 212] on label "Pumps" at bounding box center [668, 209] width 403 height 16
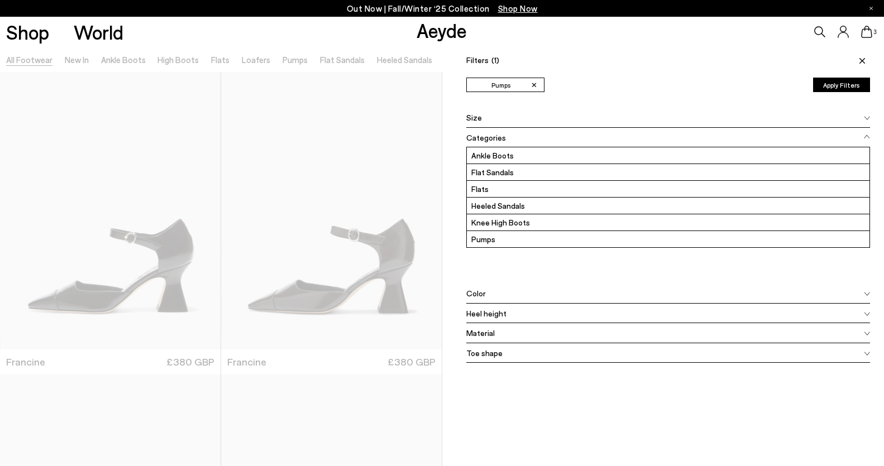
click at [418, 97] on div at bounding box center [221, 280] width 442 height 466
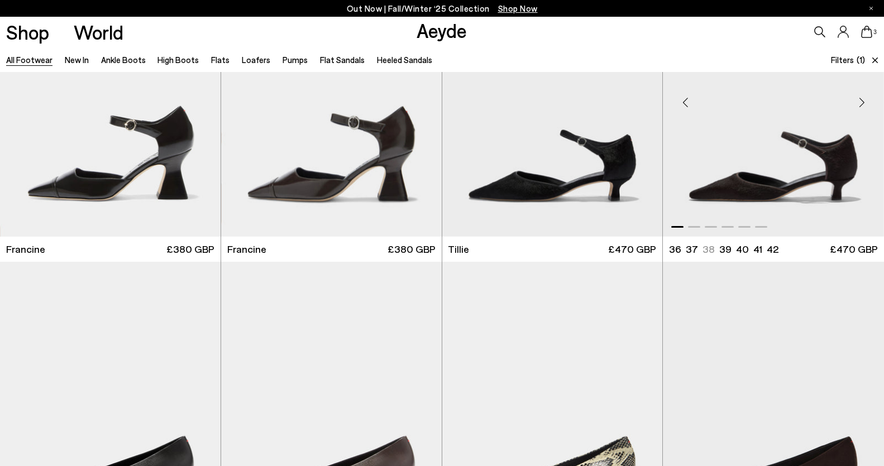
scroll to position [161, 0]
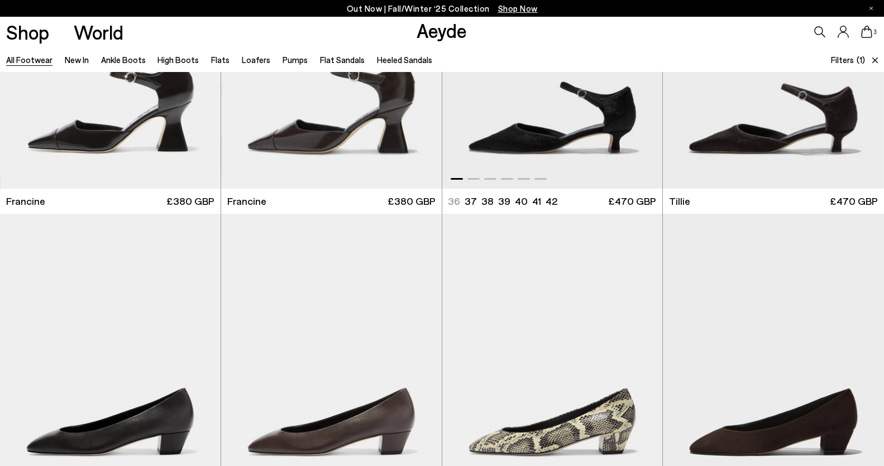
click at [601, 137] on img "1 / 6" at bounding box center [552, 49] width 220 height 277
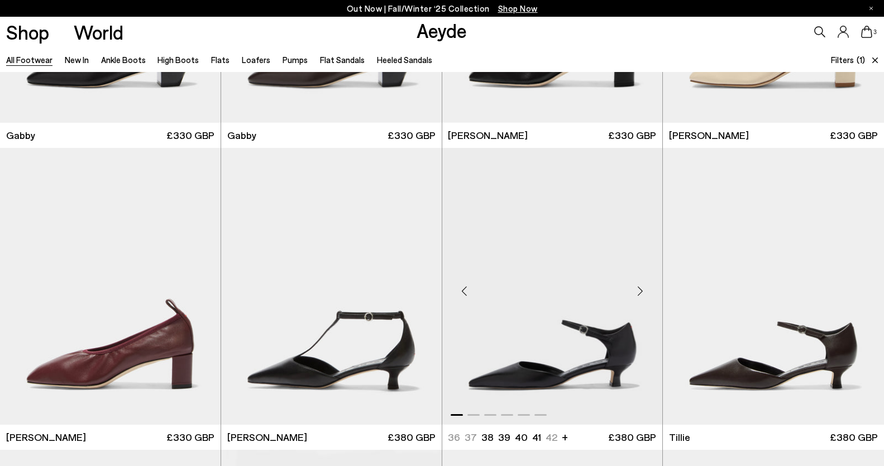
scroll to position [839, 0]
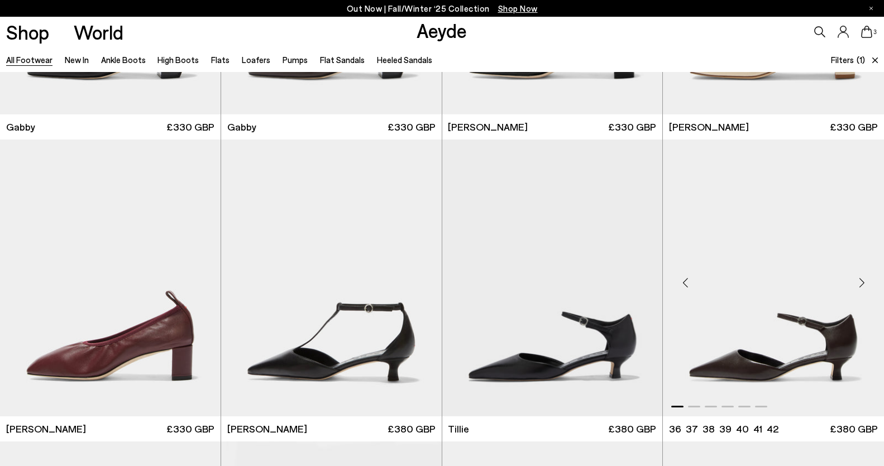
click at [795, 318] on img "1 / 6" at bounding box center [773, 278] width 221 height 277
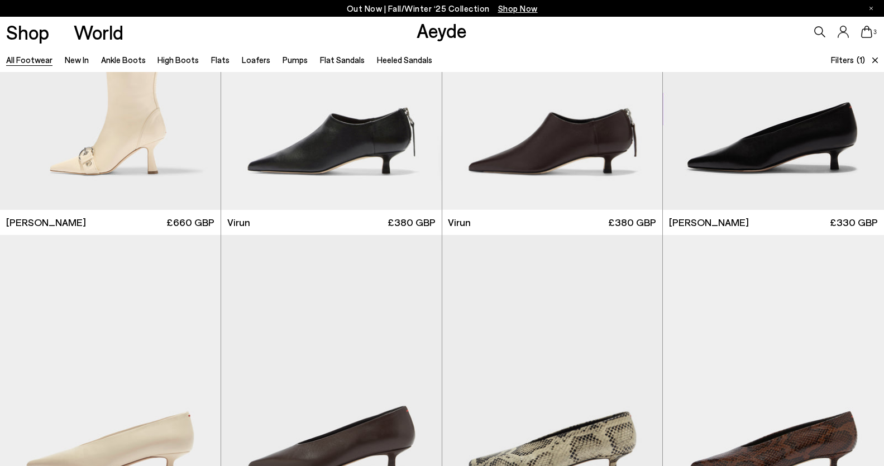
scroll to position [2091, 0]
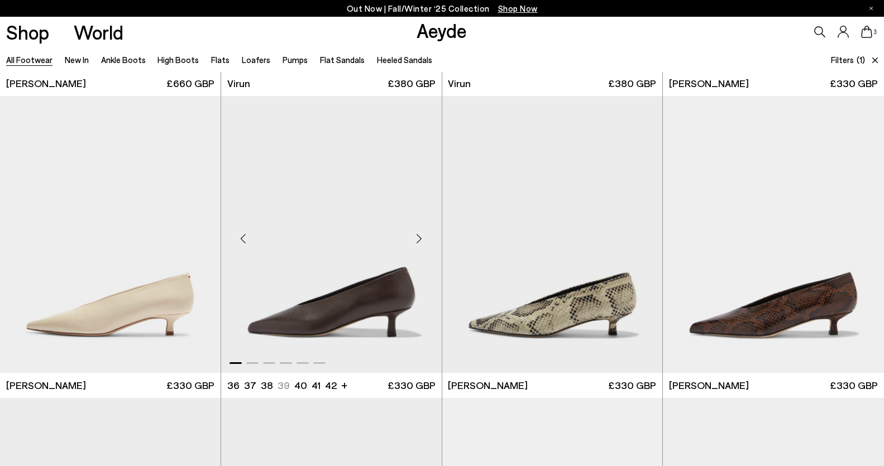
click at [332, 240] on img "1 / 6" at bounding box center [331, 234] width 220 height 277
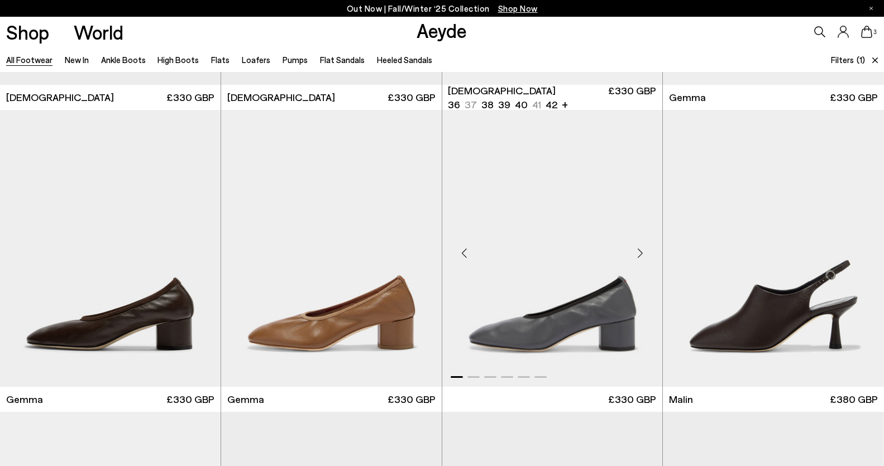
scroll to position [2747, 0]
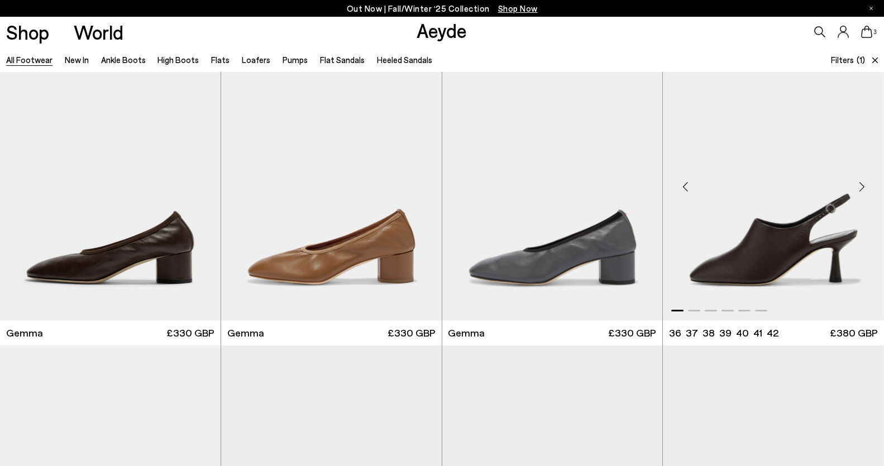
click at [756, 216] on img "1 / 6" at bounding box center [773, 182] width 221 height 277
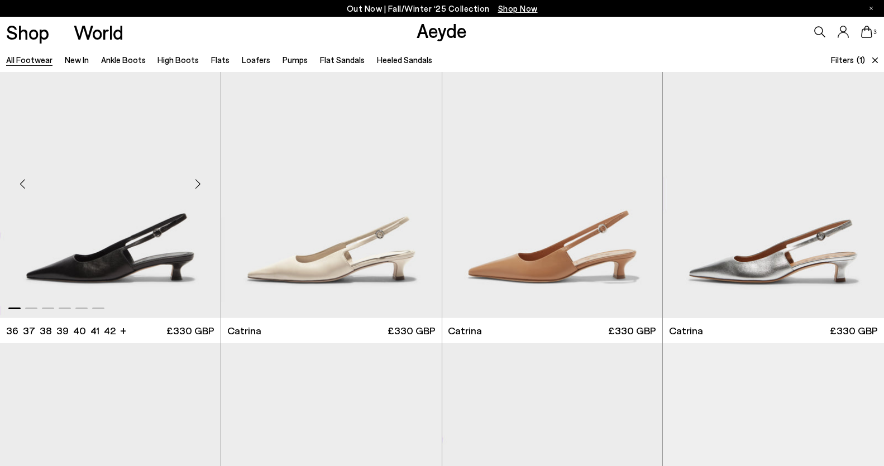
click at [102, 241] on img "1 / 6" at bounding box center [110, 179] width 220 height 277
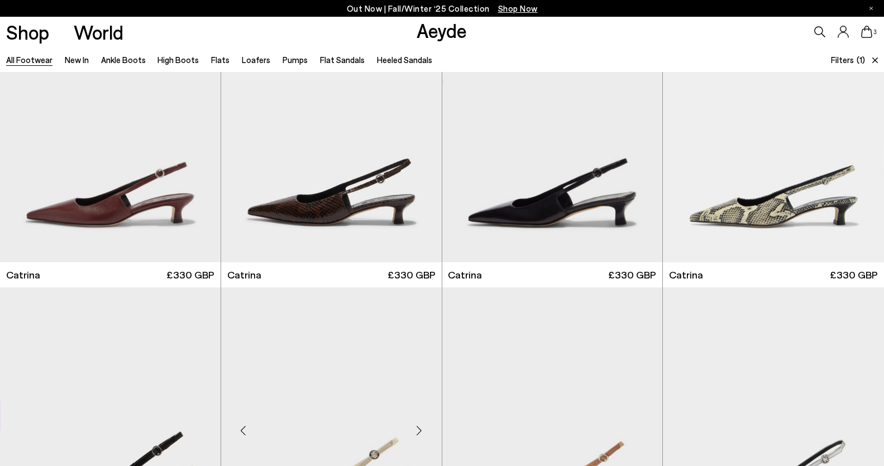
scroll to position [3715, 0]
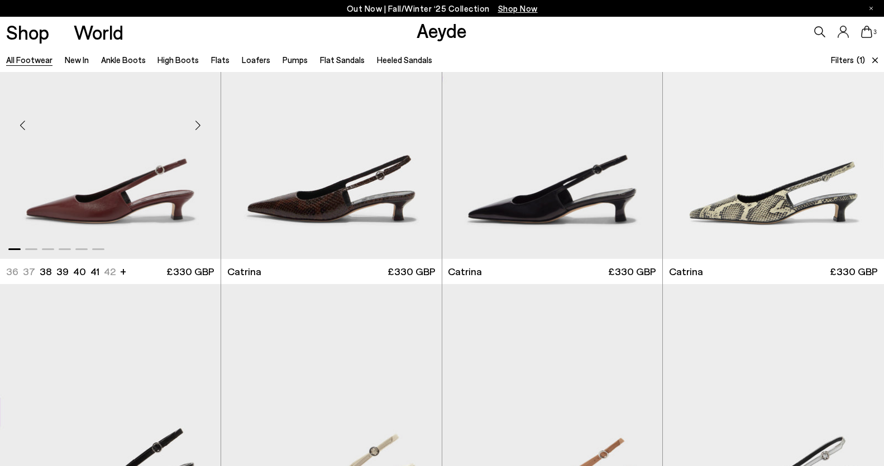
click at [100, 165] on img "1 / 6" at bounding box center [110, 120] width 220 height 277
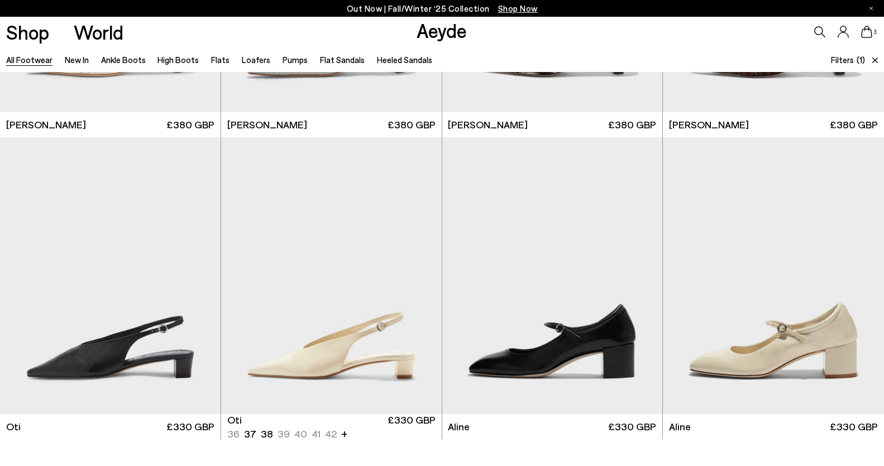
scroll to position [5072, 0]
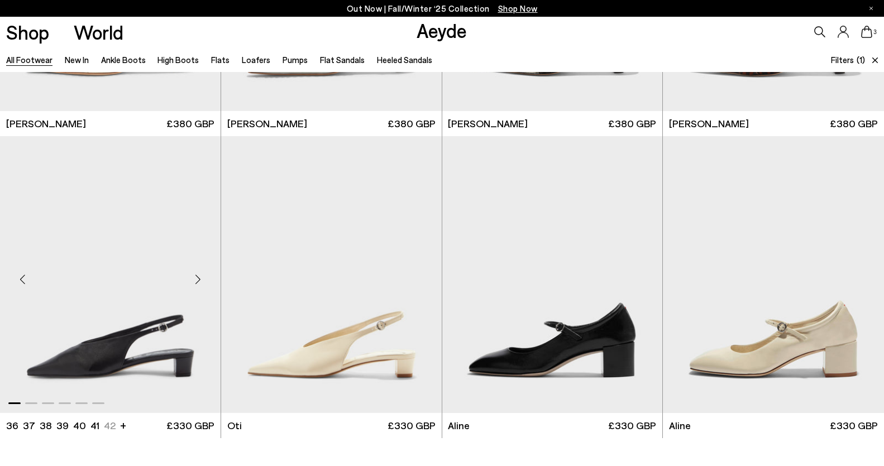
click at [153, 303] on img "1 / 6" at bounding box center [110, 274] width 220 height 277
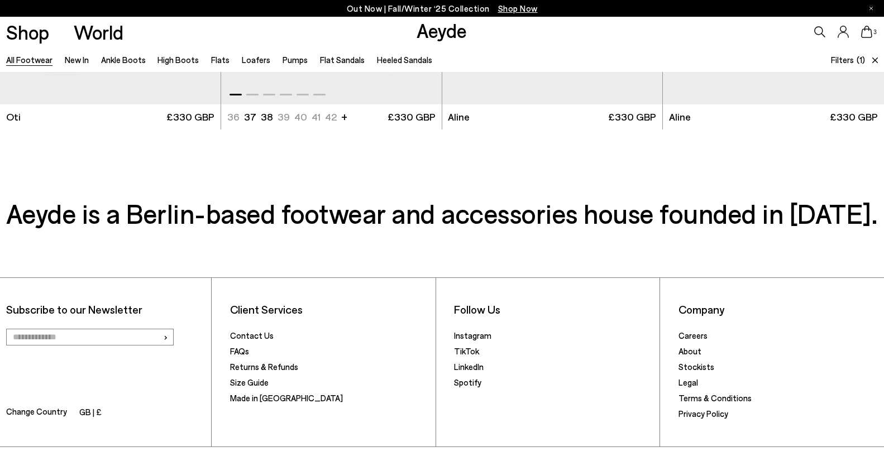
scroll to position [5399, 0]
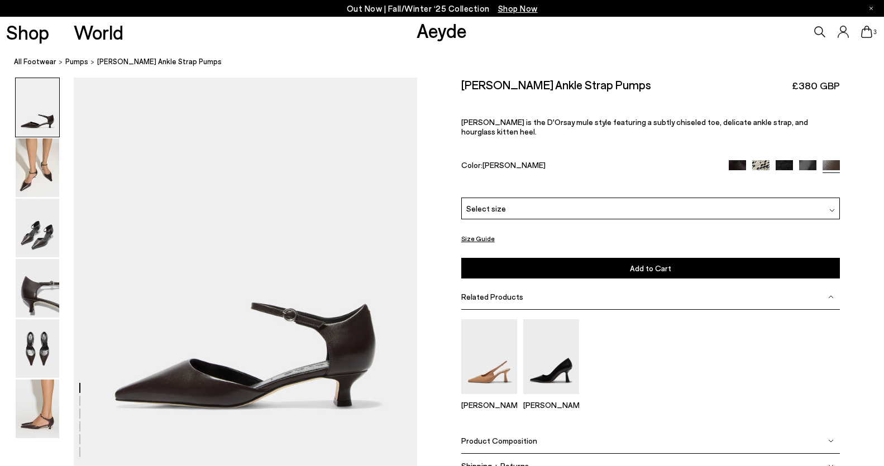
click at [28, 421] on img at bounding box center [38, 409] width 44 height 59
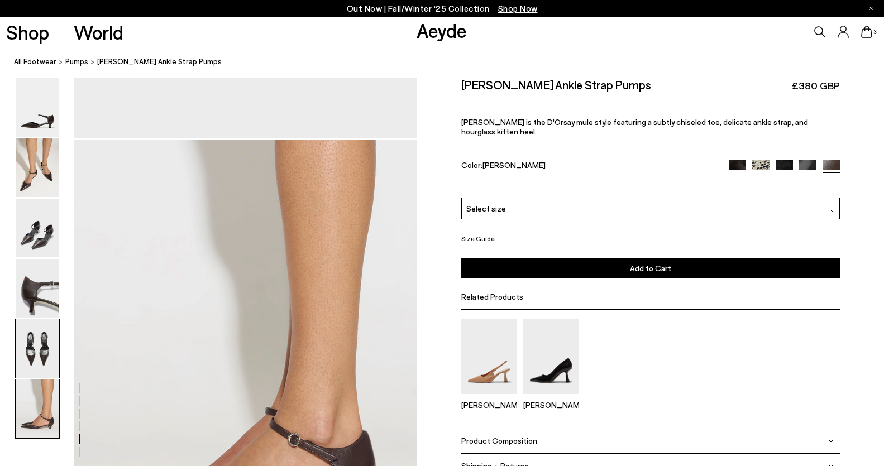
scroll to position [2304, 0]
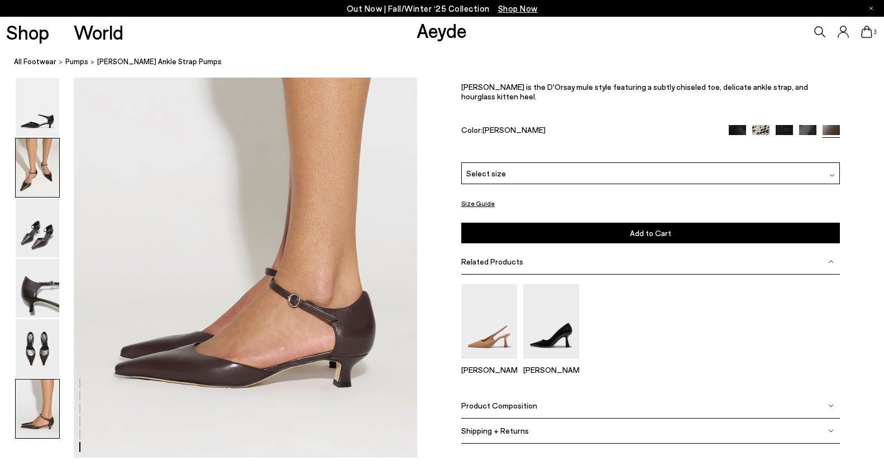
click at [33, 186] on img at bounding box center [38, 167] width 44 height 59
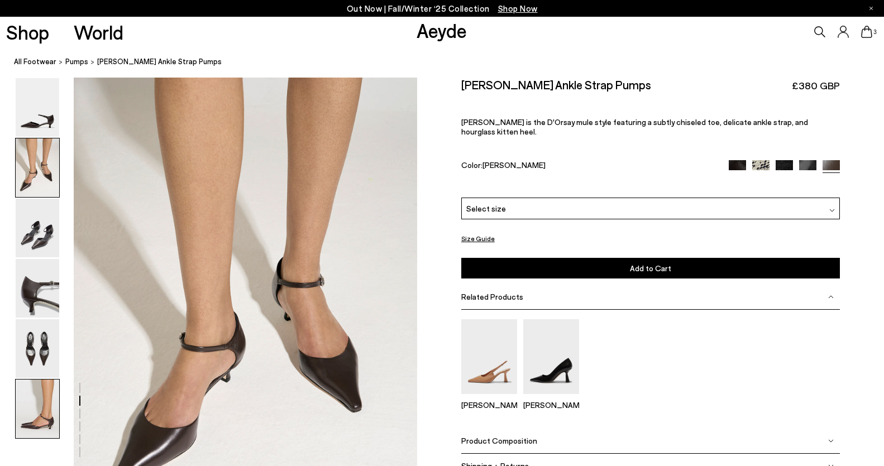
click at [50, 380] on img at bounding box center [38, 409] width 44 height 59
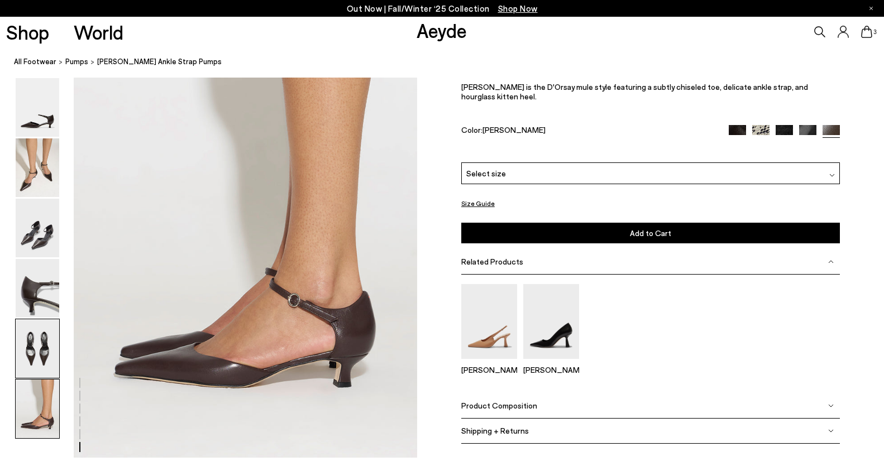
click at [58, 339] on img at bounding box center [38, 348] width 44 height 59
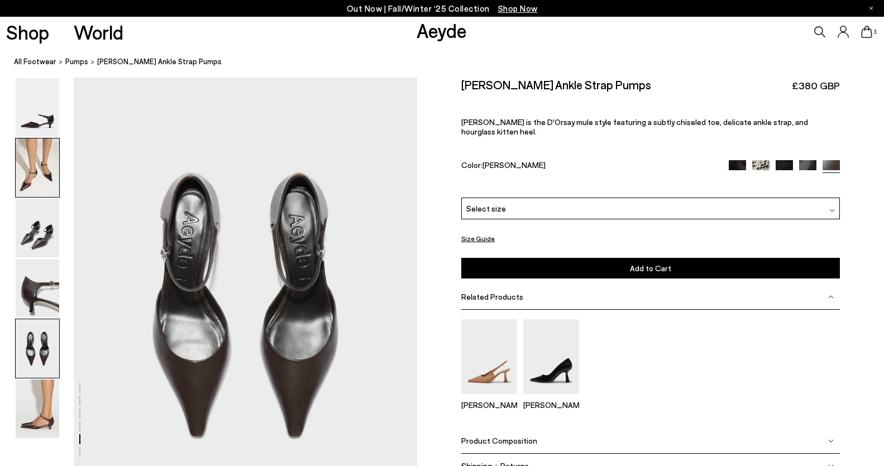
click at [38, 174] on img at bounding box center [38, 167] width 44 height 59
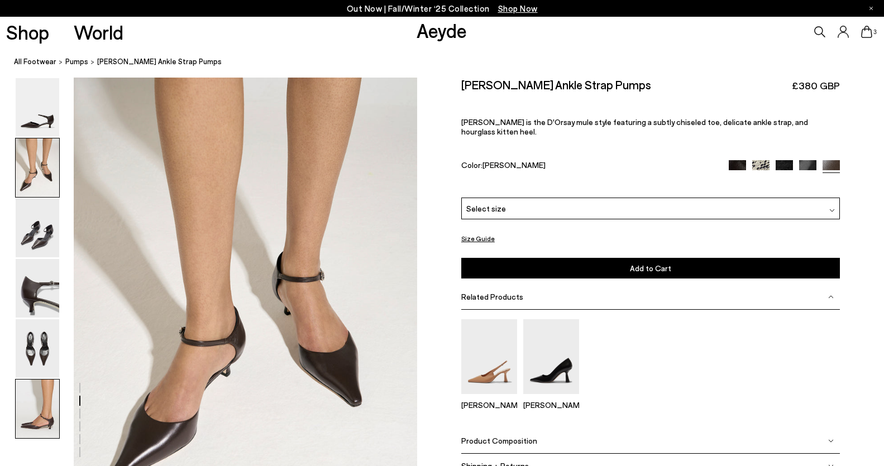
scroll to position [391, 0]
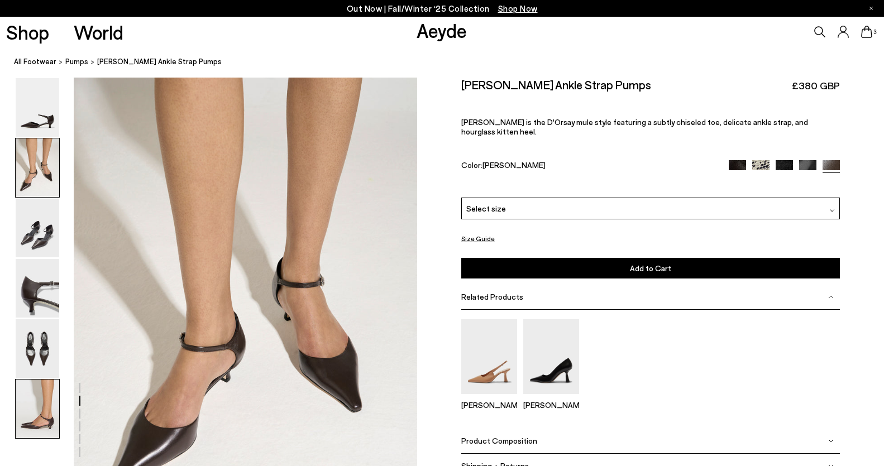
click at [37, 416] on img at bounding box center [38, 409] width 44 height 59
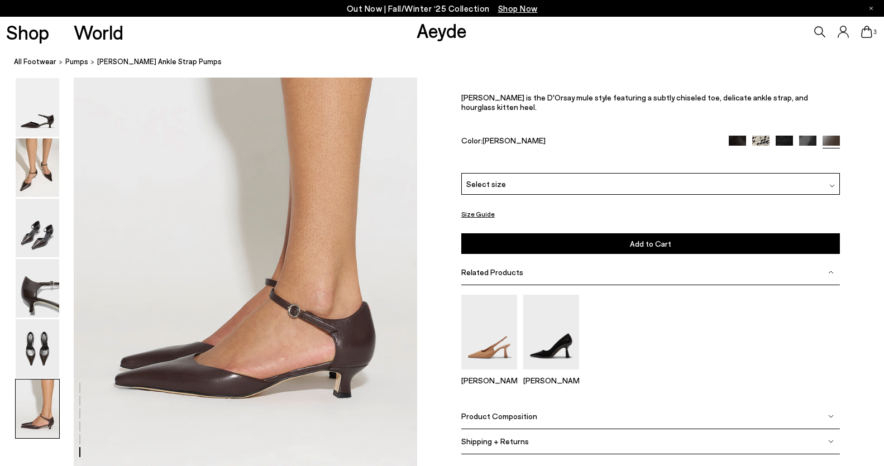
scroll to position [2304, 0]
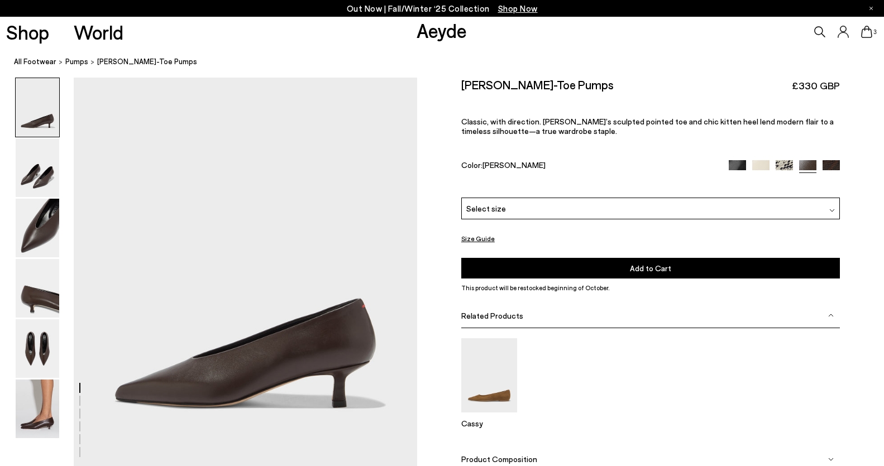
click at [634, 196] on div "[PERSON_NAME]-Toe Pumps £330 GBP Classic, with direction. [PERSON_NAME]’s sculp…" at bounding box center [650, 138] width 378 height 120
click at [634, 212] on div "Select size" at bounding box center [650, 209] width 378 height 22
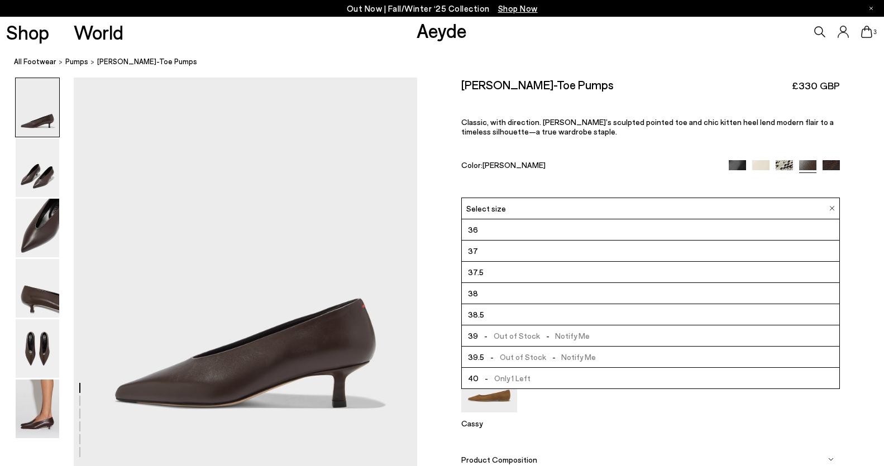
click at [615, 378] on li "40 - Only 1 Left" at bounding box center [650, 378] width 377 height 21
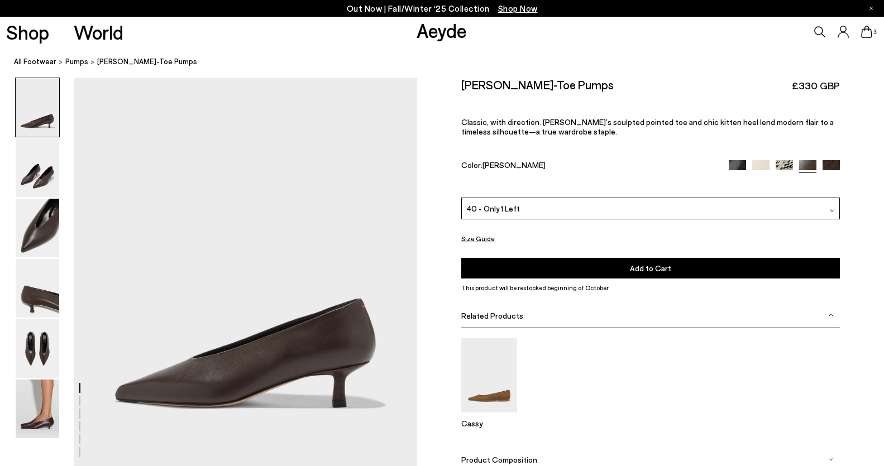
click at [591, 272] on button "Add to Cart Select a Size First" at bounding box center [650, 268] width 378 height 21
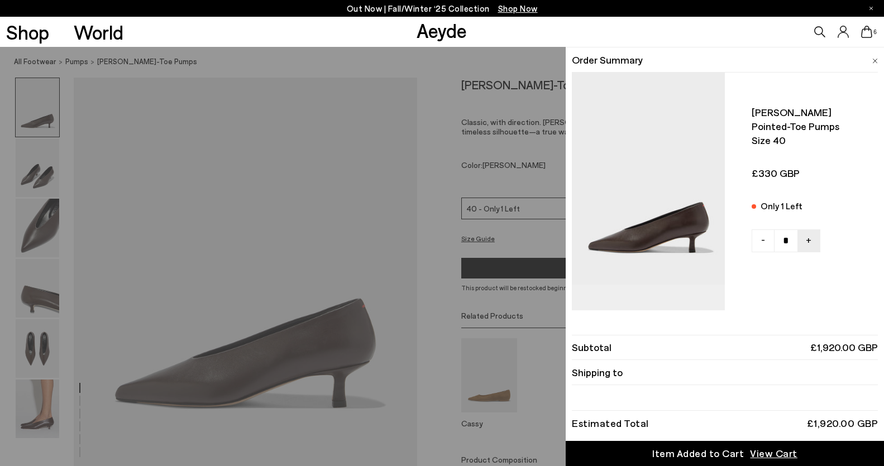
click at [863, 30] on icon at bounding box center [866, 32] width 11 height 12
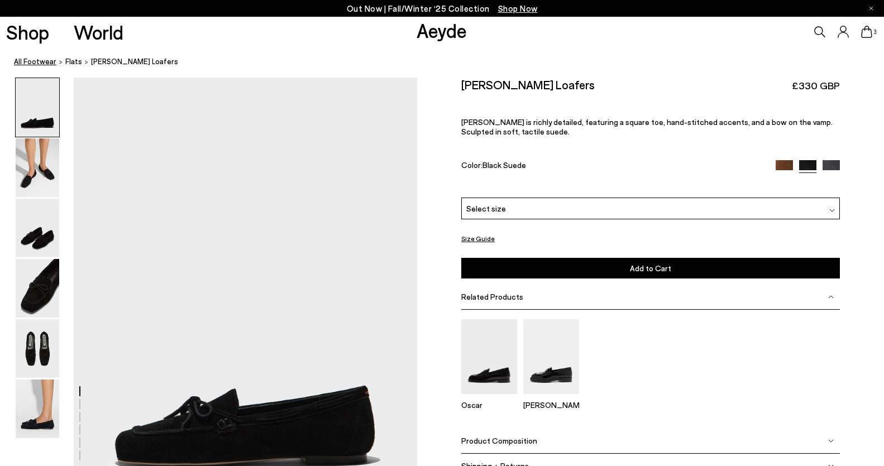
click at [36, 61] on link "All Footwear" at bounding box center [35, 62] width 42 height 12
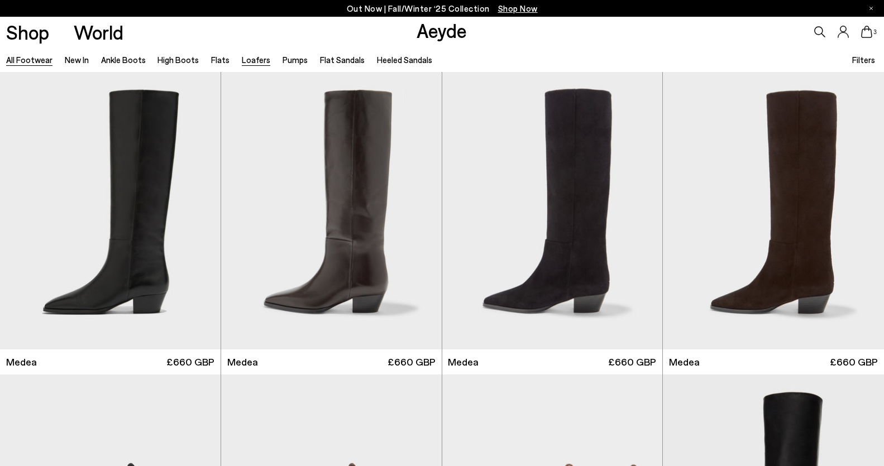
click at [250, 62] on link "Loafers" at bounding box center [256, 60] width 28 height 10
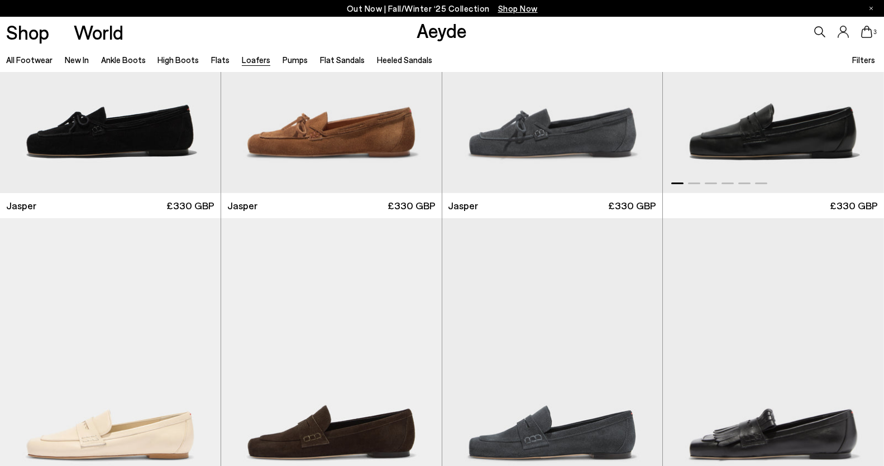
scroll to position [78, 0]
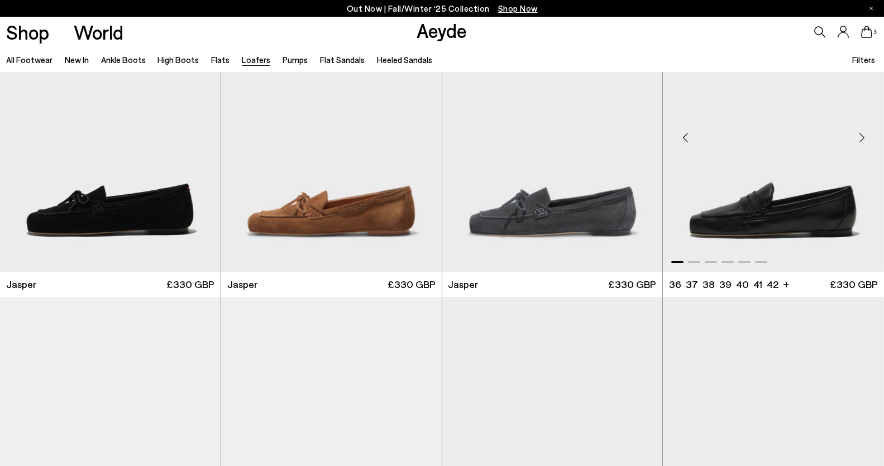
click at [817, 194] on img "1 / 6" at bounding box center [773, 132] width 221 height 277
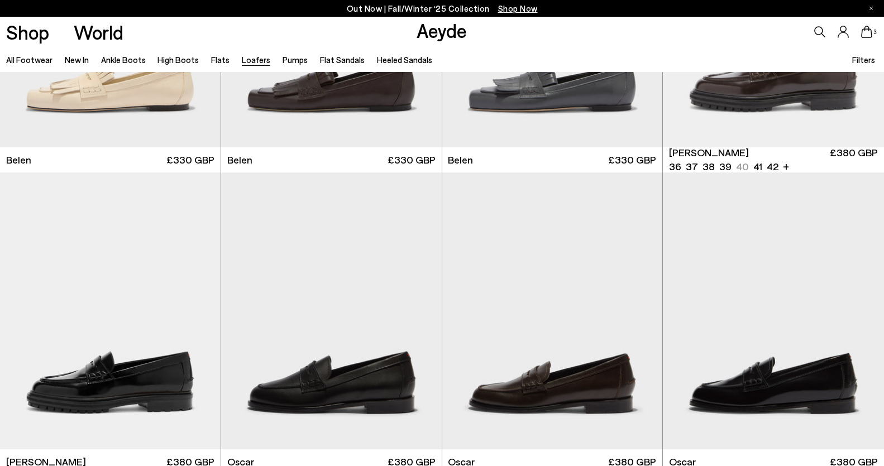
scroll to position [903, 0]
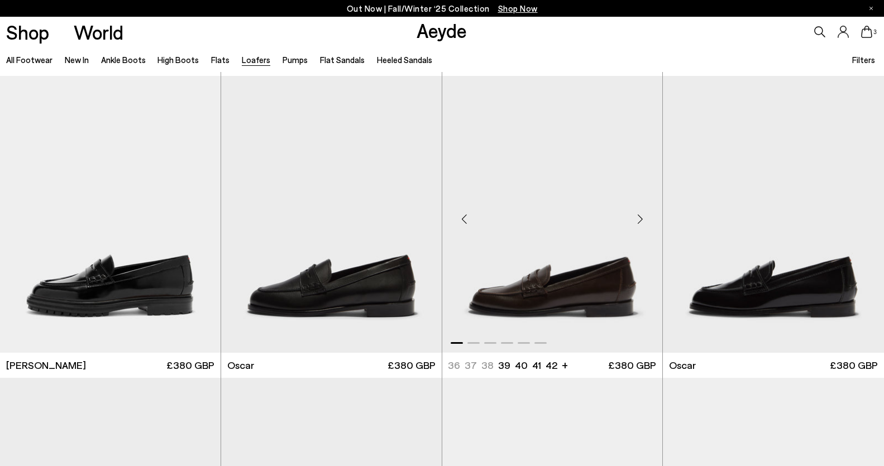
click at [585, 233] on img "1 / 6" at bounding box center [552, 214] width 220 height 277
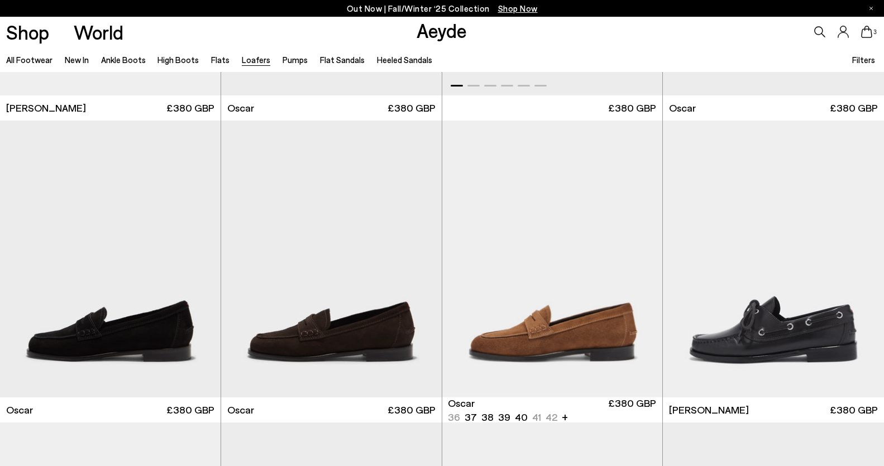
scroll to position [1163, 0]
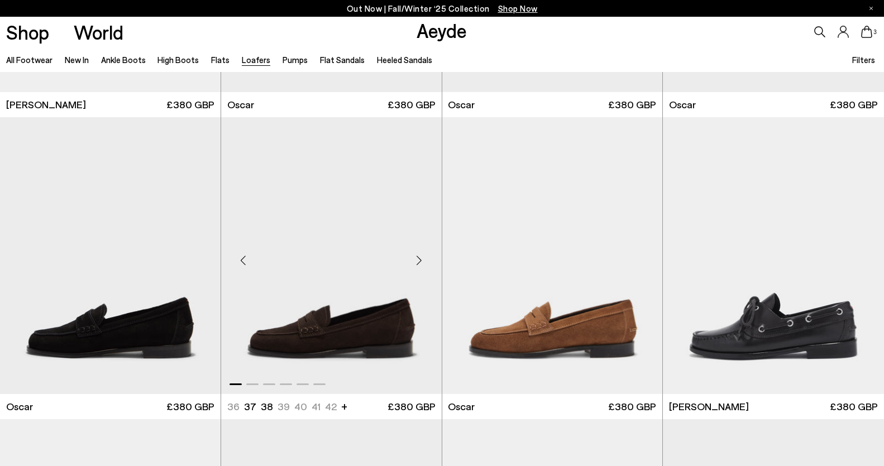
click at [319, 226] on img "1 / 6" at bounding box center [331, 255] width 220 height 277
click at [593, 275] on img "1 / 6" at bounding box center [552, 255] width 220 height 277
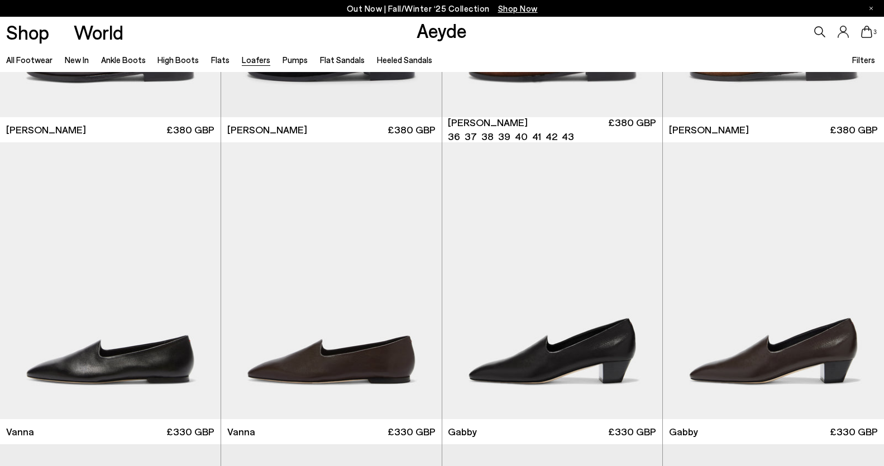
scroll to position [1753, 0]
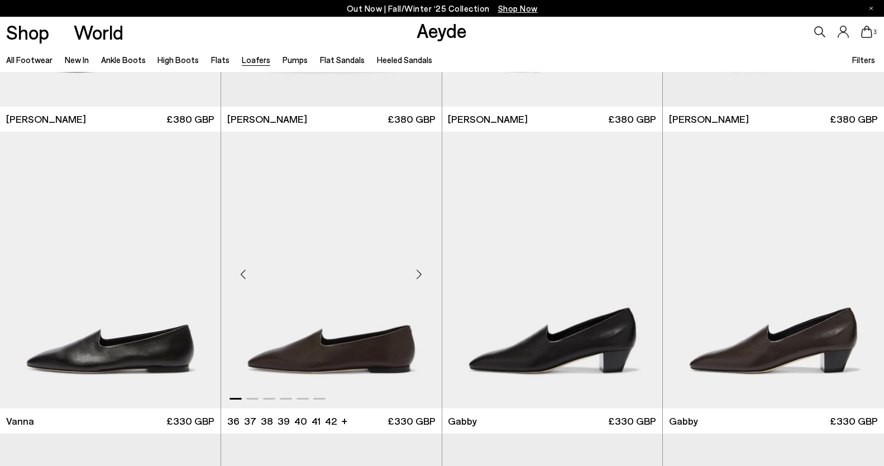
click at [349, 277] on img "1 / 6" at bounding box center [331, 270] width 220 height 277
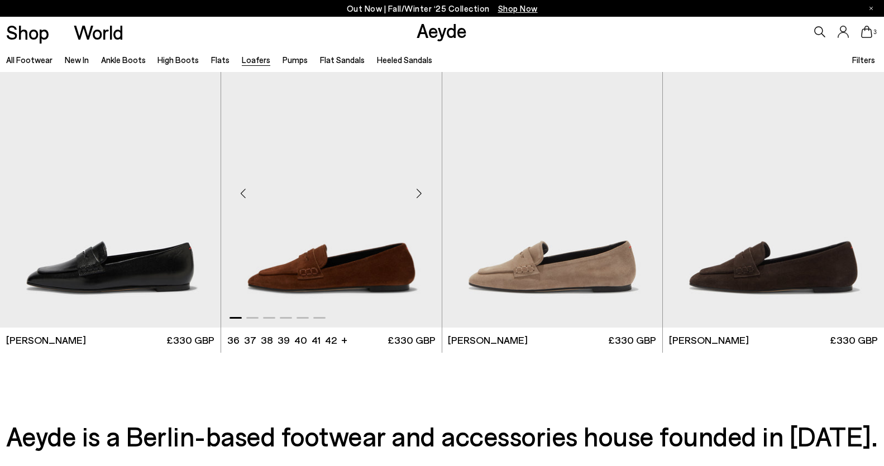
scroll to position [2160, 0]
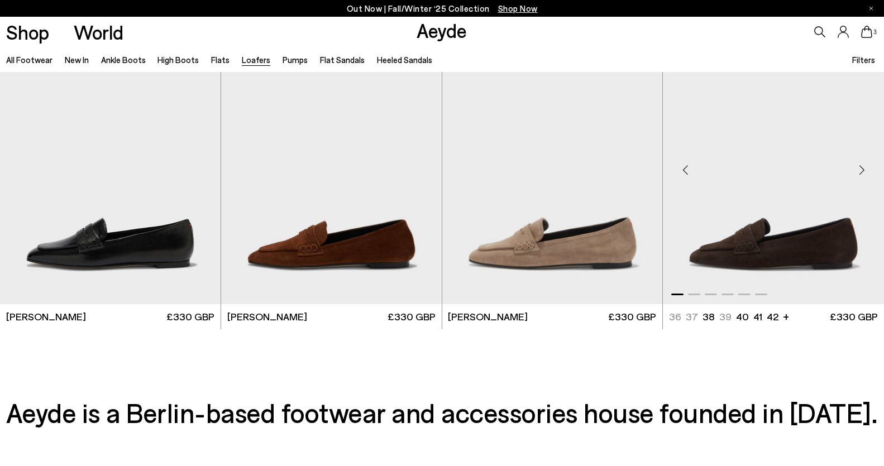
click at [761, 234] on img "1 / 6" at bounding box center [773, 165] width 221 height 277
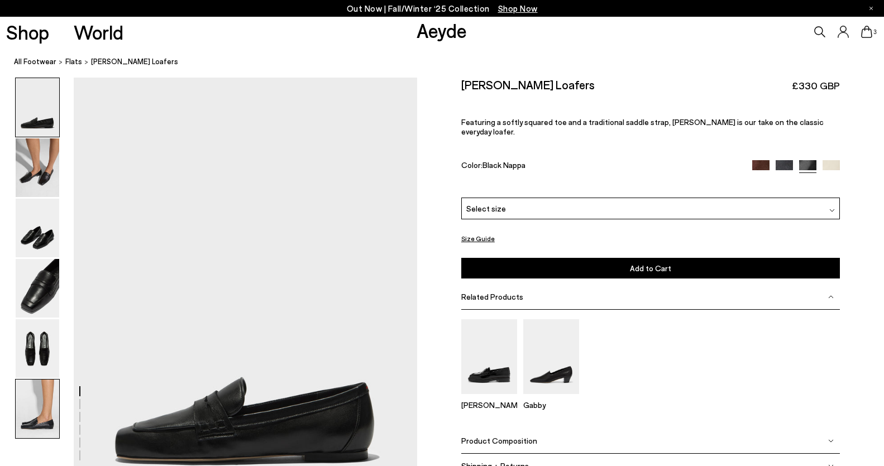
click at [42, 421] on img at bounding box center [38, 409] width 44 height 59
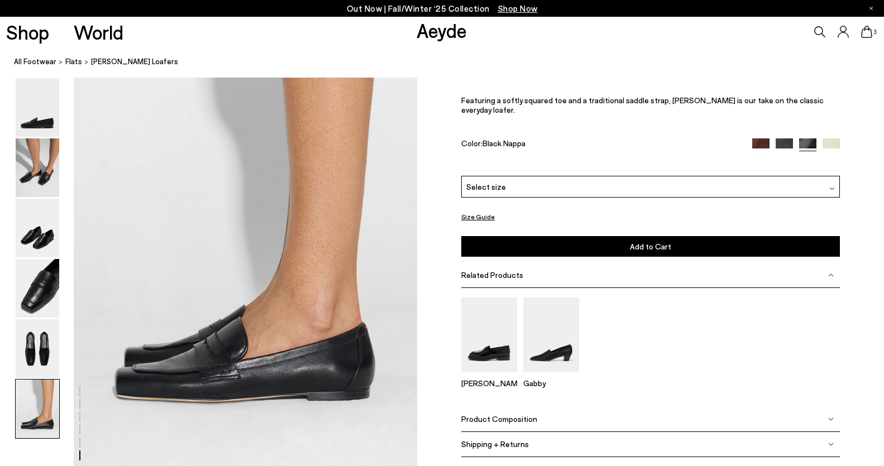
scroll to position [2373, 0]
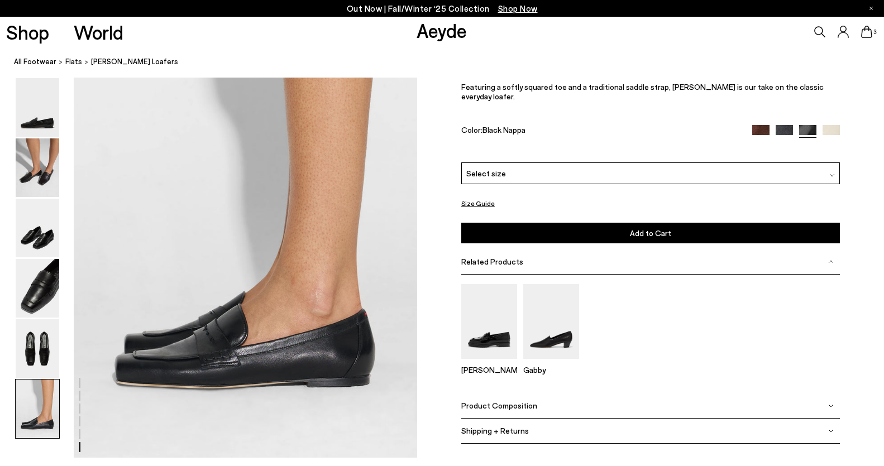
click at [785, 133] on img at bounding box center [783, 134] width 17 height 17
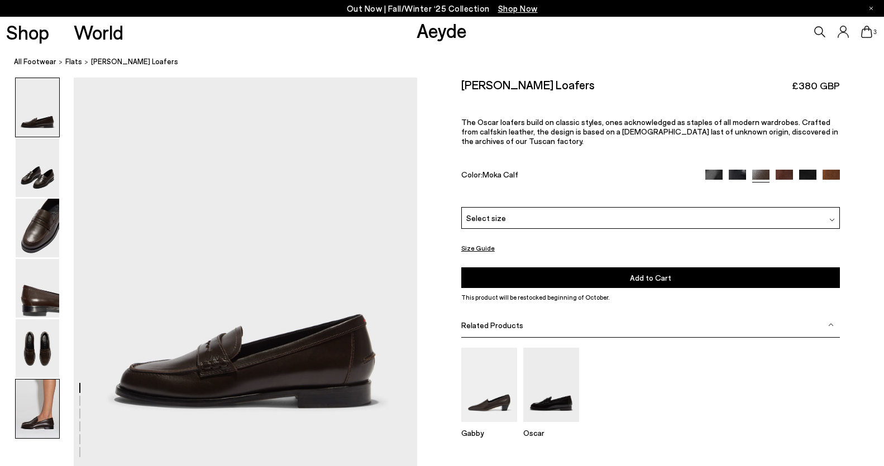
click at [27, 416] on img at bounding box center [38, 409] width 44 height 59
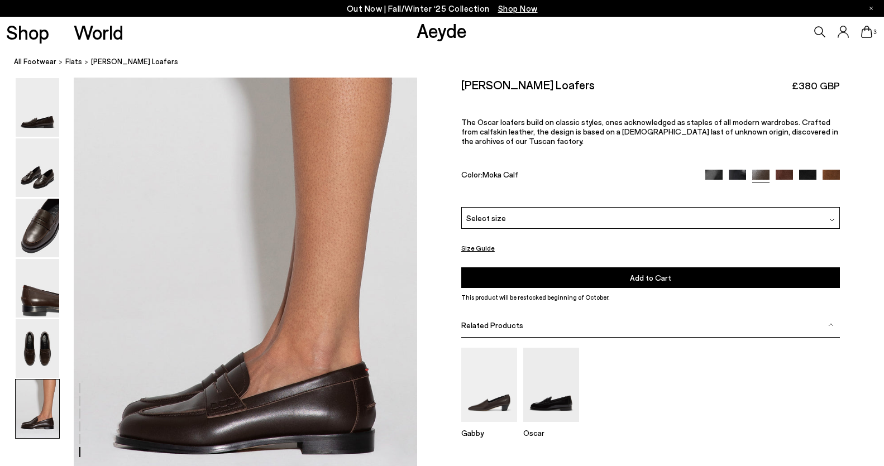
scroll to position [2304, 0]
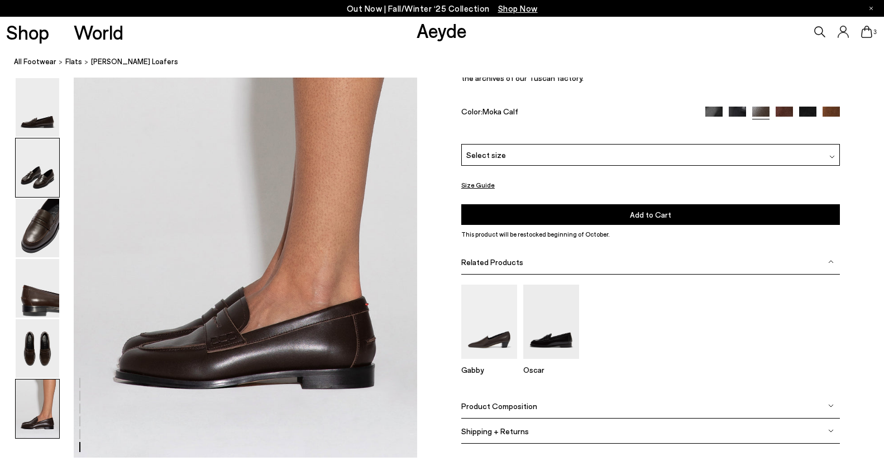
click at [26, 189] on img at bounding box center [38, 167] width 44 height 59
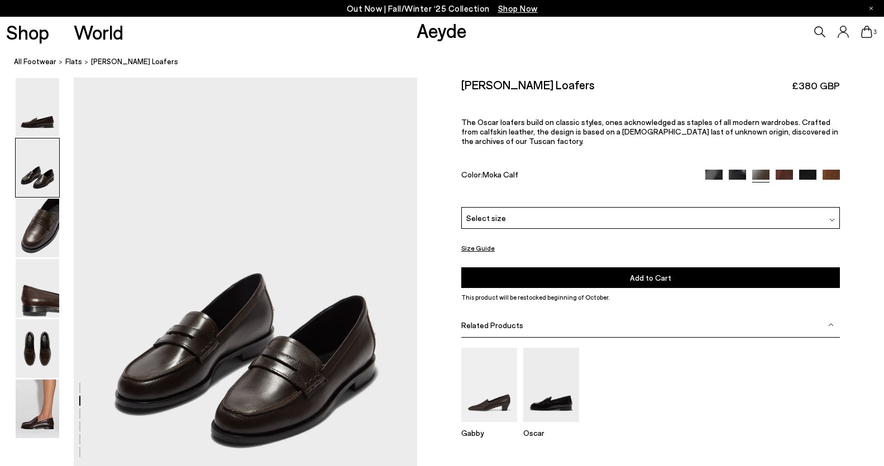
scroll to position [391, 0]
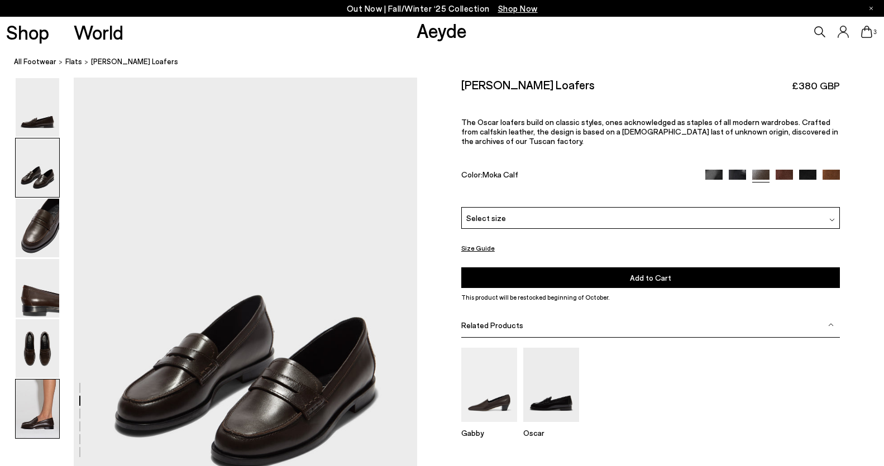
click at [41, 409] on img at bounding box center [38, 409] width 44 height 59
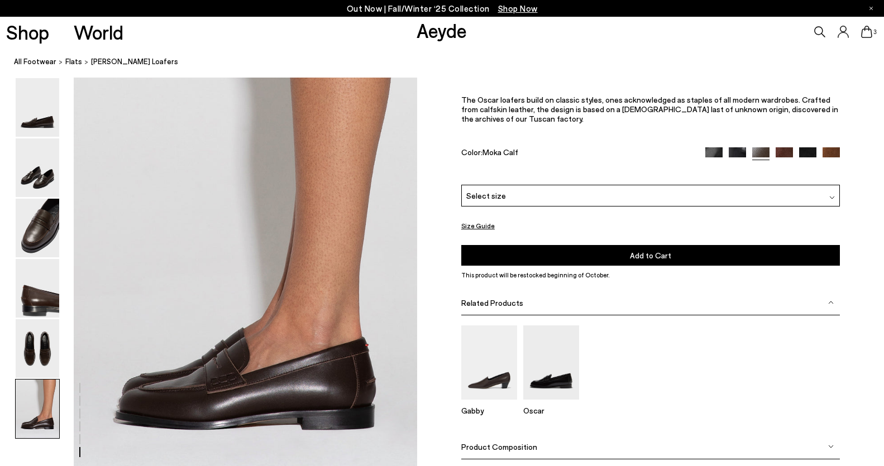
scroll to position [2304, 0]
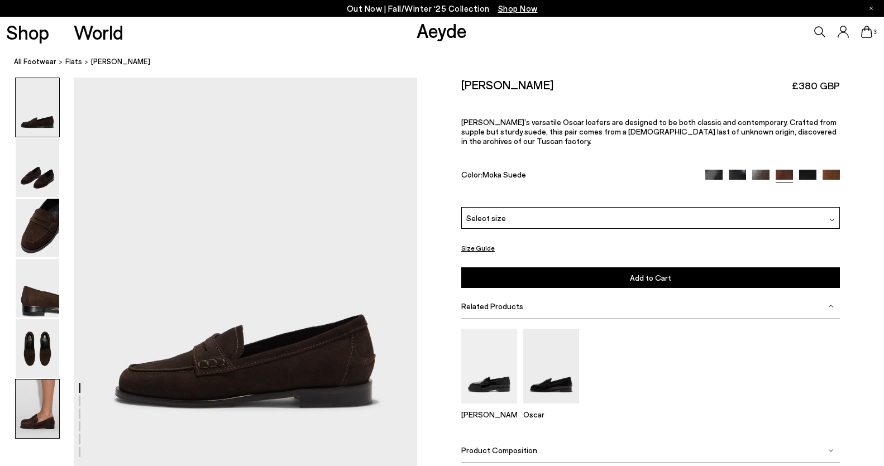
click at [50, 401] on img at bounding box center [38, 409] width 44 height 59
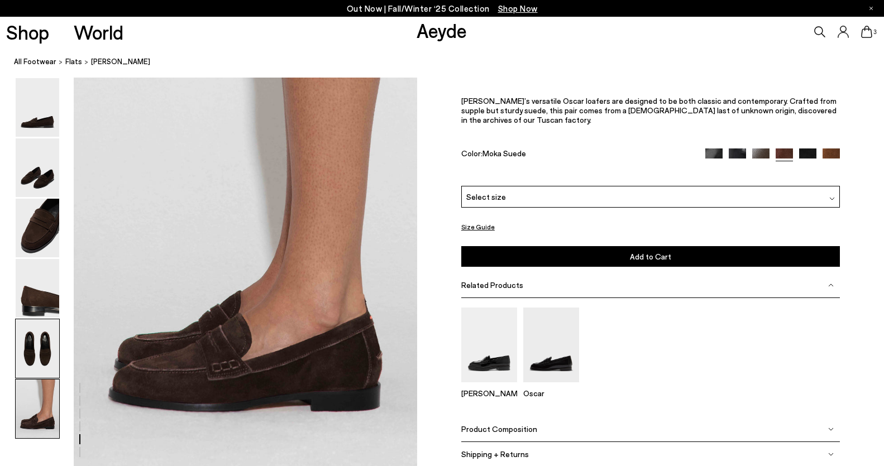
scroll to position [2304, 0]
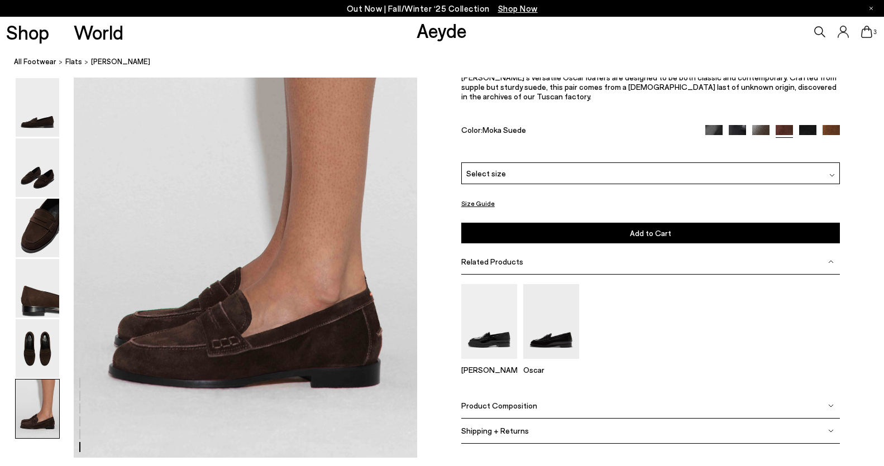
click at [754, 172] on div "Select size" at bounding box center [650, 174] width 378 height 22
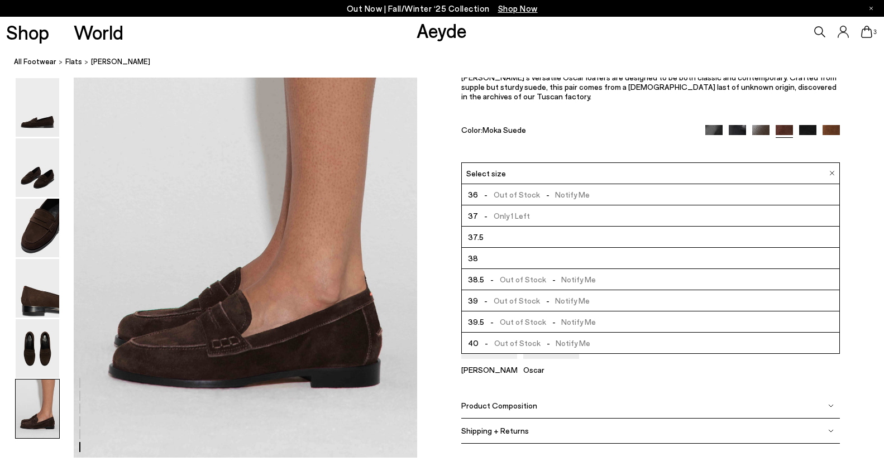
click at [717, 131] on img at bounding box center [713, 134] width 17 height 17
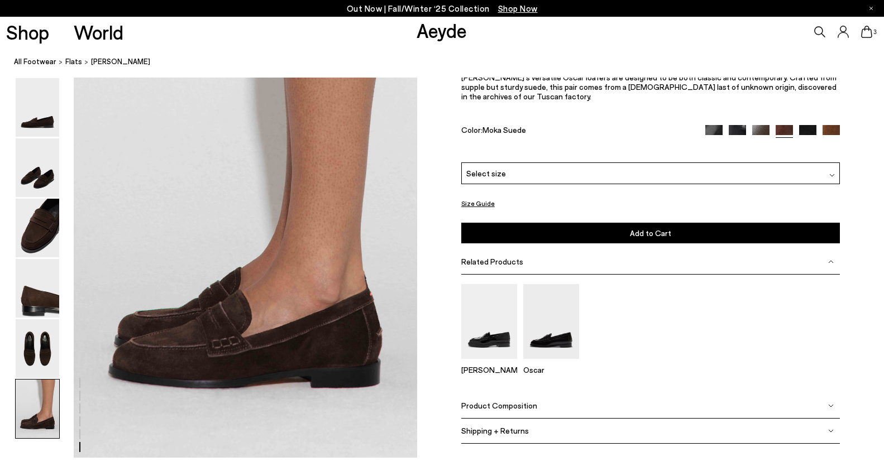
click at [716, 131] on img at bounding box center [713, 134] width 17 height 17
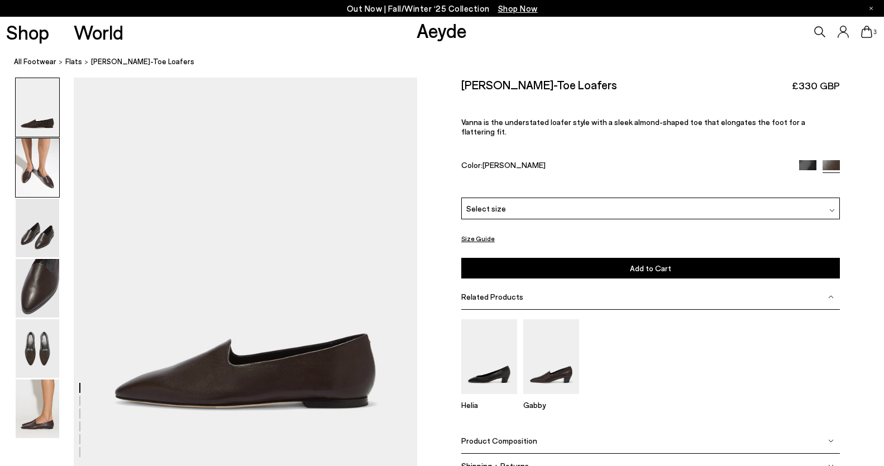
click at [42, 171] on img at bounding box center [38, 167] width 44 height 59
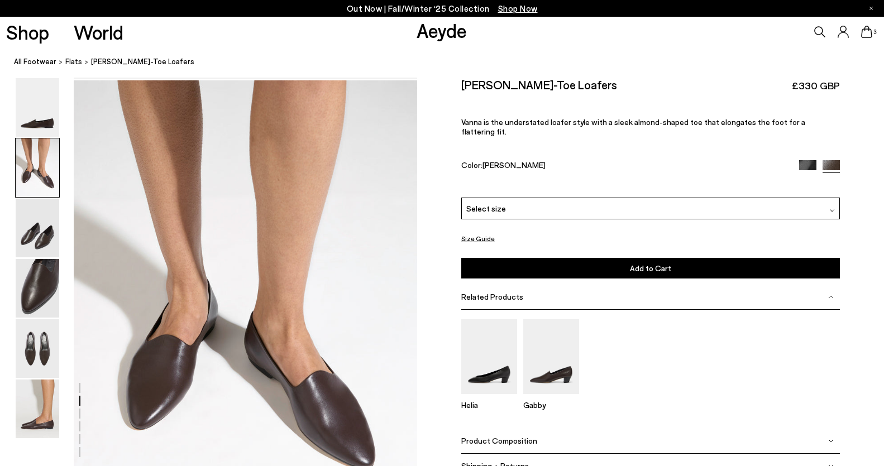
scroll to position [391, 0]
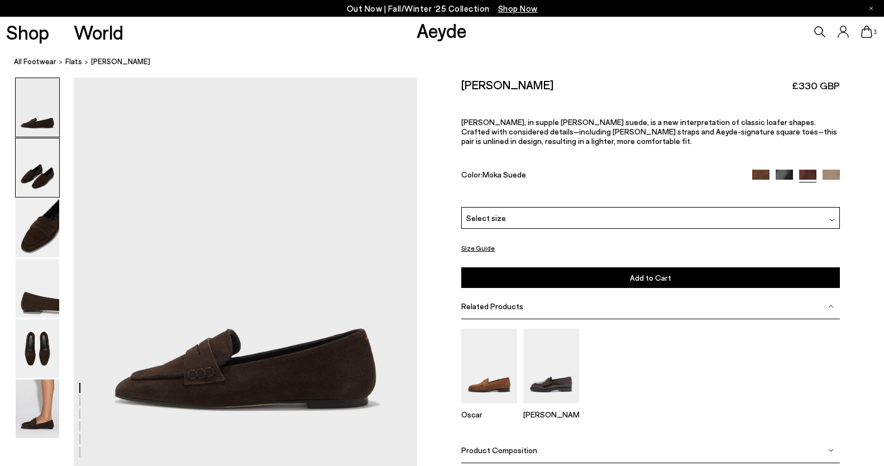
click at [46, 186] on img at bounding box center [38, 167] width 44 height 59
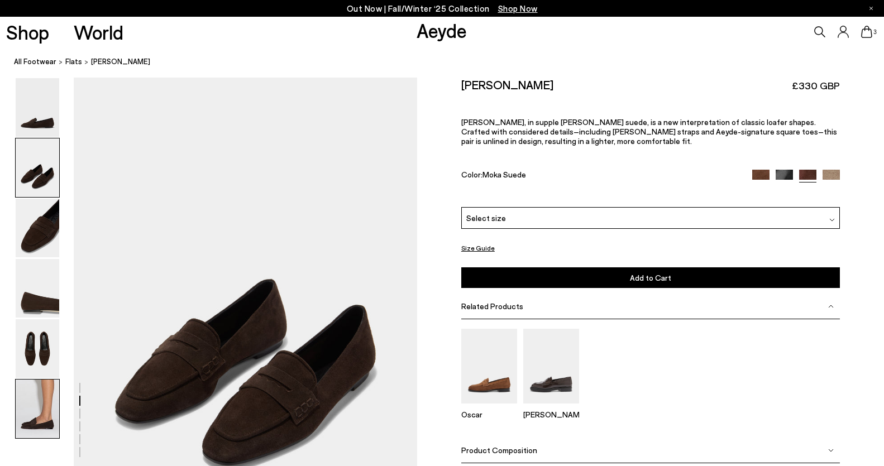
click at [32, 412] on img at bounding box center [38, 409] width 44 height 59
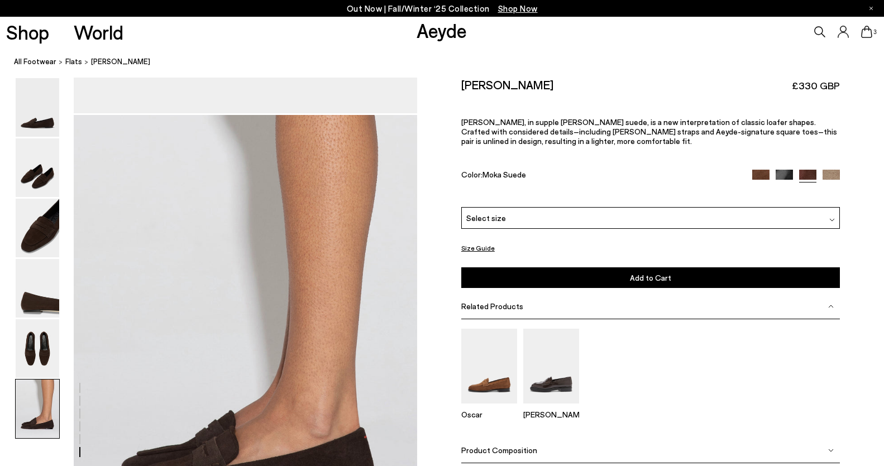
scroll to position [2304, 0]
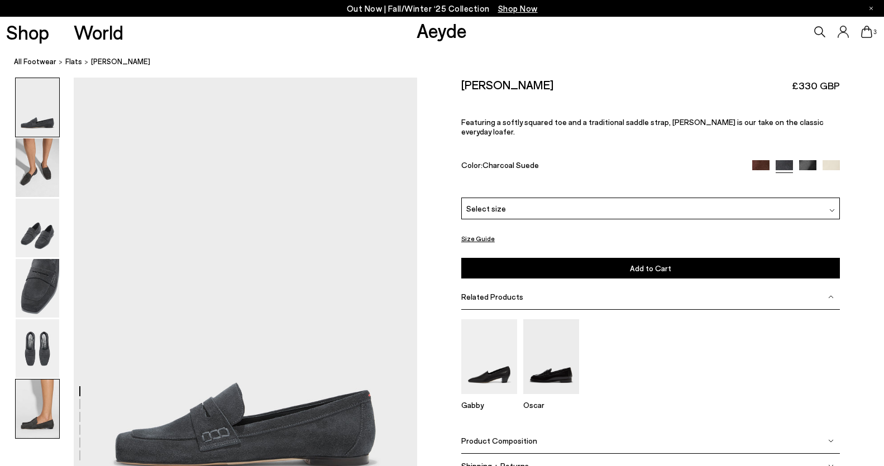
click at [26, 416] on img at bounding box center [38, 409] width 44 height 59
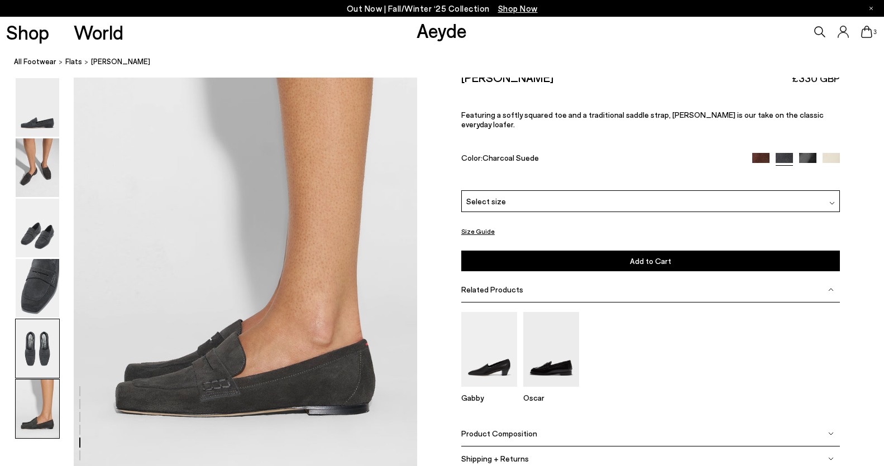
scroll to position [2373, 0]
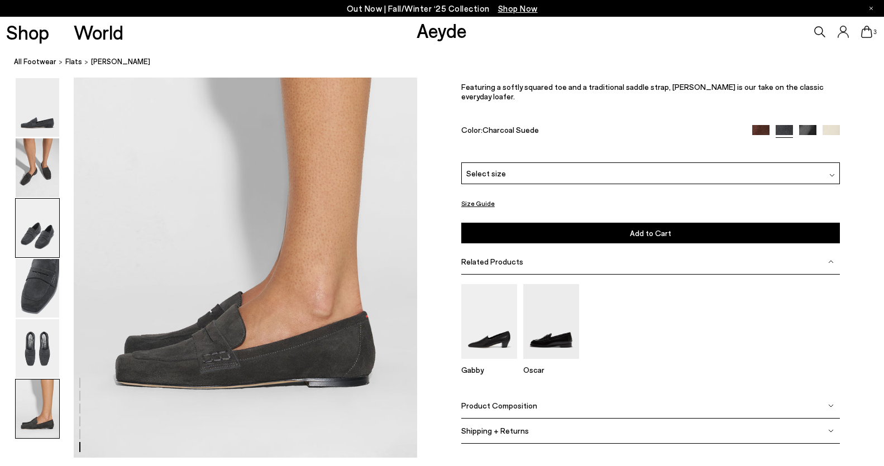
click at [37, 253] on img at bounding box center [38, 228] width 44 height 59
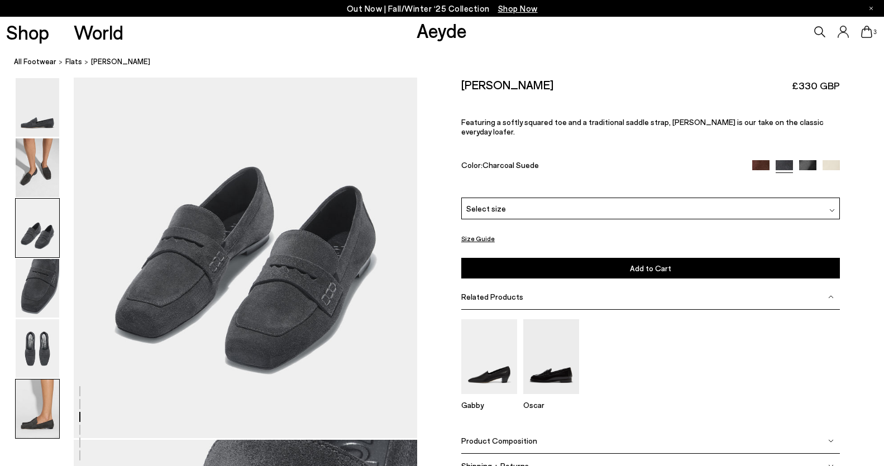
scroll to position [919, 0]
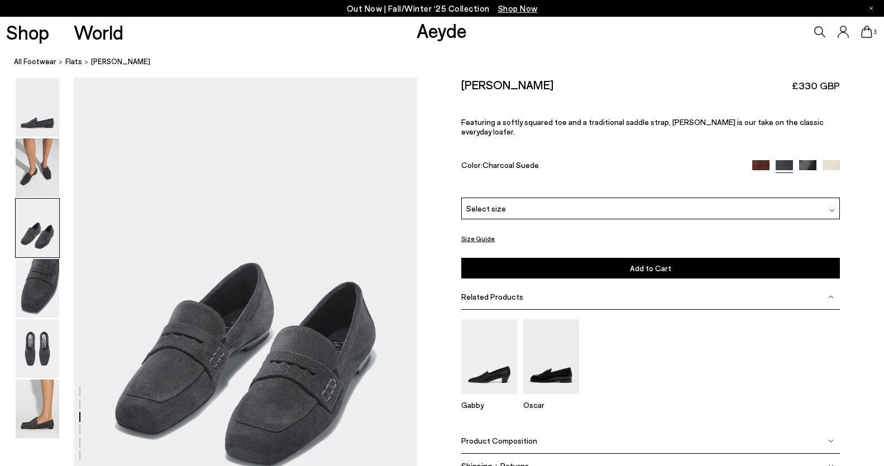
click at [38, 416] on img at bounding box center [38, 409] width 44 height 59
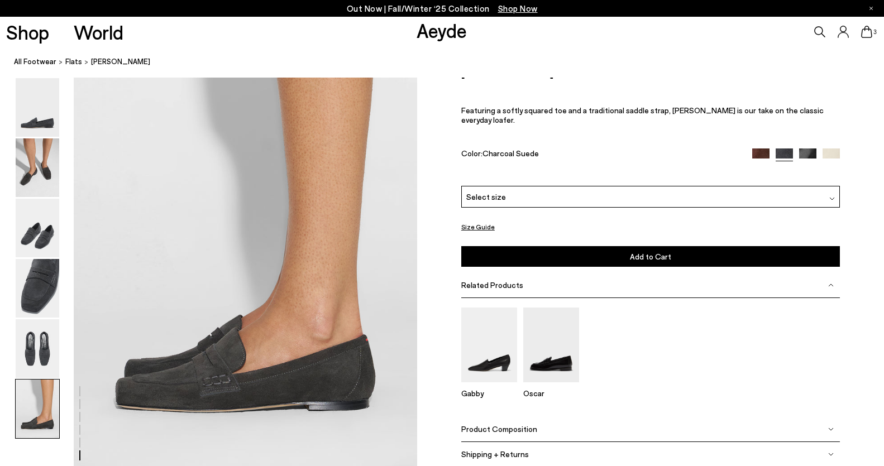
scroll to position [2373, 0]
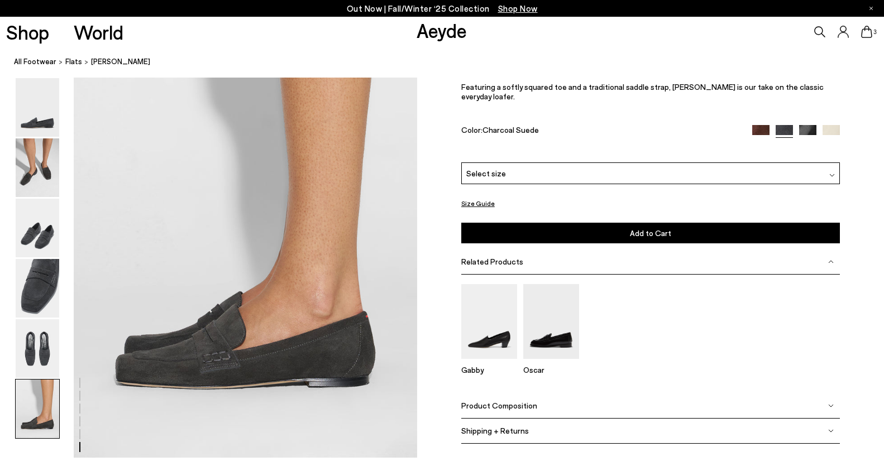
click at [506, 199] on div "Size Guide" at bounding box center [650, 203] width 378 height 14
click at [503, 176] on div "Select size" at bounding box center [650, 173] width 378 height 22
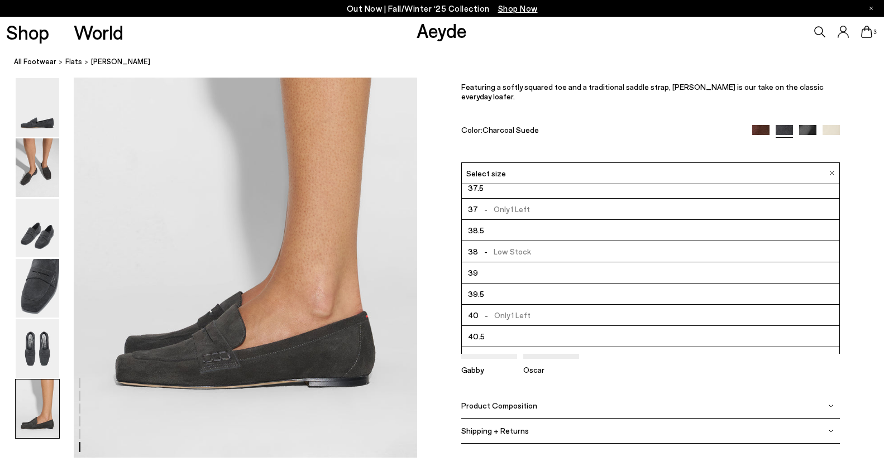
scroll to position [39, 0]
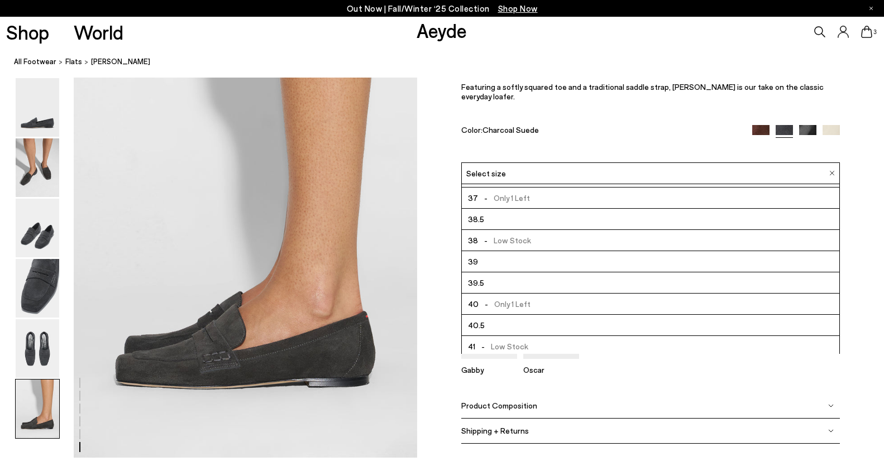
click at [526, 305] on span "- Only 1 Left" at bounding box center [504, 304] width 52 height 14
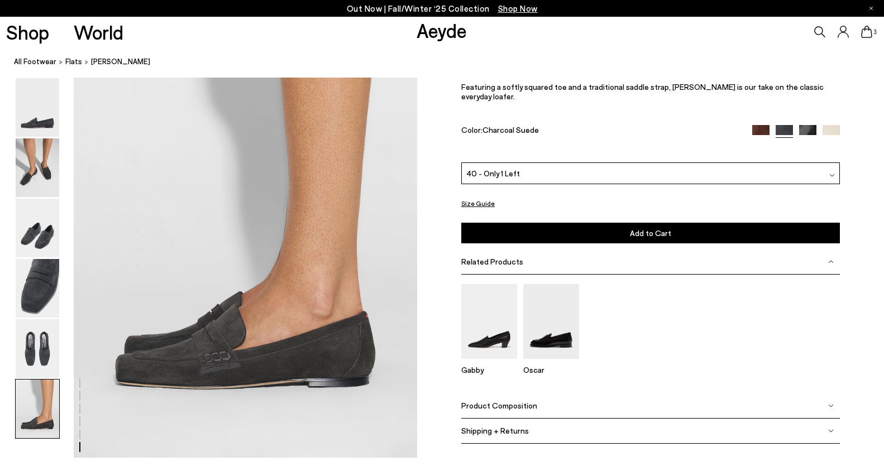
click at [517, 229] on button "Add to Cart Select a Size First" at bounding box center [650, 233] width 378 height 21
click at [763, 127] on img at bounding box center [760, 134] width 17 height 17
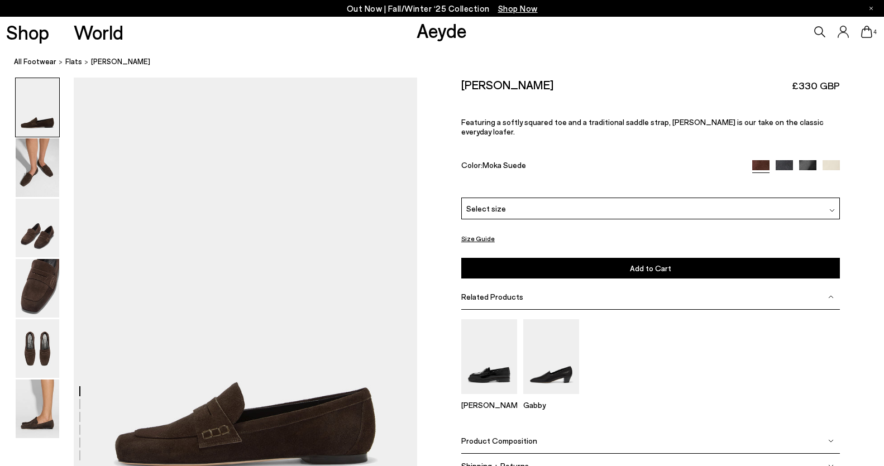
click at [541, 203] on div "Select size" at bounding box center [650, 209] width 378 height 22
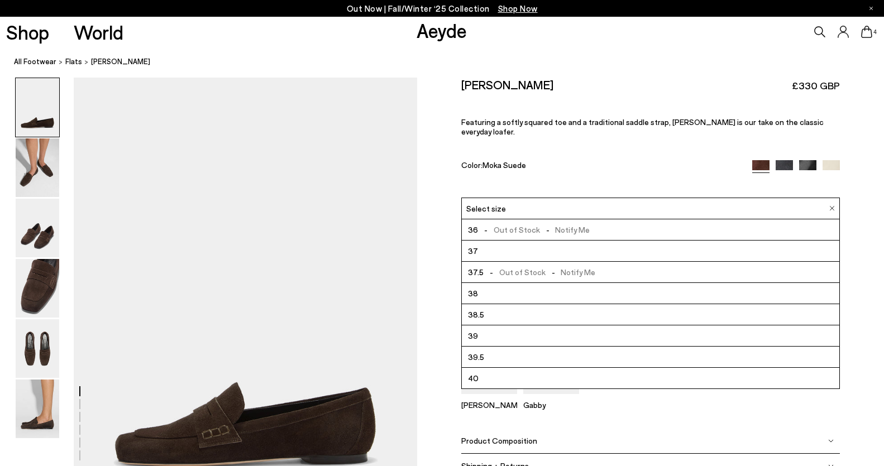
click at [543, 368] on li "40" at bounding box center [650, 378] width 377 height 21
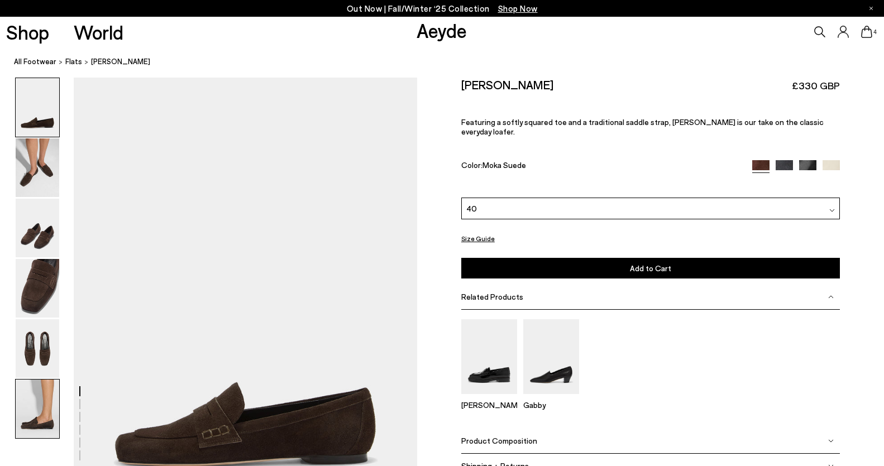
click at [45, 419] on img at bounding box center [38, 409] width 44 height 59
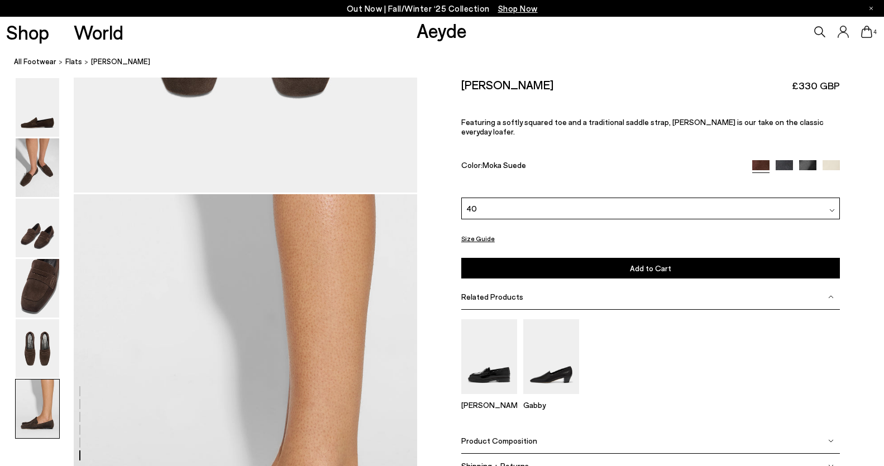
scroll to position [2373, 0]
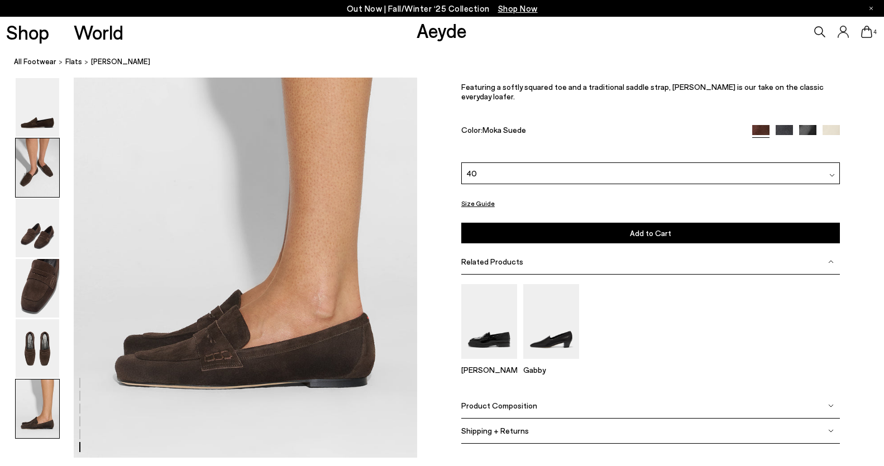
click at [26, 167] on img at bounding box center [38, 167] width 44 height 59
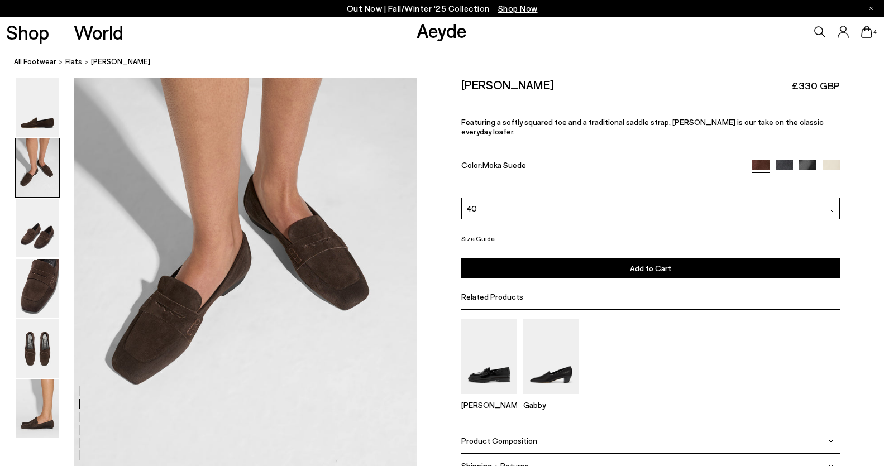
scroll to position [532, 0]
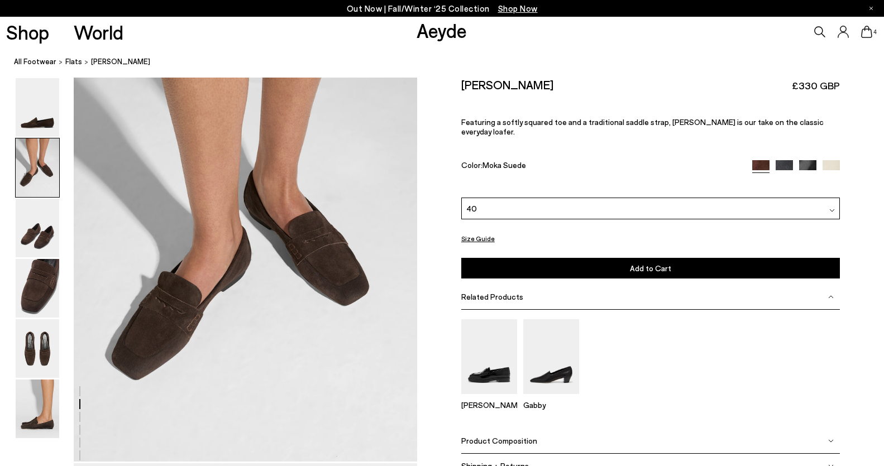
click at [540, 260] on button "Add to Cart Select a Size First" at bounding box center [650, 268] width 378 height 21
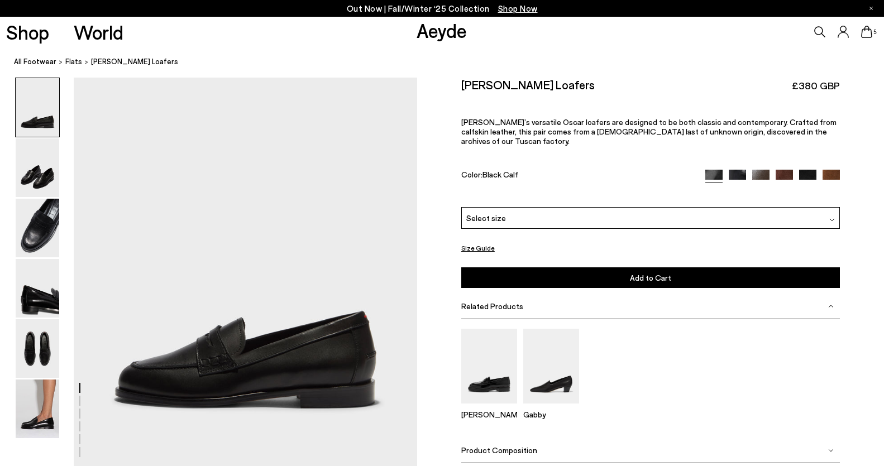
click at [739, 170] on img at bounding box center [736, 178] width 17 height 17
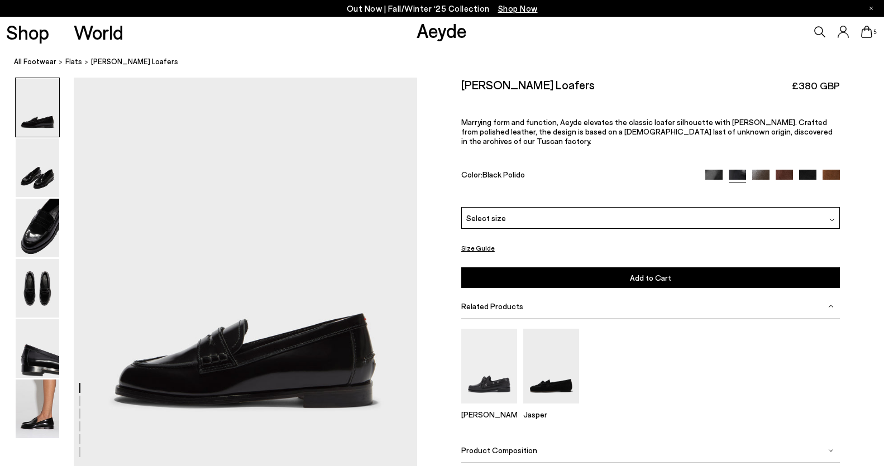
click at [757, 170] on img at bounding box center [760, 178] width 17 height 17
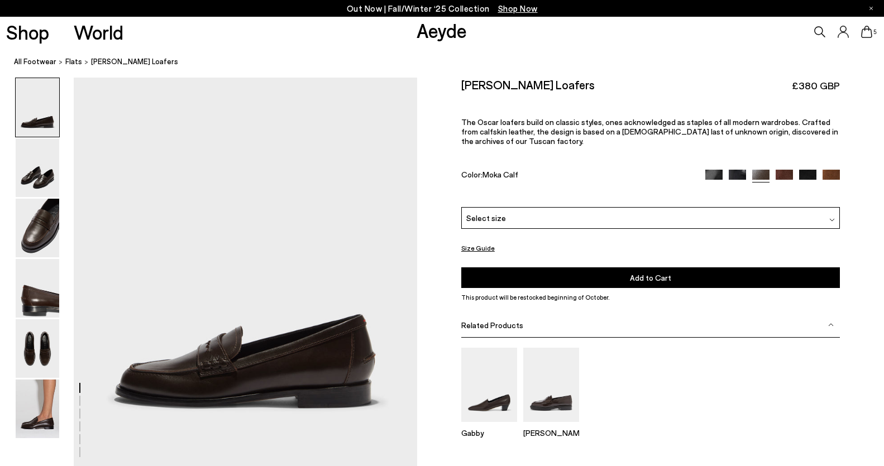
click at [791, 176] on img at bounding box center [783, 178] width 17 height 17
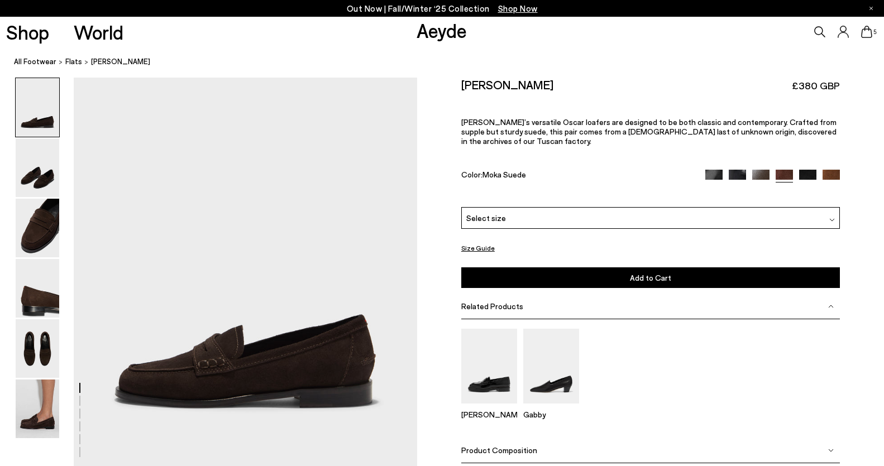
click at [814, 170] on img at bounding box center [807, 178] width 17 height 17
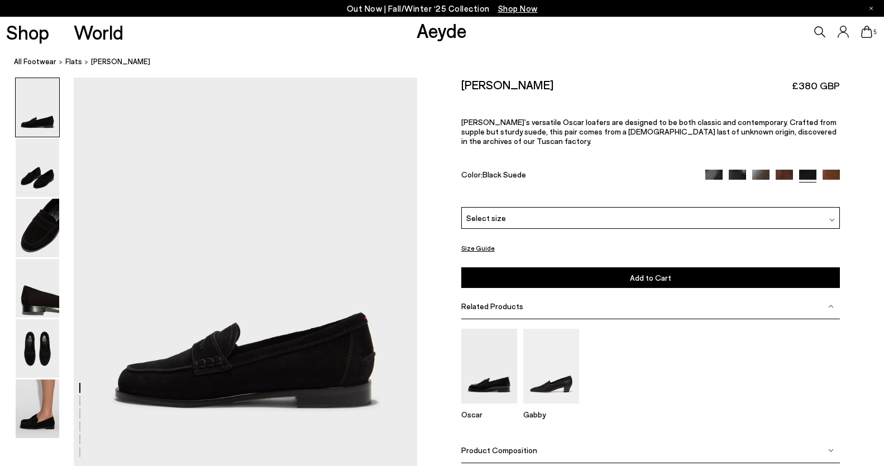
click at [831, 170] on img at bounding box center [830, 178] width 17 height 17
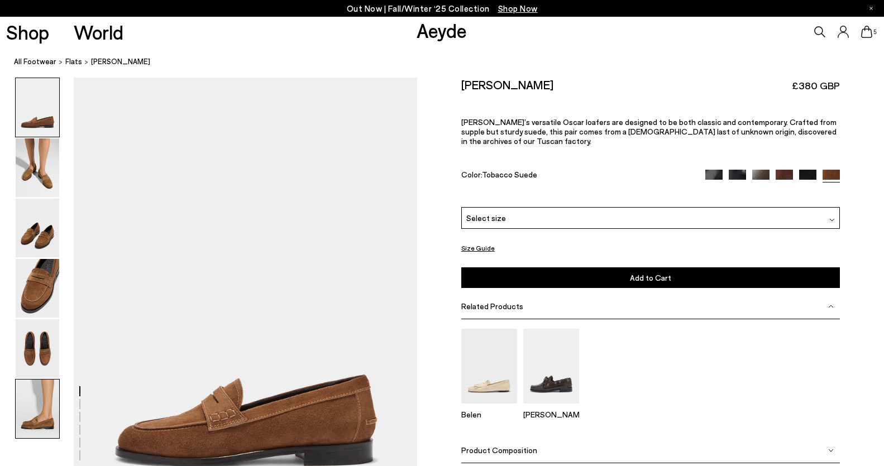
click at [37, 396] on img at bounding box center [38, 409] width 44 height 59
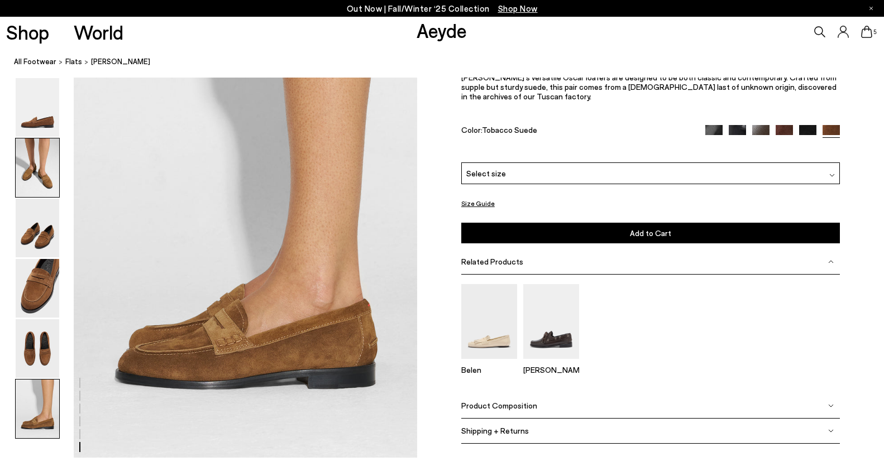
click at [39, 173] on img at bounding box center [38, 167] width 44 height 59
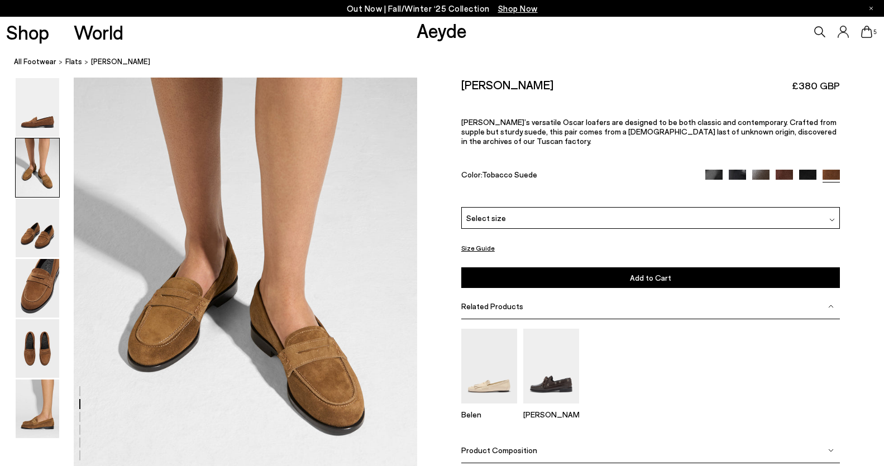
scroll to position [460, 0]
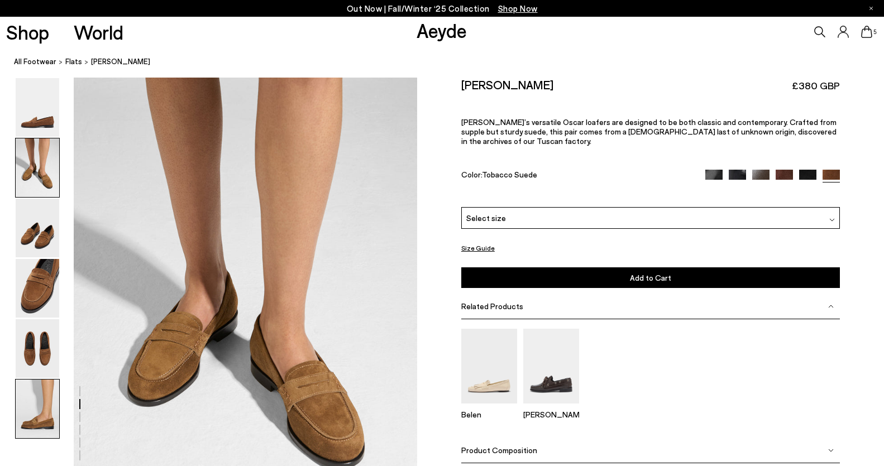
click at [42, 410] on img at bounding box center [38, 409] width 44 height 59
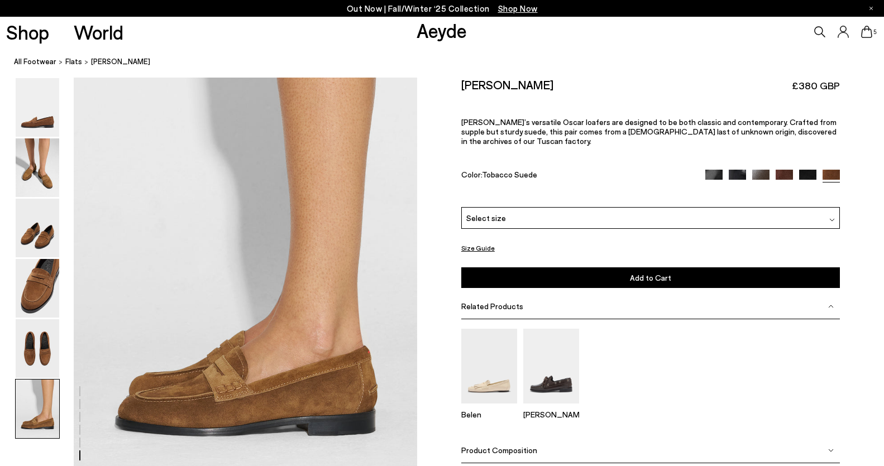
scroll to position [2373, 0]
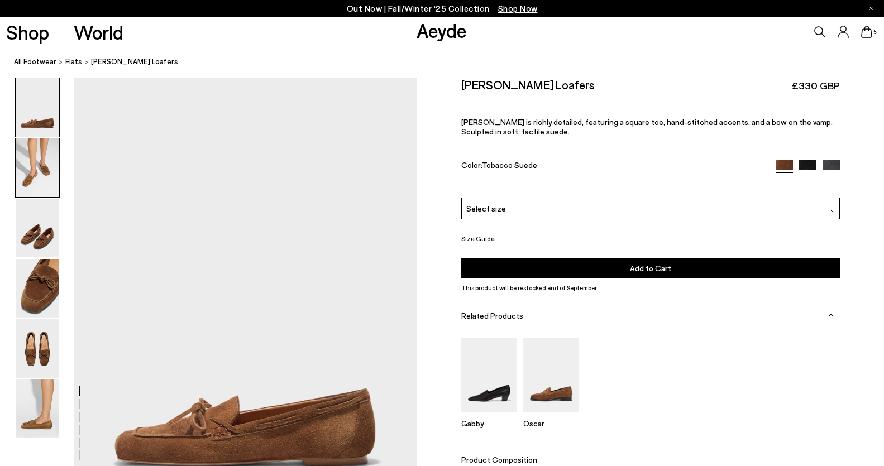
click at [25, 157] on img at bounding box center [38, 167] width 44 height 59
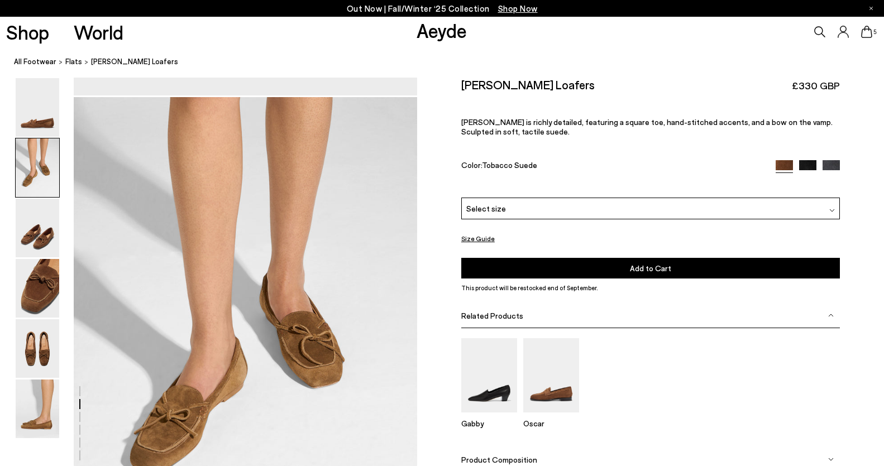
scroll to position [460, 0]
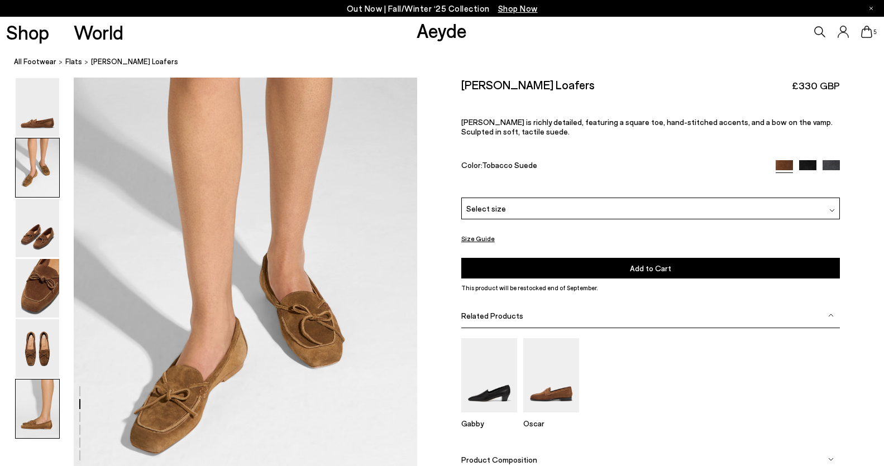
click at [41, 397] on img at bounding box center [38, 409] width 44 height 59
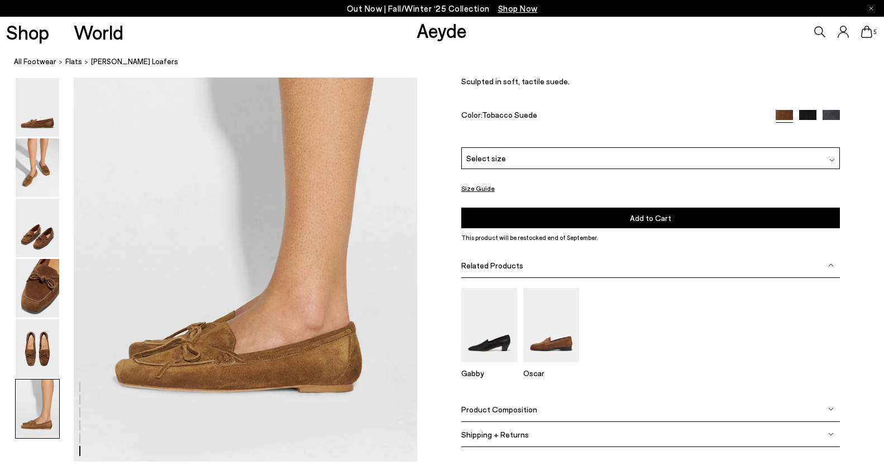
scroll to position [2373, 0]
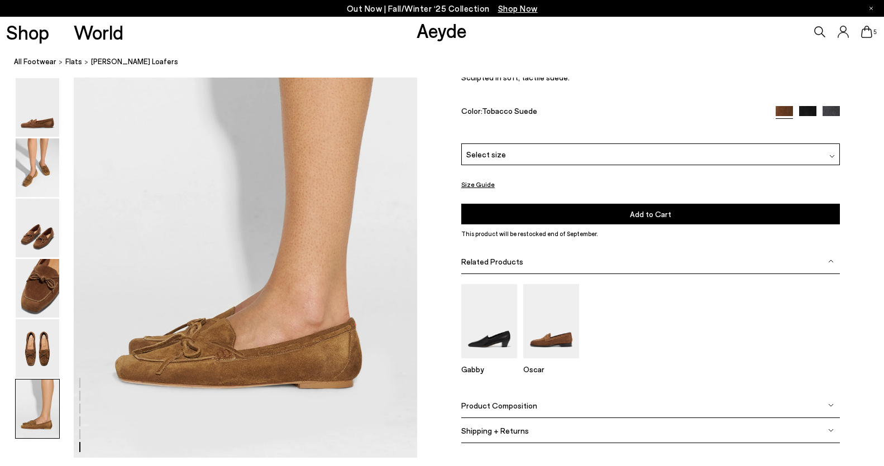
click at [831, 110] on img at bounding box center [830, 115] width 17 height 17
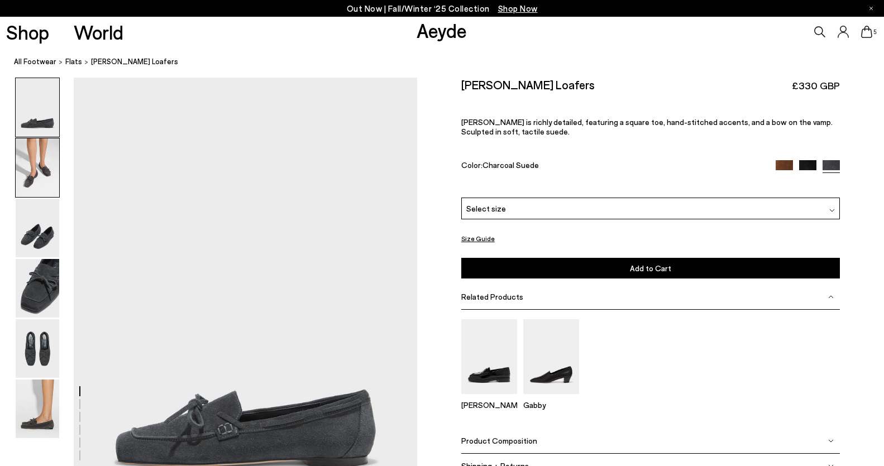
click at [56, 153] on img at bounding box center [38, 167] width 44 height 59
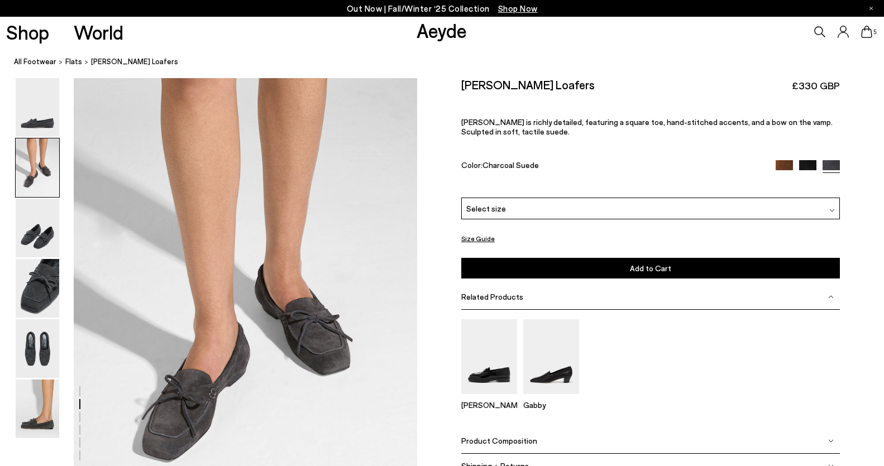
scroll to position [460, 0]
click at [45, 411] on img at bounding box center [38, 409] width 44 height 59
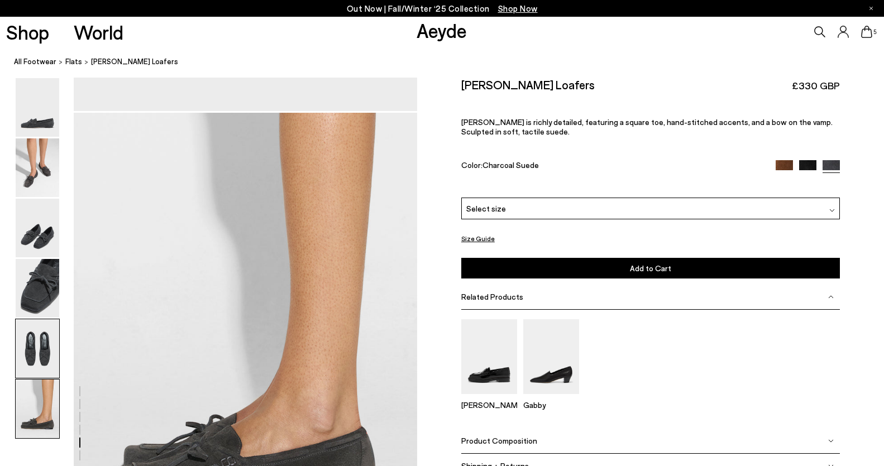
scroll to position [2373, 0]
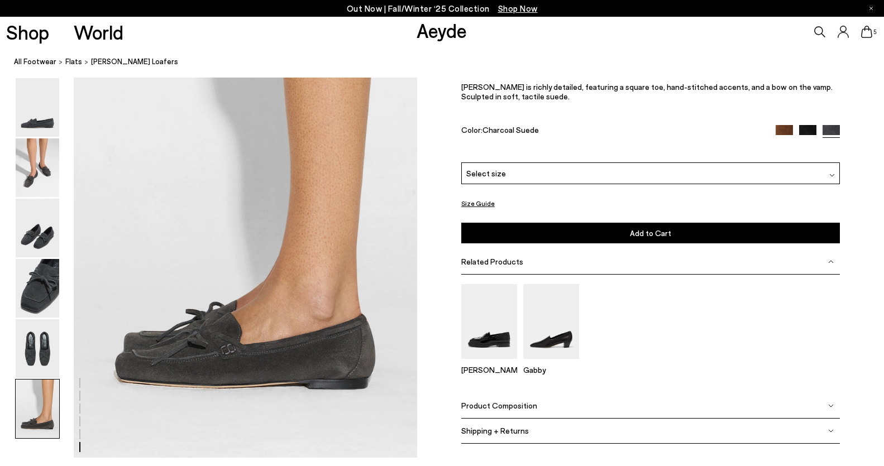
click at [783, 135] on img at bounding box center [783, 134] width 17 height 17
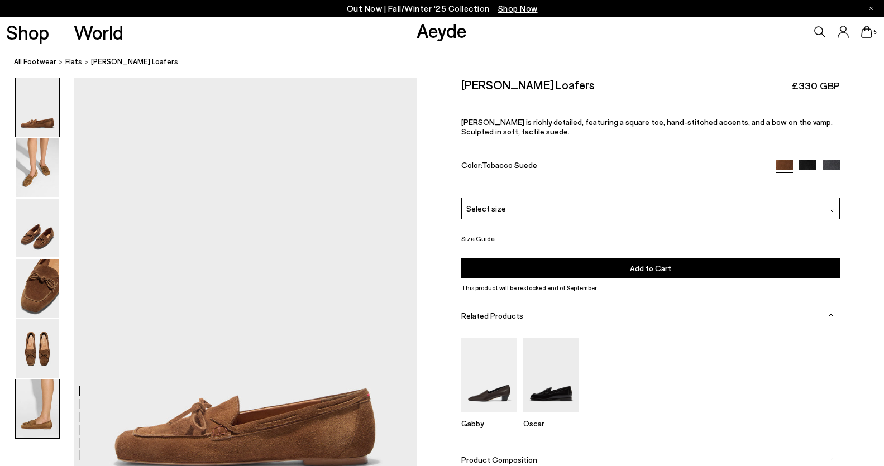
click at [17, 426] on img at bounding box center [38, 409] width 44 height 59
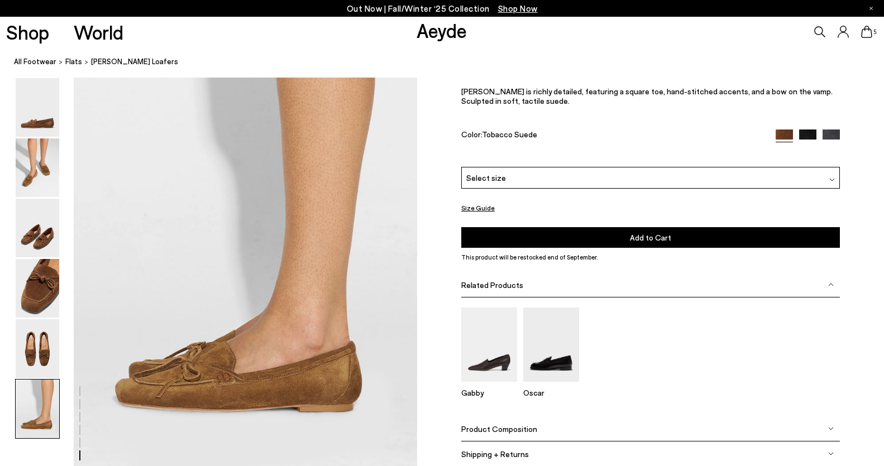
scroll to position [2373, 0]
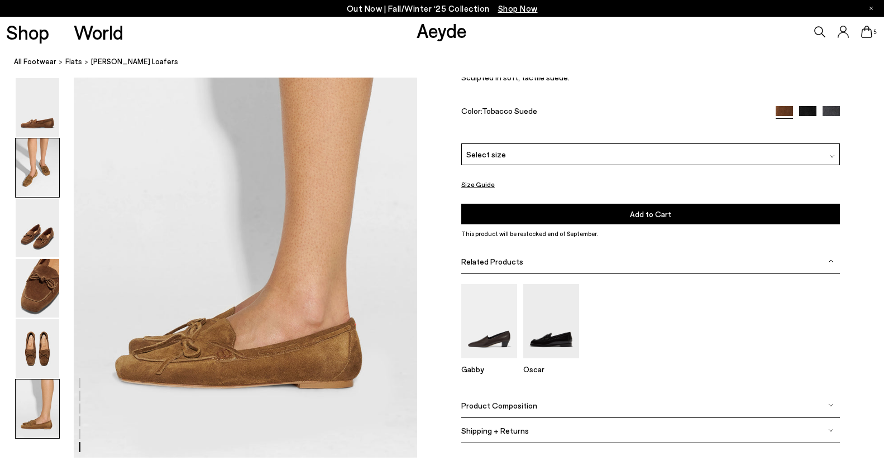
click at [33, 143] on img at bounding box center [38, 167] width 44 height 59
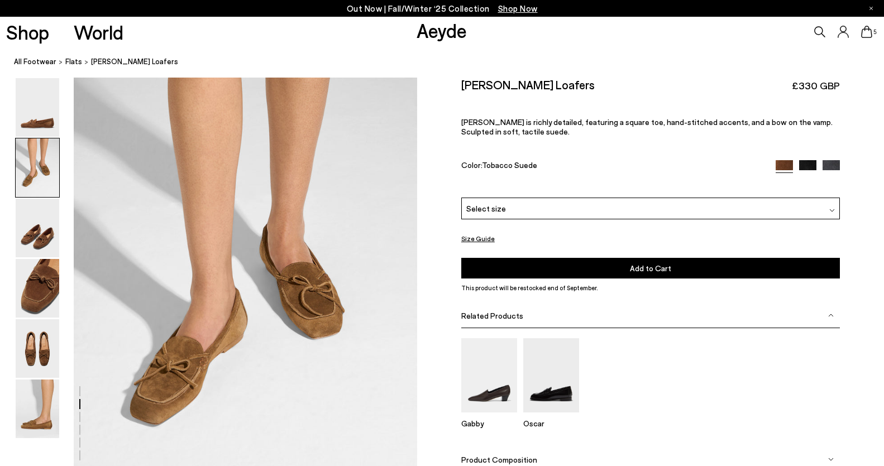
scroll to position [460, 0]
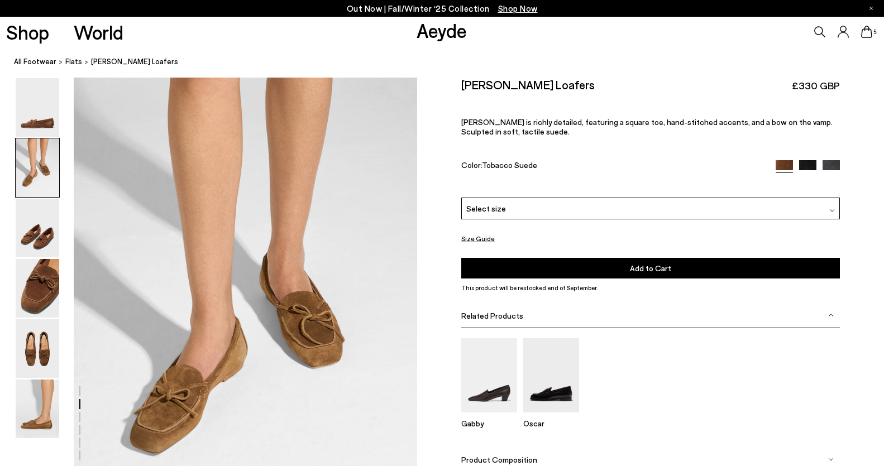
click at [829, 161] on img at bounding box center [830, 168] width 17 height 17
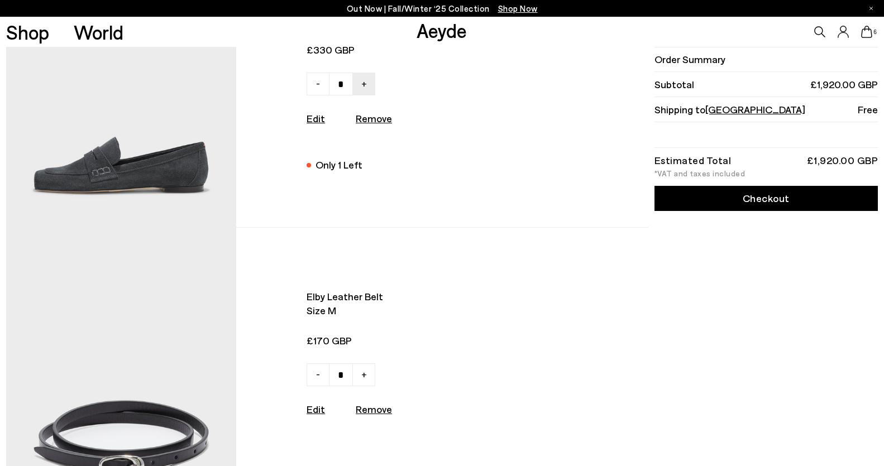
scroll to position [562, 0]
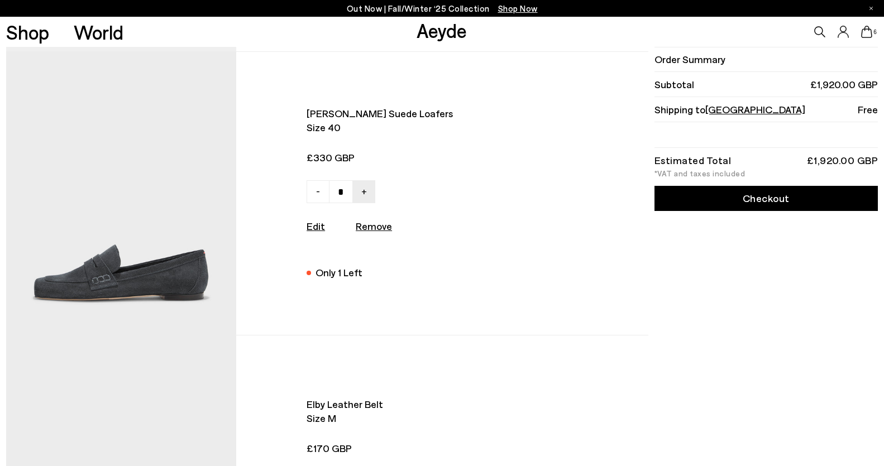
click at [181, 237] on img at bounding box center [121, 193] width 230 height 283
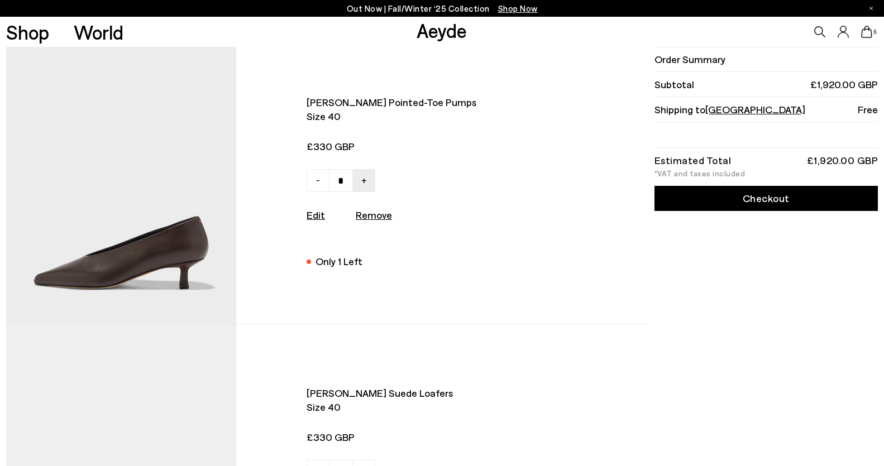
scroll to position [0, 0]
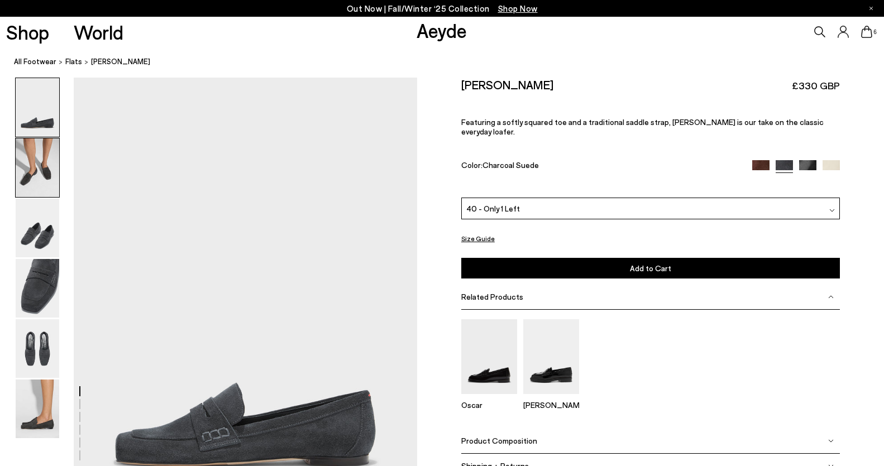
click at [45, 186] on img at bounding box center [38, 167] width 44 height 59
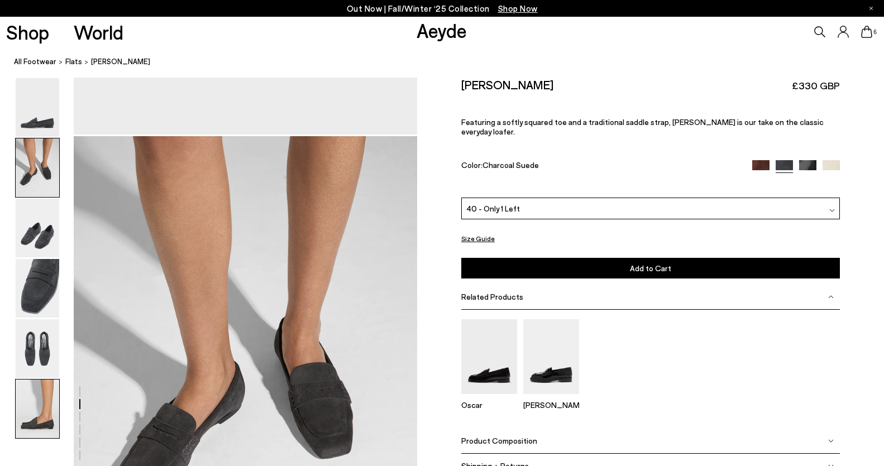
scroll to position [460, 0]
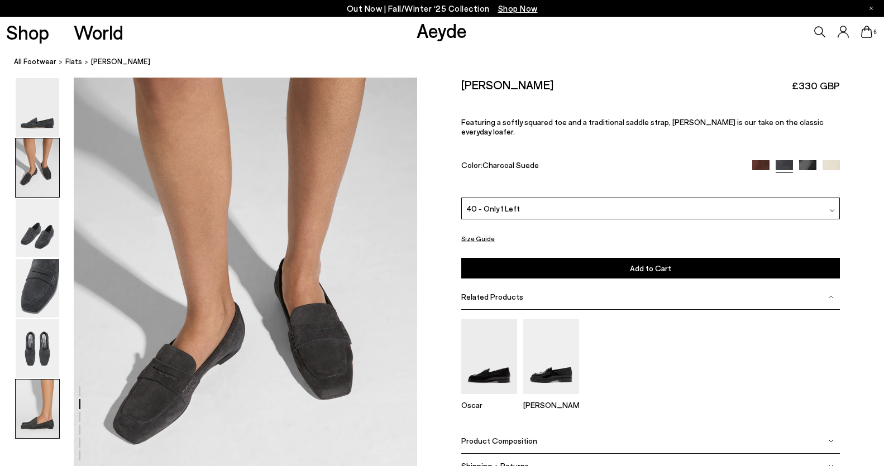
click at [42, 402] on img at bounding box center [38, 409] width 44 height 59
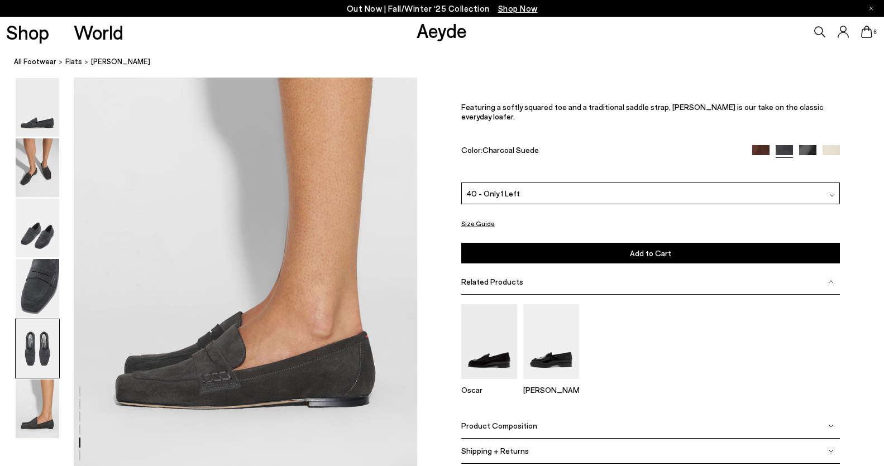
scroll to position [2373, 0]
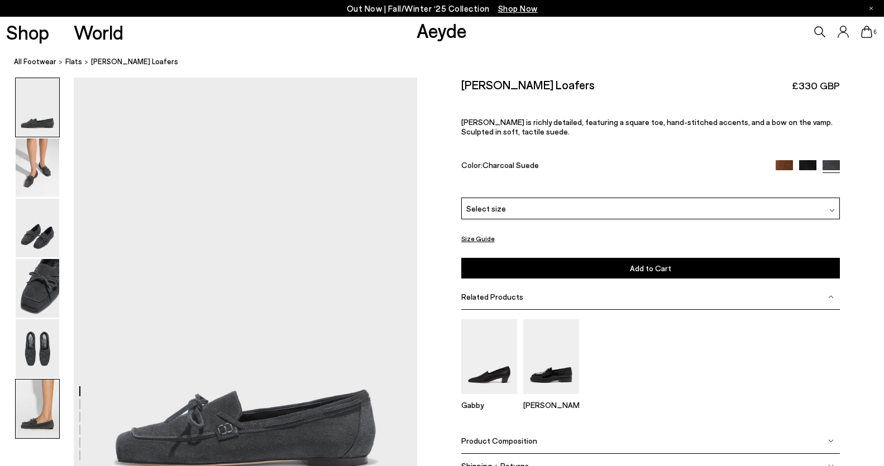
click at [35, 405] on img at bounding box center [38, 409] width 44 height 59
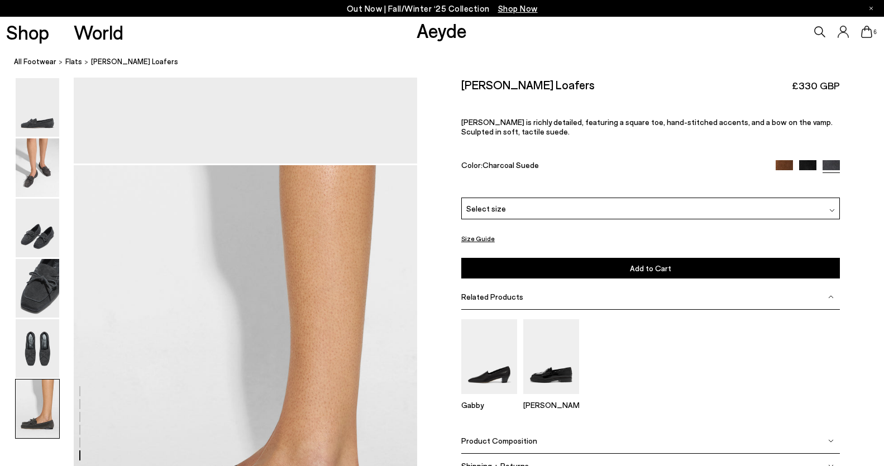
scroll to position [2373, 0]
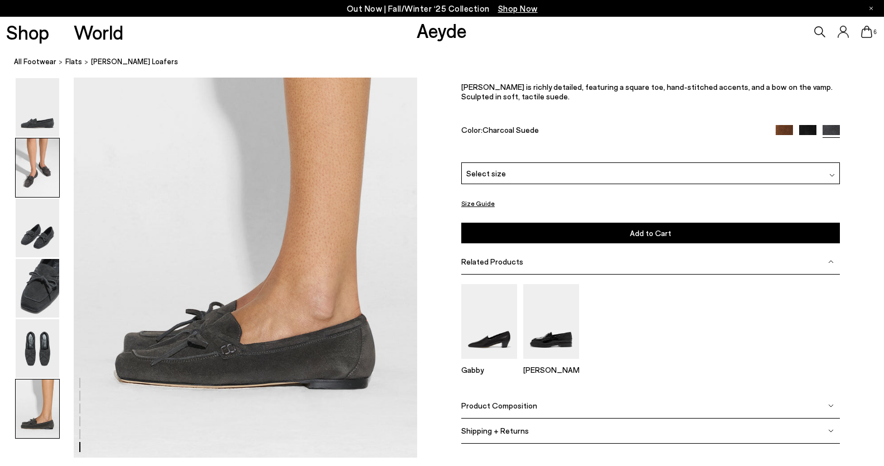
click at [39, 161] on img at bounding box center [38, 167] width 44 height 59
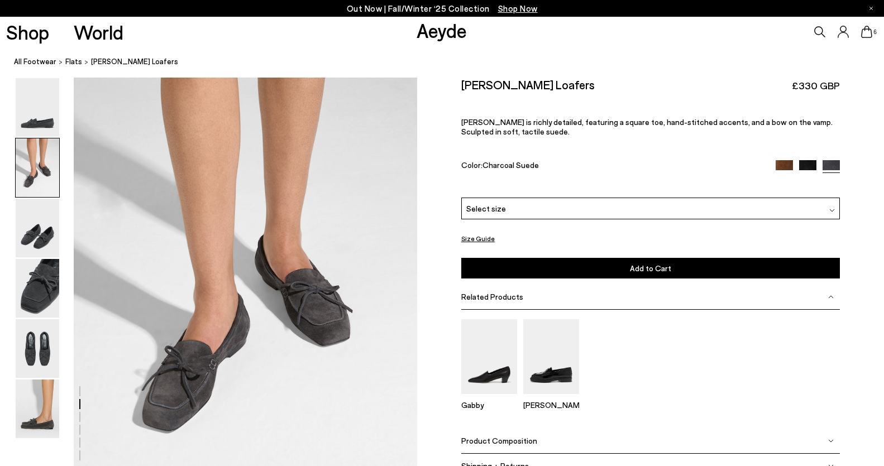
scroll to position [460, 0]
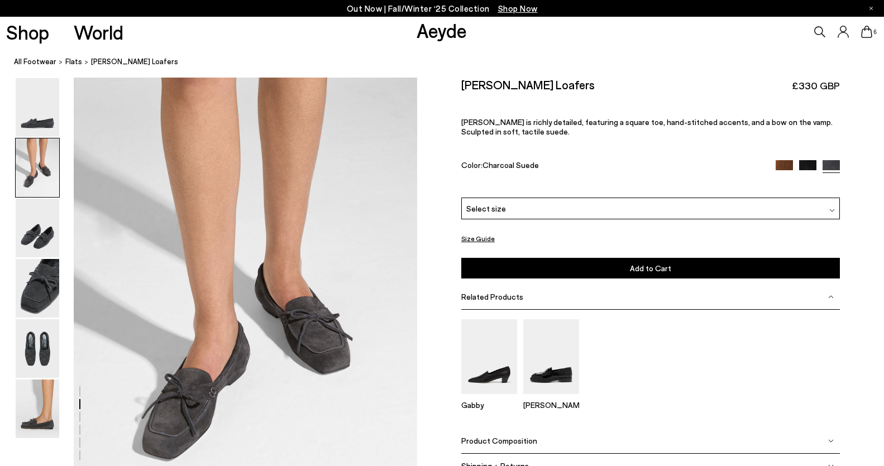
click at [582, 207] on div "Select size" at bounding box center [650, 209] width 378 height 22
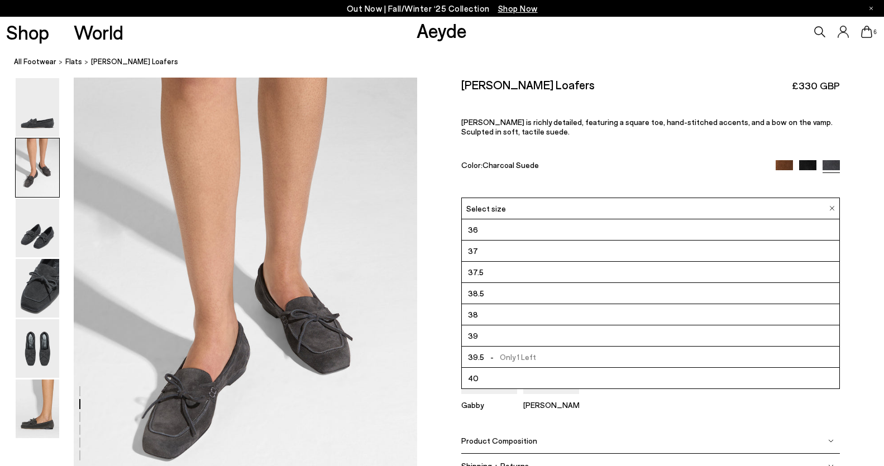
click at [593, 377] on li "40" at bounding box center [650, 378] width 377 height 21
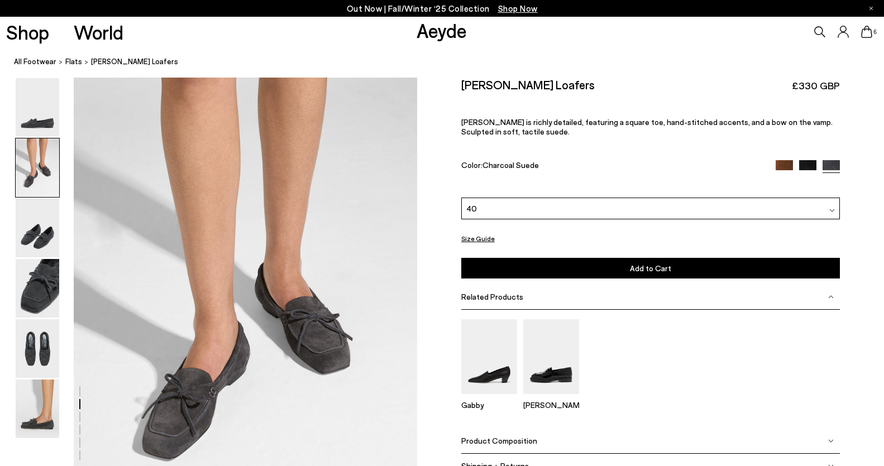
click at [597, 272] on button "Add to Cart Select a Size First" at bounding box center [650, 268] width 378 height 21
click at [784, 163] on img at bounding box center [783, 168] width 17 height 17
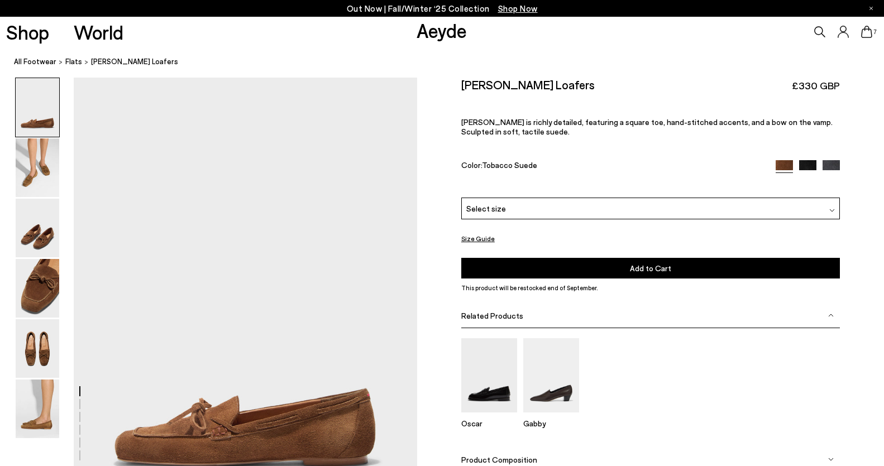
click at [691, 207] on div "Select size" at bounding box center [650, 209] width 378 height 22
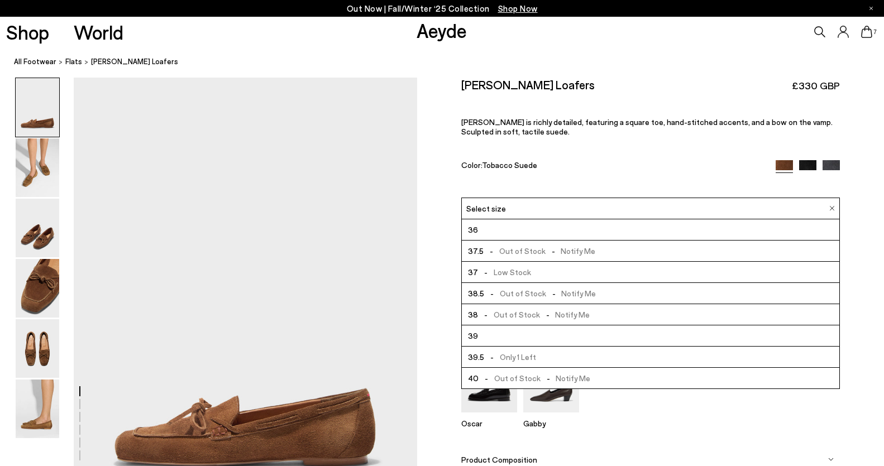
click at [859, 35] on div "7" at bounding box center [736, 32] width 295 height 30
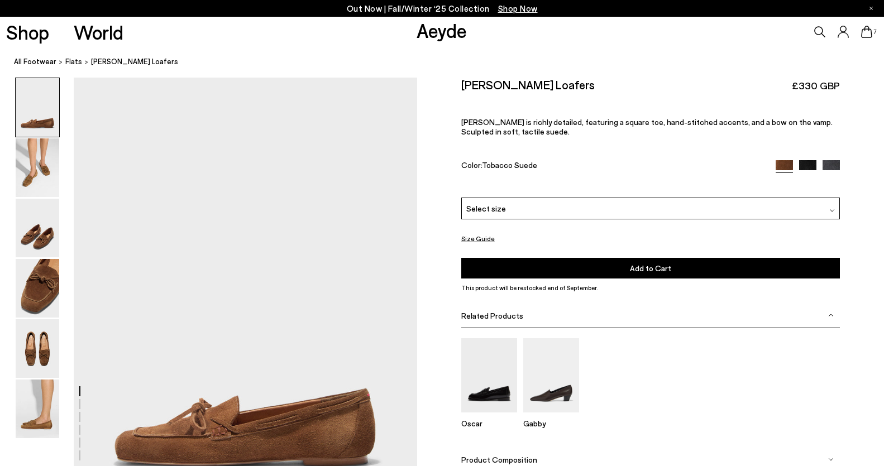
click at [861, 35] on icon at bounding box center [866, 32] width 11 height 12
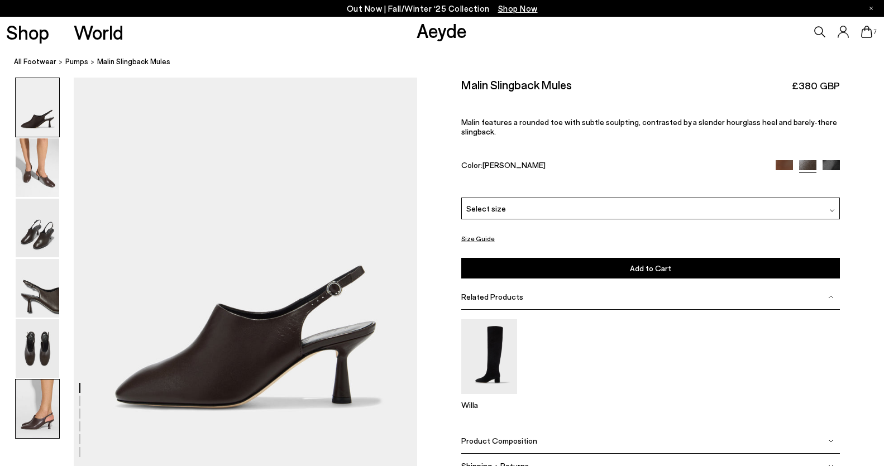
click at [43, 414] on img at bounding box center [38, 409] width 44 height 59
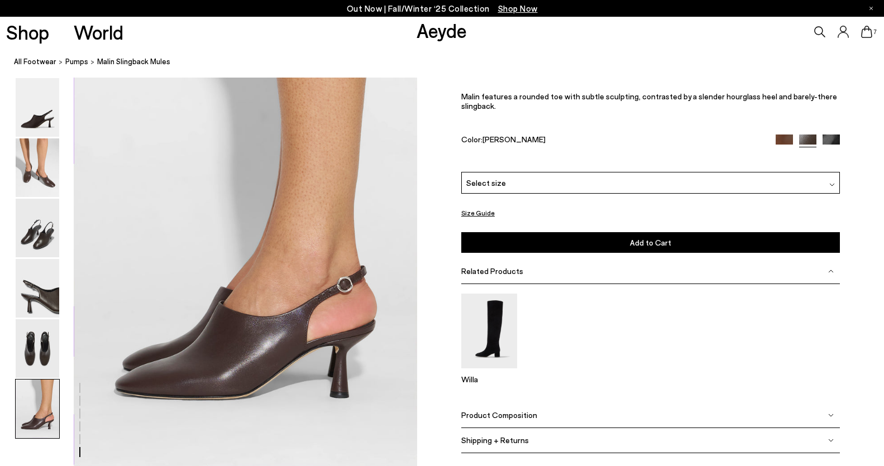
scroll to position [2304, 0]
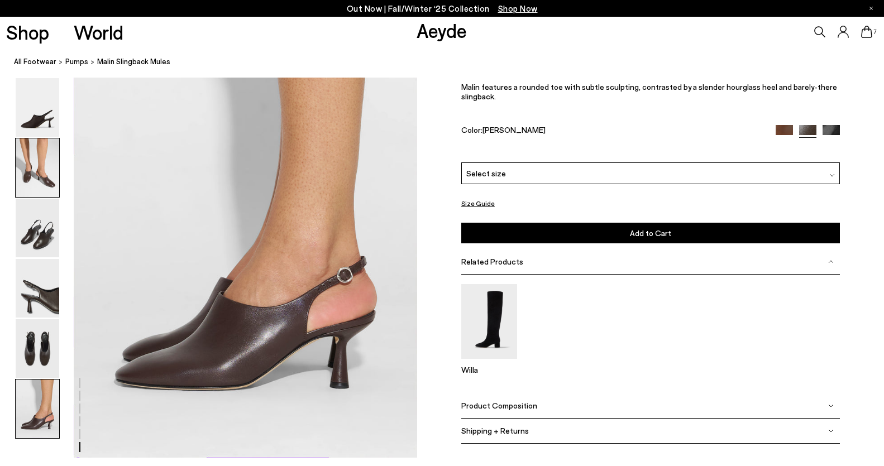
click at [38, 167] on img at bounding box center [38, 167] width 44 height 59
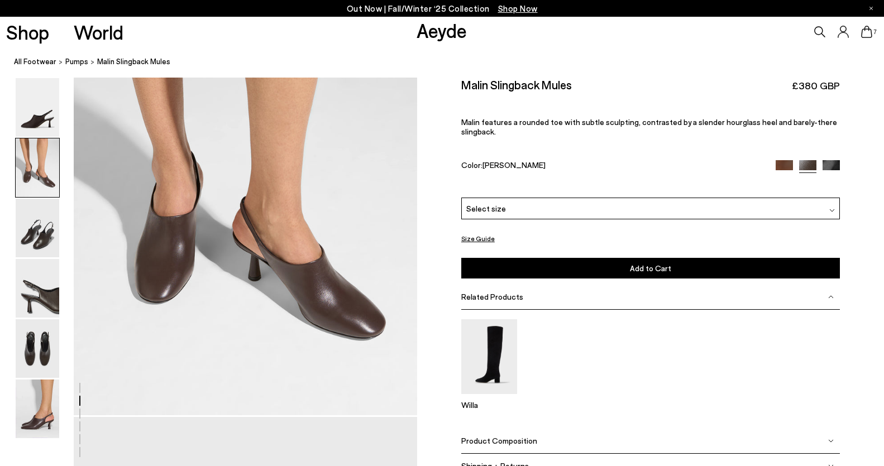
scroll to position [391, 0]
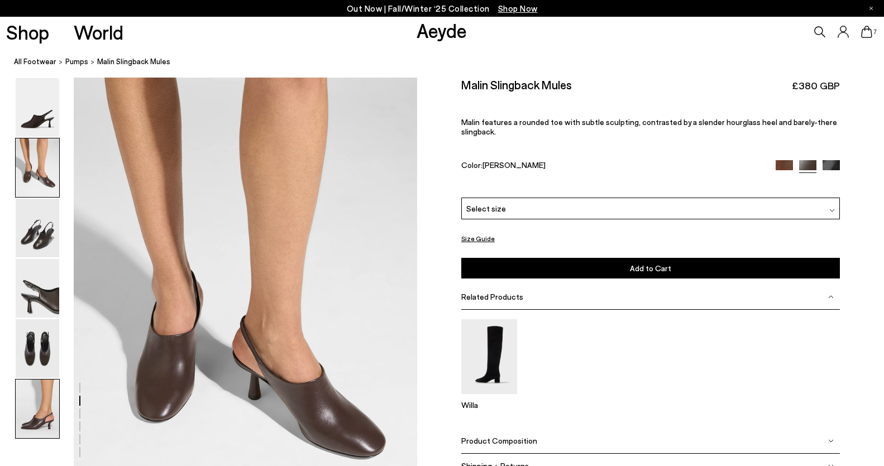
click at [37, 402] on img at bounding box center [38, 409] width 44 height 59
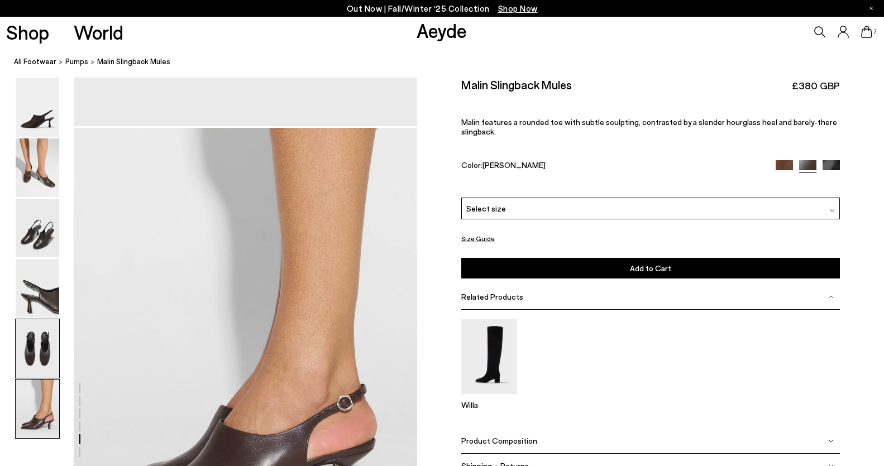
scroll to position [2304, 0]
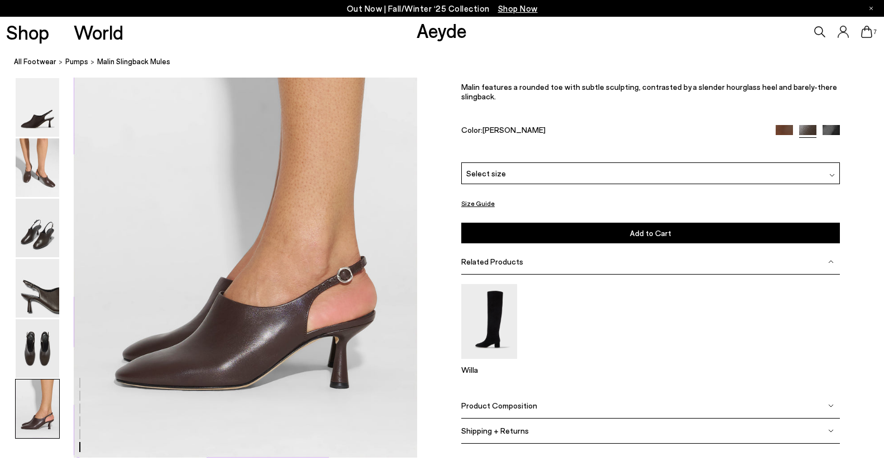
click at [831, 129] on img at bounding box center [830, 134] width 17 height 17
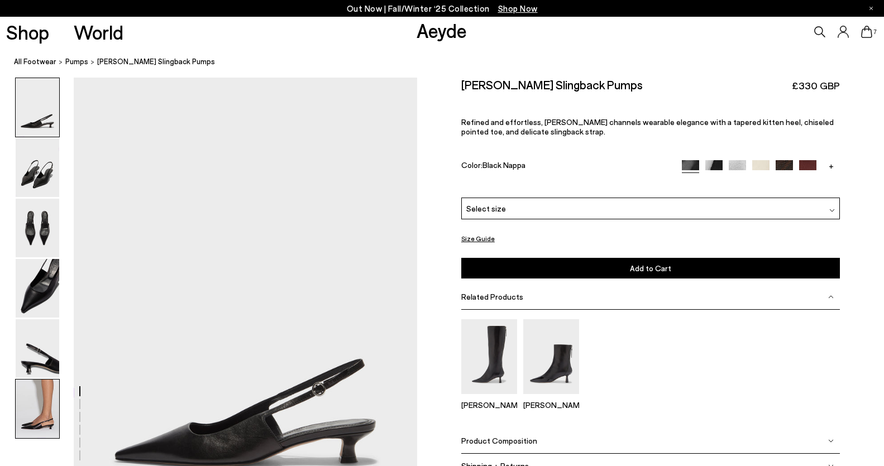
click at [54, 431] on img at bounding box center [38, 409] width 44 height 59
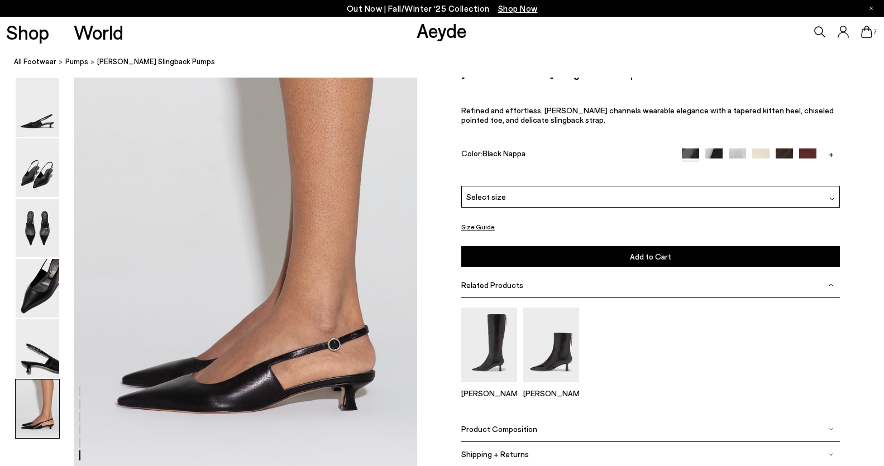
scroll to position [2373, 0]
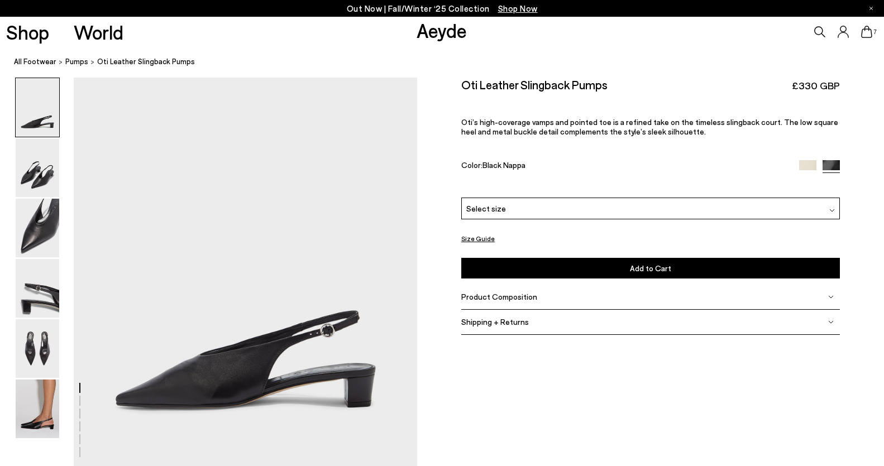
click at [867, 28] on icon at bounding box center [866, 32] width 11 height 12
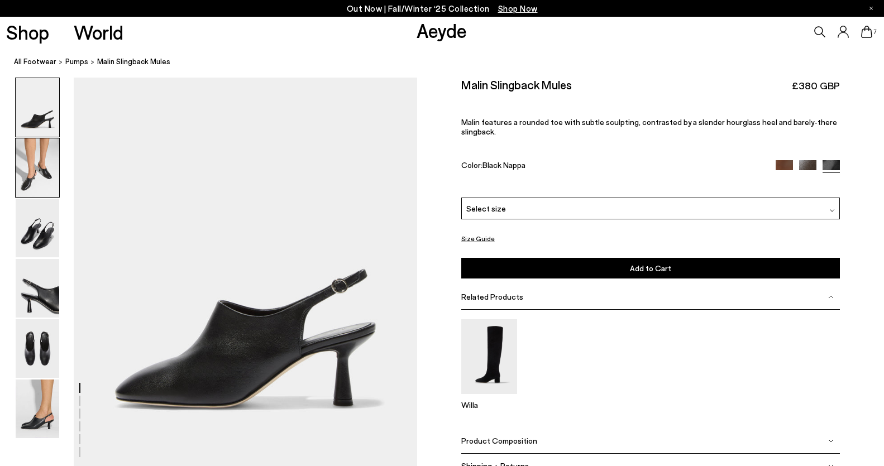
click at [41, 166] on img at bounding box center [38, 167] width 44 height 59
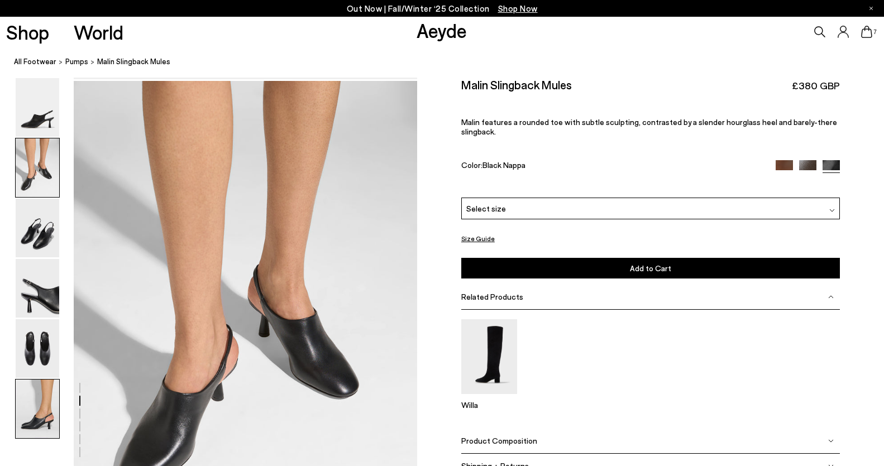
scroll to position [391, 0]
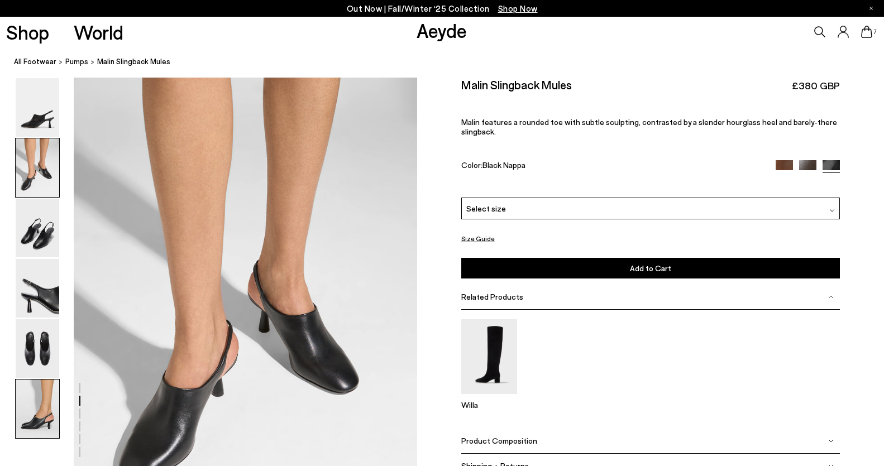
click at [44, 402] on img at bounding box center [38, 409] width 44 height 59
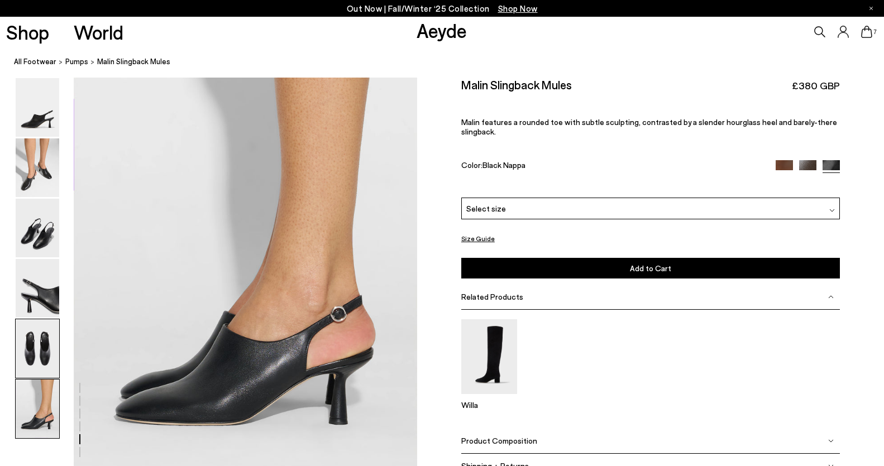
scroll to position [2304, 0]
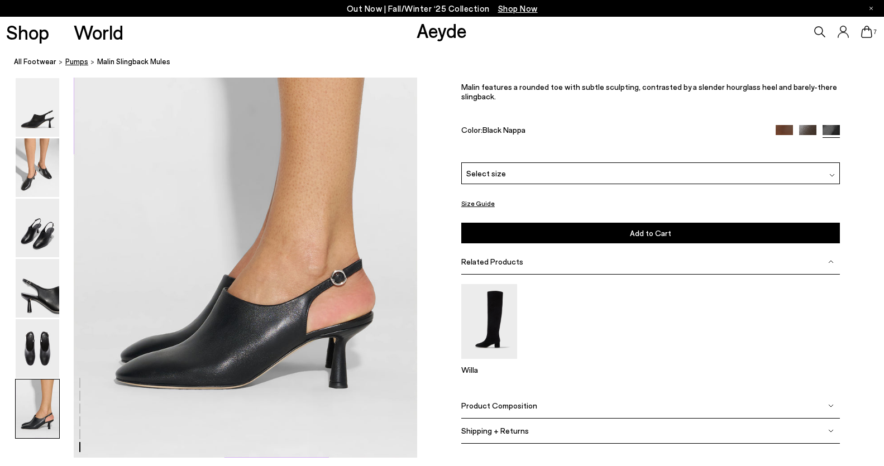
click at [69, 61] on span "pumps" at bounding box center [76, 61] width 23 height 9
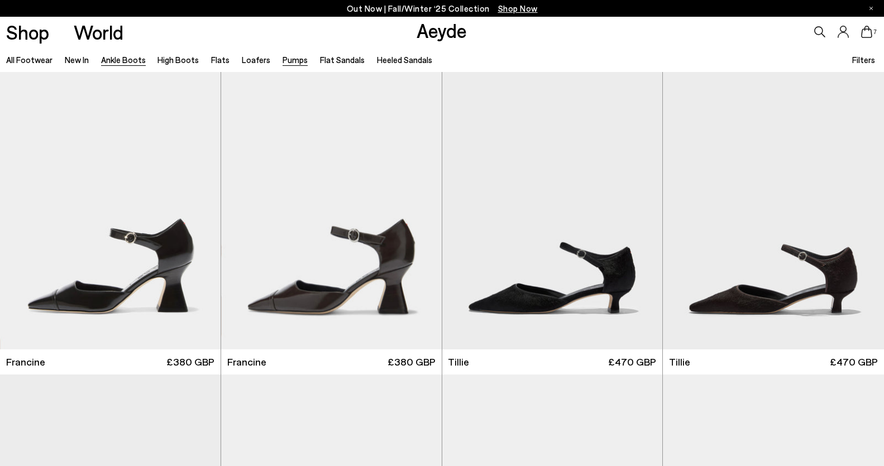
click at [125, 60] on link "Ankle Boots" at bounding box center [123, 60] width 45 height 10
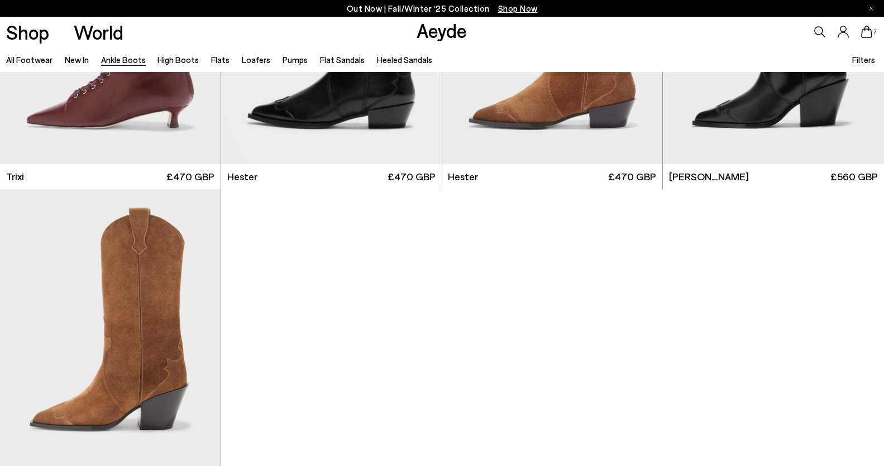
scroll to position [6278, 0]
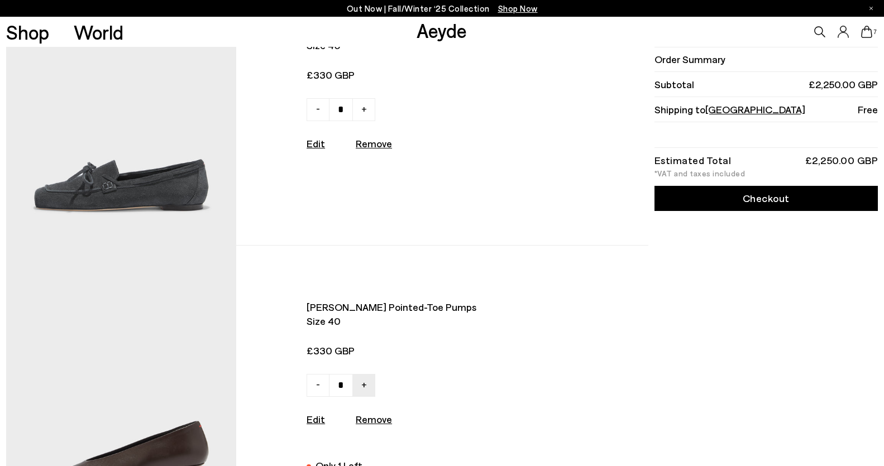
scroll to position [92, 0]
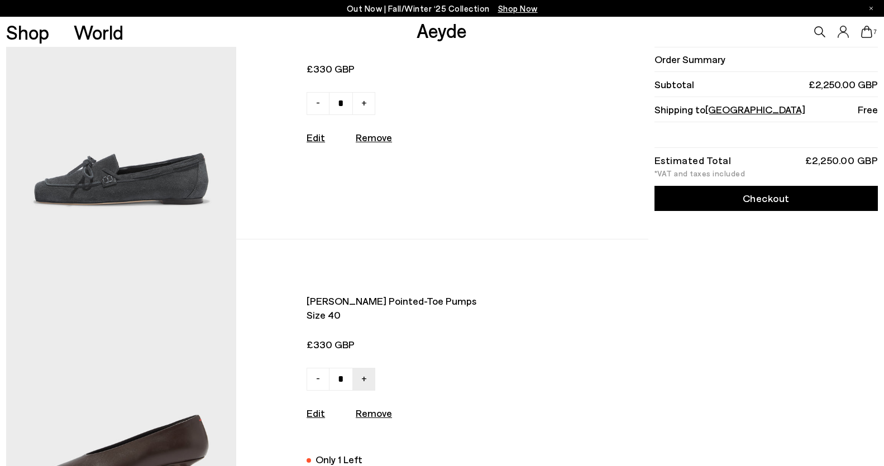
click at [174, 166] on img at bounding box center [121, 97] width 230 height 283
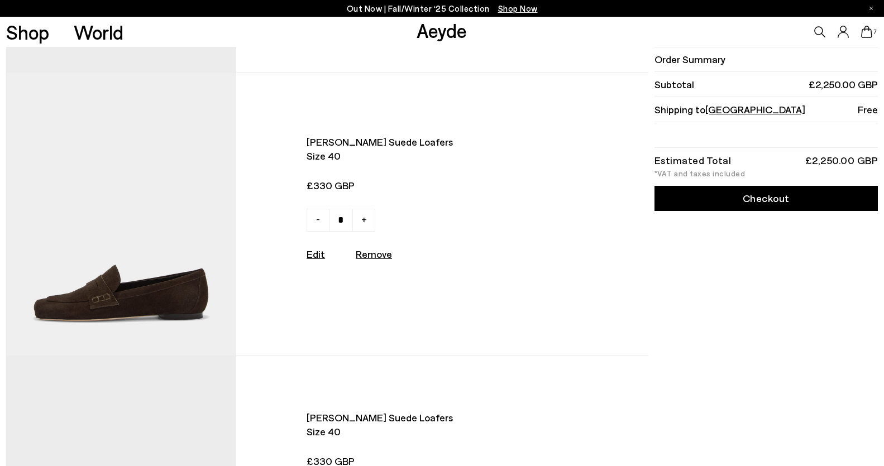
click at [170, 256] on img at bounding box center [121, 214] width 230 height 283
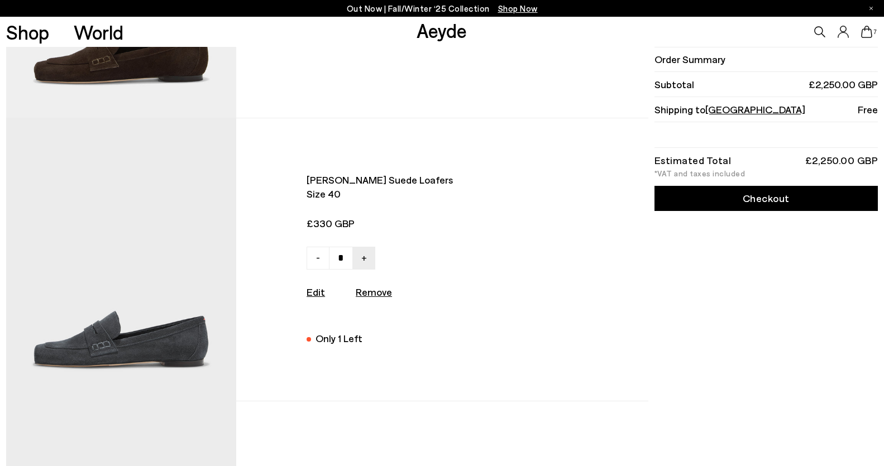
click at [170, 250] on img at bounding box center [121, 259] width 230 height 283
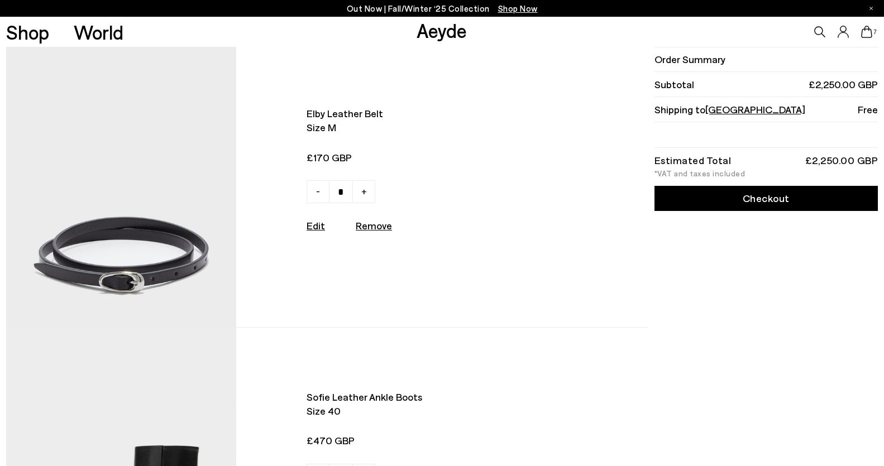
scroll to position [1191, 0]
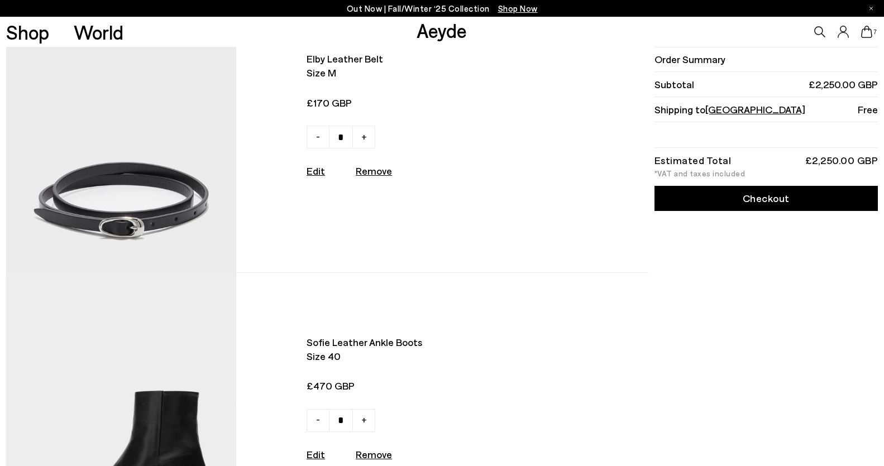
click at [366, 174] on u "Remove" at bounding box center [374, 171] width 36 height 12
type input "*"
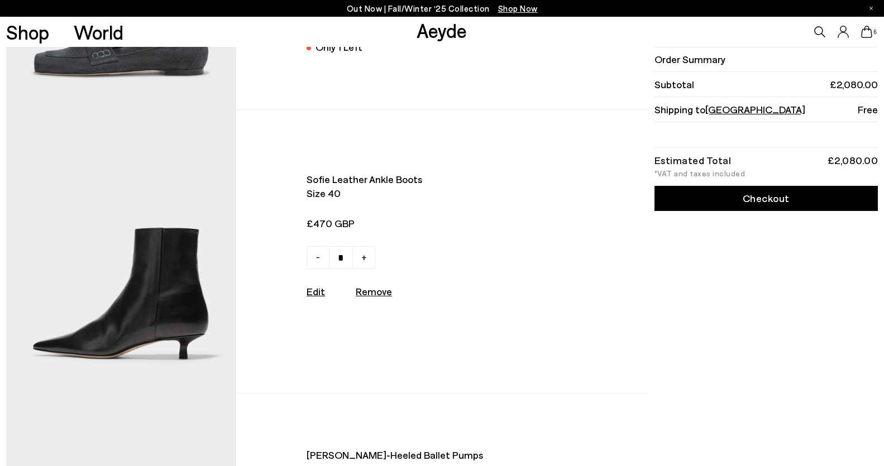
scroll to position [1016, 0]
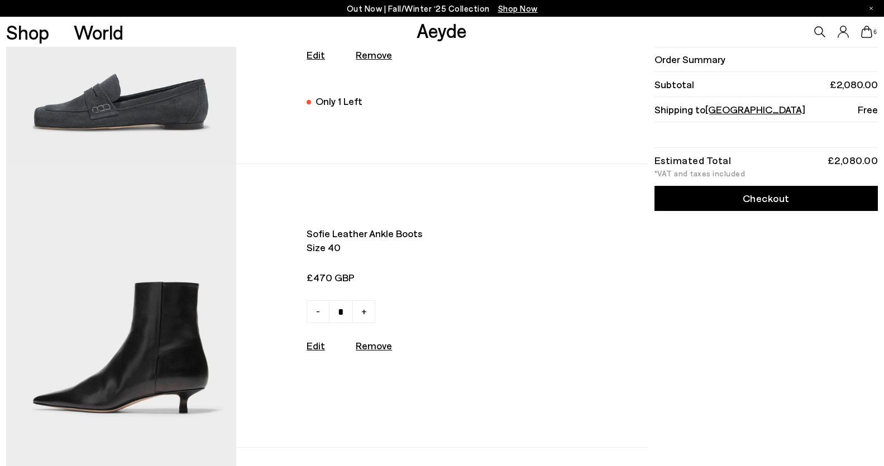
click at [185, 314] on img at bounding box center [121, 305] width 230 height 283
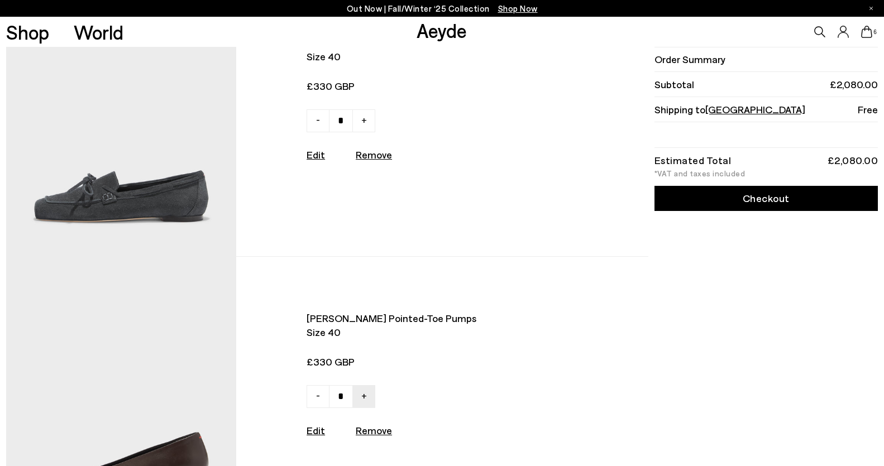
scroll to position [0, 0]
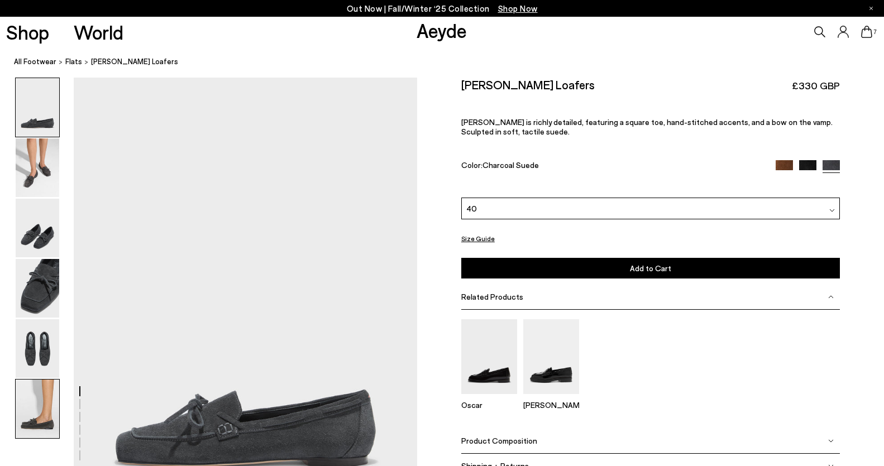
click at [39, 403] on img at bounding box center [38, 409] width 44 height 59
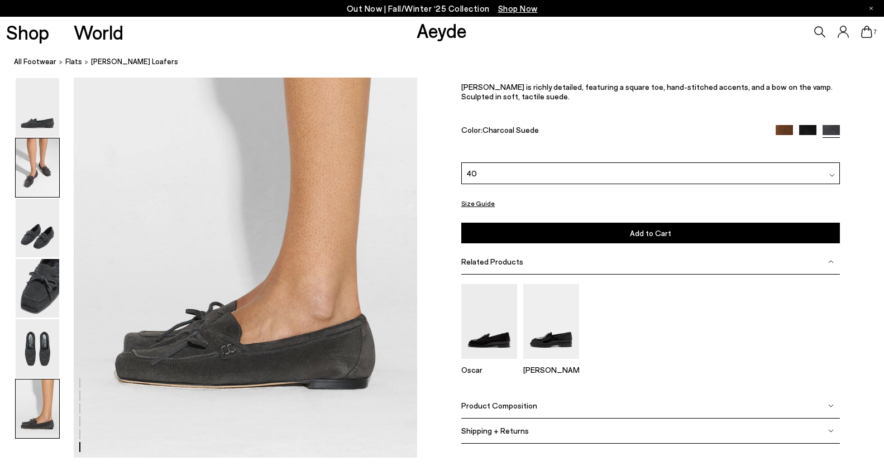
click at [32, 174] on img at bounding box center [38, 167] width 44 height 59
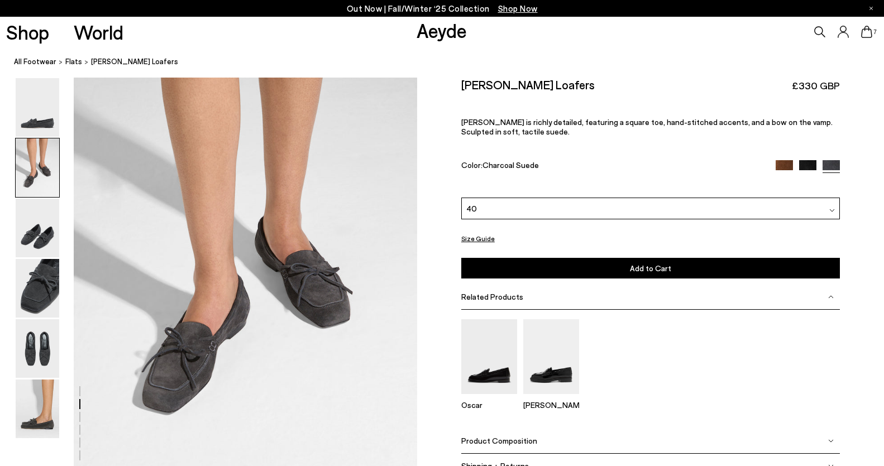
scroll to position [529, 0]
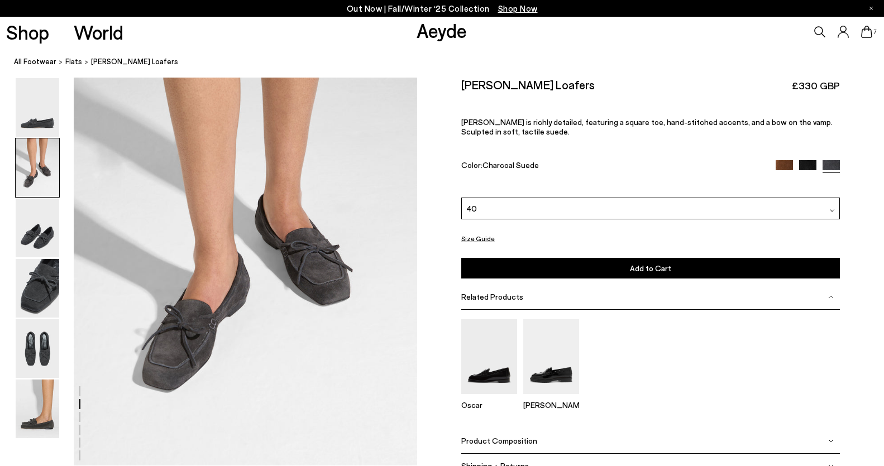
click at [803, 162] on img at bounding box center [807, 168] width 17 height 17
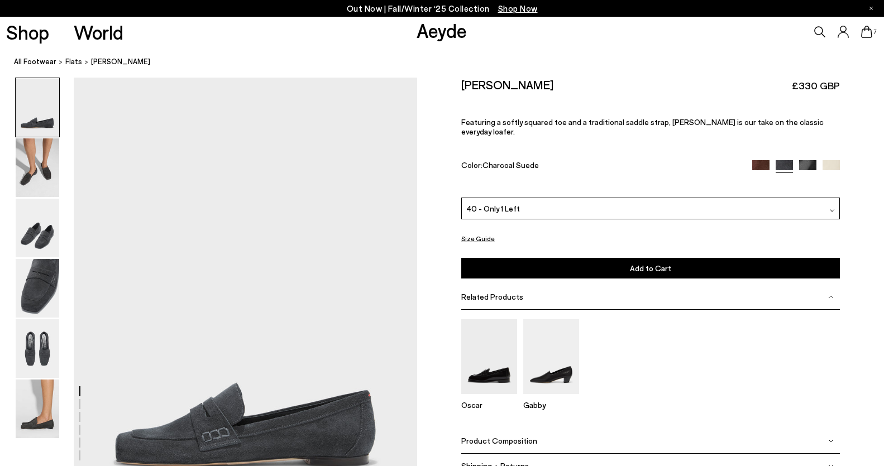
click at [806, 160] on img at bounding box center [807, 168] width 17 height 17
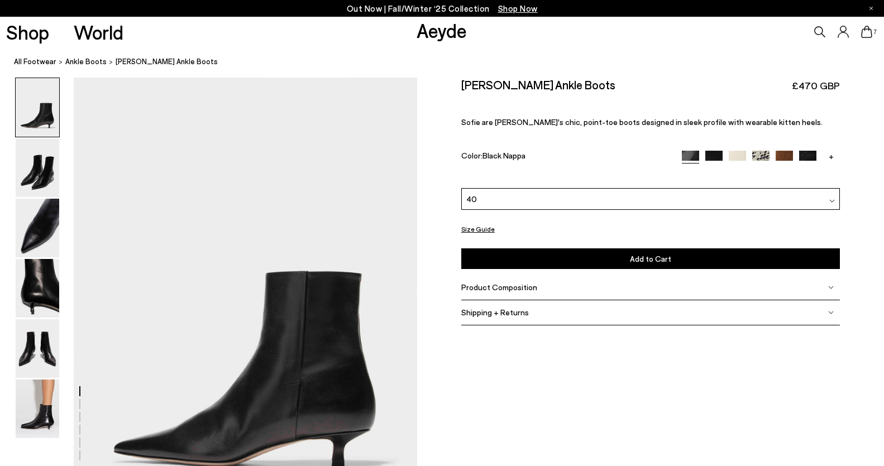
click at [866, 35] on icon at bounding box center [866, 32] width 11 height 12
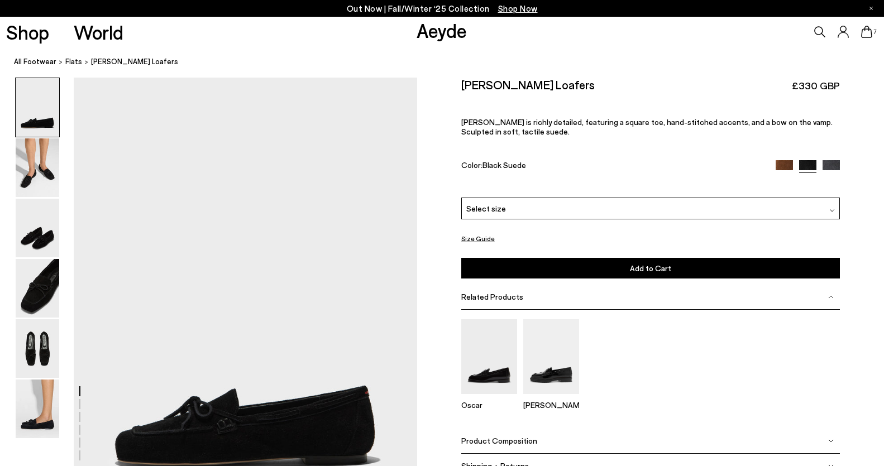
click at [580, 210] on div "Select size" at bounding box center [650, 209] width 378 height 22
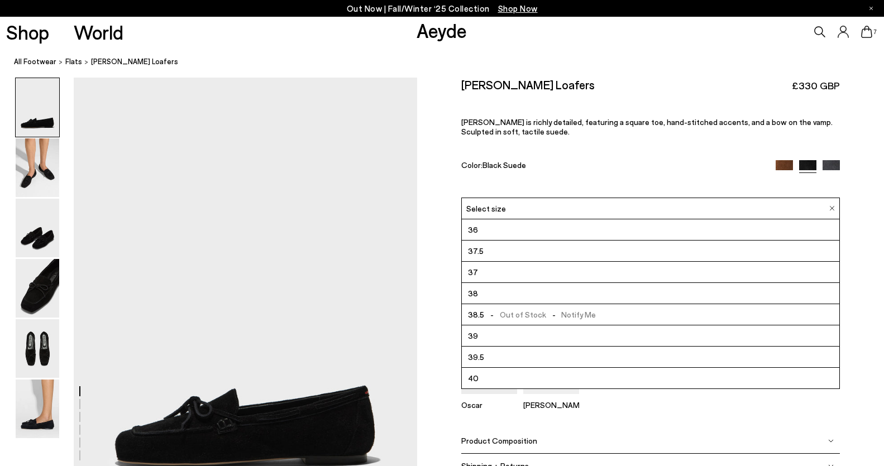
click at [536, 378] on li "40" at bounding box center [650, 378] width 377 height 21
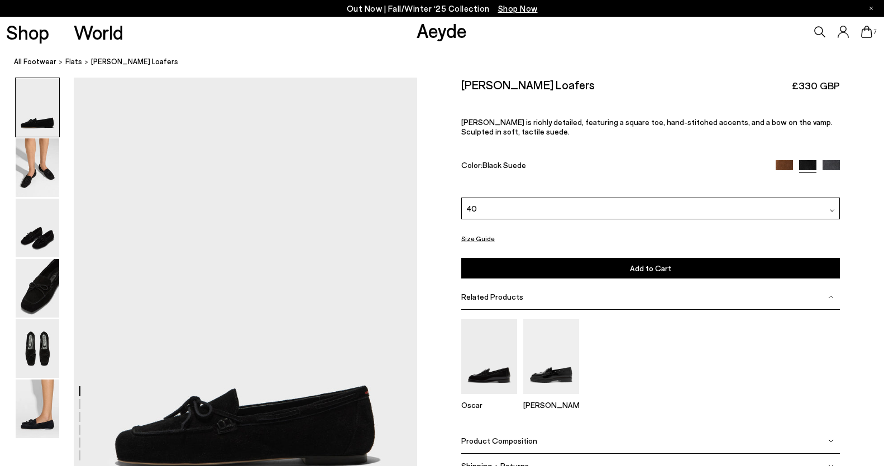
click at [521, 266] on button "Add to Cart Select a Size First" at bounding box center [650, 268] width 378 height 21
click at [39, 424] on img at bounding box center [38, 409] width 44 height 59
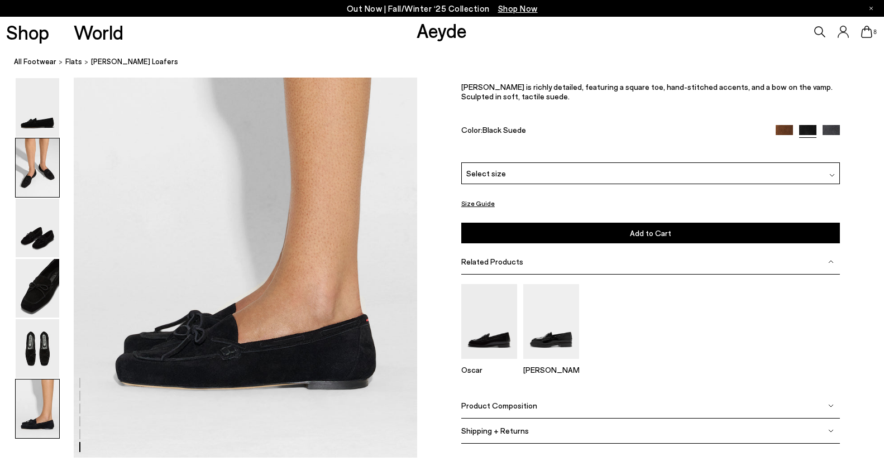
click at [28, 173] on img at bounding box center [38, 167] width 44 height 59
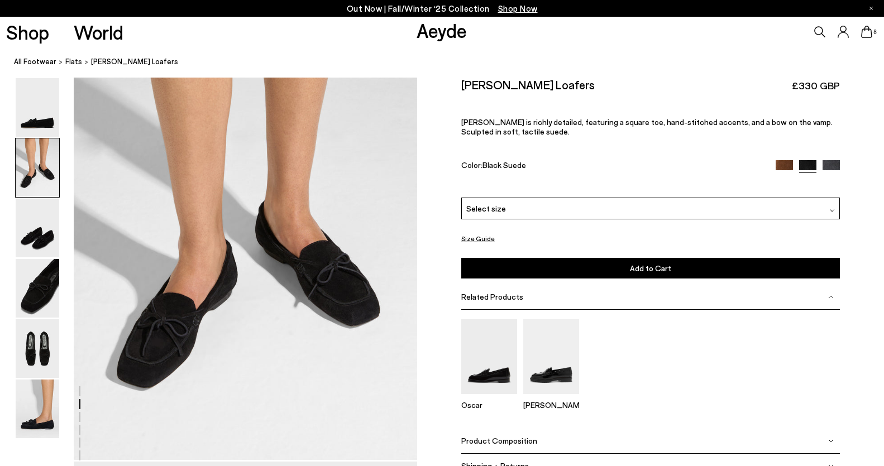
scroll to position [460, 0]
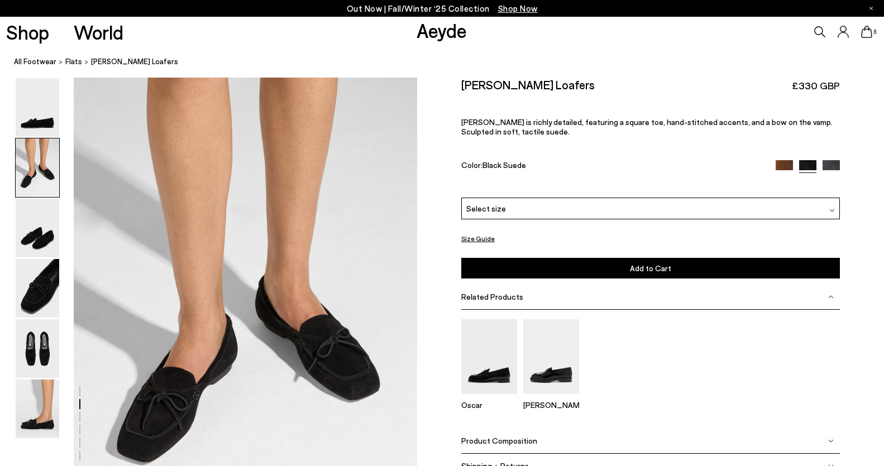
click at [866, 30] on icon at bounding box center [866, 32] width 11 height 12
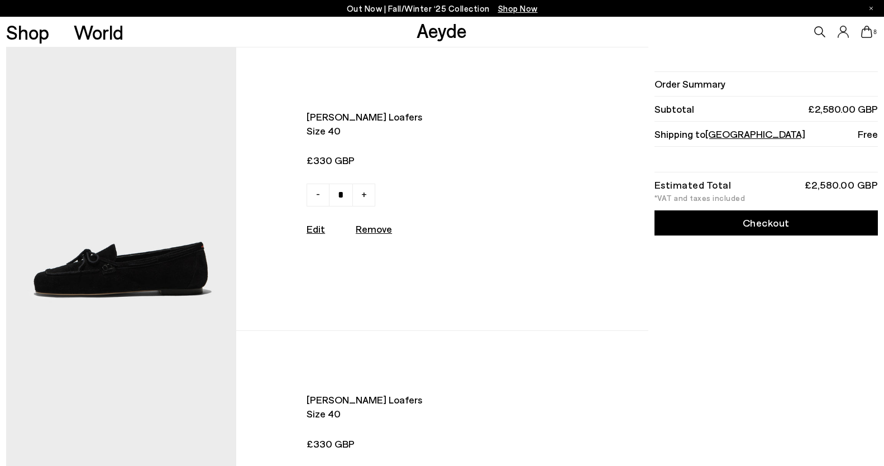
click at [866, 30] on div at bounding box center [442, 233] width 884 height 466
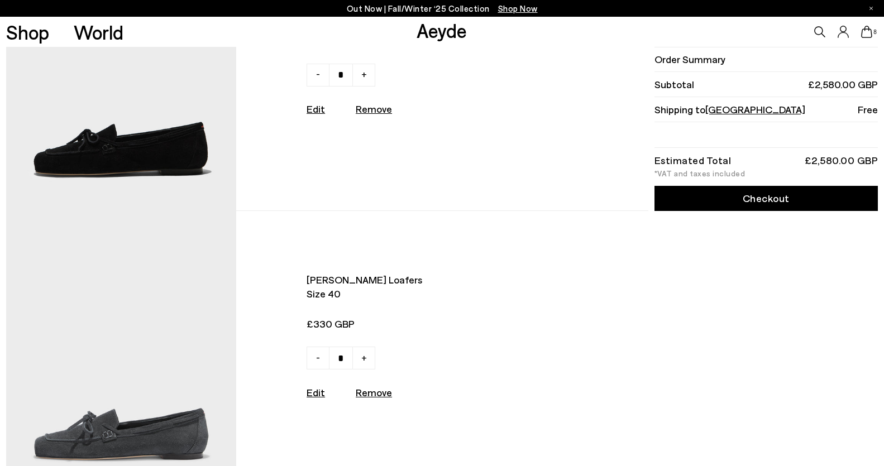
scroll to position [113, 0]
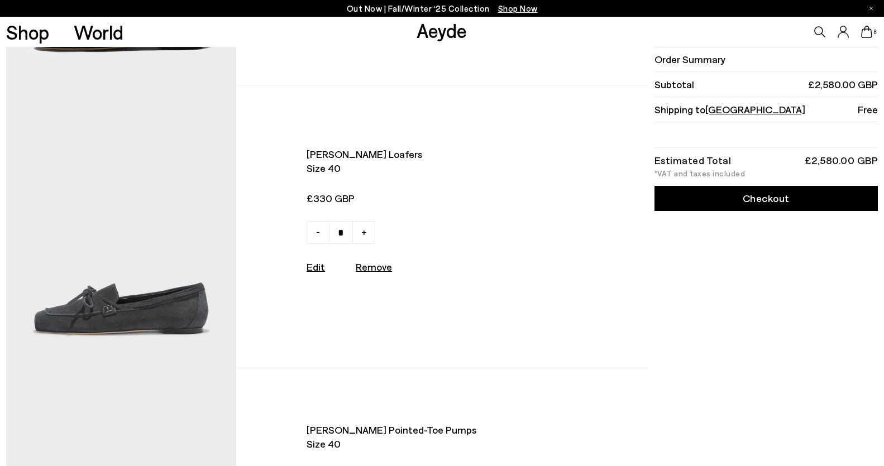
scroll to position [316, 0]
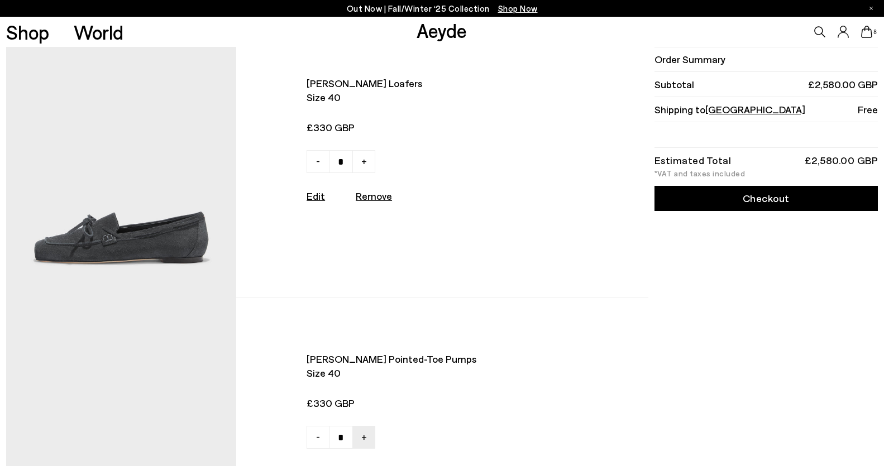
click at [377, 198] on u "Remove" at bounding box center [374, 196] width 36 height 12
type input "*"
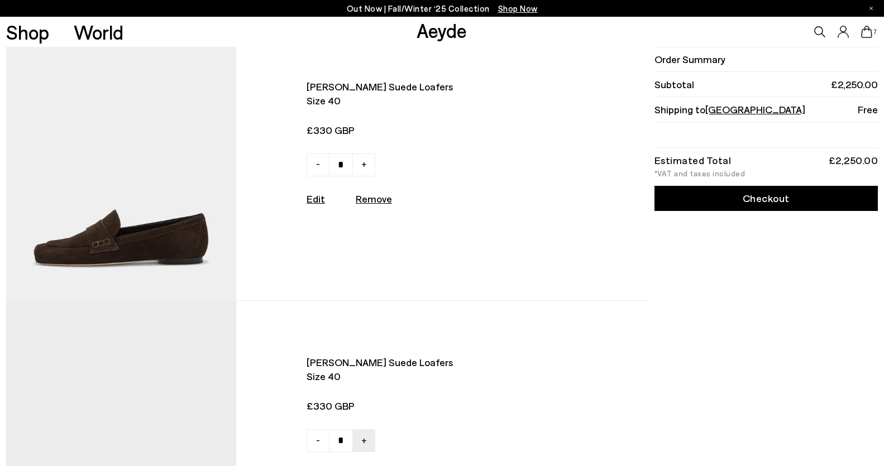
scroll to position [599, 0]
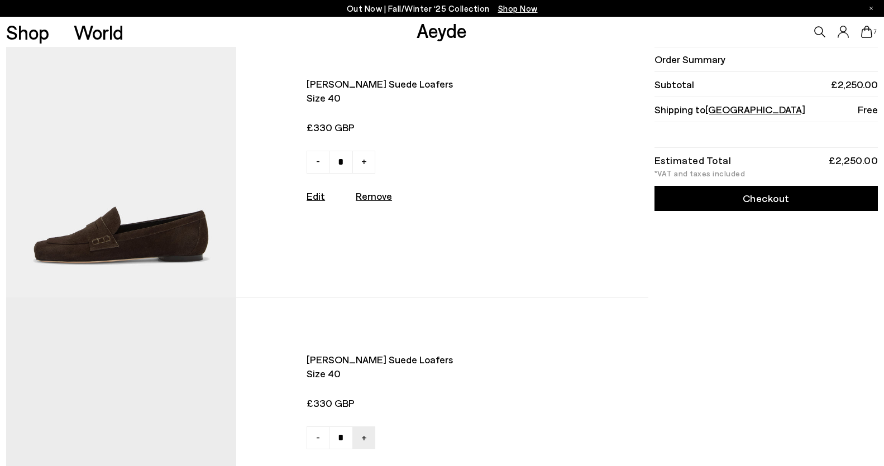
click at [375, 198] on u "Remove" at bounding box center [374, 196] width 36 height 12
type input "*"
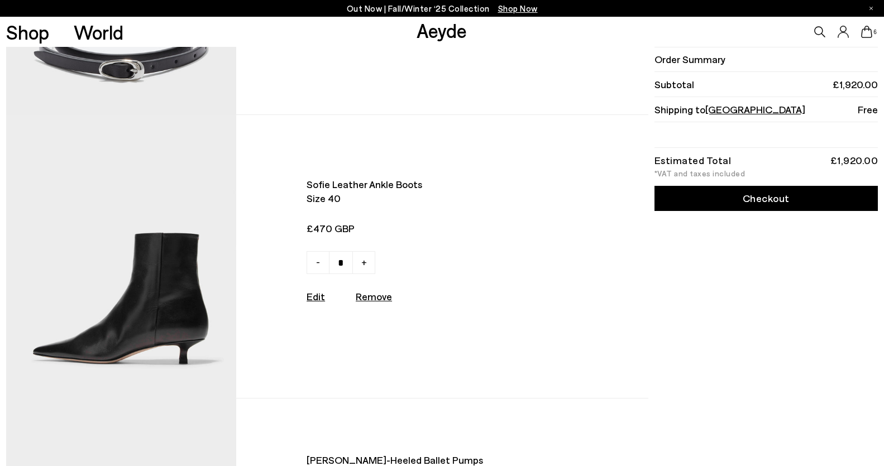
scroll to position [1150, 0]
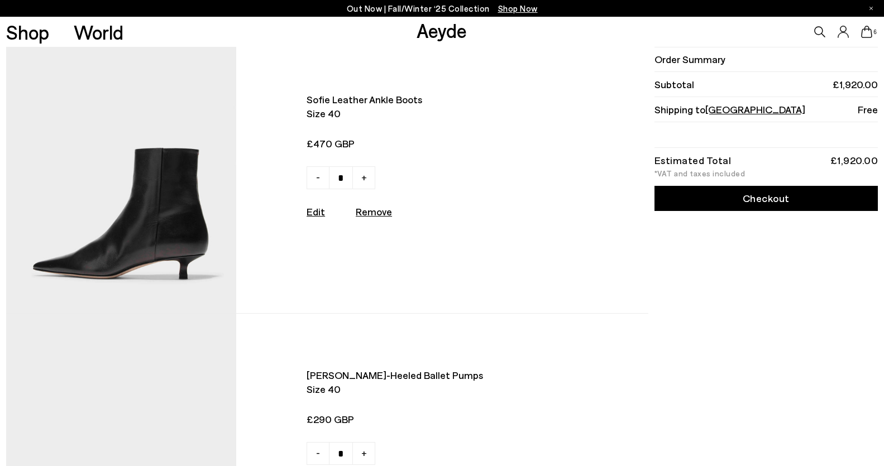
click at [373, 213] on u "Remove" at bounding box center [374, 211] width 36 height 12
type input "*"
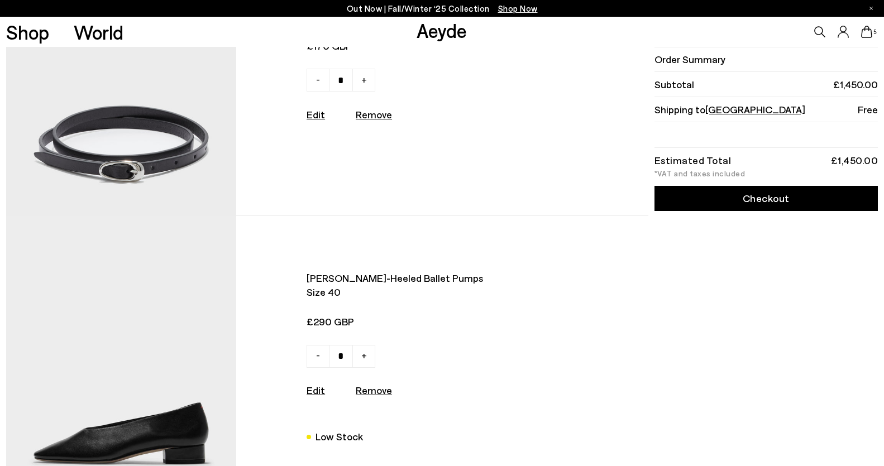
scroll to position [839, 0]
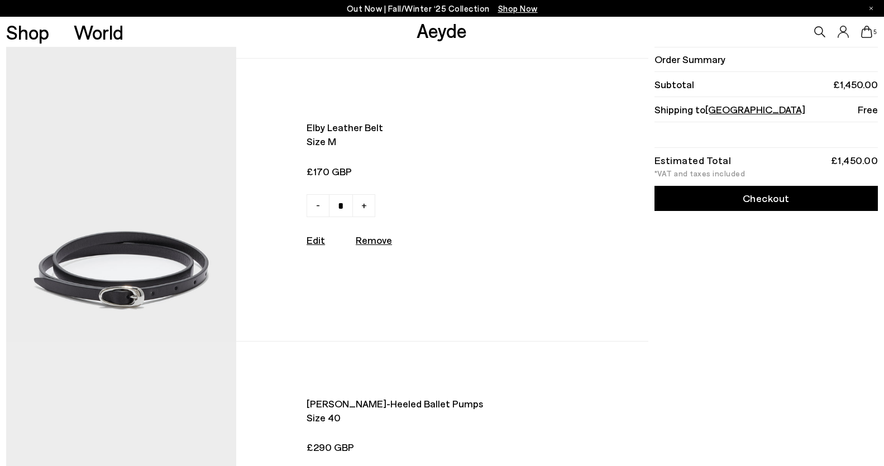
click at [372, 241] on u "Remove" at bounding box center [374, 240] width 36 height 12
type input "*"
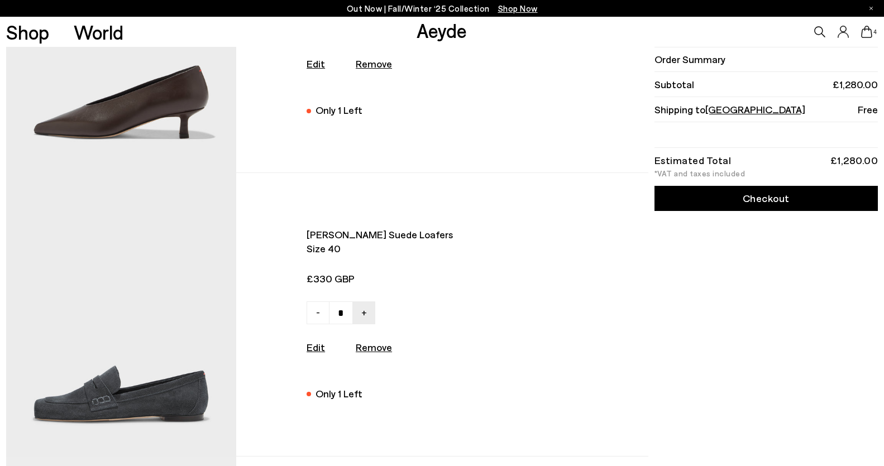
scroll to position [457, 0]
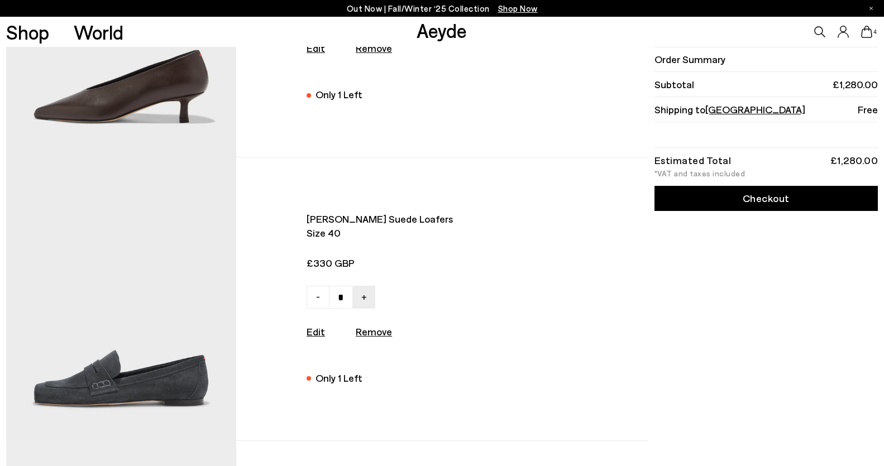
click at [382, 335] on u "Remove" at bounding box center [374, 331] width 36 height 12
type input "*"
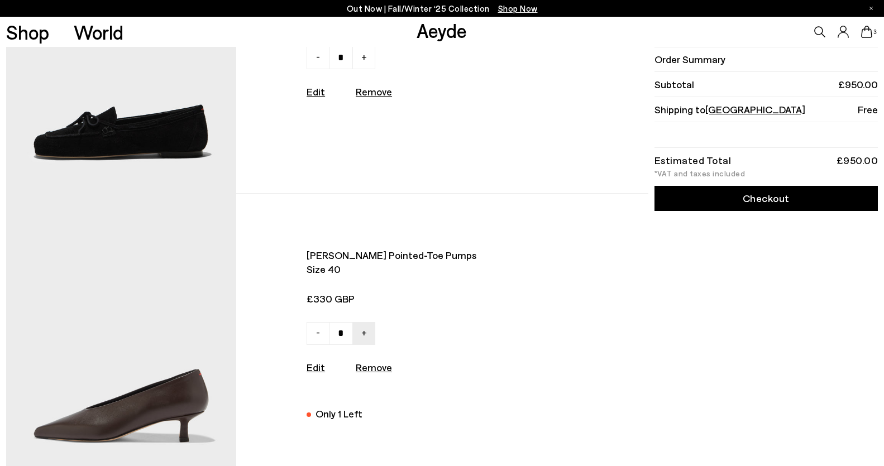
scroll to position [48, 0]
